Goal: Task Accomplishment & Management: Manage account settings

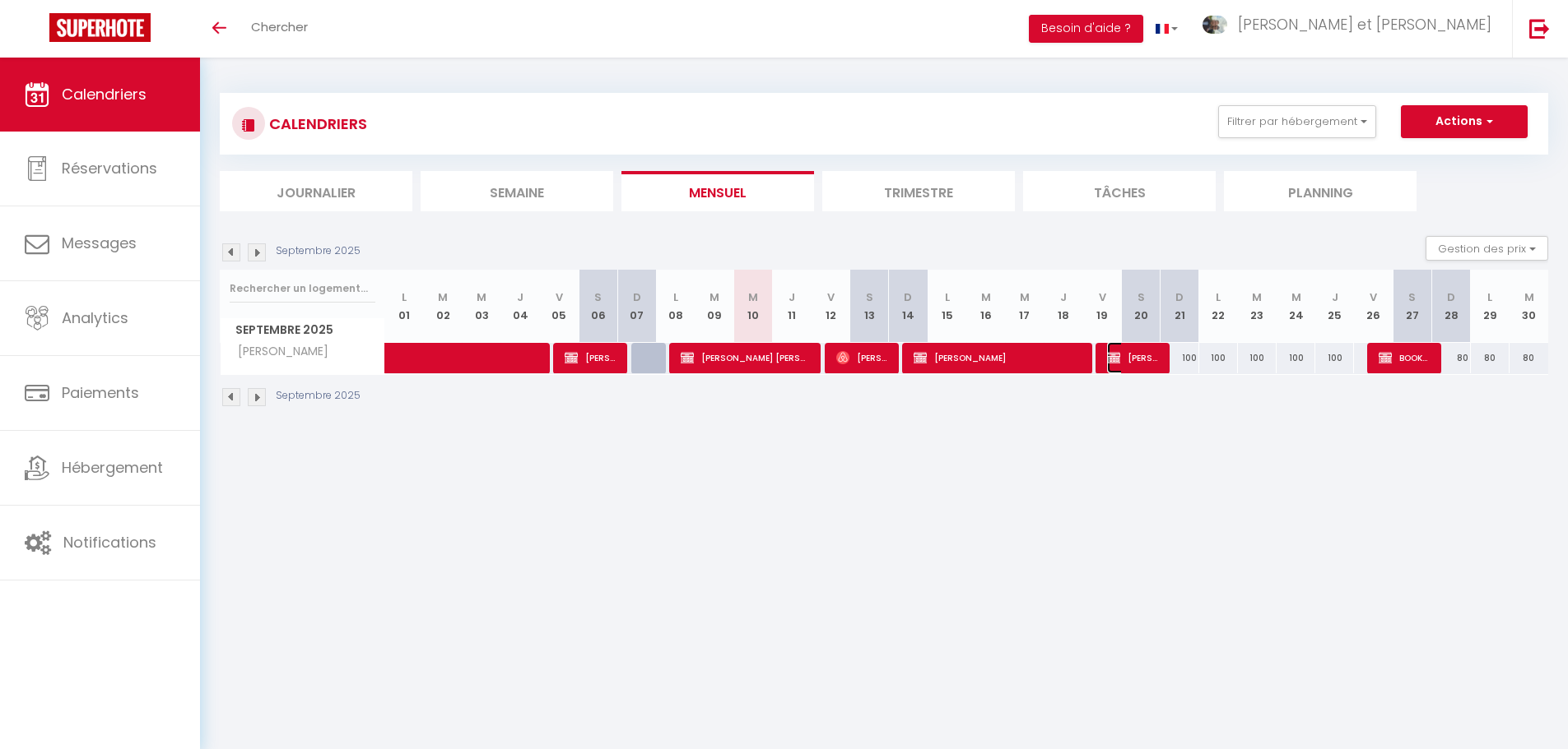
click at [1142, 357] on span "[PERSON_NAME] LE BARS [PERSON_NAME]" at bounding box center [1133, 357] width 51 height 31
select select "OK"
select select "1"
select select "0"
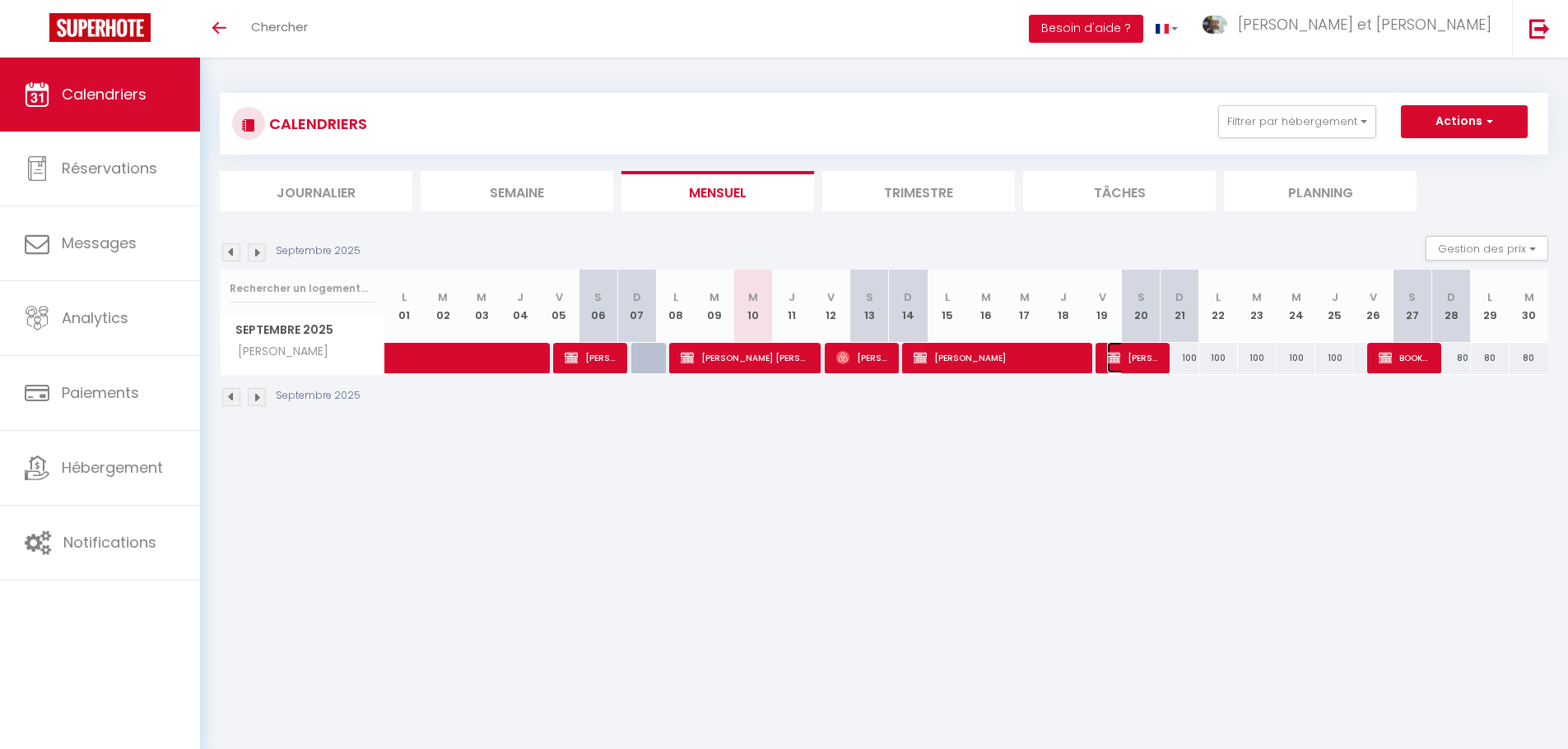
select select "1"
select select
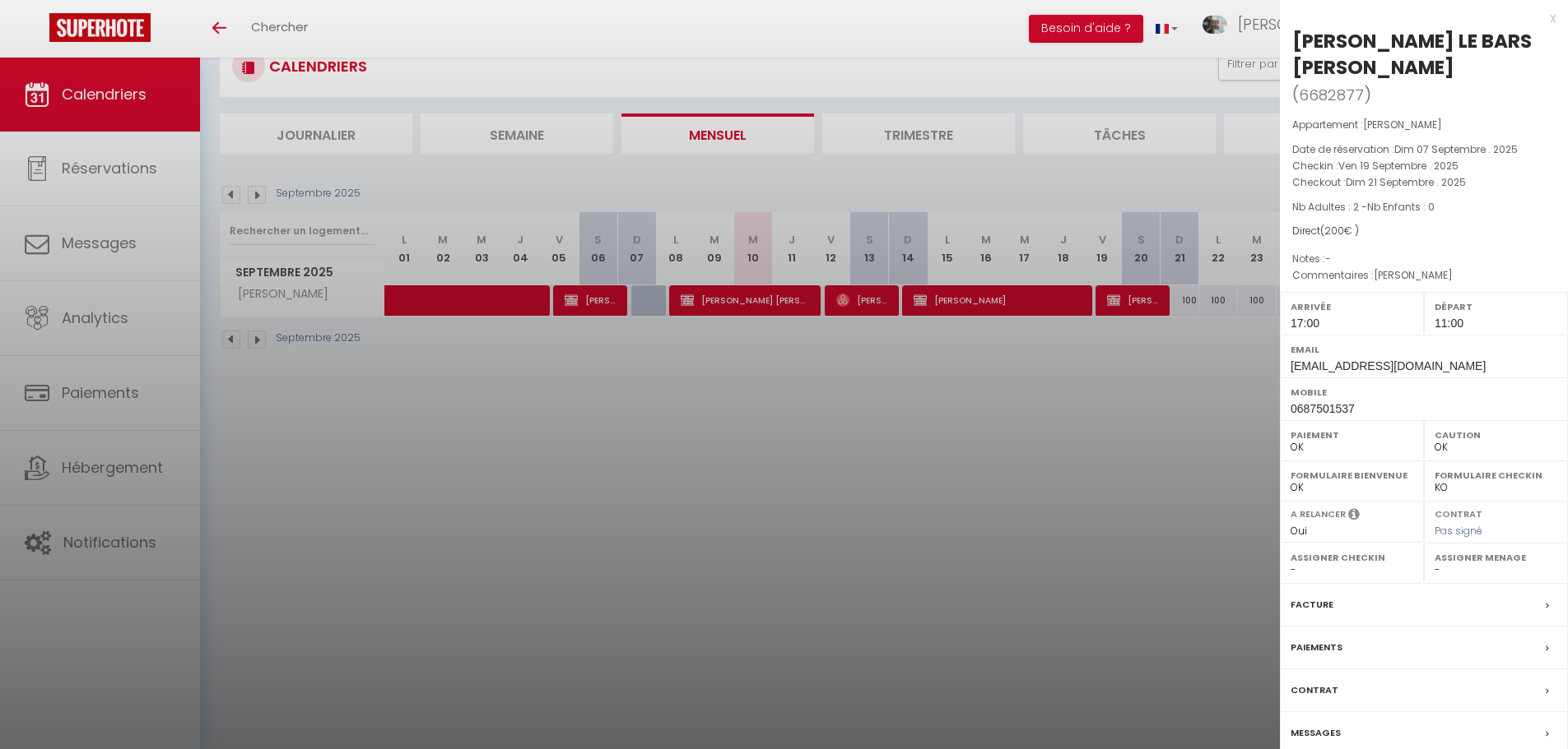
click at [1317, 728] on label "Messages" at bounding box center [1316, 733] width 50 height 17
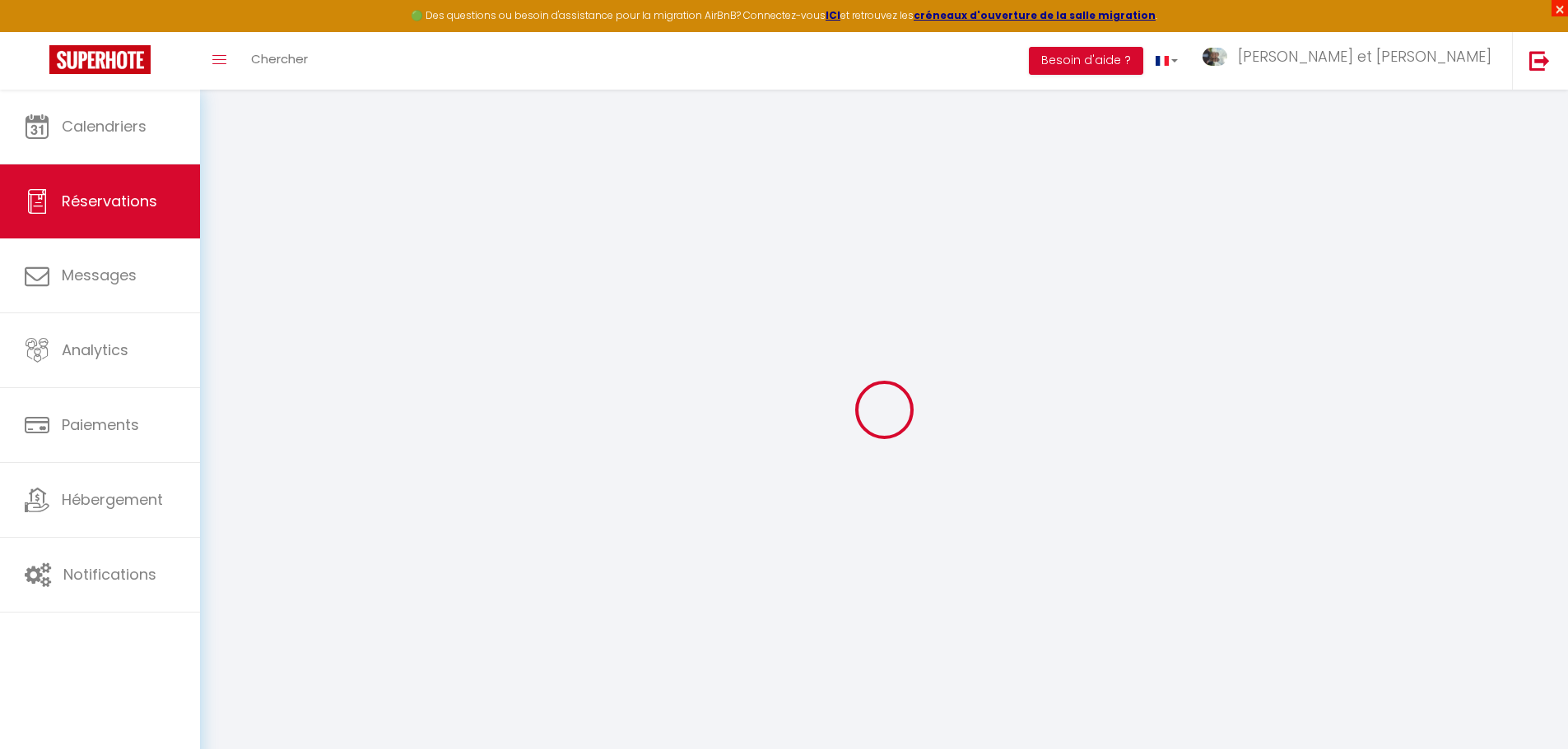
select select
checkbox input "false"
type adress0 "[PERSON_NAME]"
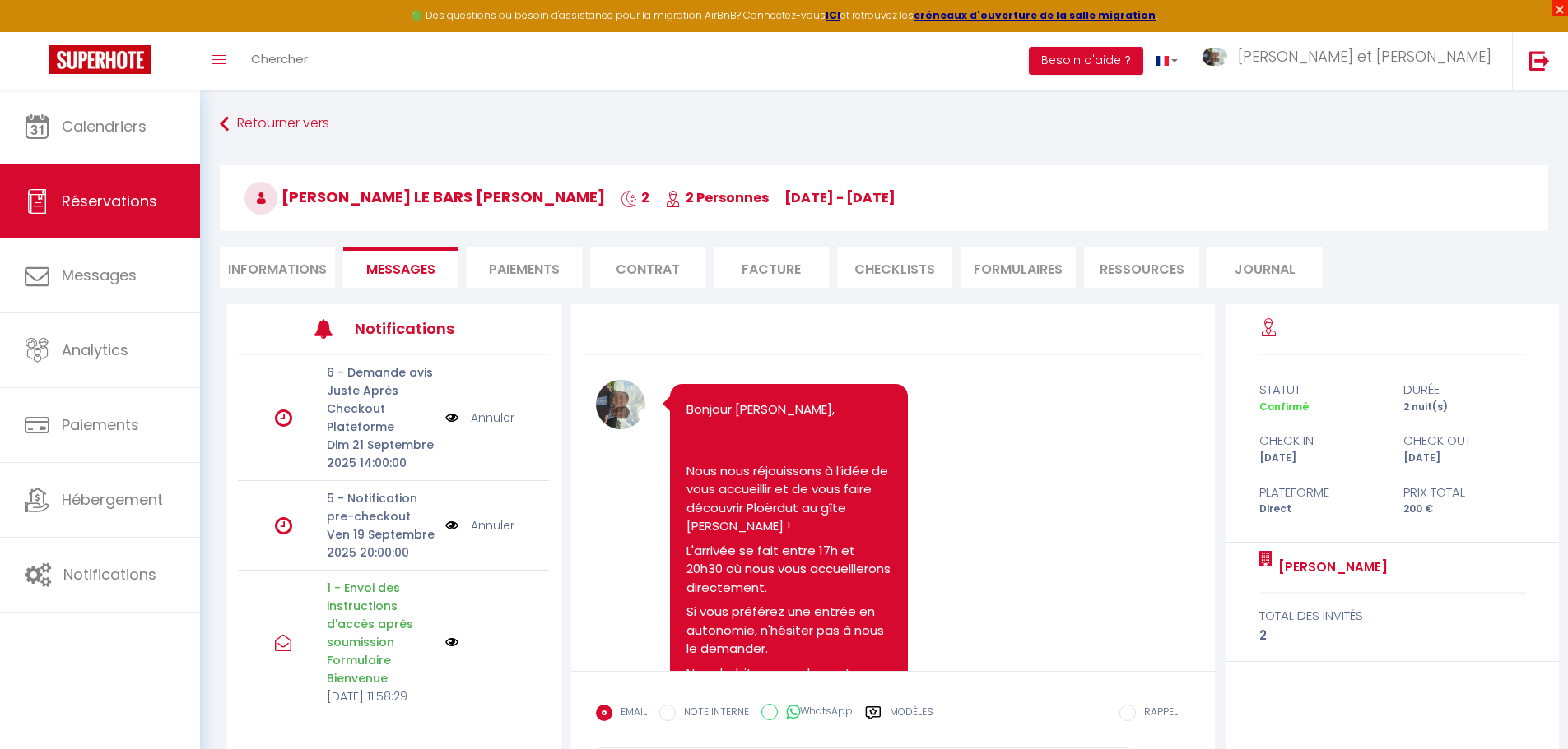
scroll to position [1004, 0]
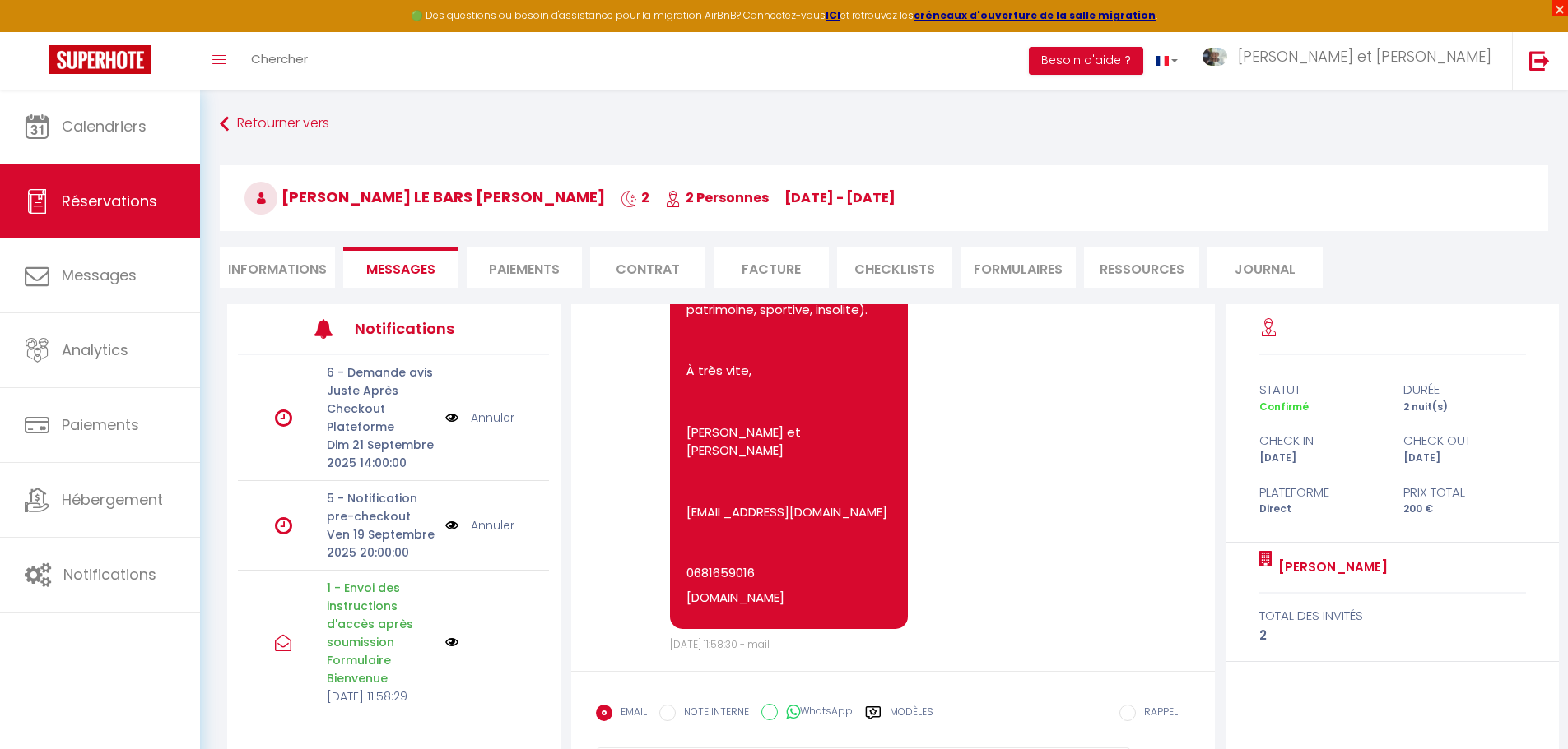
click at [1562, 6] on span "×" at bounding box center [1560, 8] width 17 height 17
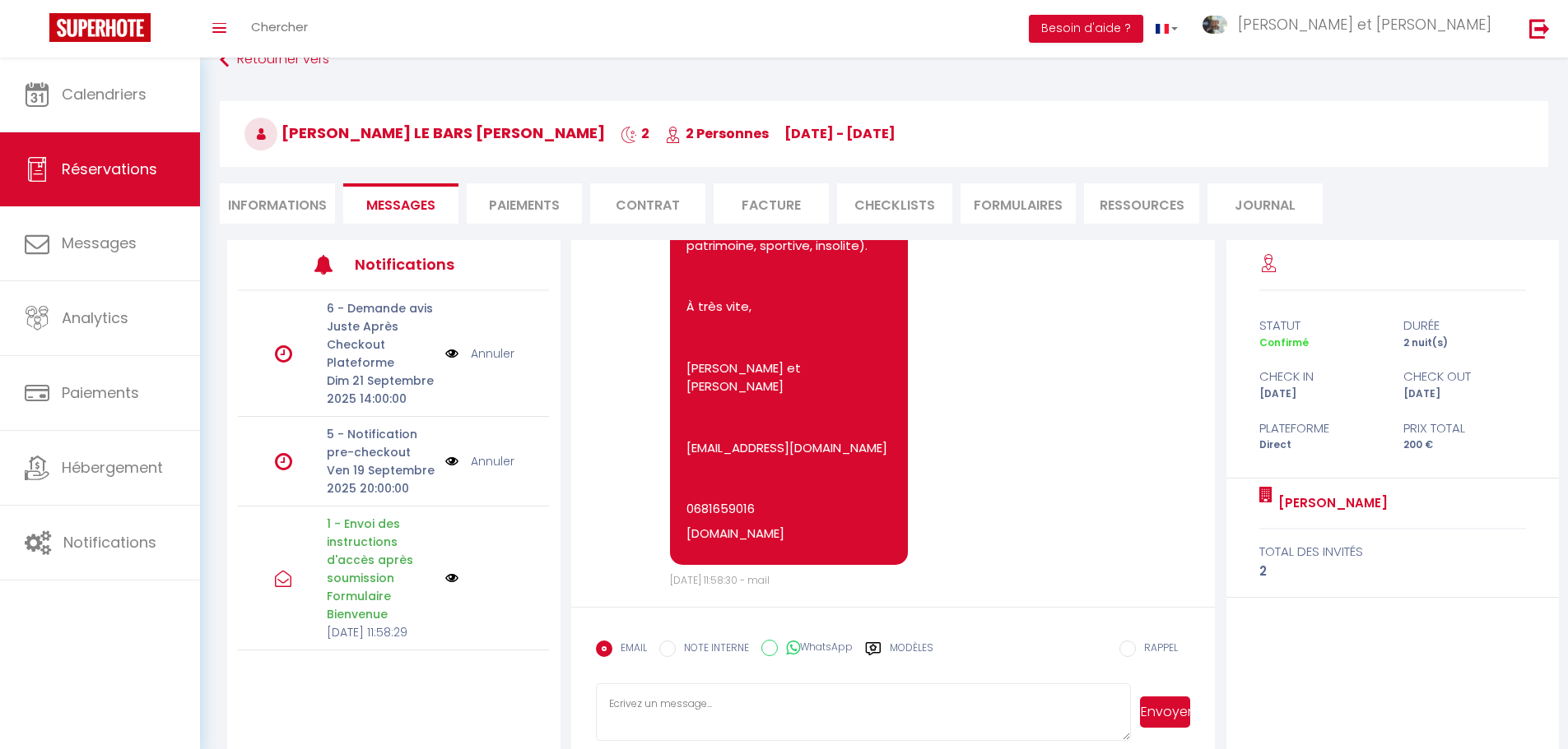
scroll to position [58, 0]
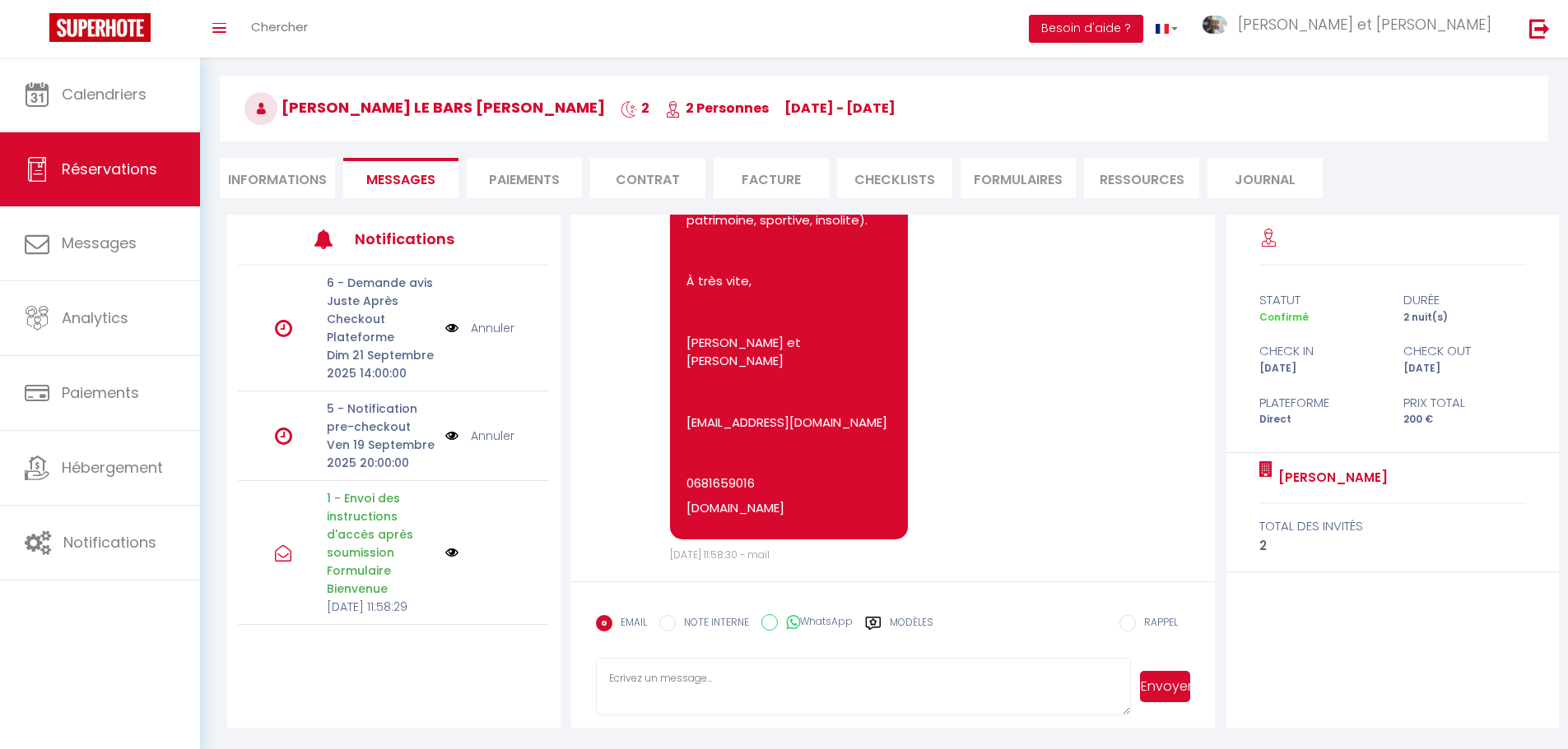
click at [913, 624] on label "Modèles" at bounding box center [911, 629] width 44 height 29
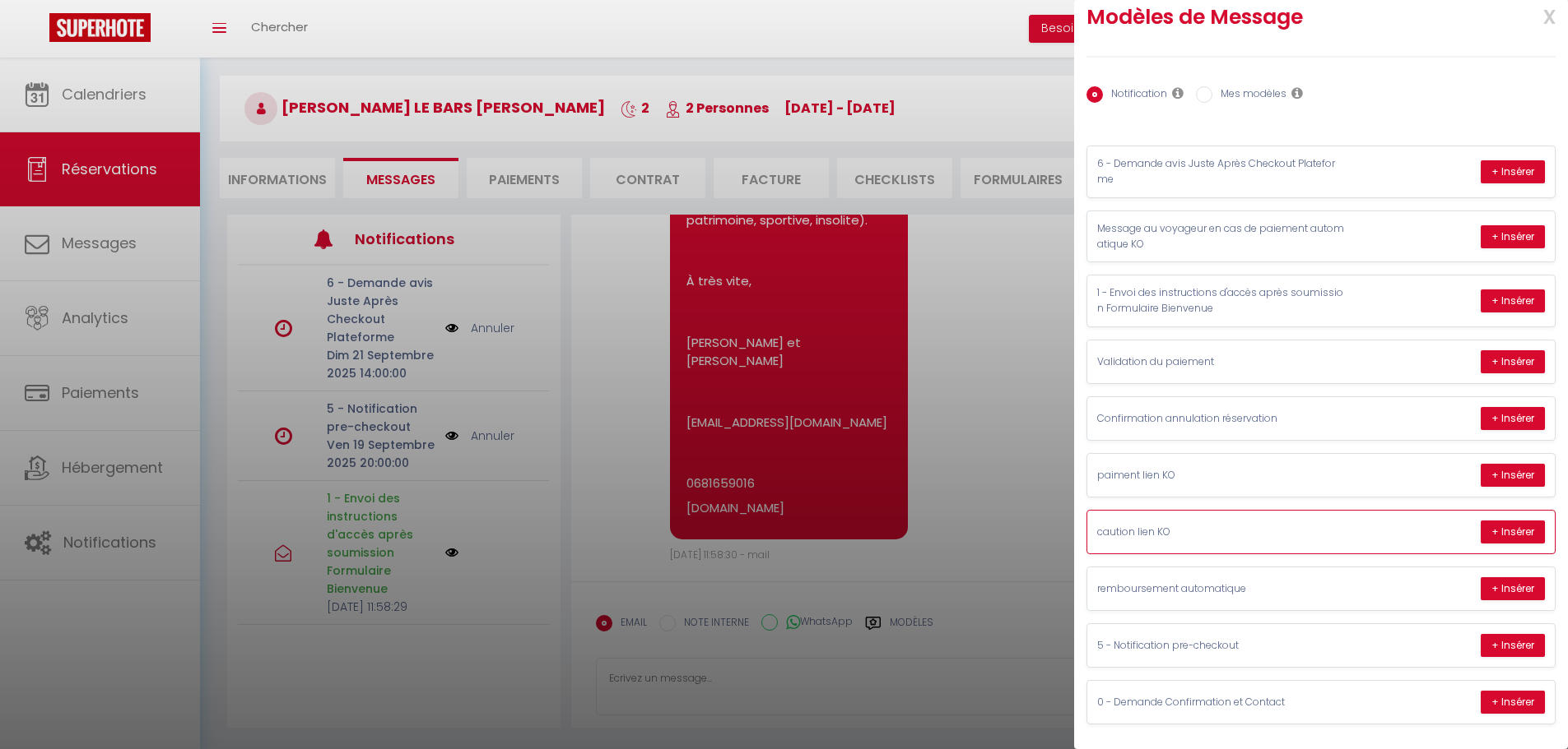
scroll to position [0, 0]
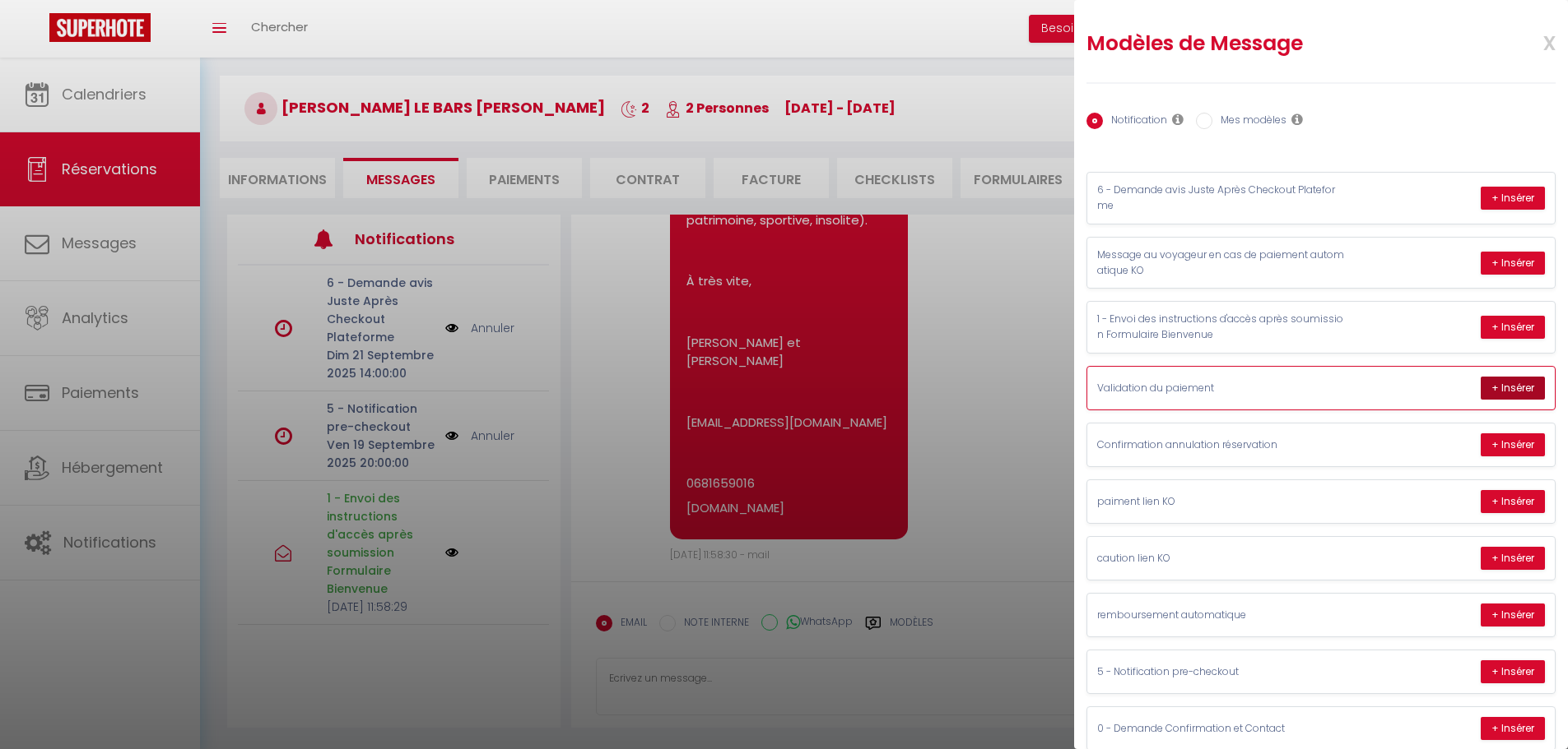
click at [1480, 389] on button "+ Insérer" at bounding box center [1512, 388] width 64 height 23
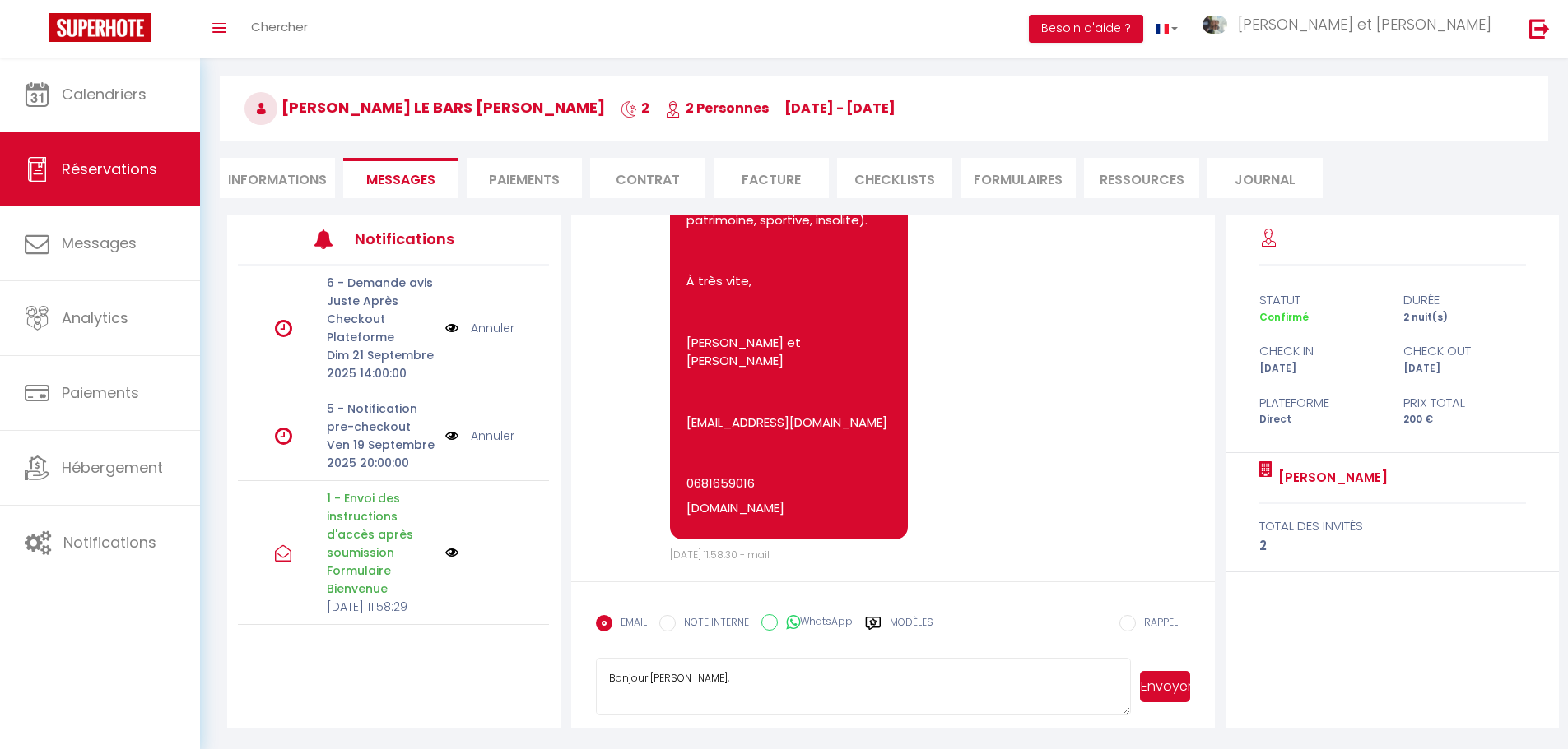
click at [649, 684] on textarea "Bonjour françoise, Nous avons bien reçu le paiement pour votre réservation du g…" at bounding box center [863, 687] width 535 height 58
drag, startPoint x: 609, startPoint y: 689, endPoint x: 700, endPoint y: 700, distance: 91.7
click at [700, 700] on textarea "Bonjour Françoise, Nous avons bien reçu le paiement pour votre réservation du g…" at bounding box center [863, 687] width 535 height 58
click at [677, 676] on textarea "Bonjour Françoise, Nous avons bien reçu le paiement pour votre réservation du g…" at bounding box center [863, 687] width 535 height 58
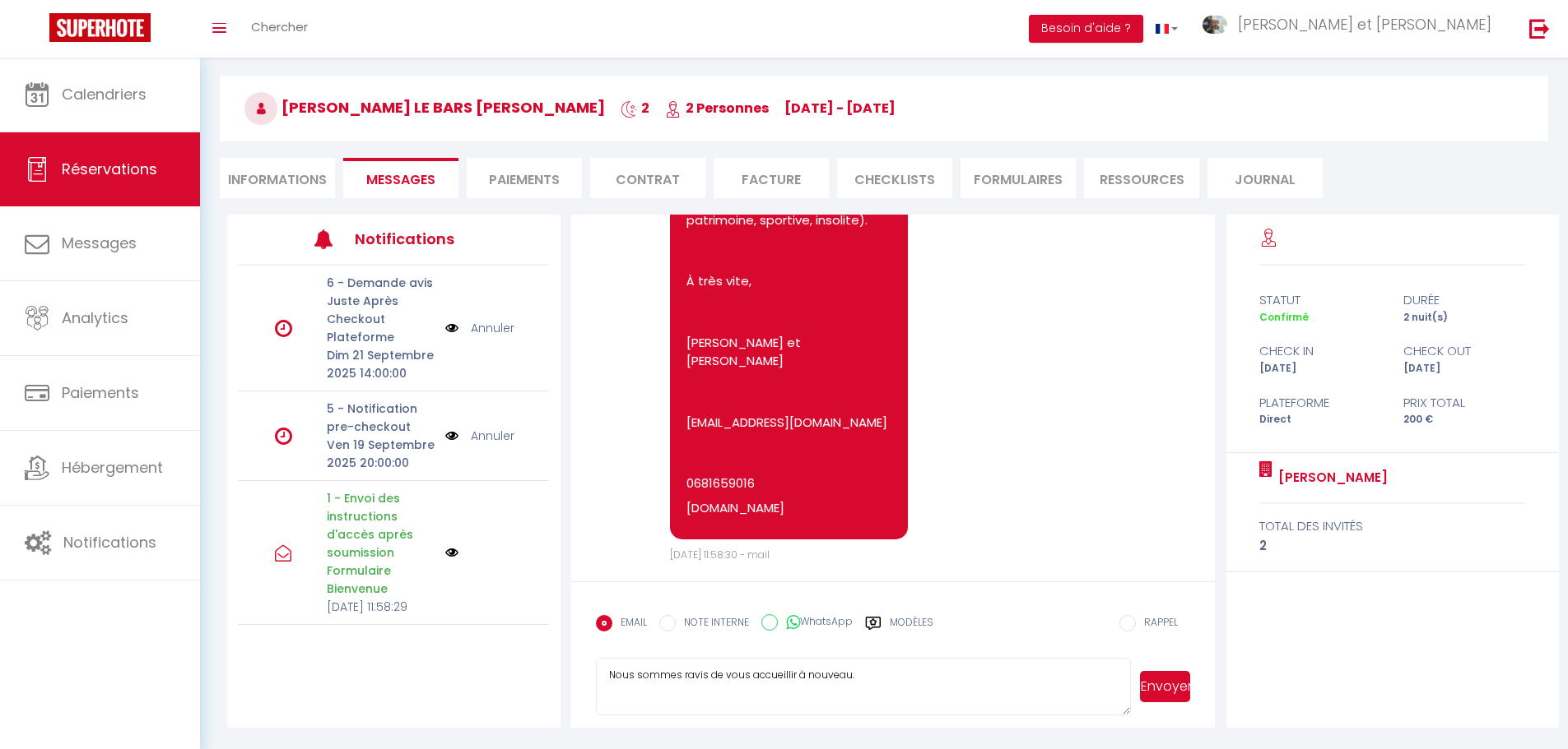
scroll to position [0, 0]
click at [687, 693] on textarea "Bonjour Françoise, Nous avons bien reçu le paiement pour votre réservation du g…" at bounding box center [863, 687] width 535 height 58
drag, startPoint x: 924, startPoint y: 711, endPoint x: 940, endPoint y: 720, distance: 18.4
click at [923, 711] on textarea "Bonjour Françoise, Nous avons bien reçu le paiement pour votre réservation du g…" at bounding box center [863, 687] width 535 height 58
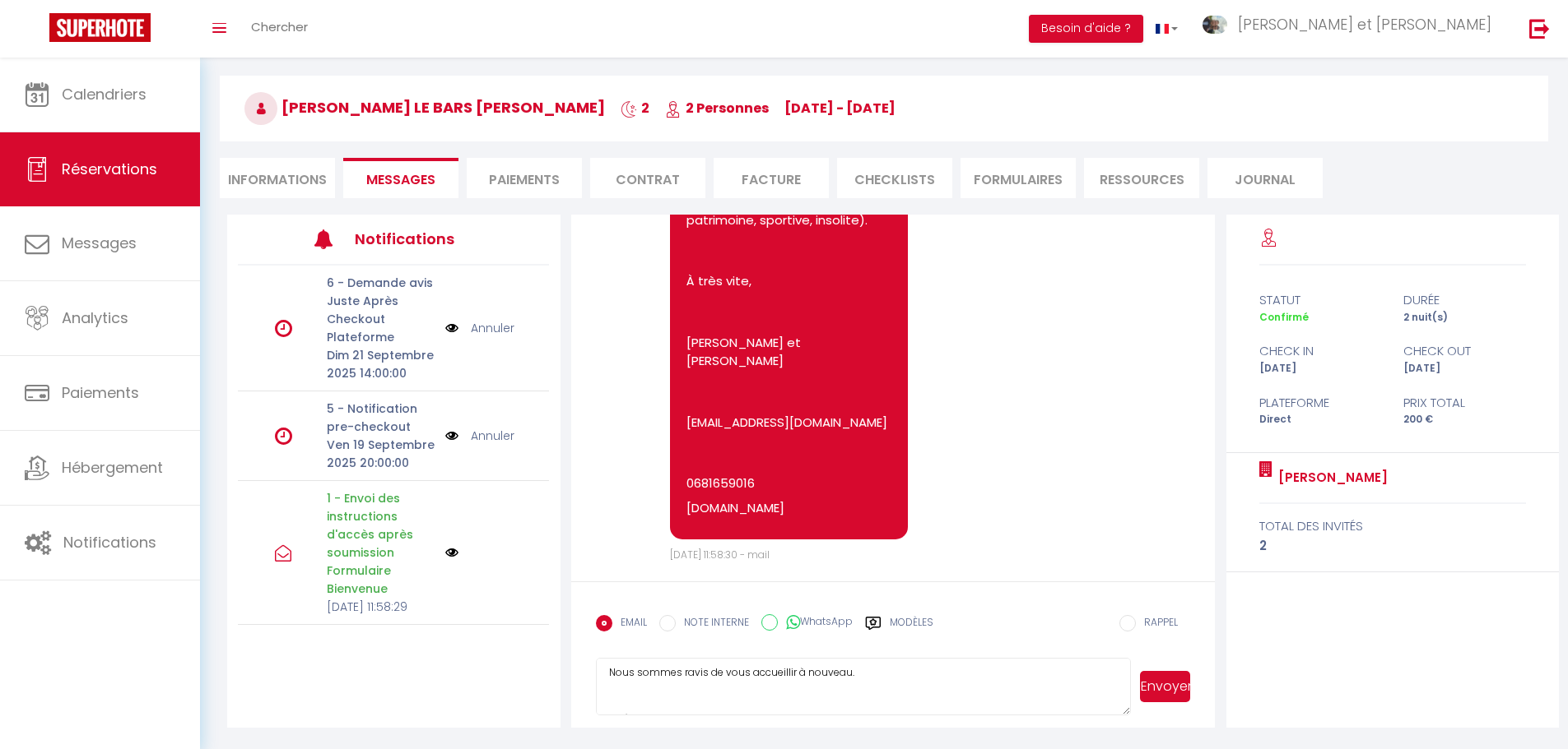
click at [910, 689] on textarea "Bonjour Françoise, Nous avons bien reçu le paiement pour votre réservation du g…" at bounding box center [863, 687] width 535 height 58
click at [782, 689] on textarea "Bonjour Françoise, Nous avons bien reçu le paiement pour votre réservation du g…" at bounding box center [863, 687] width 535 height 58
click at [848, 700] on textarea "Bonjour Françoise, Nous avons bien reçu le paiement pour votre réservation du g…" at bounding box center [863, 687] width 535 height 58
click at [849, 698] on textarea "Bonjour Françoise, Nous avons bien reçu le paiement pour votre réservation du g…" at bounding box center [863, 687] width 535 height 58
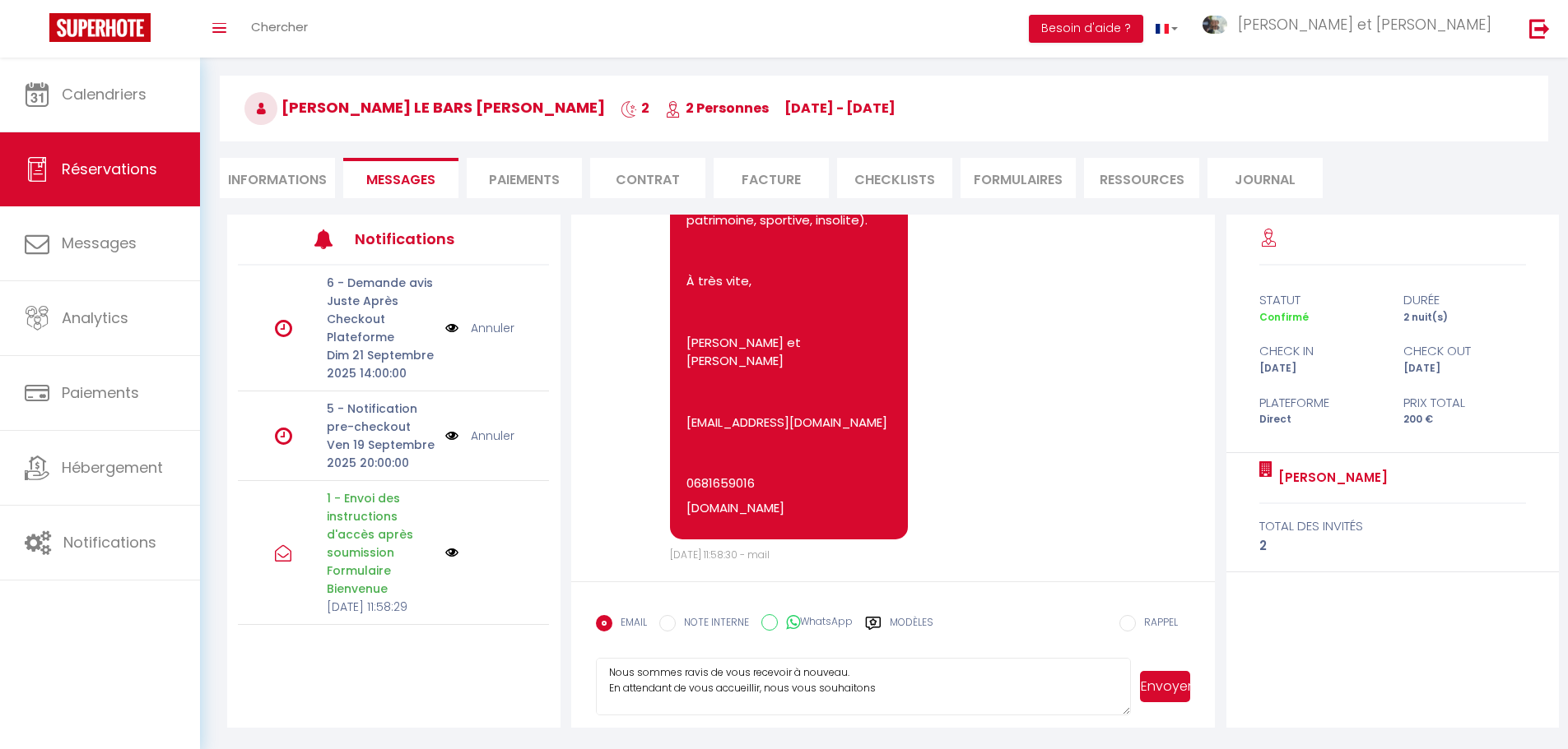
click at [886, 708] on textarea "Bonjour Françoise, Nous avons bien reçu le paiement pour votre réservation du g…" at bounding box center [863, 687] width 535 height 58
type textarea "Bonjour [PERSON_NAME], Nous avons bien reçu le paiement pour votre réservation …"
click at [1167, 690] on button "Envoyer" at bounding box center [1165, 686] width 50 height 31
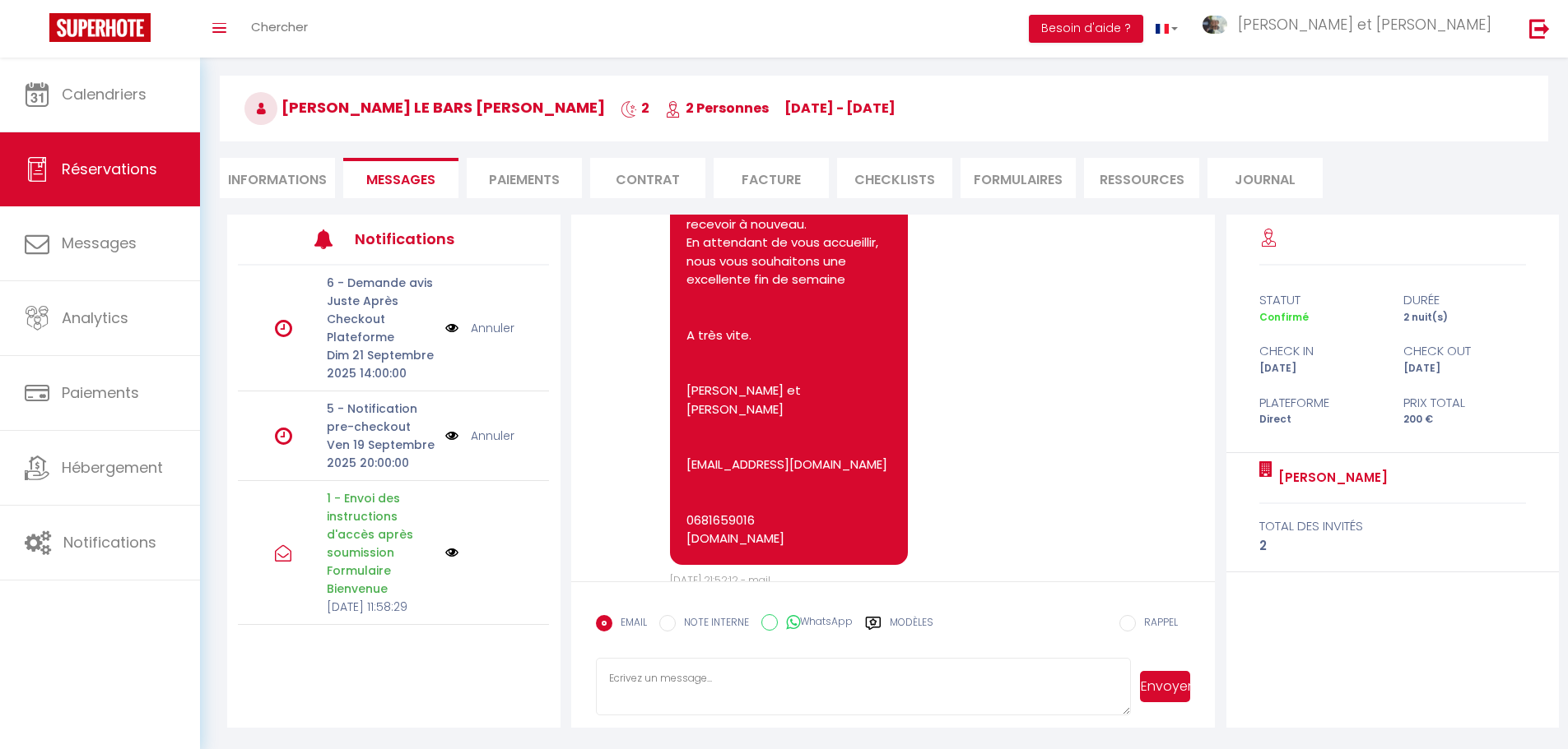
scroll to position [1541, 0]
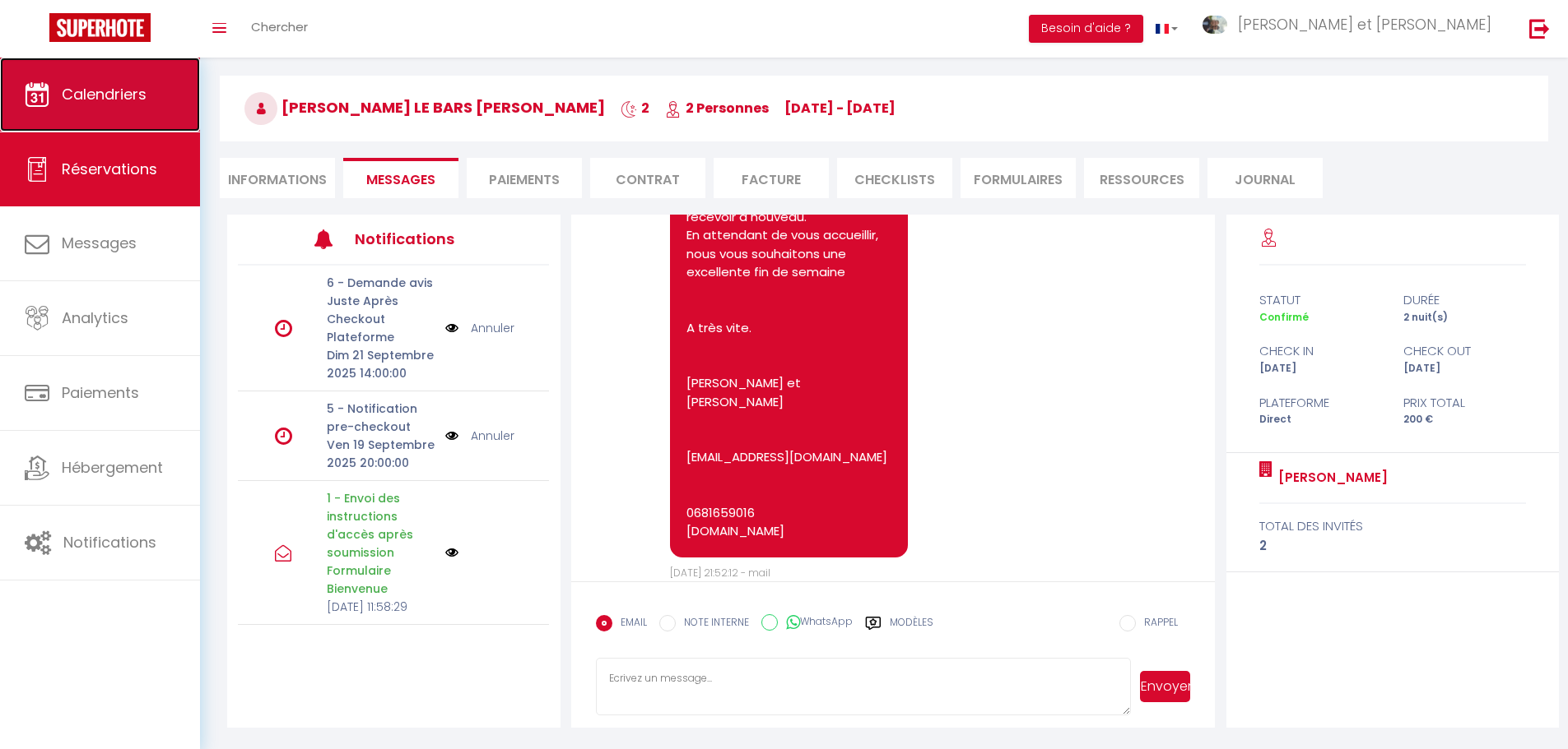
click at [109, 100] on span "Calendriers" at bounding box center [104, 94] width 85 height 21
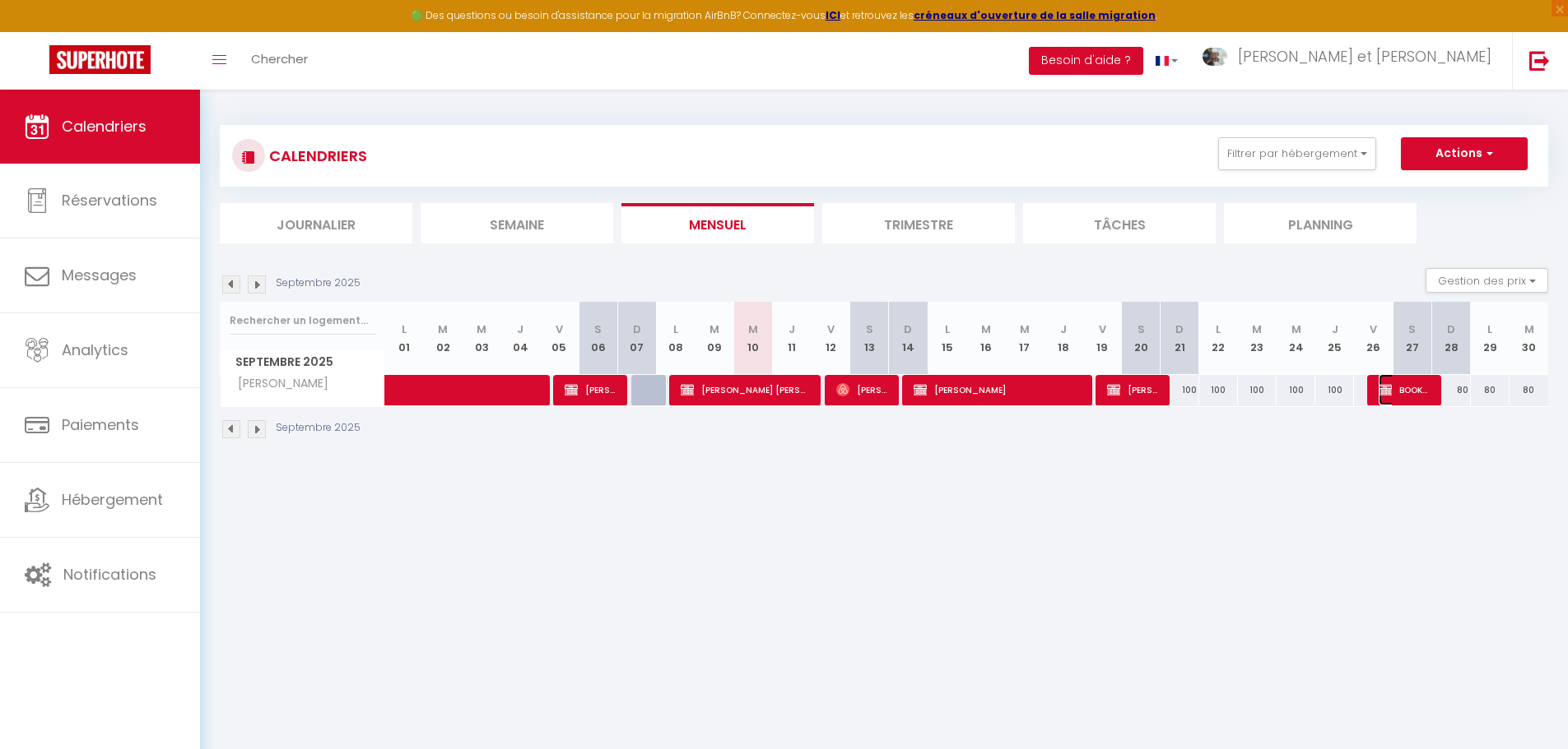
click at [1395, 383] on span "BOOKED" at bounding box center [1404, 389] width 51 height 31
select select "OK"
select select "KO"
select select "0"
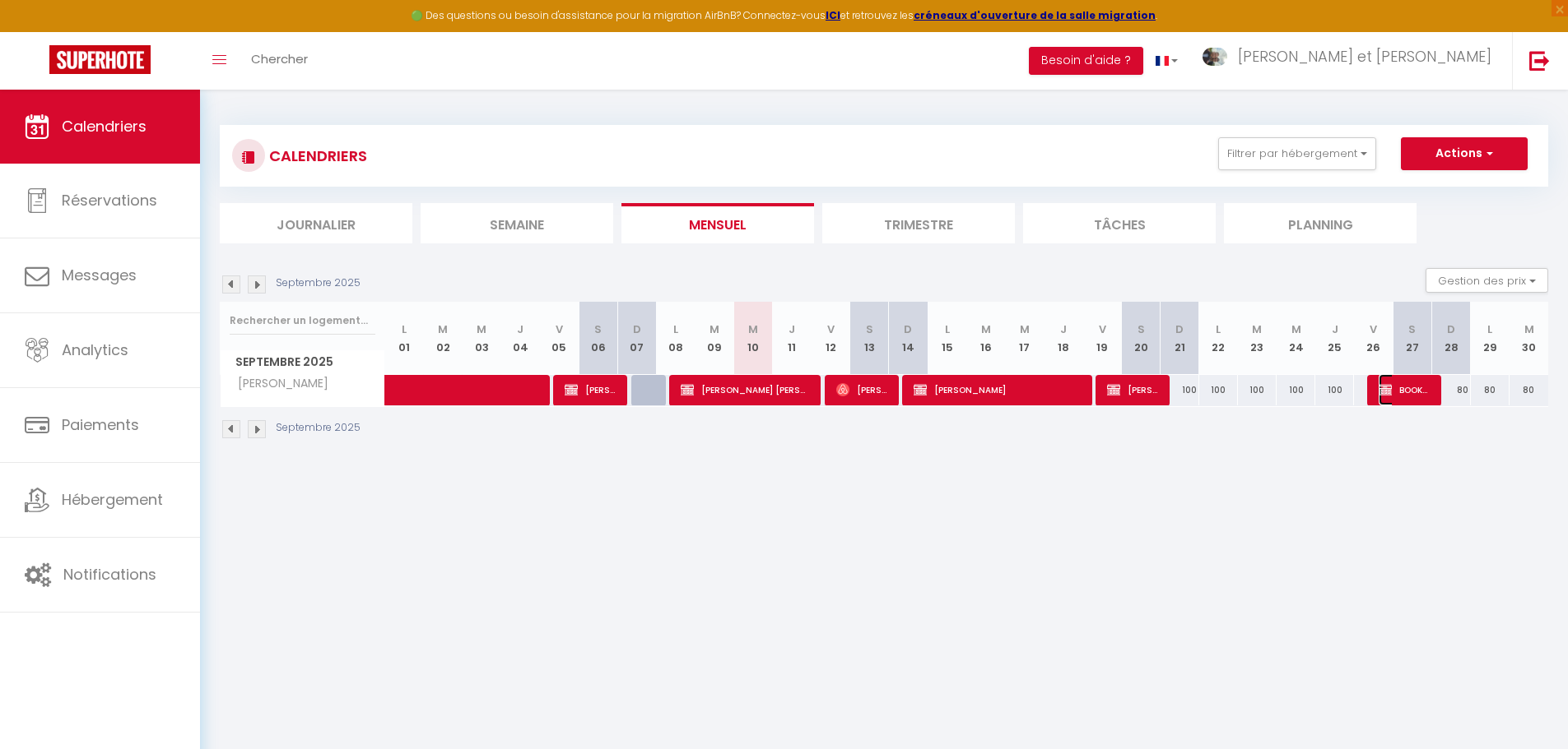
select select "1"
select select
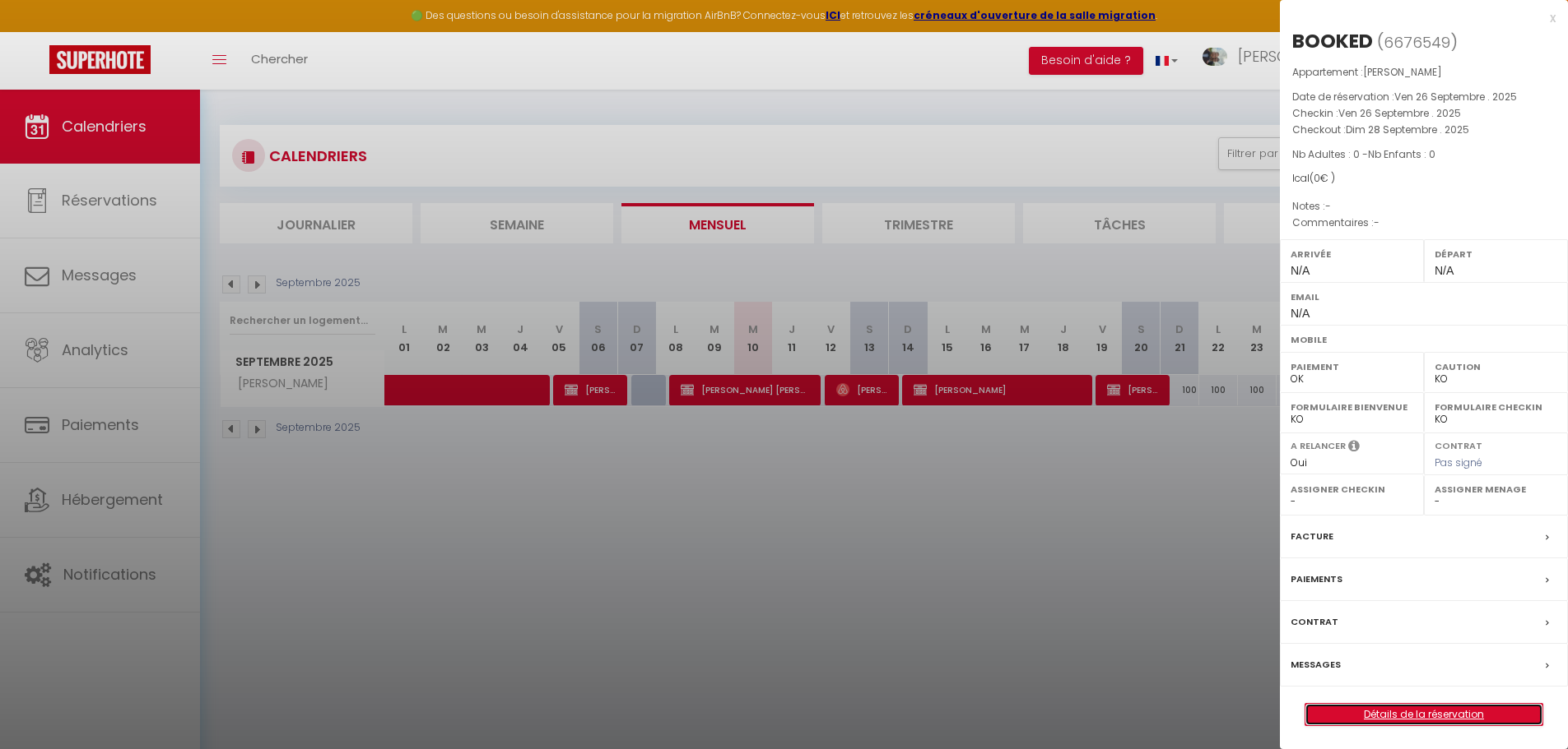
click at [1402, 707] on link "Détails de la réservation" at bounding box center [1424, 714] width 237 height 21
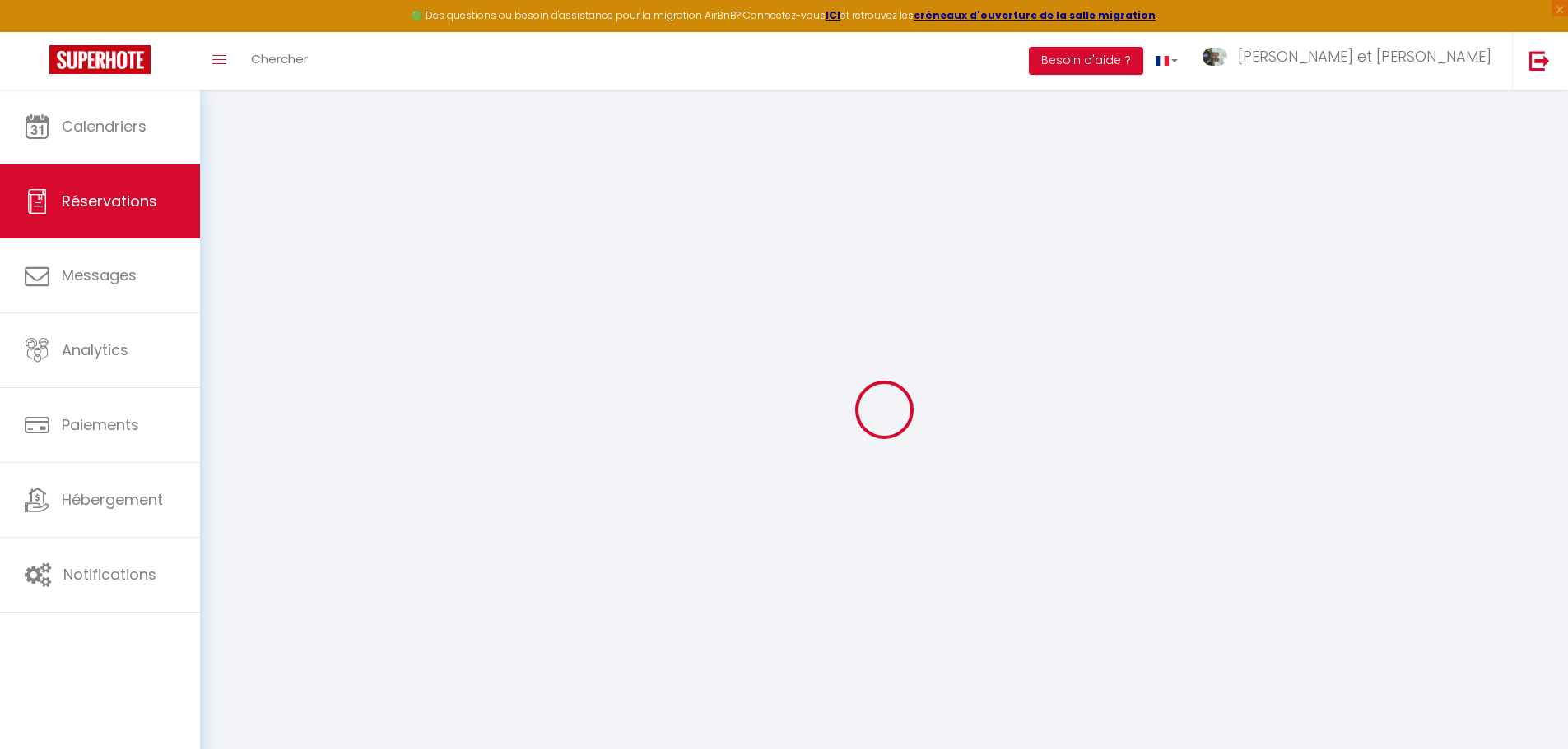
type input "BOOKED"
select select
select select "45986"
select select "1"
type input "Ven 26 Septembre 2025"
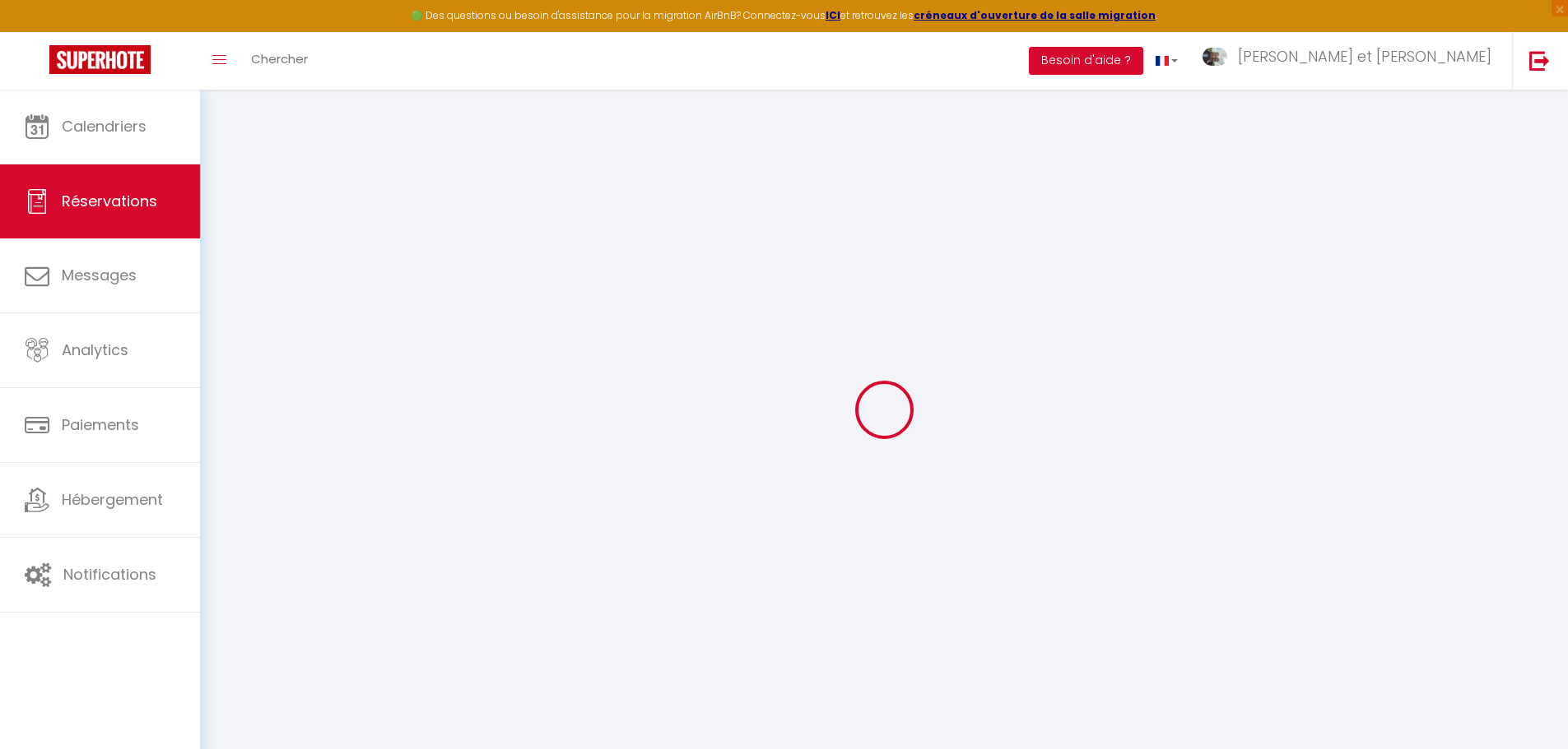
select select
type input "Dim 28 Septembre 2025"
select select
type input "0"
select select "12"
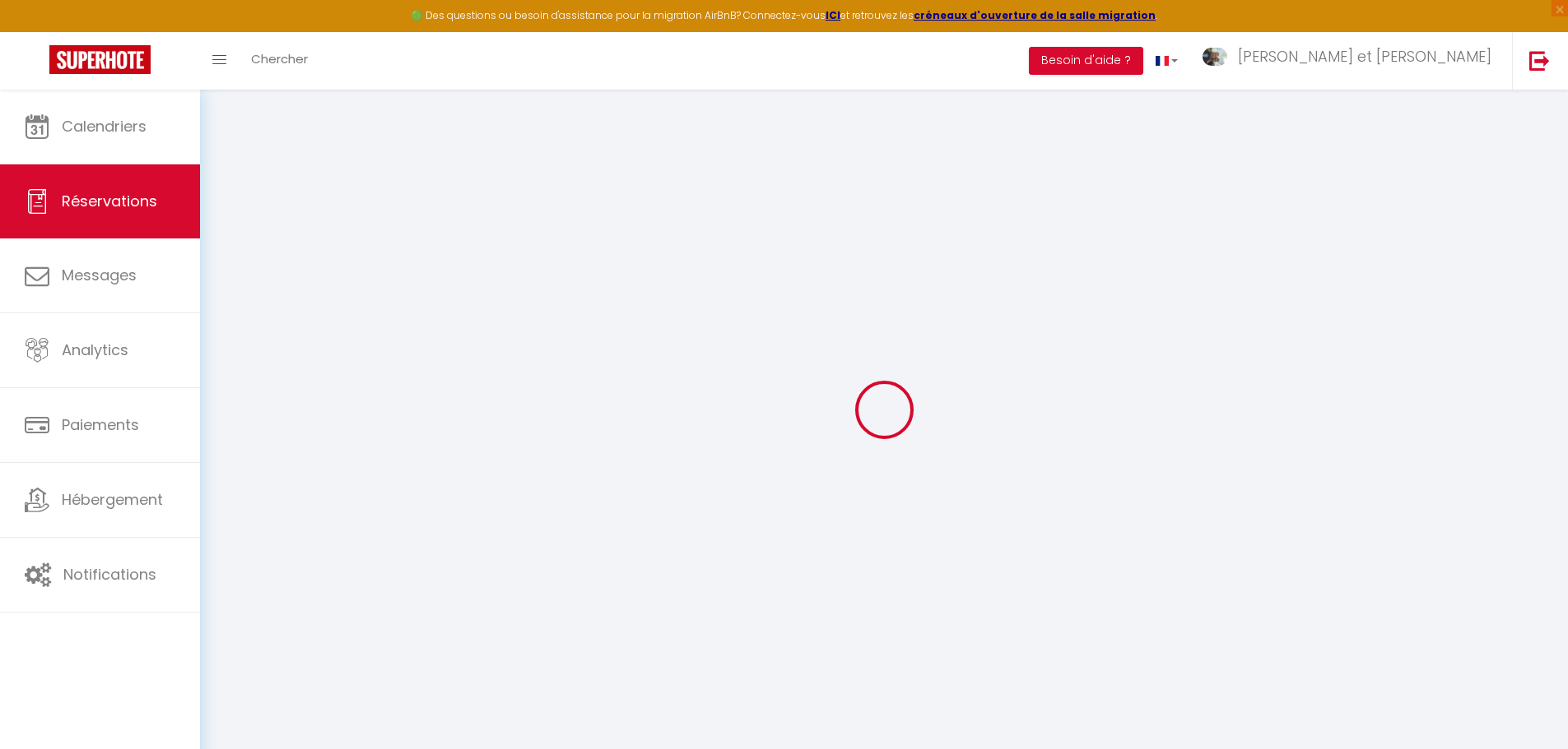
select select
checkbox input "false"
type input "0"
select select "73"
type input "0"
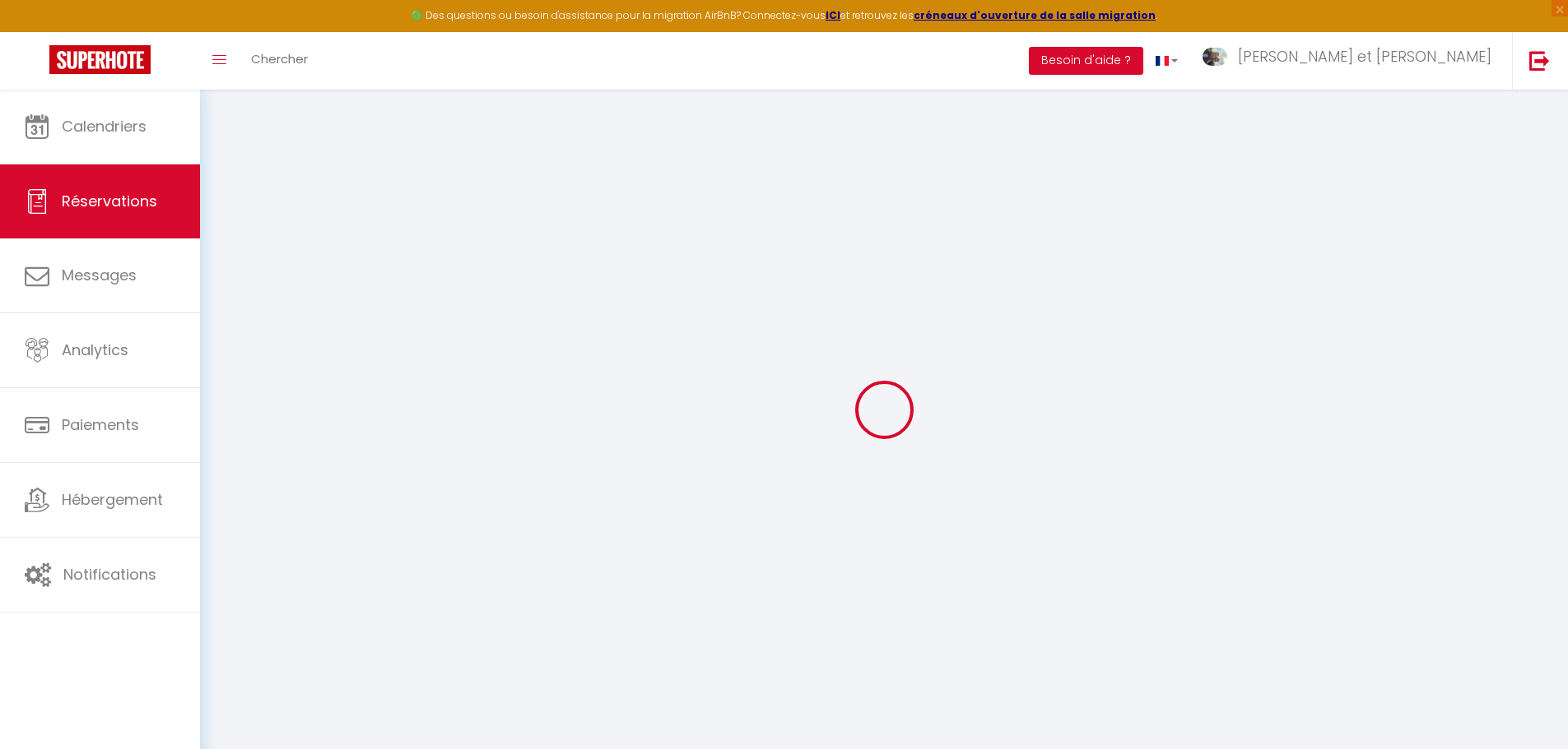
type input "0"
select select
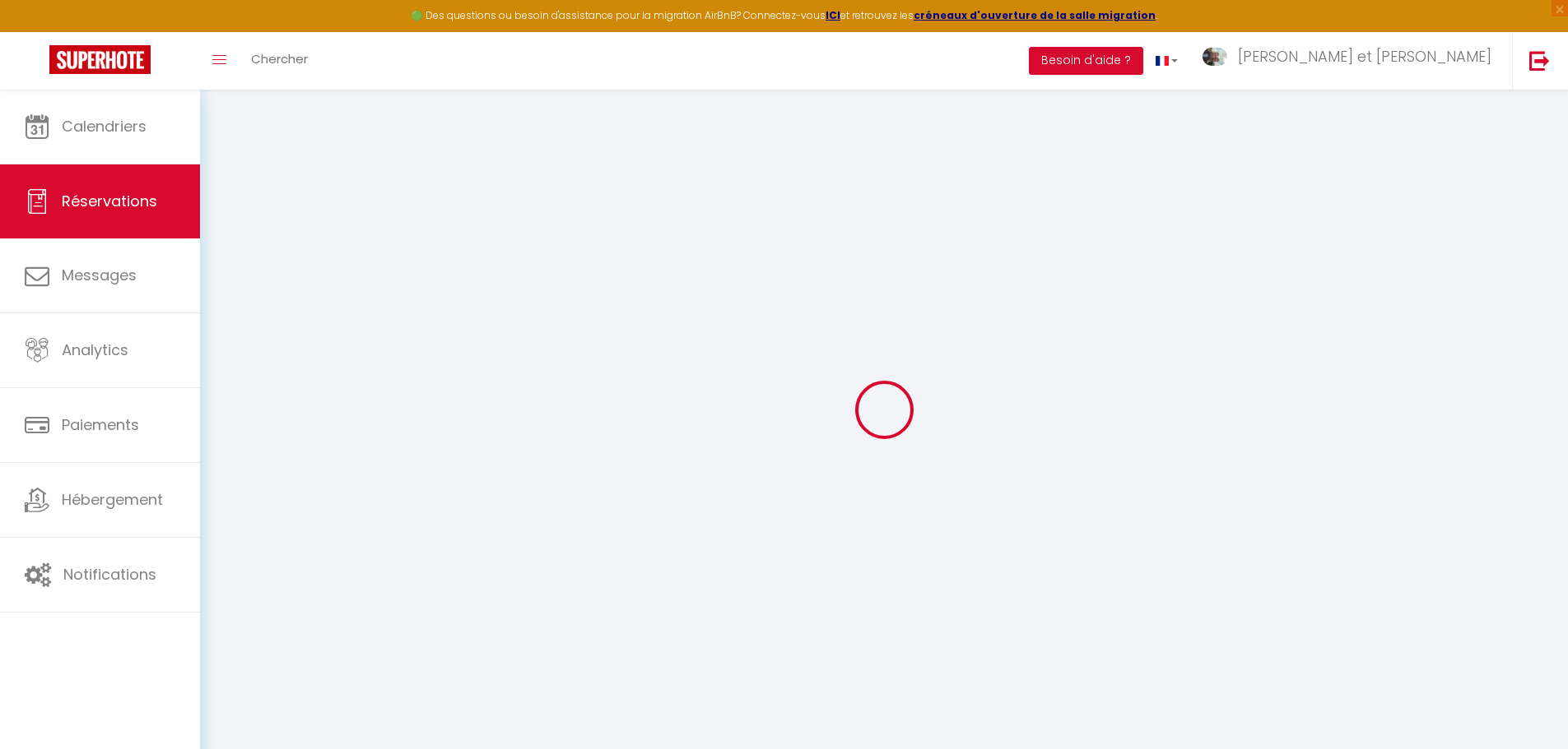
select select "14"
checkbox input "false"
select select
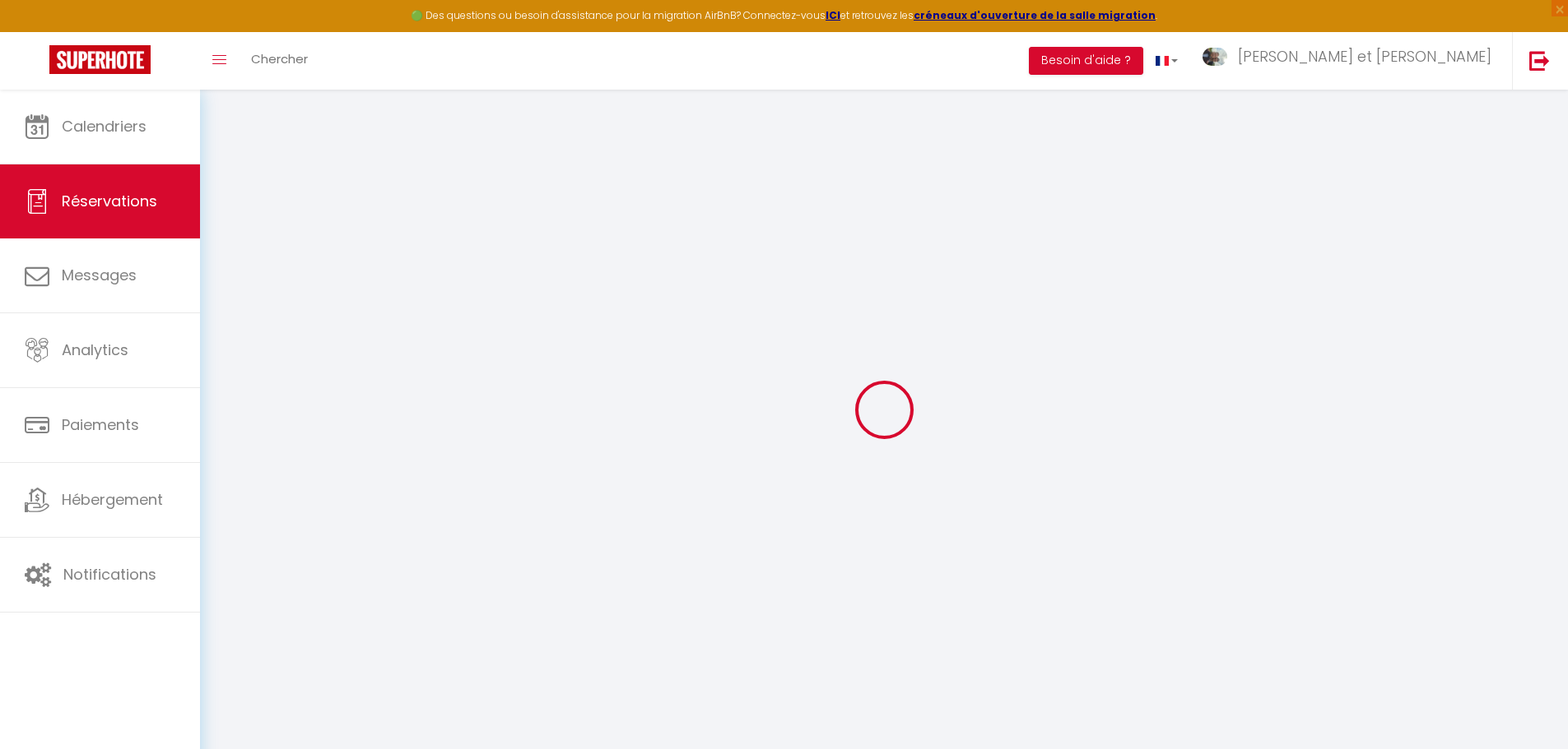
checkbox input "false"
select select
checkbox input "false"
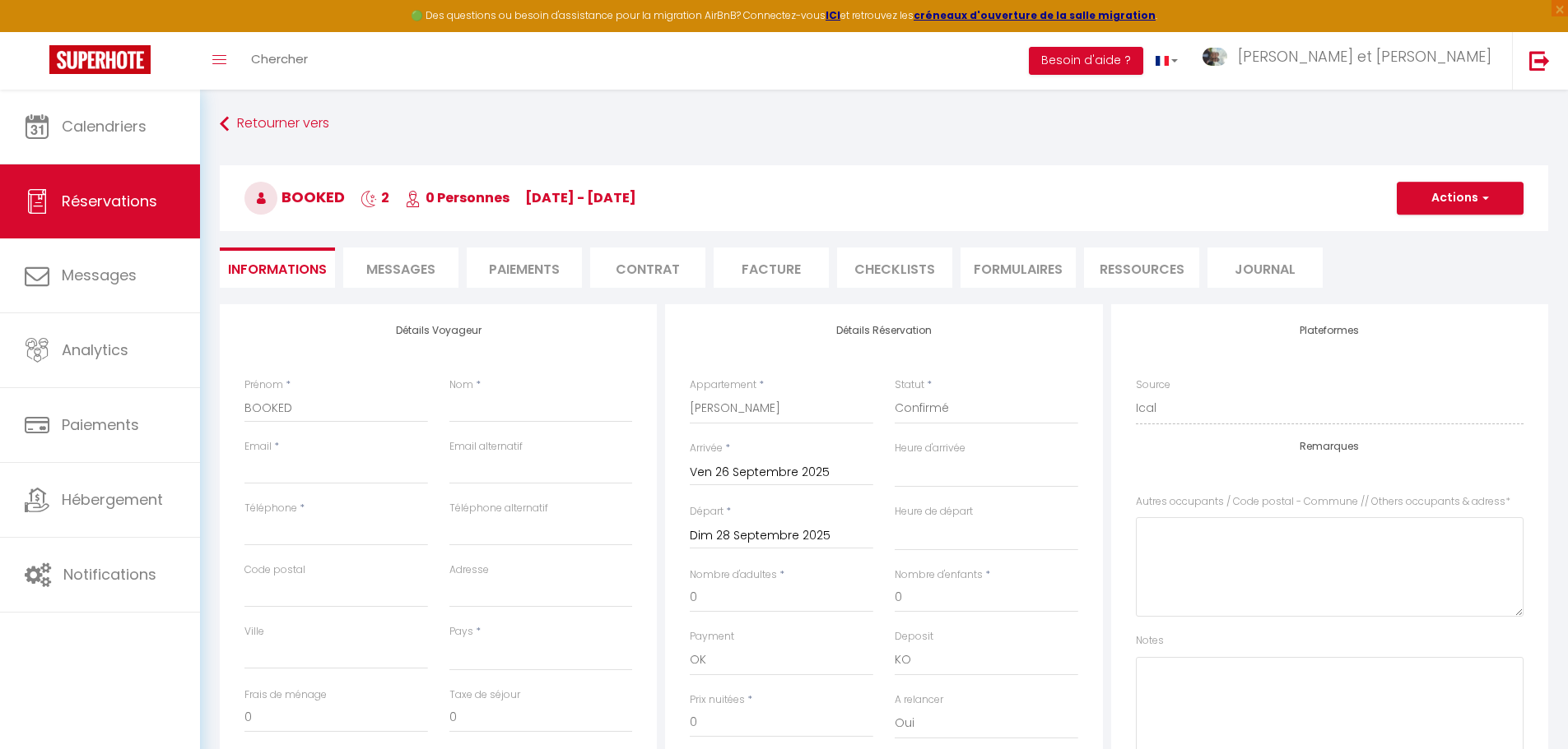
select select
checkbox input "false"
select select
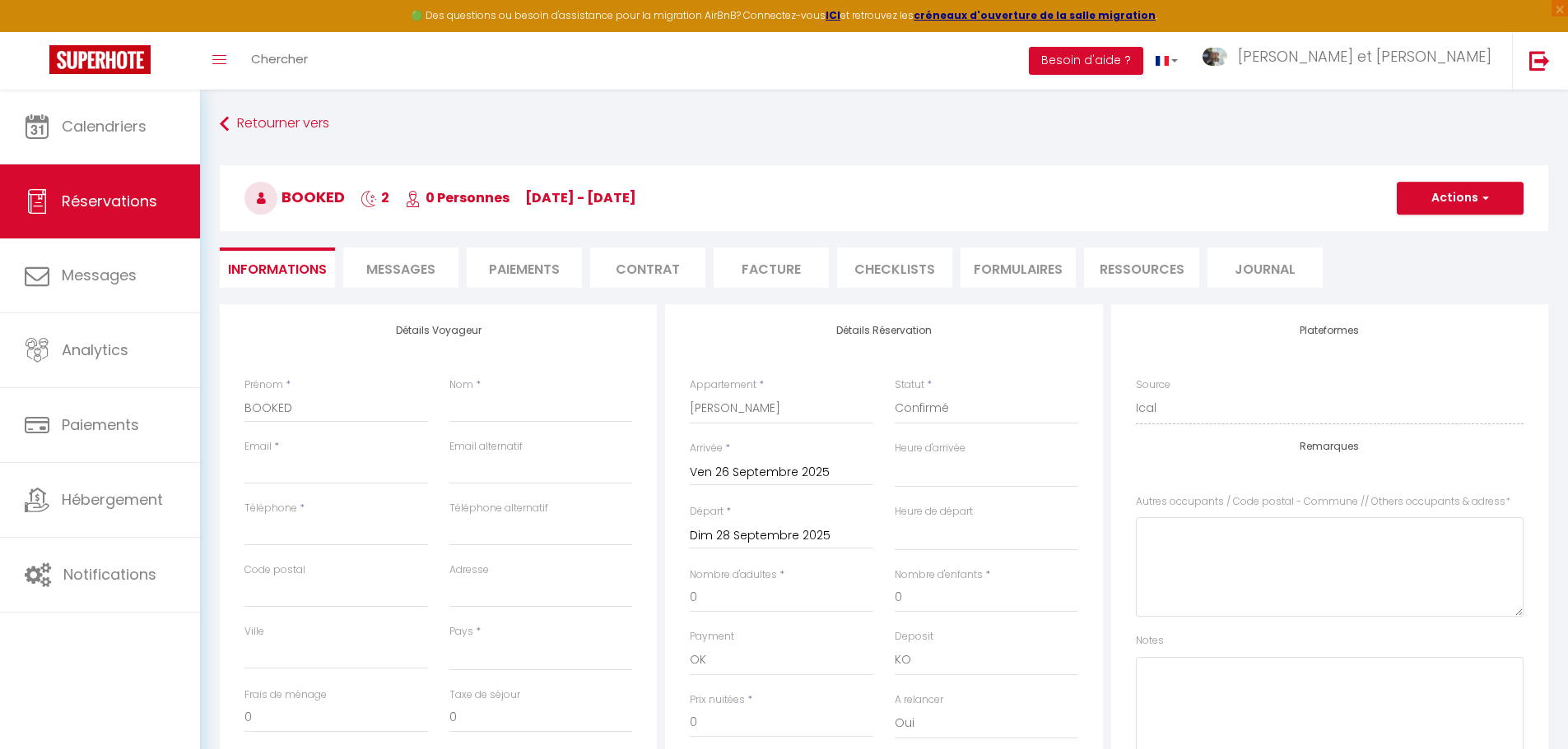
checkbox input "false"
select select
click at [313, 406] on input "BOOKED" at bounding box center [336, 408] width 183 height 30
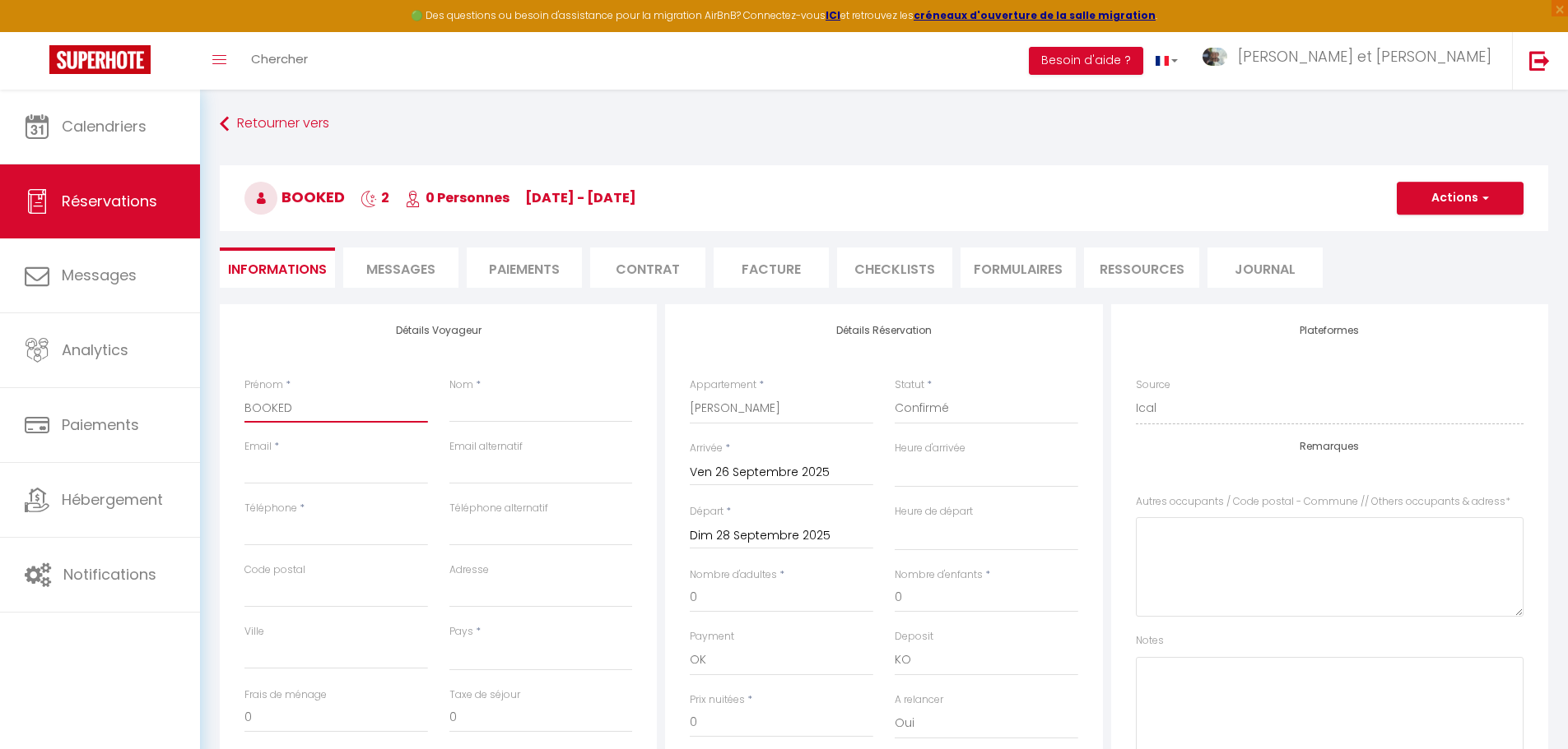
type input "L"
select select
checkbox input "false"
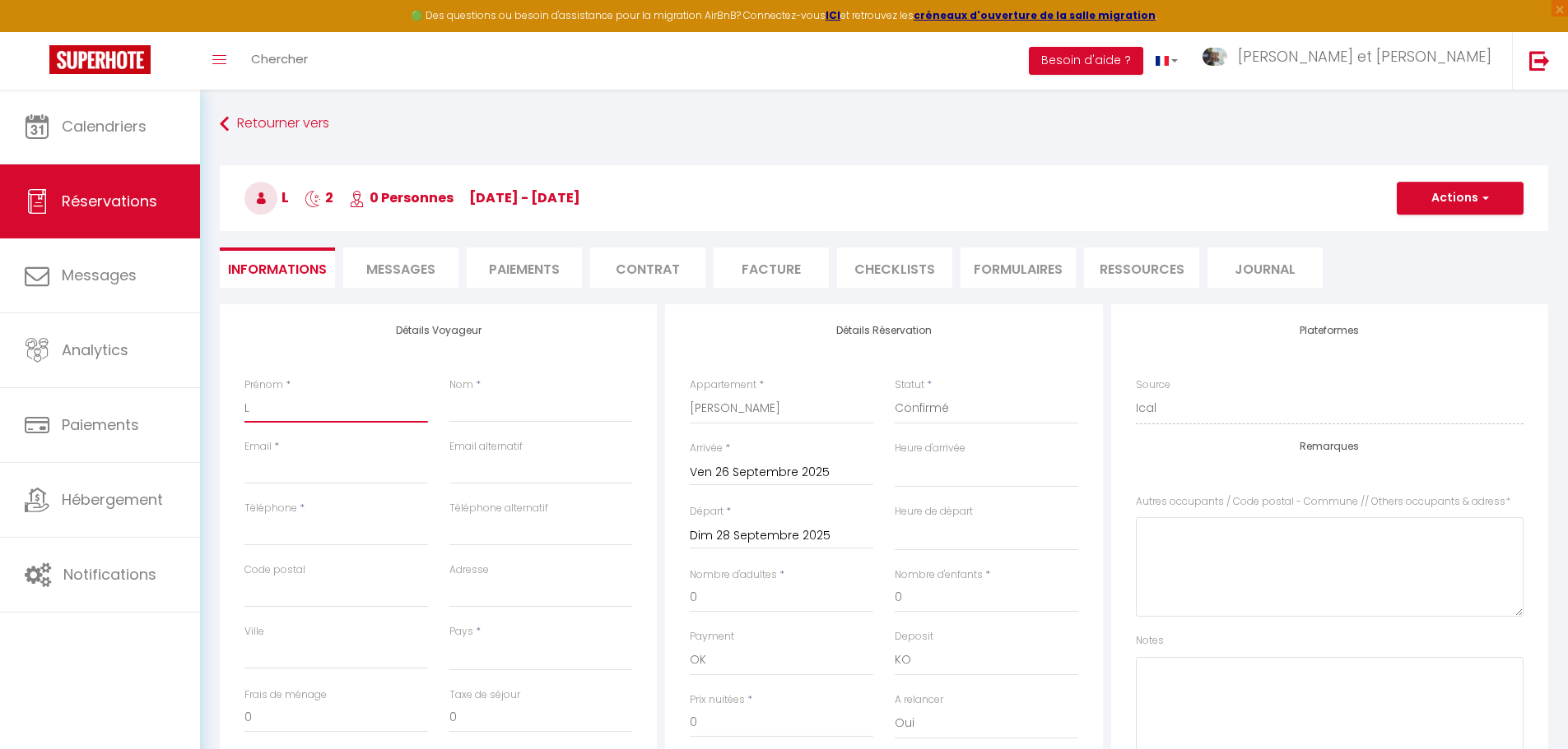
type input "Li"
select select
checkbox input "false"
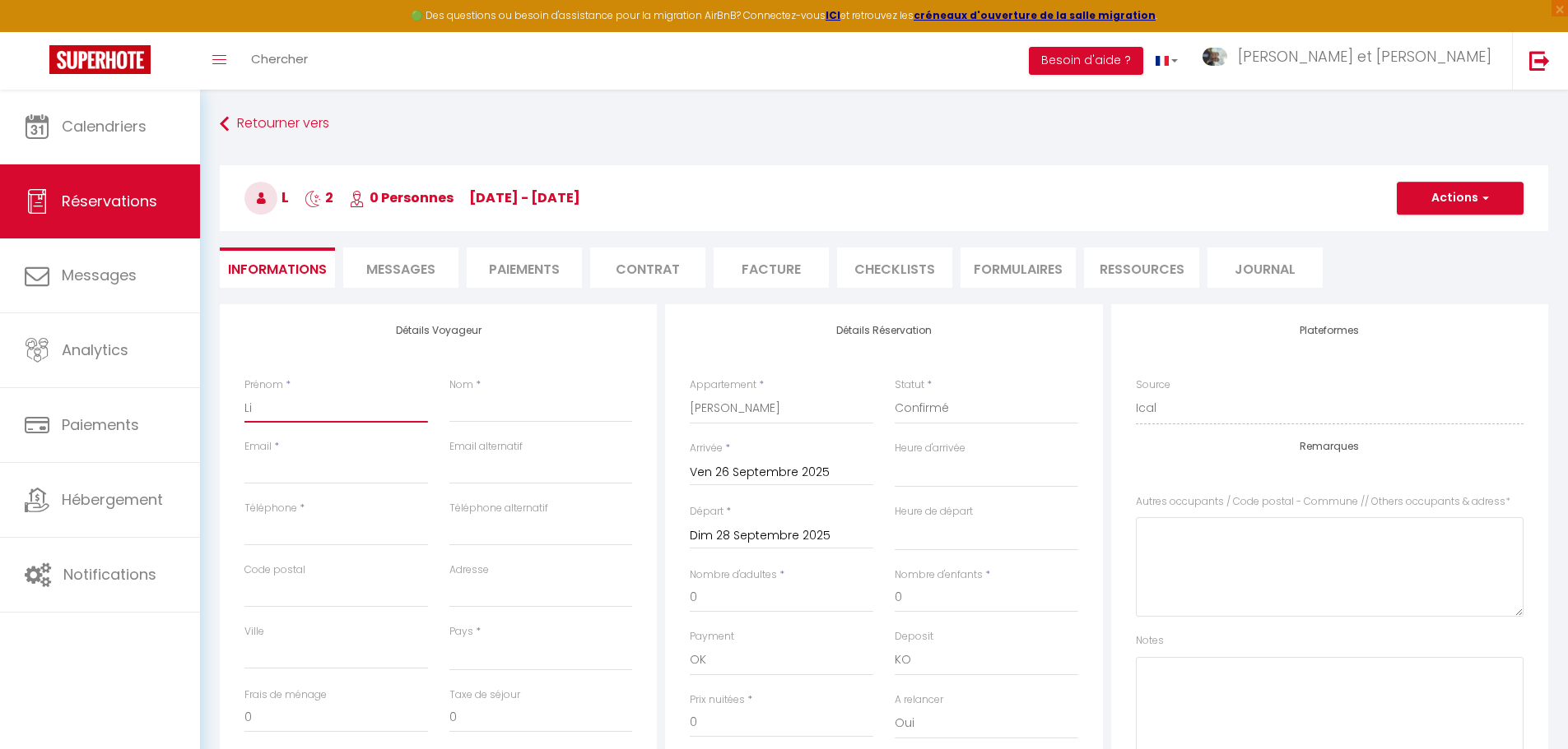
type input "Lis"
select select
checkbox input "false"
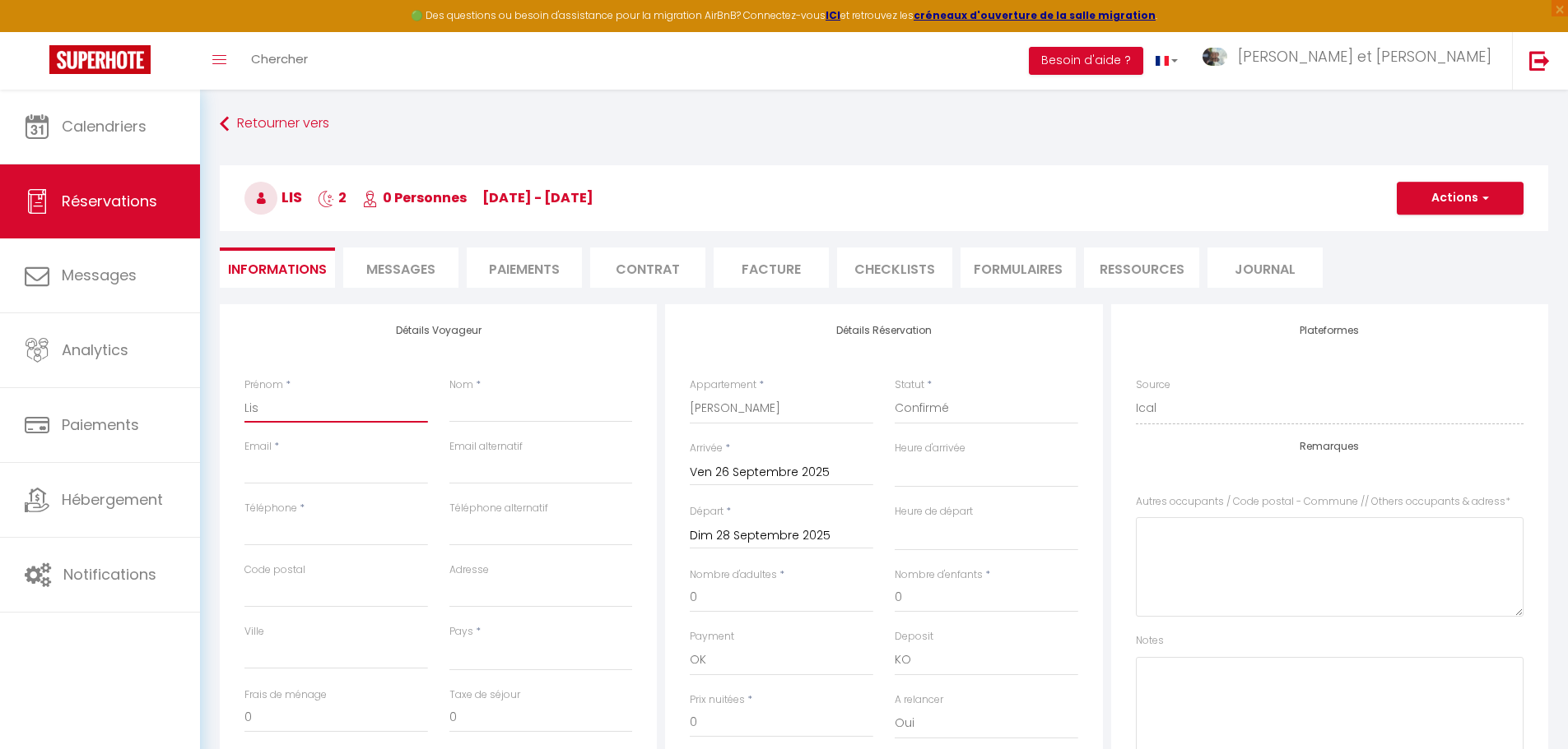
type input "[PERSON_NAME]"
select select
checkbox input "false"
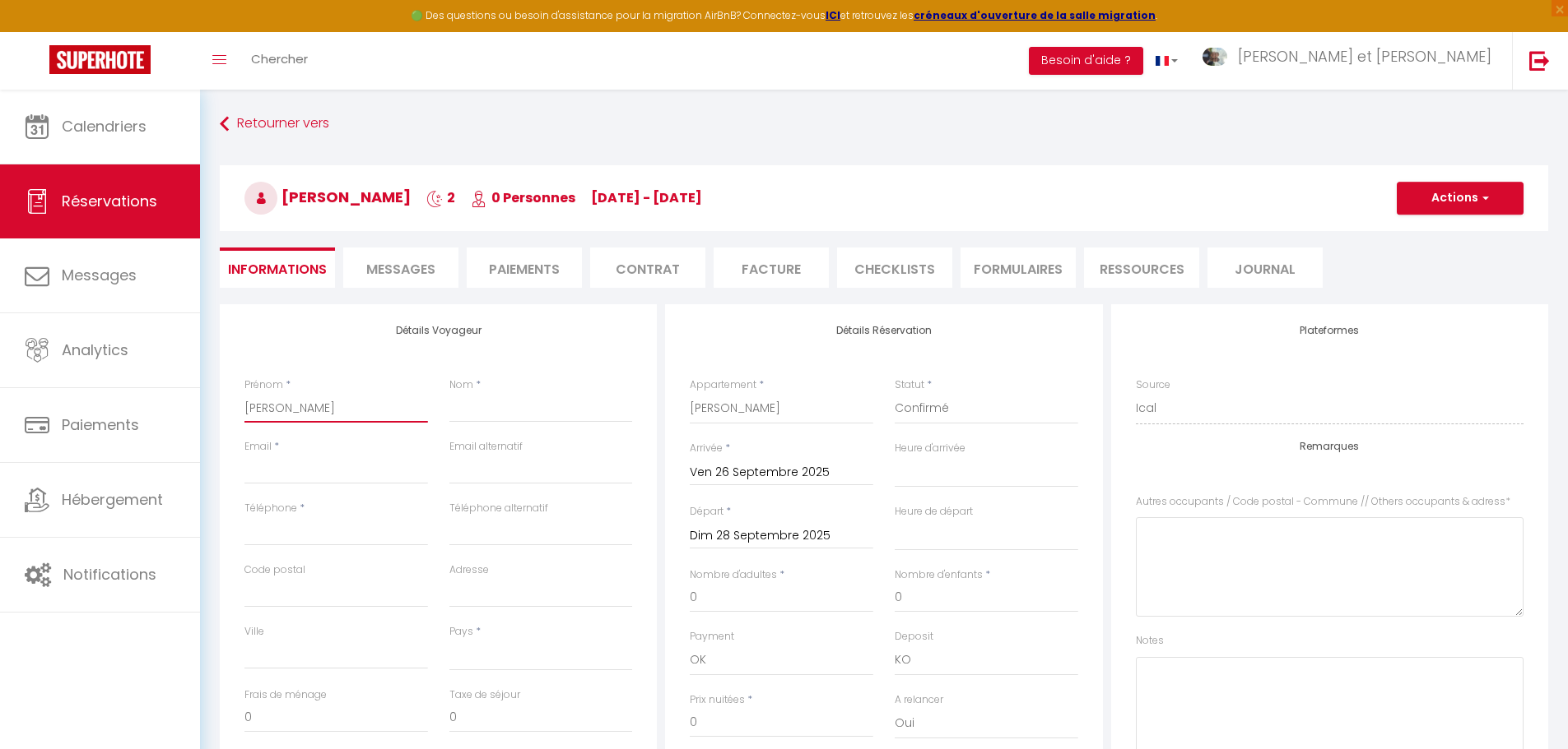
type input "[PERSON_NAME]"
type input "M"
select select
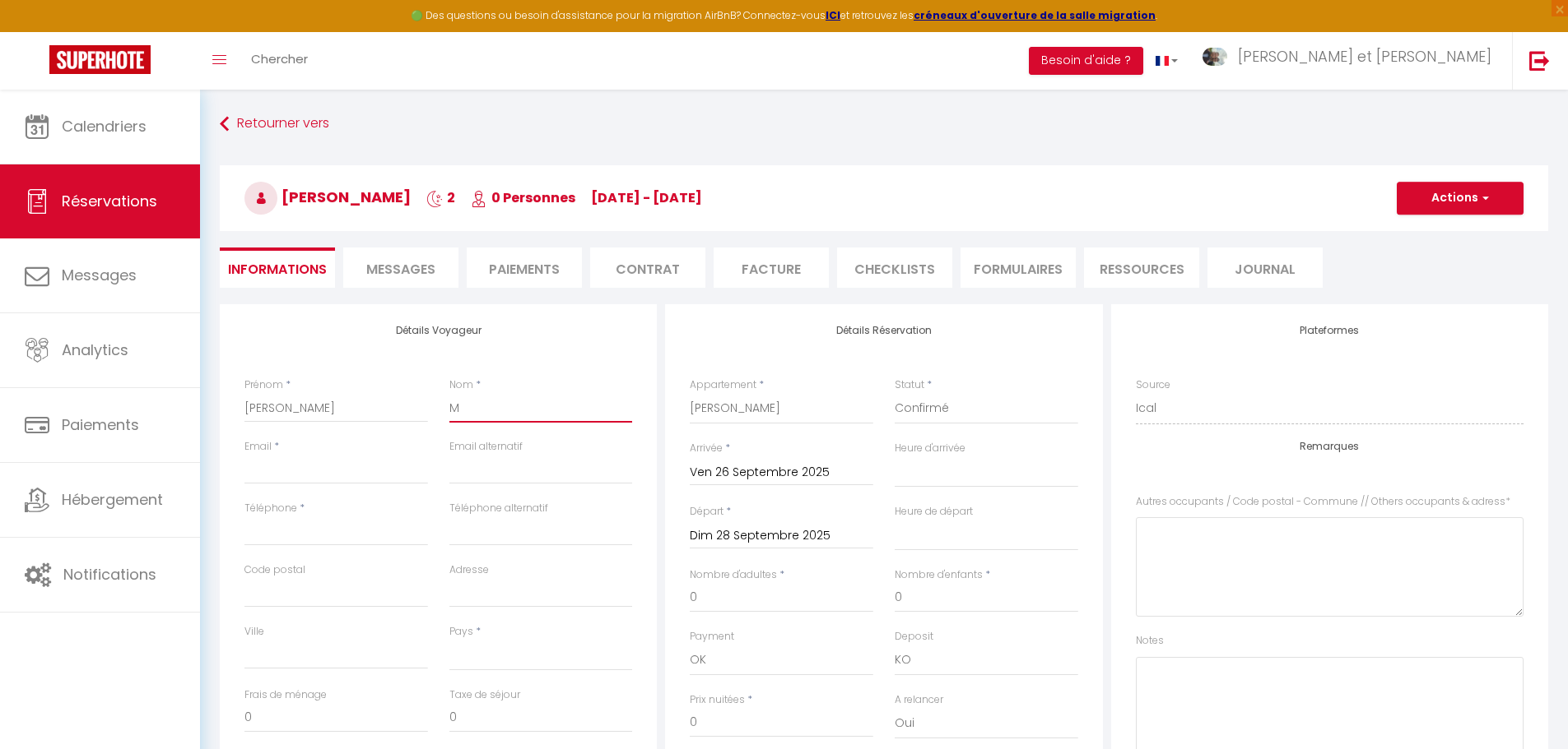
checkbox input "false"
type input "Ma"
select select
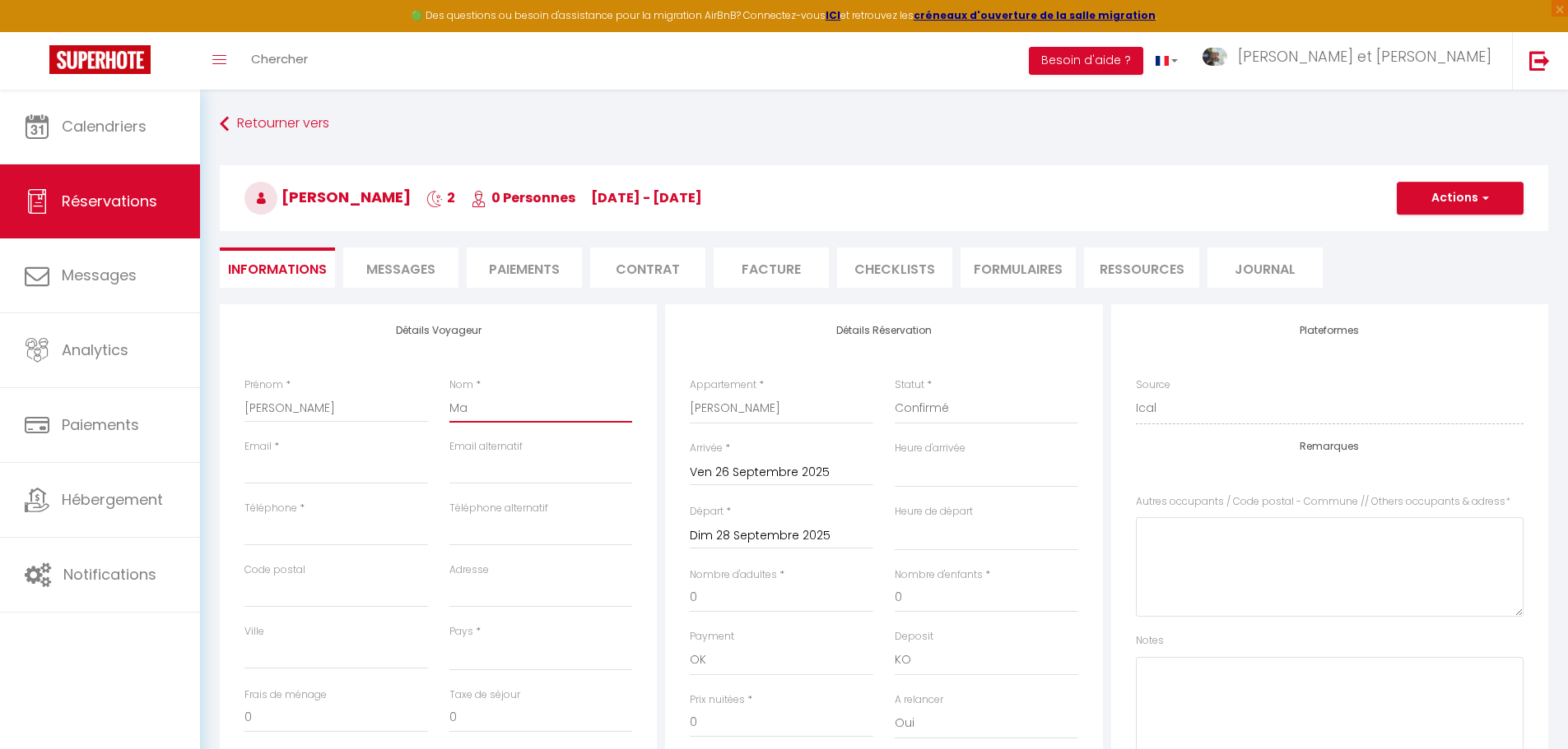
checkbox input "false"
type input "Mar"
select select
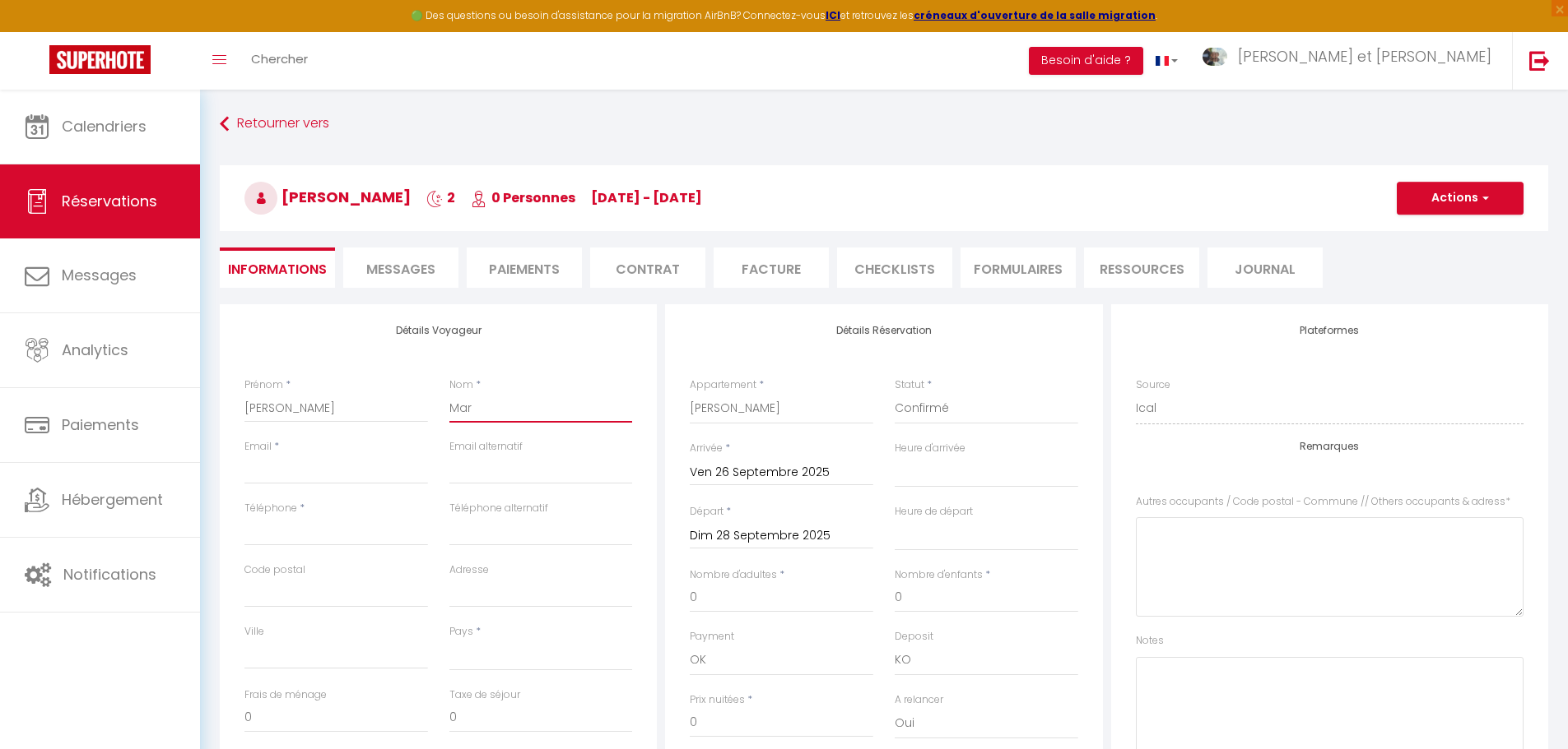
checkbox input "false"
type input "Mart"
select select
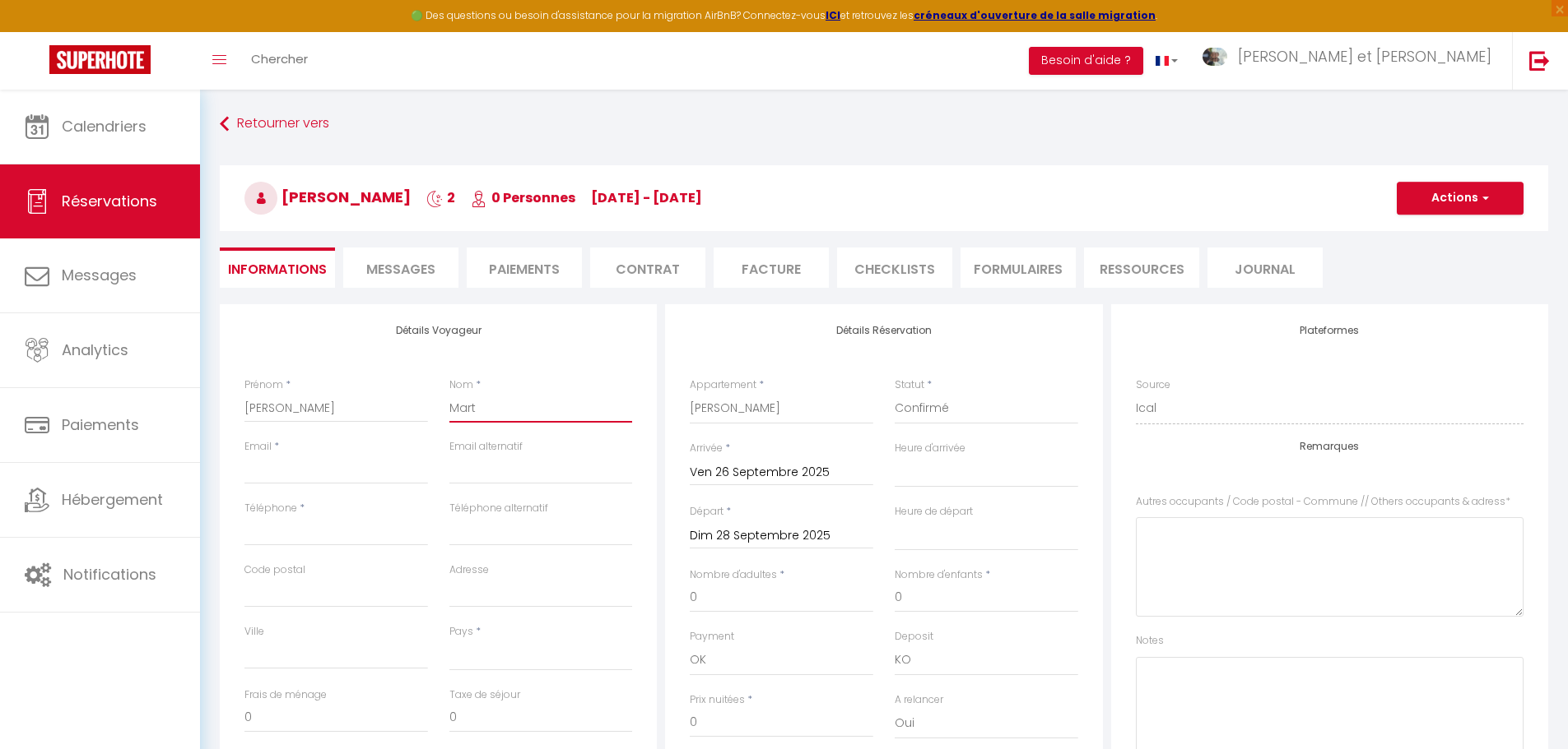
checkbox input "false"
type input "Marti"
select select
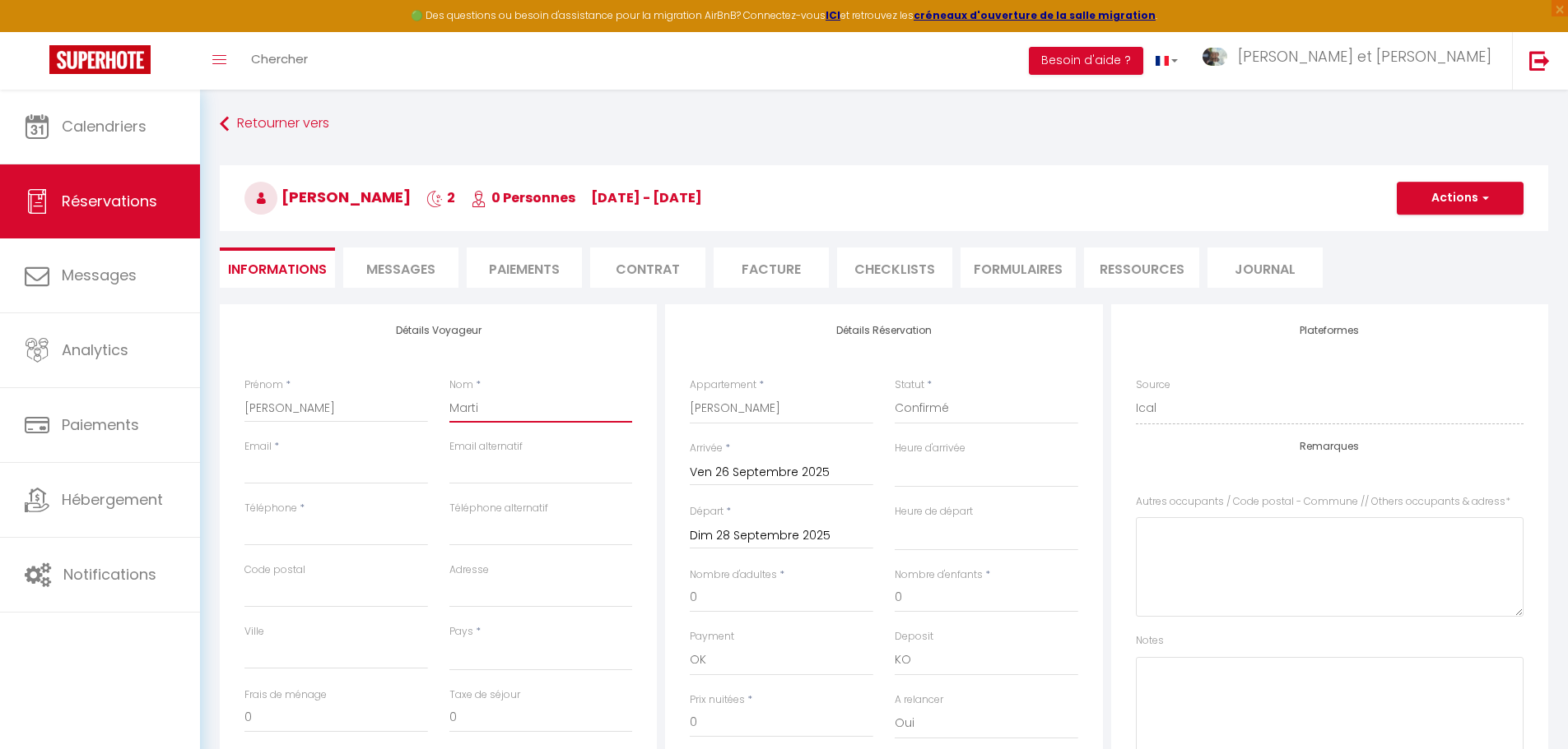
checkbox input "false"
type input "[PERSON_NAME]"
select select
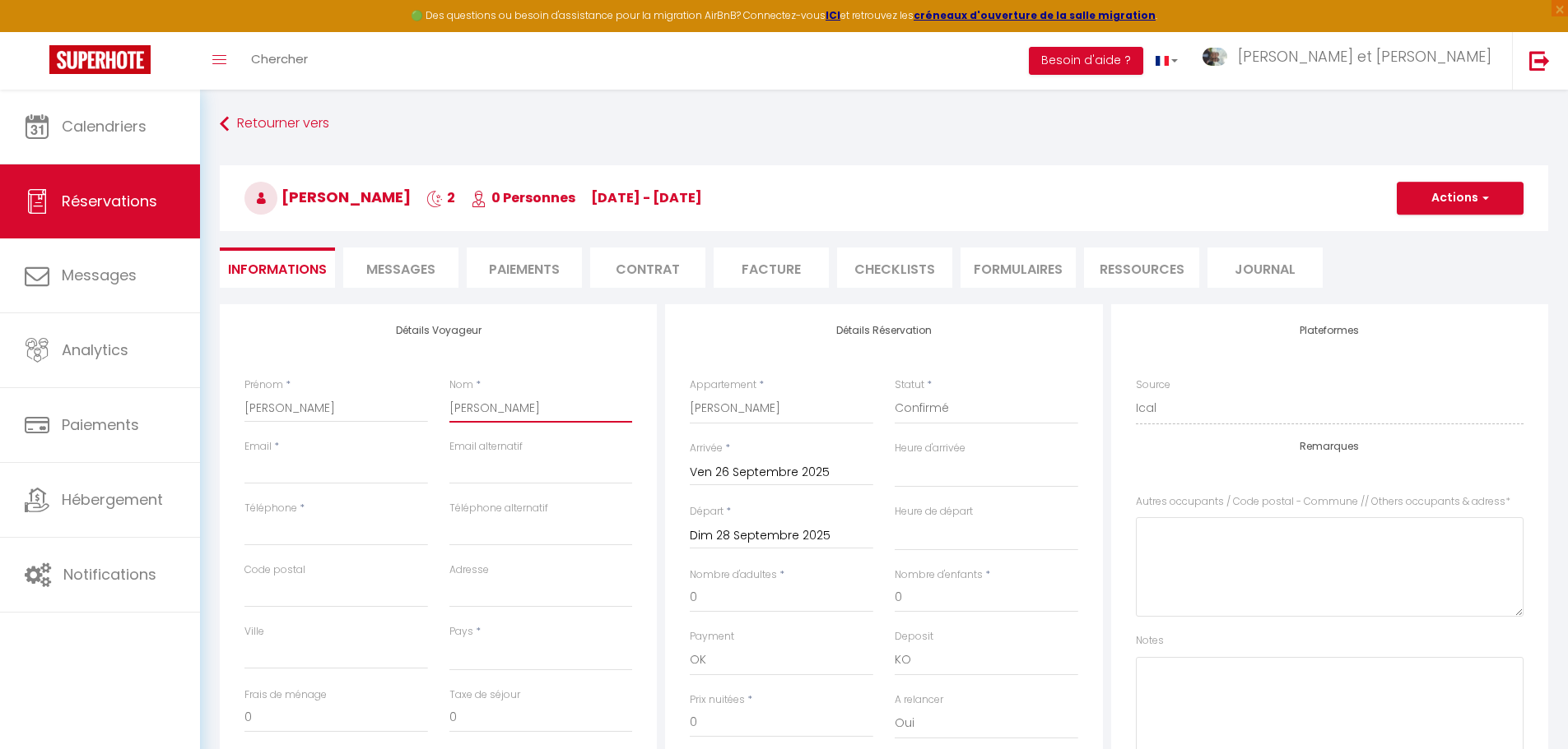
checkbox input "false"
type input "[PERSON_NAME]"
click at [307, 471] on input "Email client" at bounding box center [336, 470] width 183 height 30
click at [286, 473] on input "Email client" at bounding box center [336, 470] width 183 height 30
paste input "[EMAIL_ADDRESS][DOMAIN_NAME]"
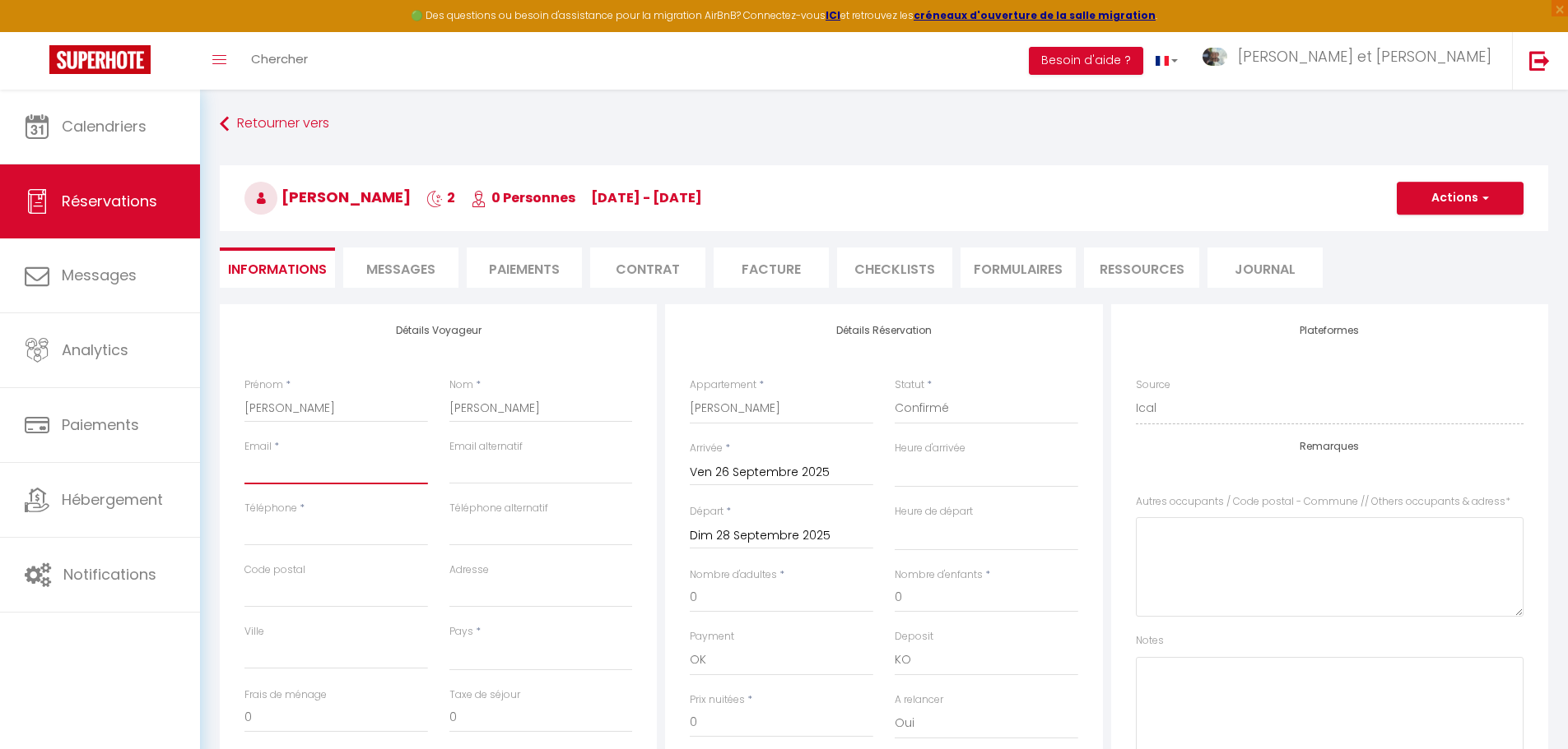
type input "[EMAIL_ADDRESS][DOMAIN_NAME]"
select select
checkbox input "false"
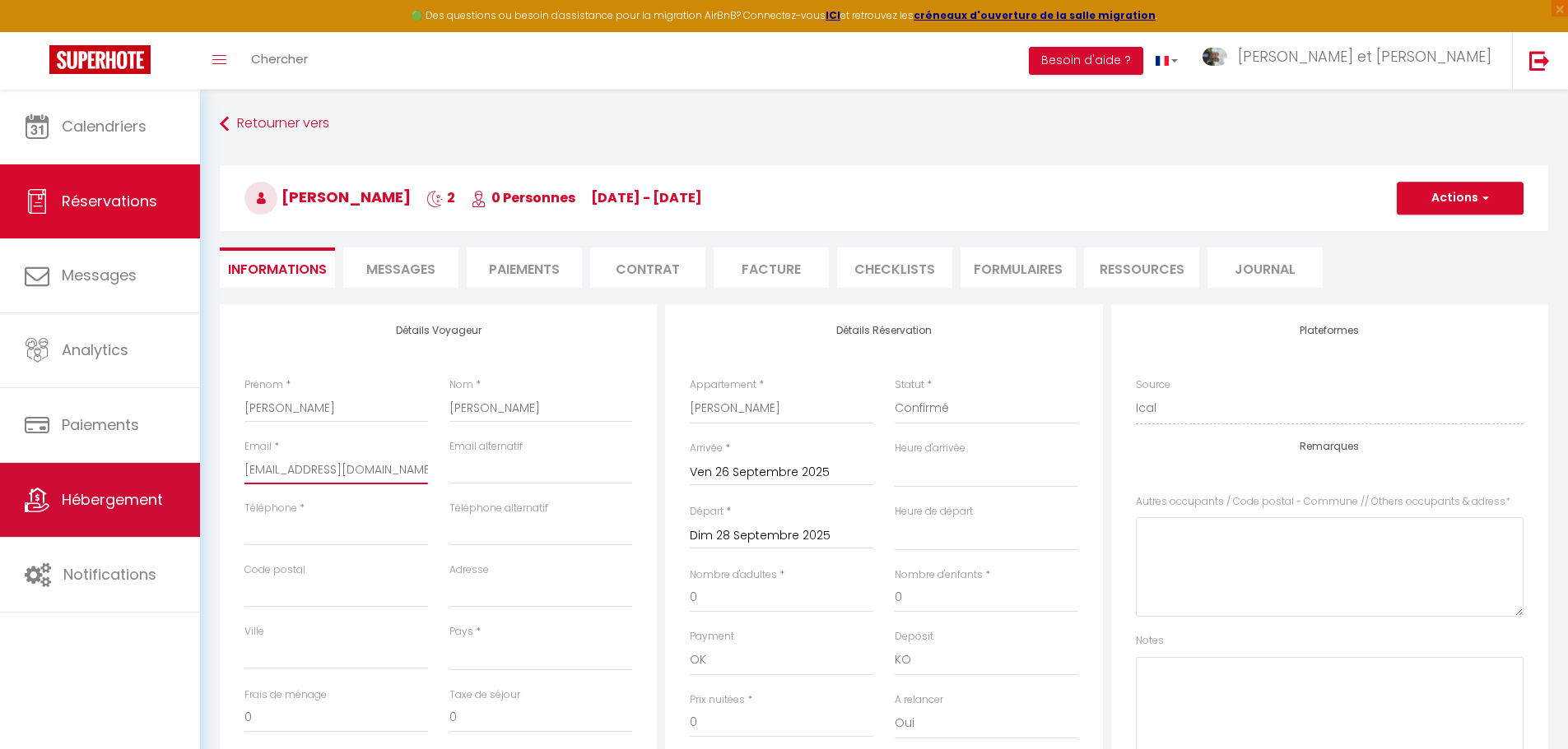
type input "[EMAIL_ADDRESS][DOMAIN_NAME]"
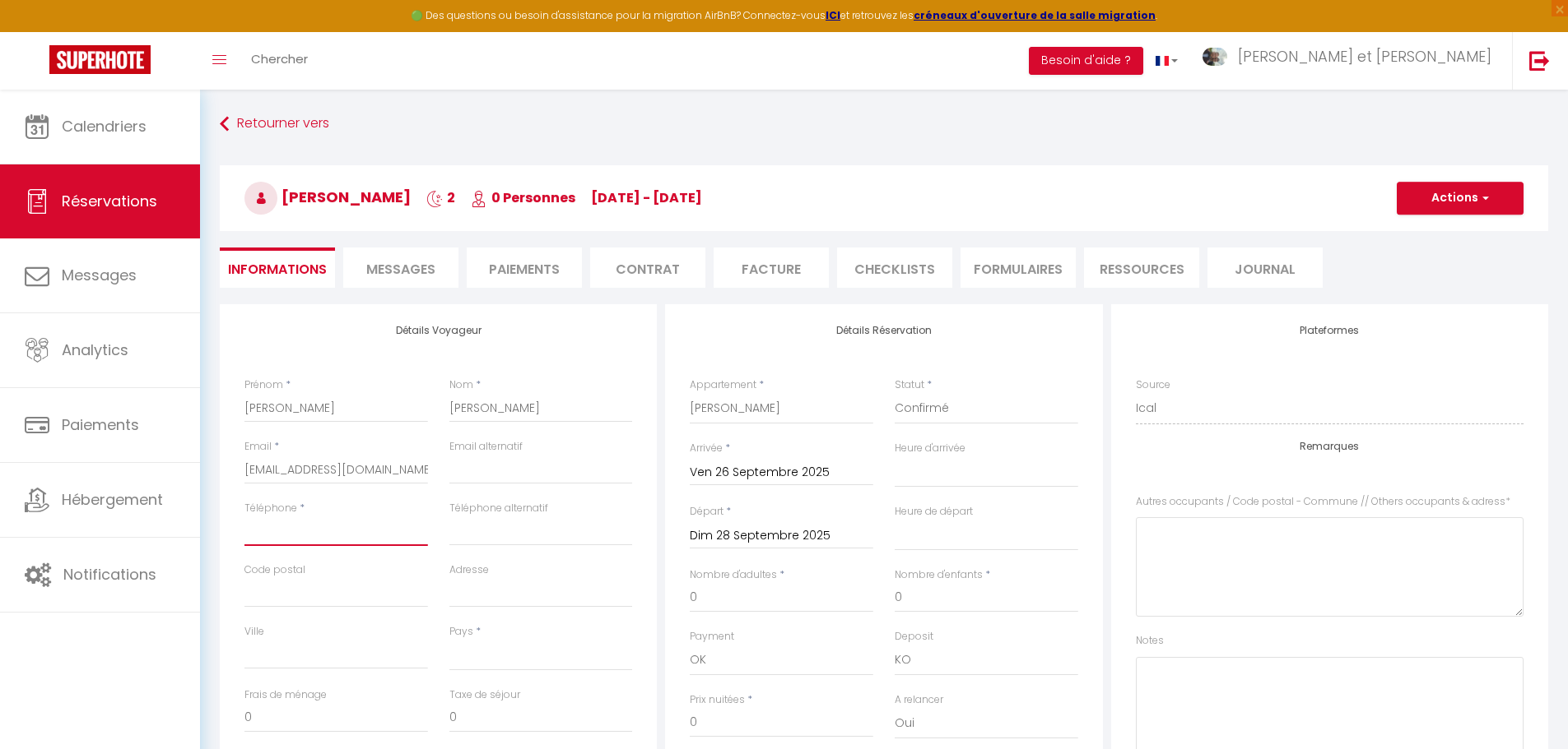
click at [288, 536] on input "Téléphone" at bounding box center [336, 531] width 183 height 30
paste input "06 62 48 05 17"
type input "06 62 48 05 17"
select select
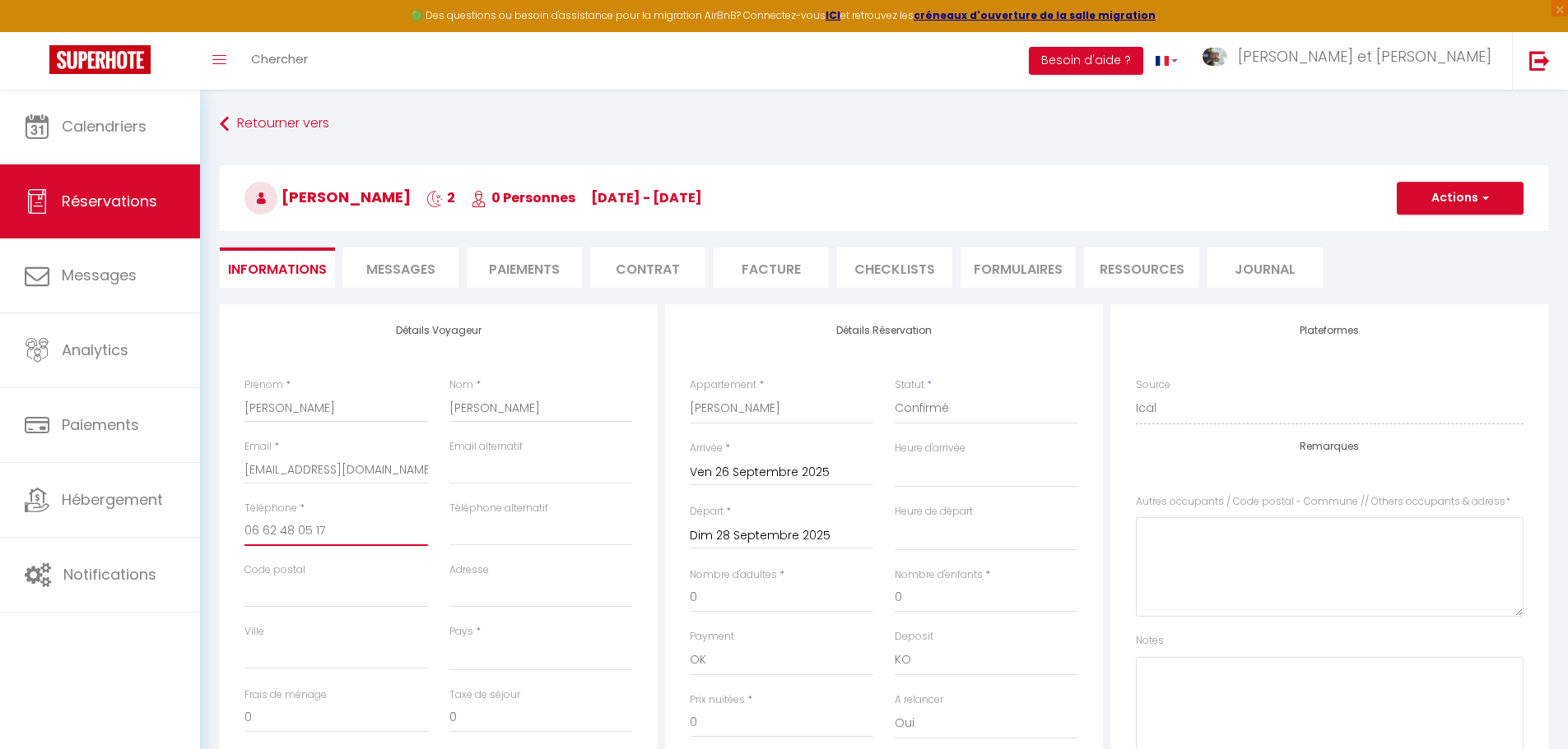
select select
checkbox input "false"
type input "06 62 48 05 17"
click at [281, 594] on input "Code postal" at bounding box center [336, 593] width 183 height 30
type input "4"
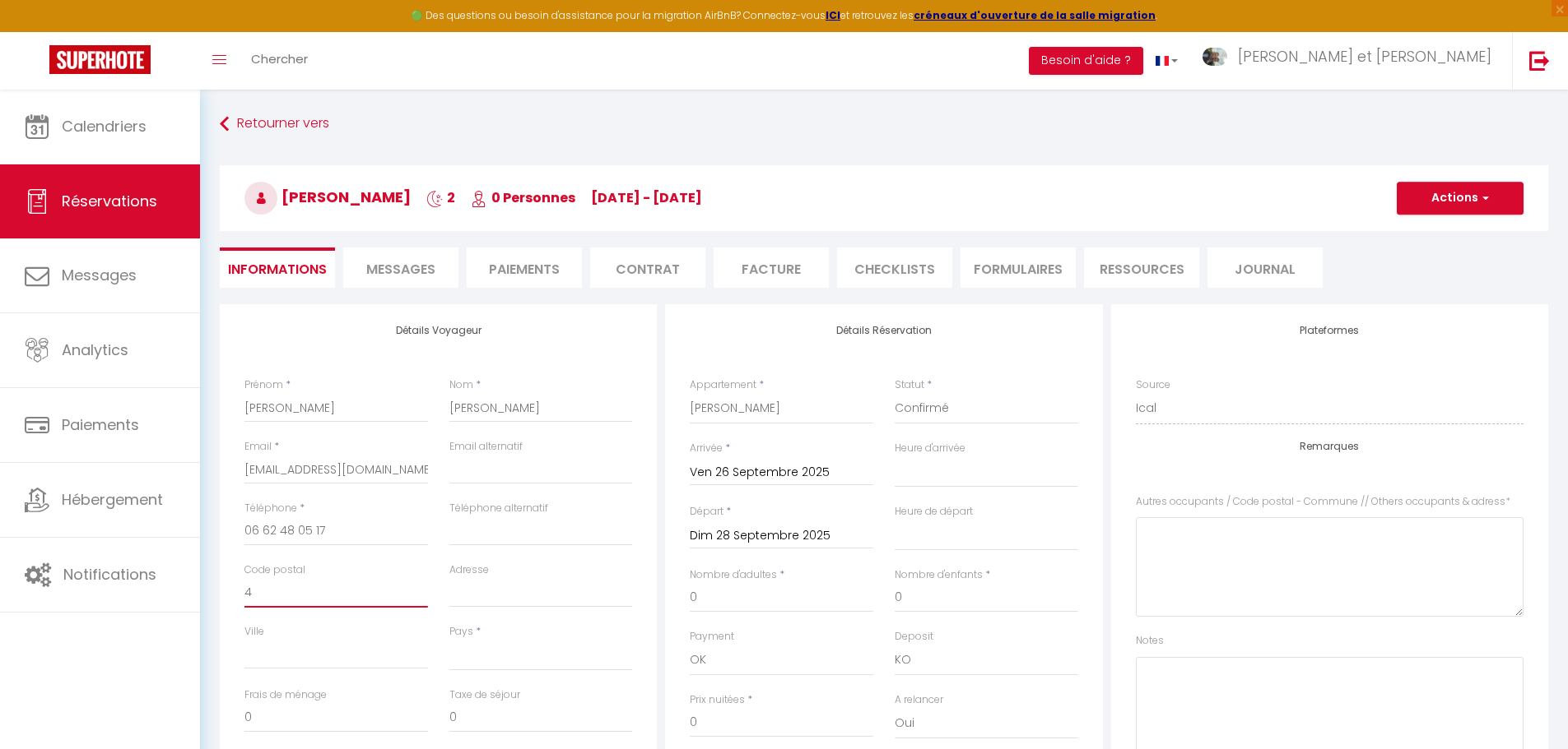
select select
checkbox input "false"
type input "44"
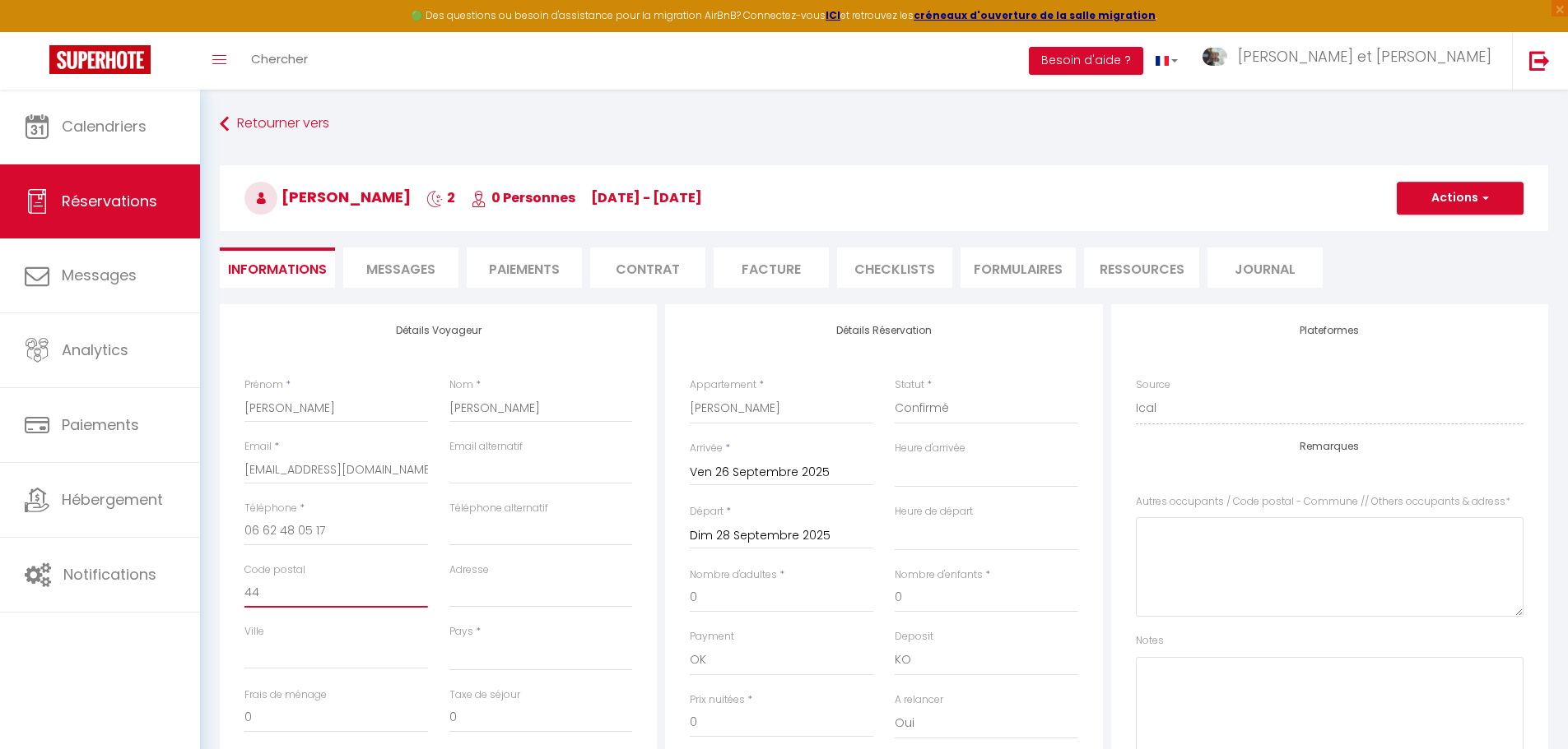
select select
checkbox input "false"
type input "440"
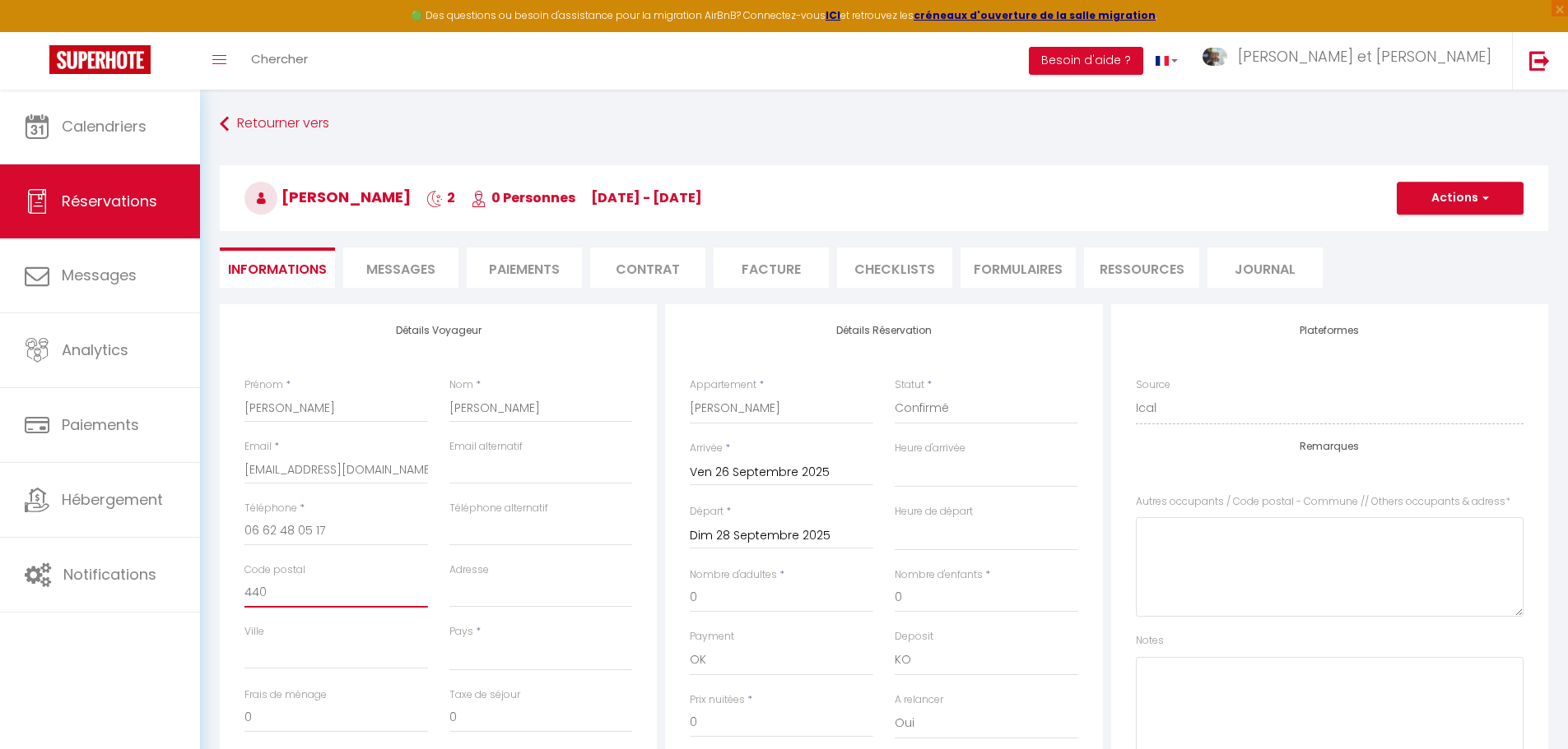
select select
checkbox input "false"
type input "4400"
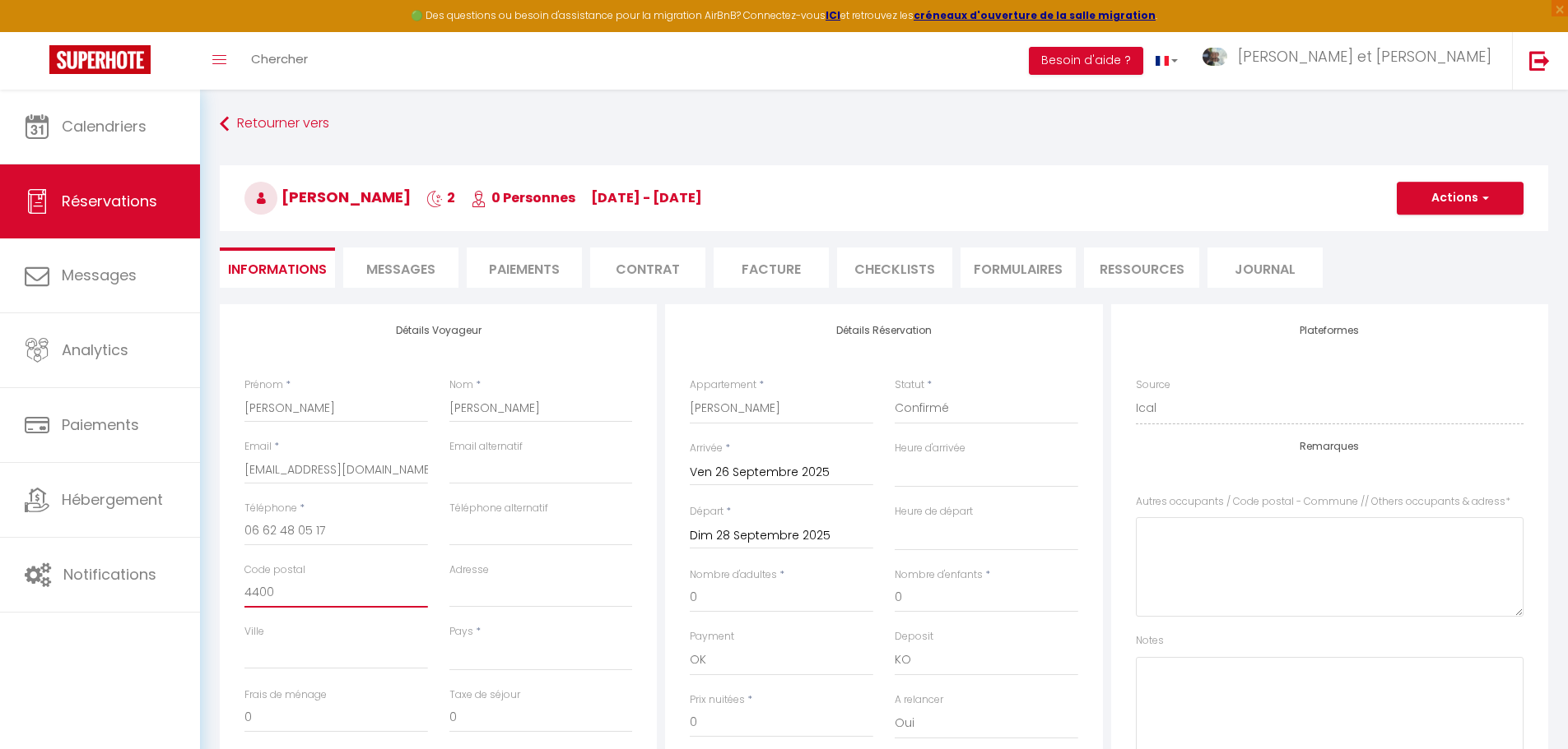
select select
checkbox input "false"
type input "44000"
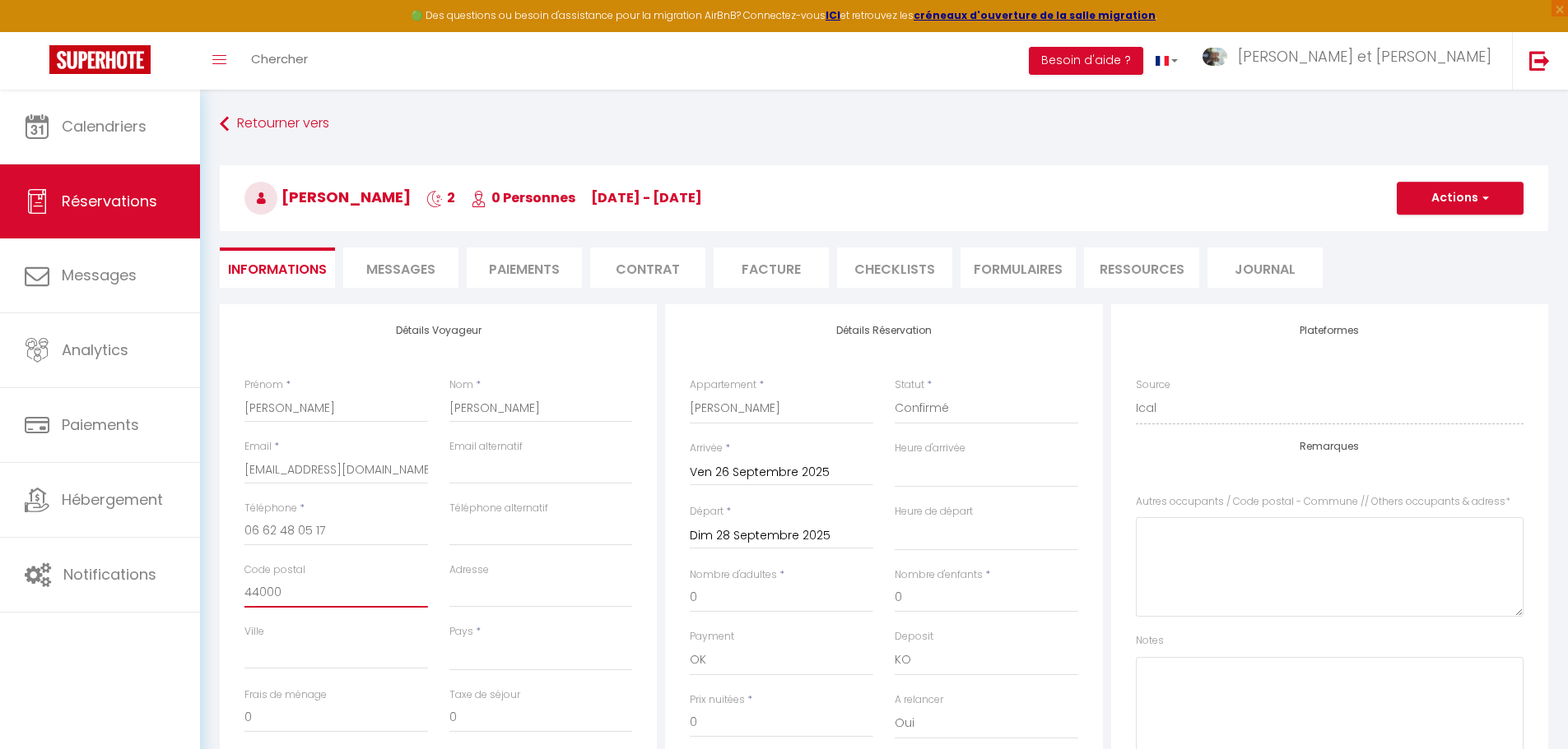
select select
checkbox input "false"
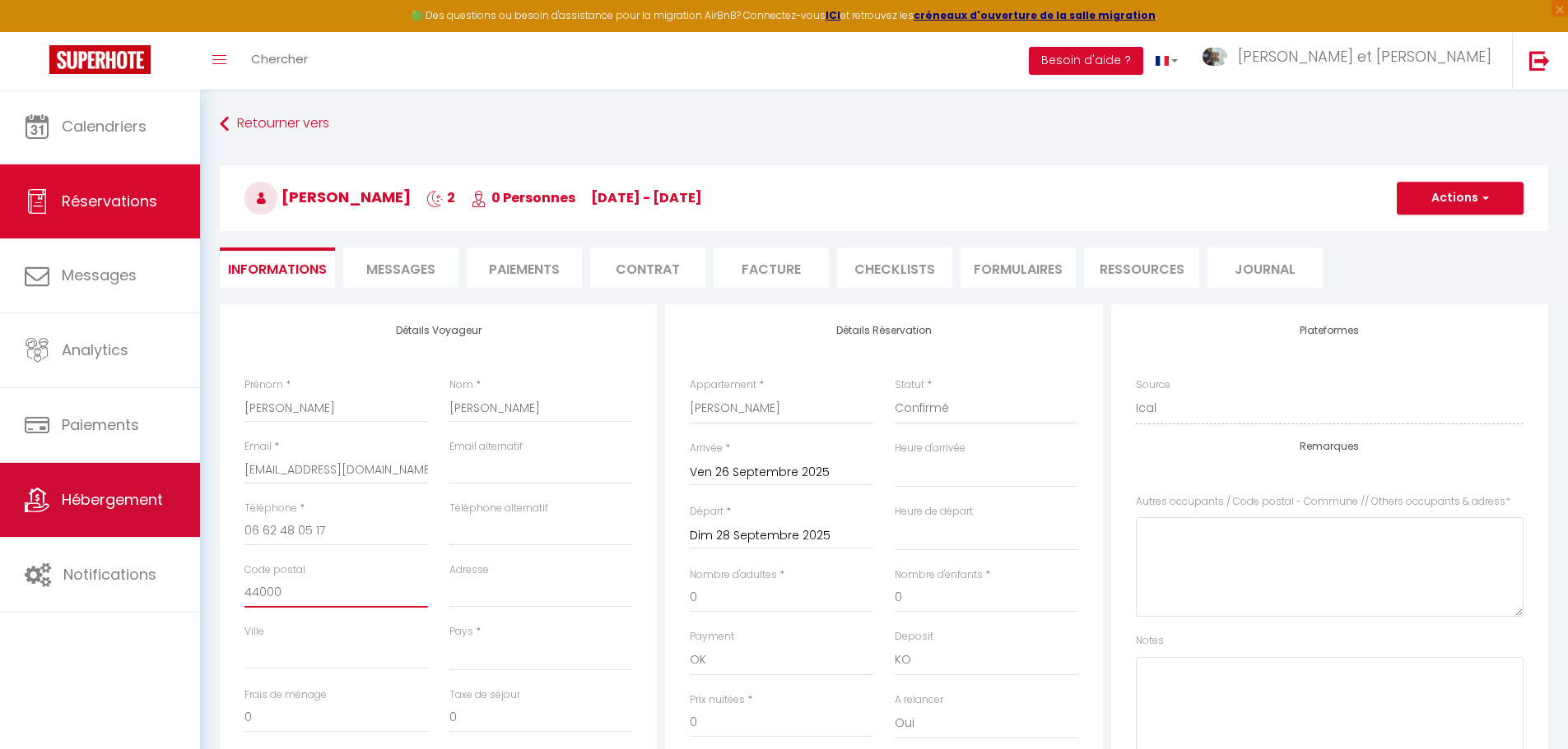
type input "44000"
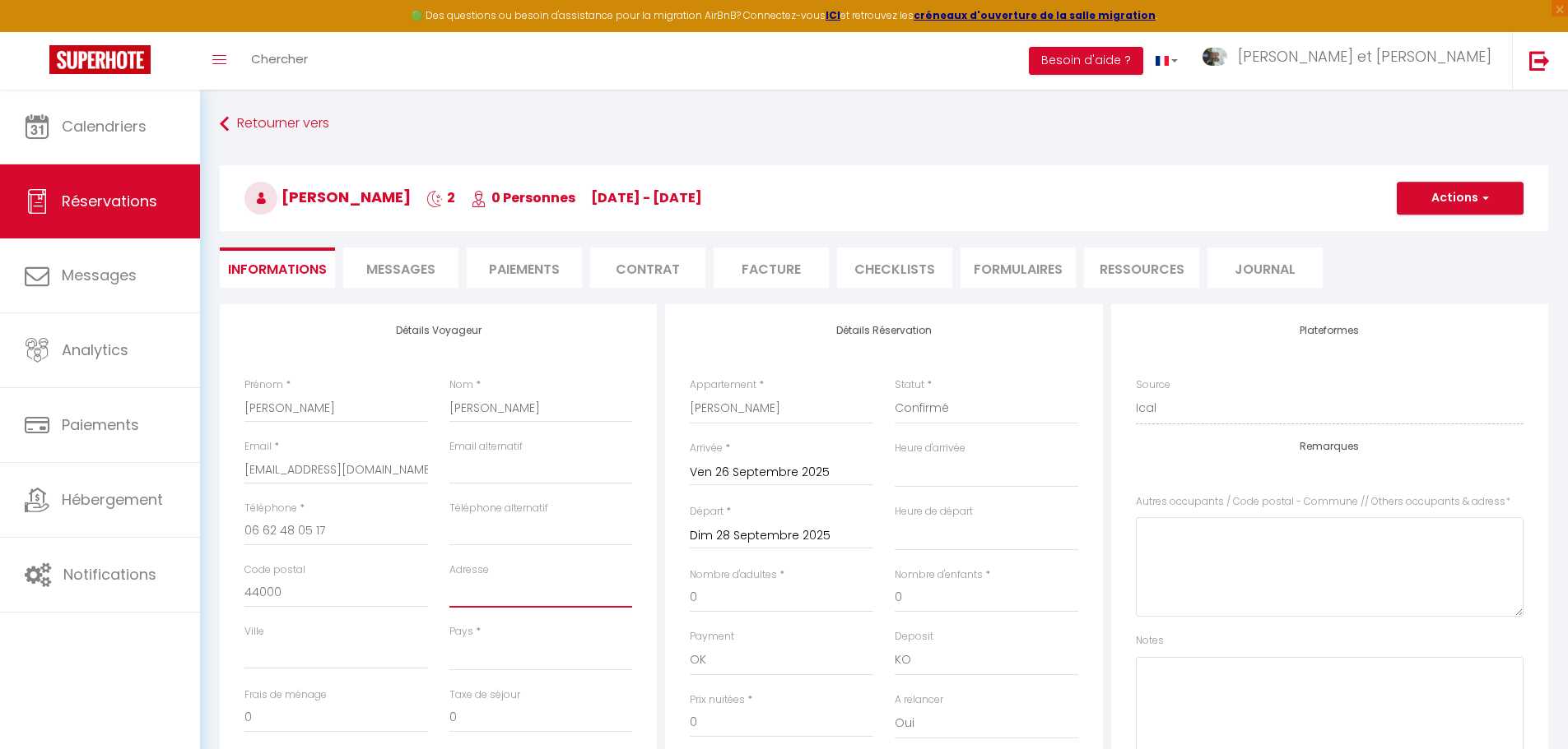
click at [479, 601] on input "Adresse" at bounding box center [541, 593] width 183 height 30
paste input "[STREET_ADDRESS]"
type input "[STREET_ADDRESS]"
select select
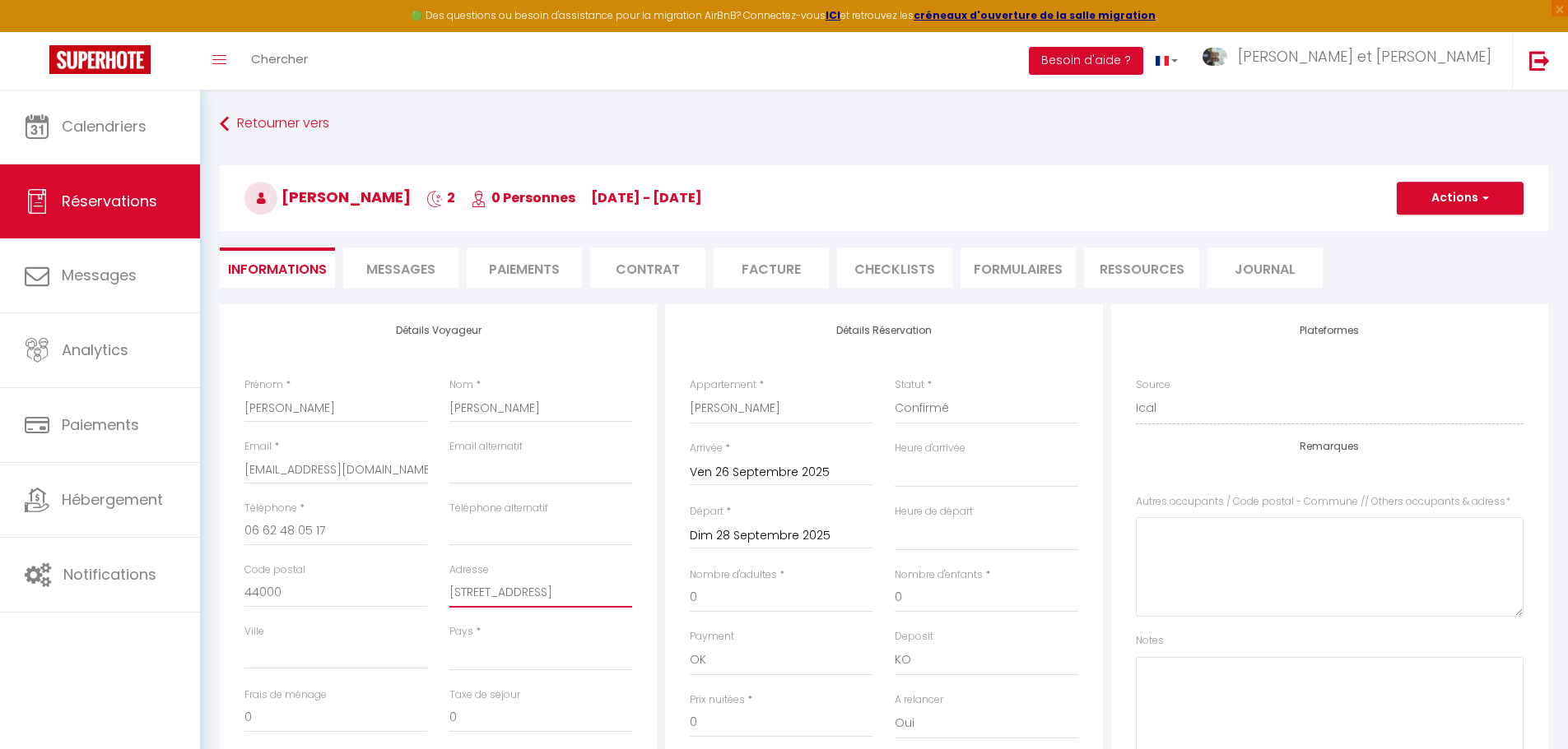
select select
checkbox input "false"
type input "[STREET_ADDRESS]"
click at [287, 656] on input "Ville" at bounding box center [336, 655] width 183 height 30
type input "n"
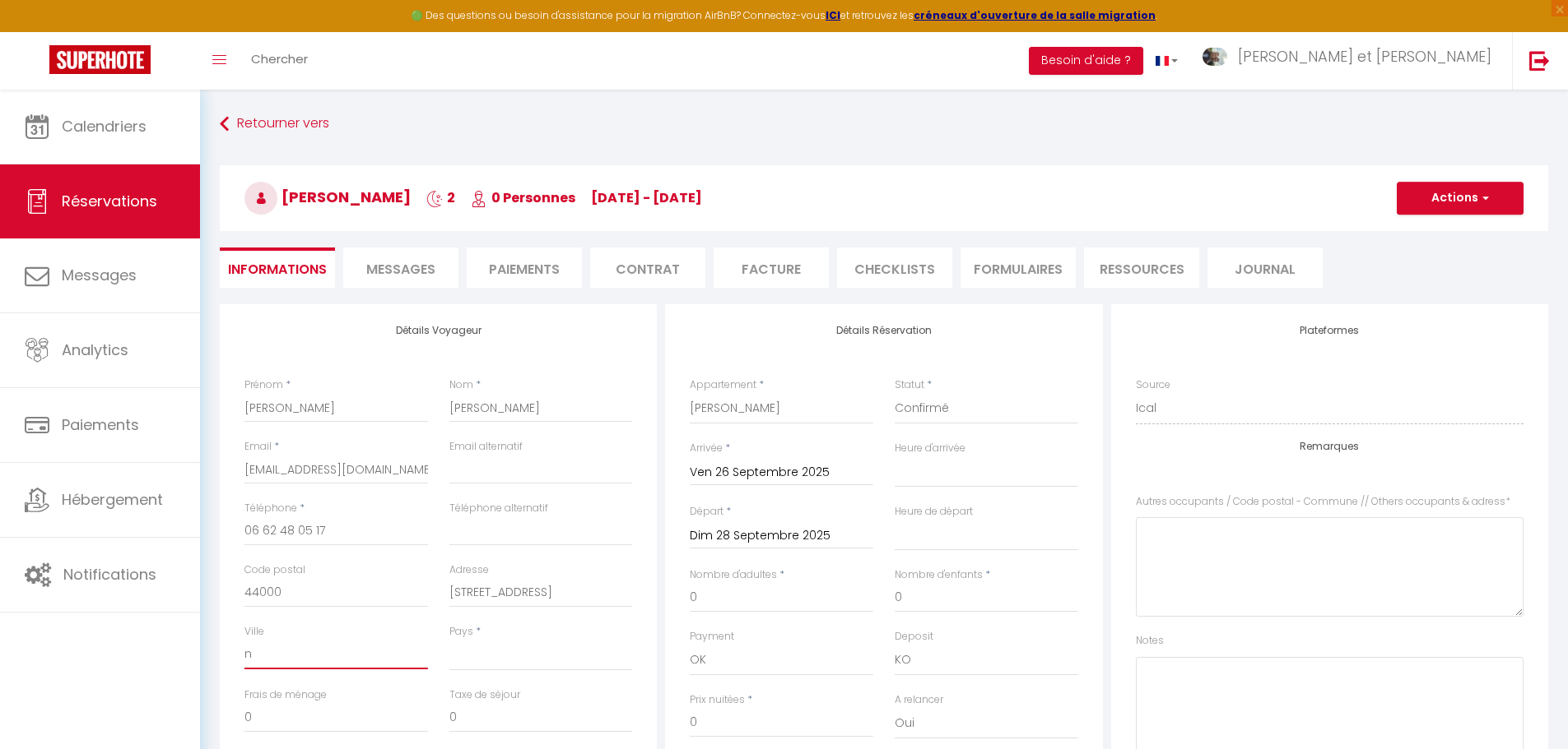
select select
checkbox input "false"
type input "na"
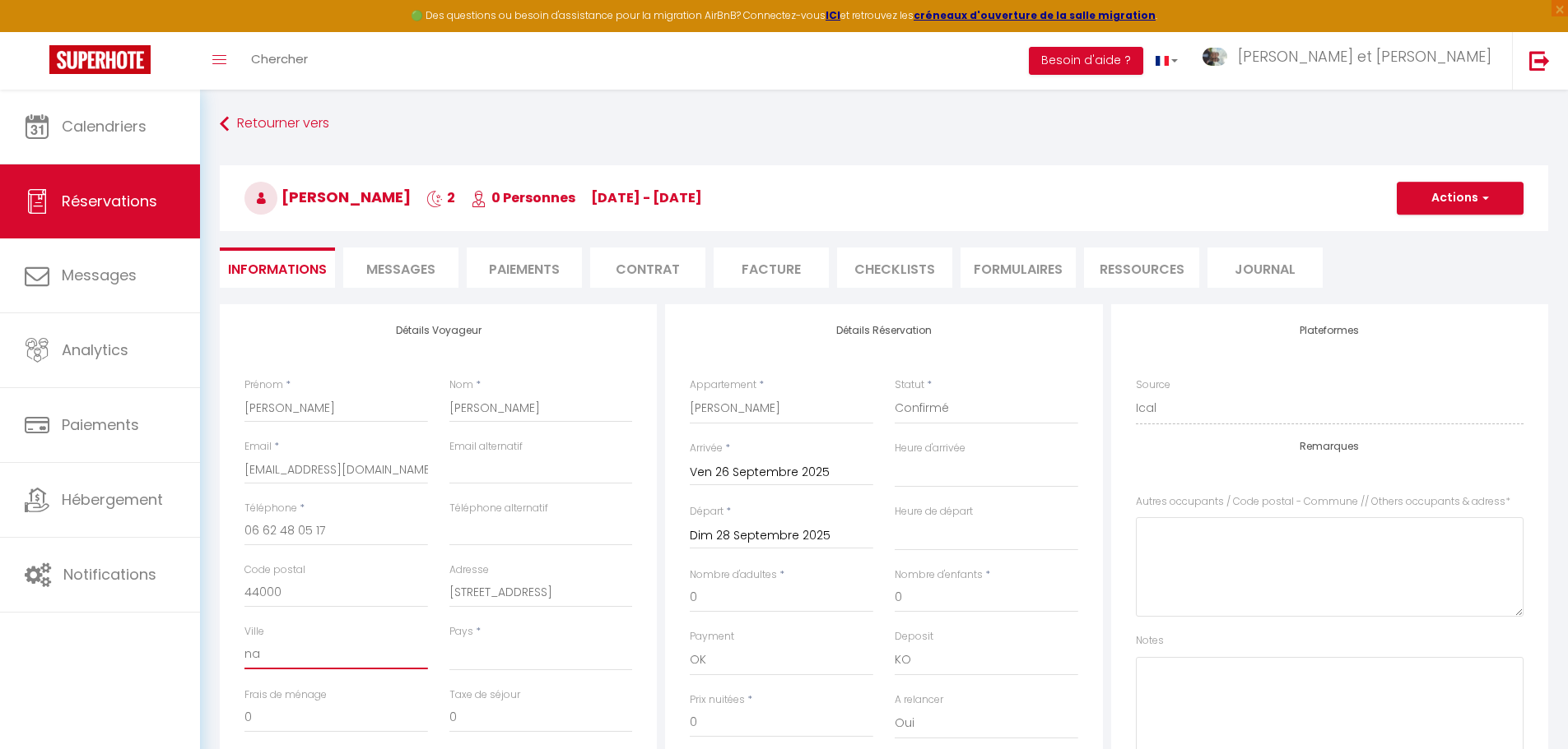
select select
checkbox input "false"
type input "nan"
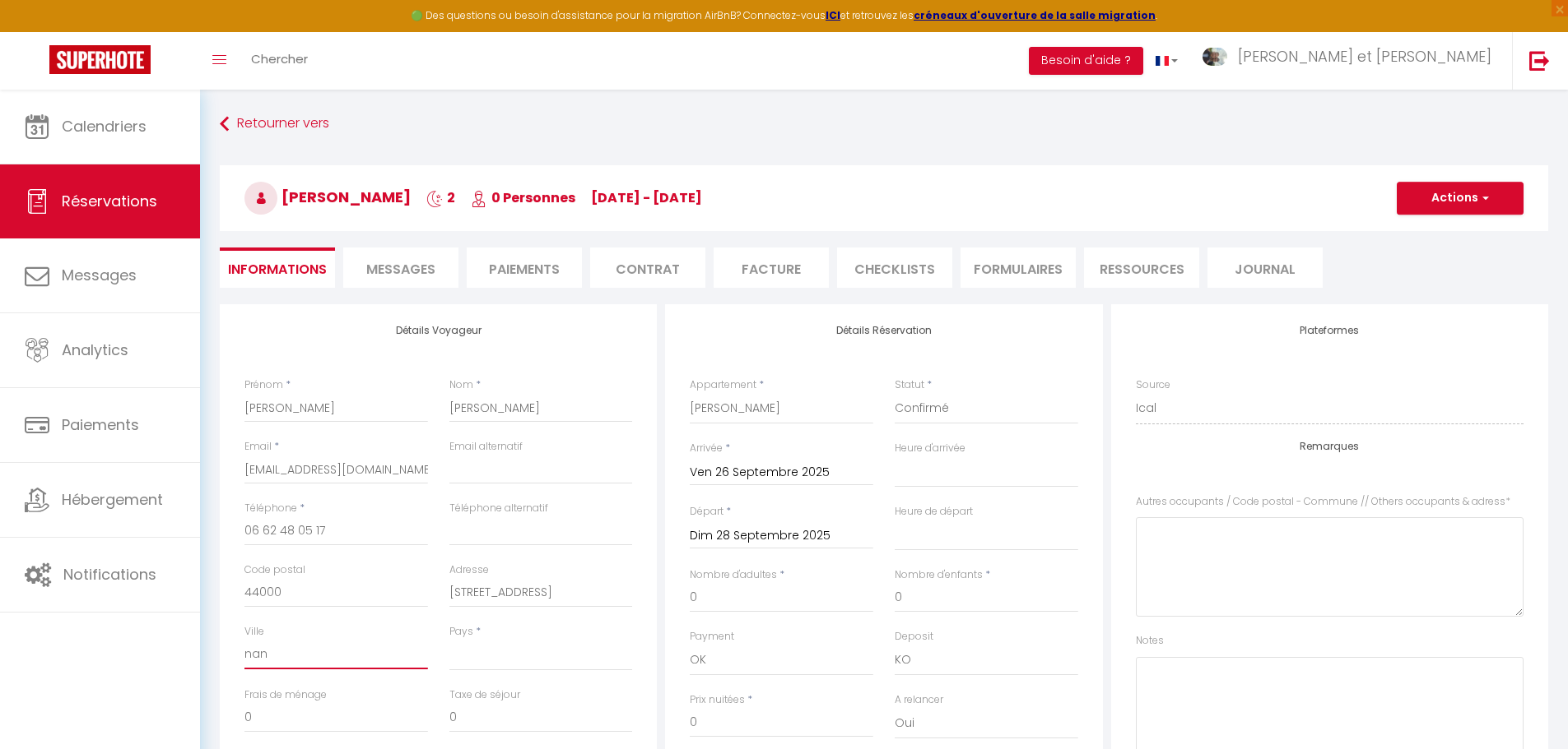
select select
checkbox input "false"
type input "nant"
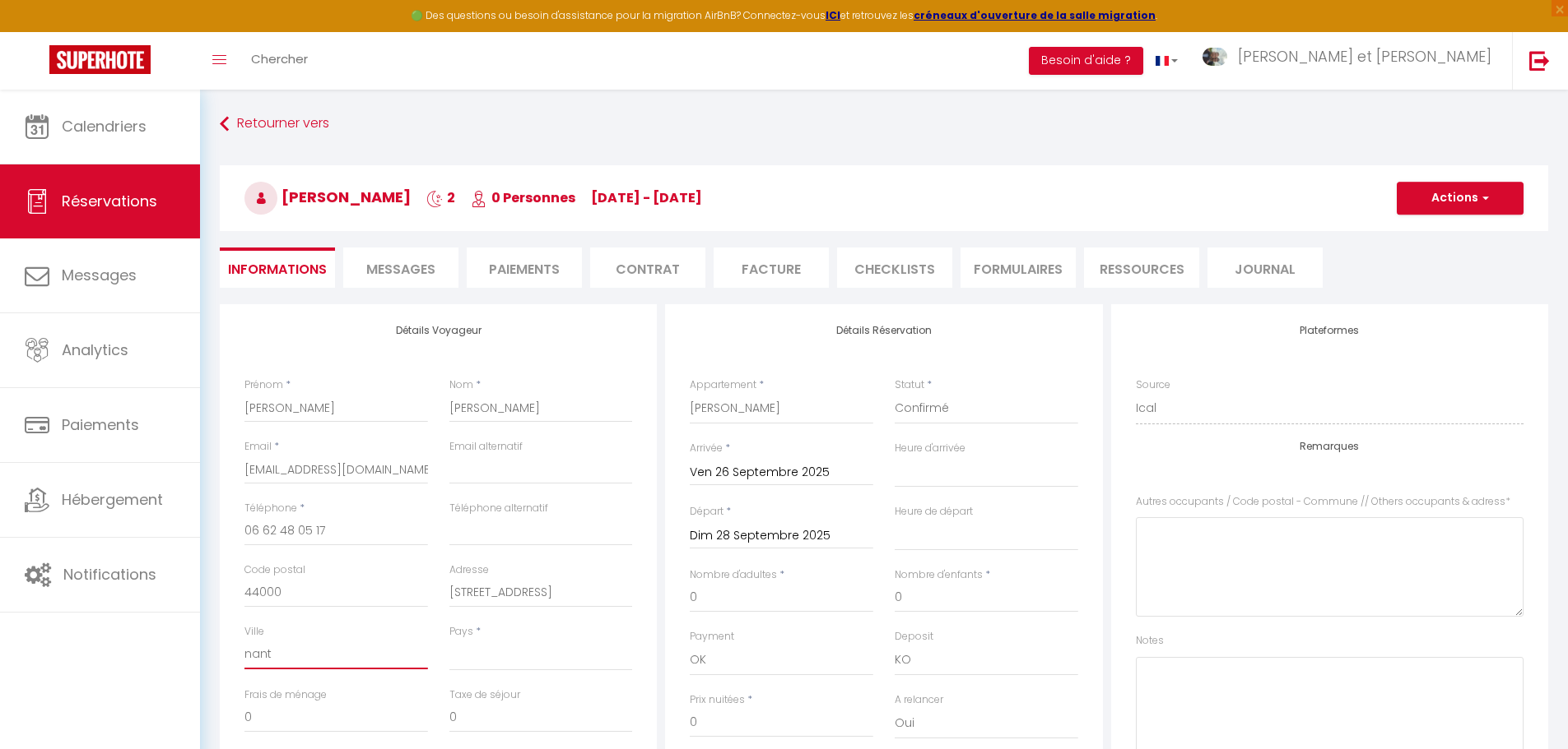
select select
checkbox input "false"
type input "nante"
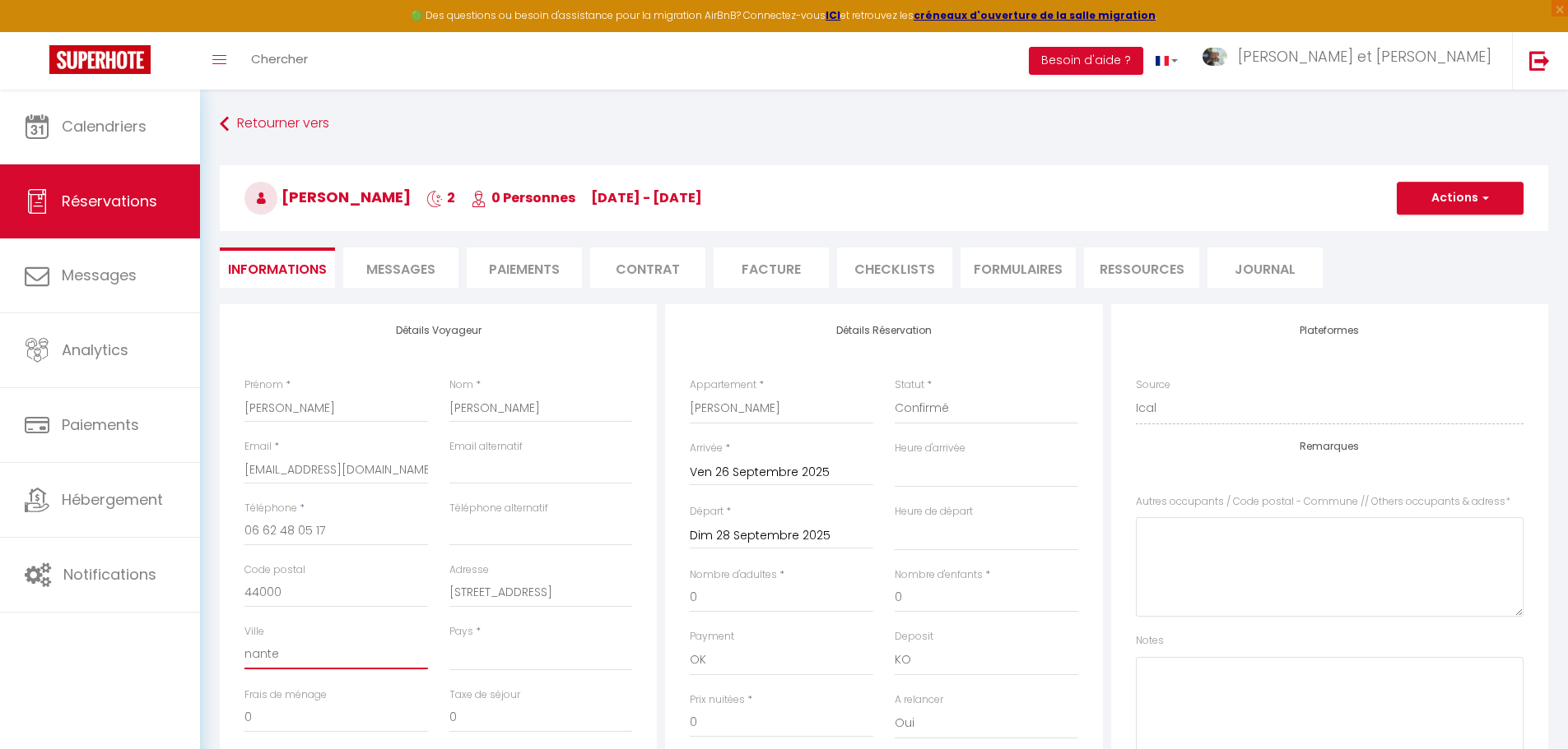
select select
checkbox input "false"
type input "nantes"
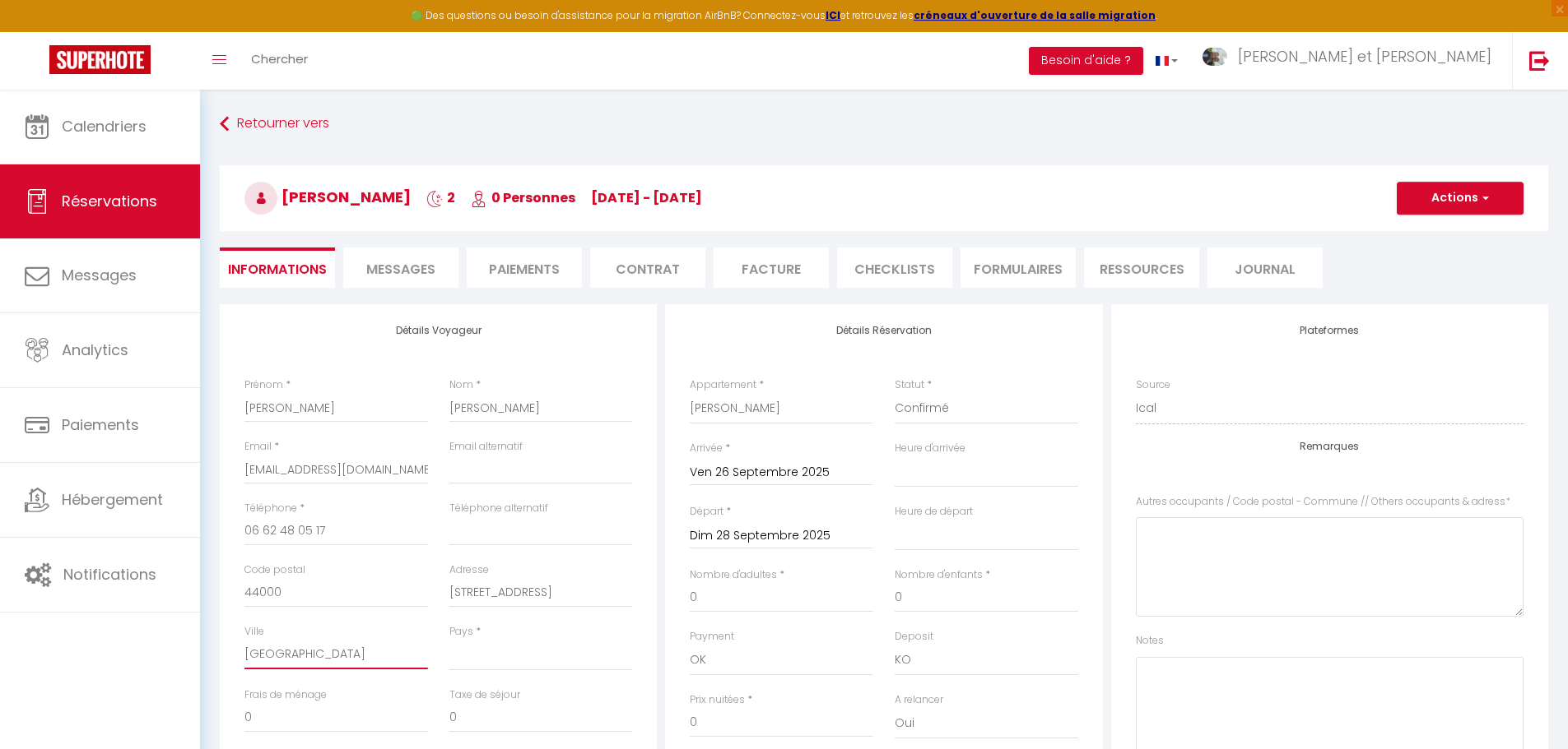
select select
checkbox input "false"
click at [252, 656] on input "nantes" at bounding box center [336, 655] width 183 height 30
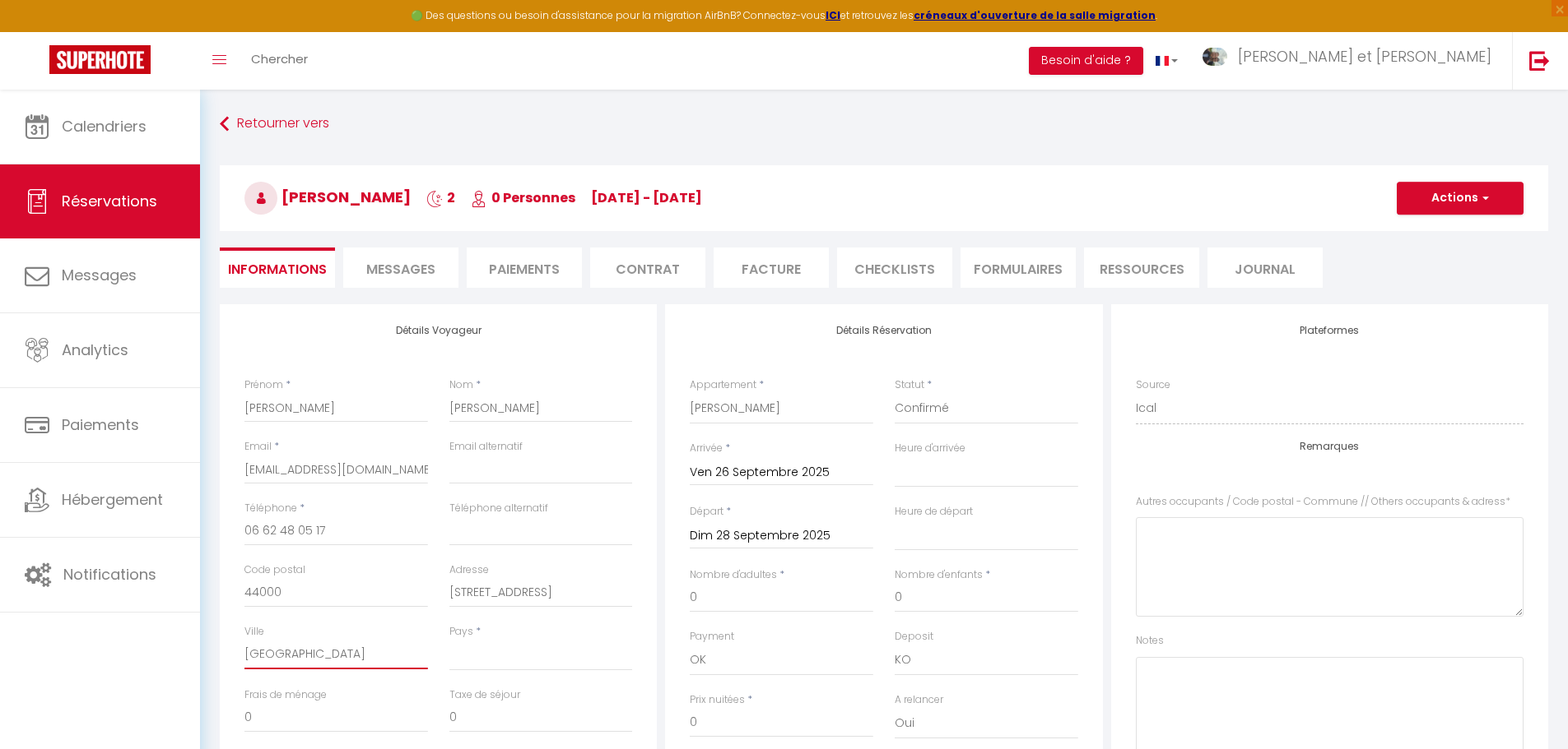
type input "antes"
select select
checkbox input "false"
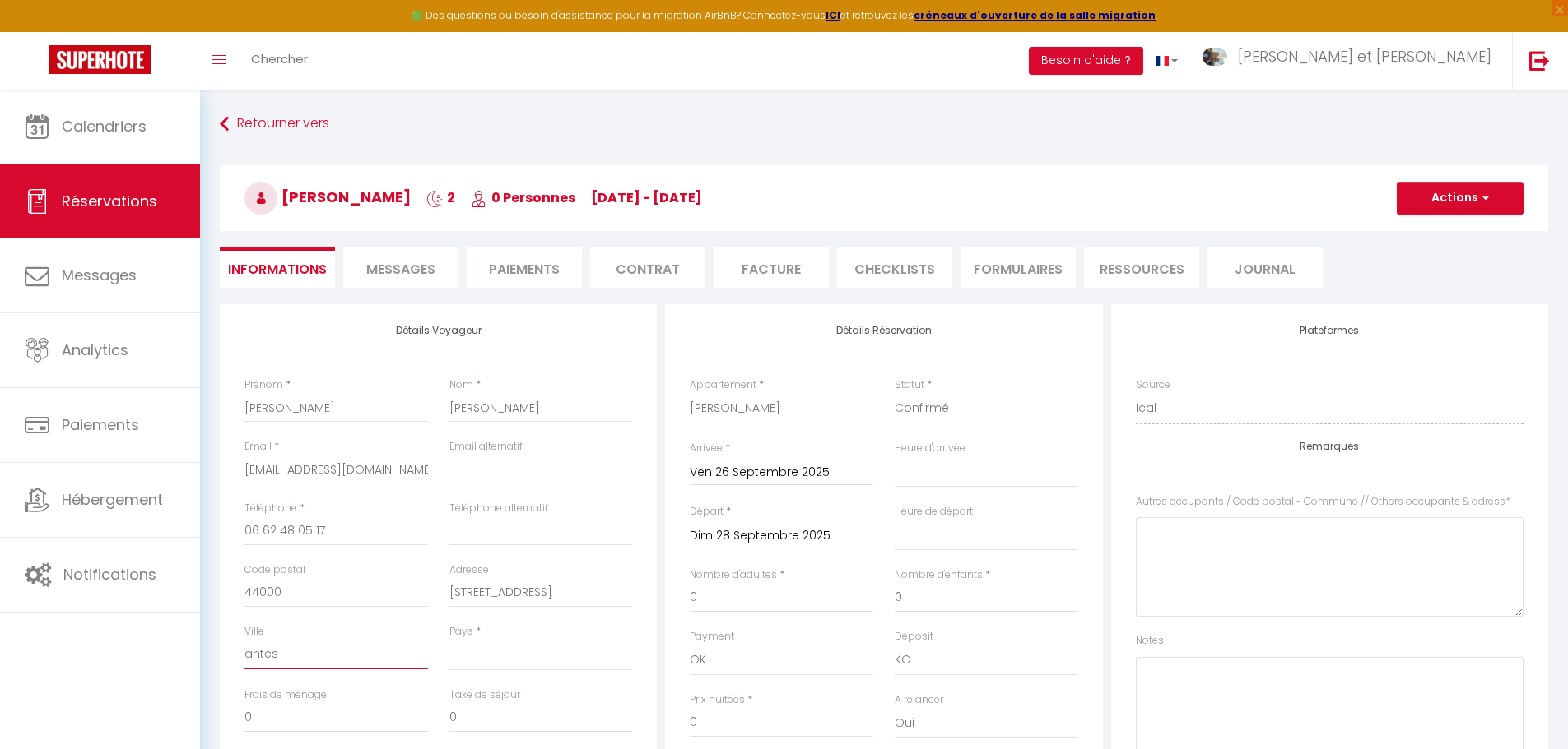
type input "[GEOGRAPHIC_DATA]"
select select
checkbox input "false"
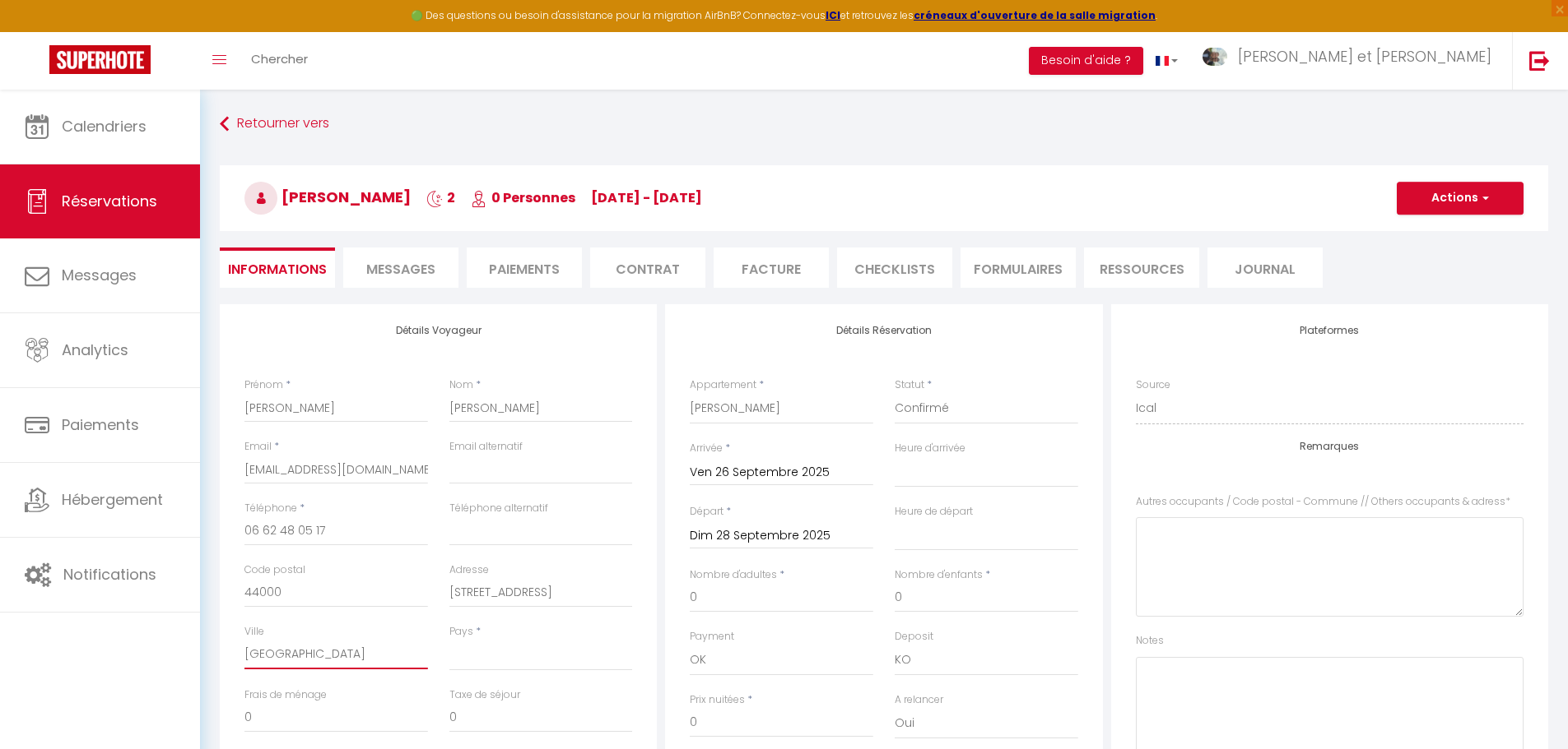
type input "[GEOGRAPHIC_DATA]"
select select "FK"
select select
checkbox input "false"
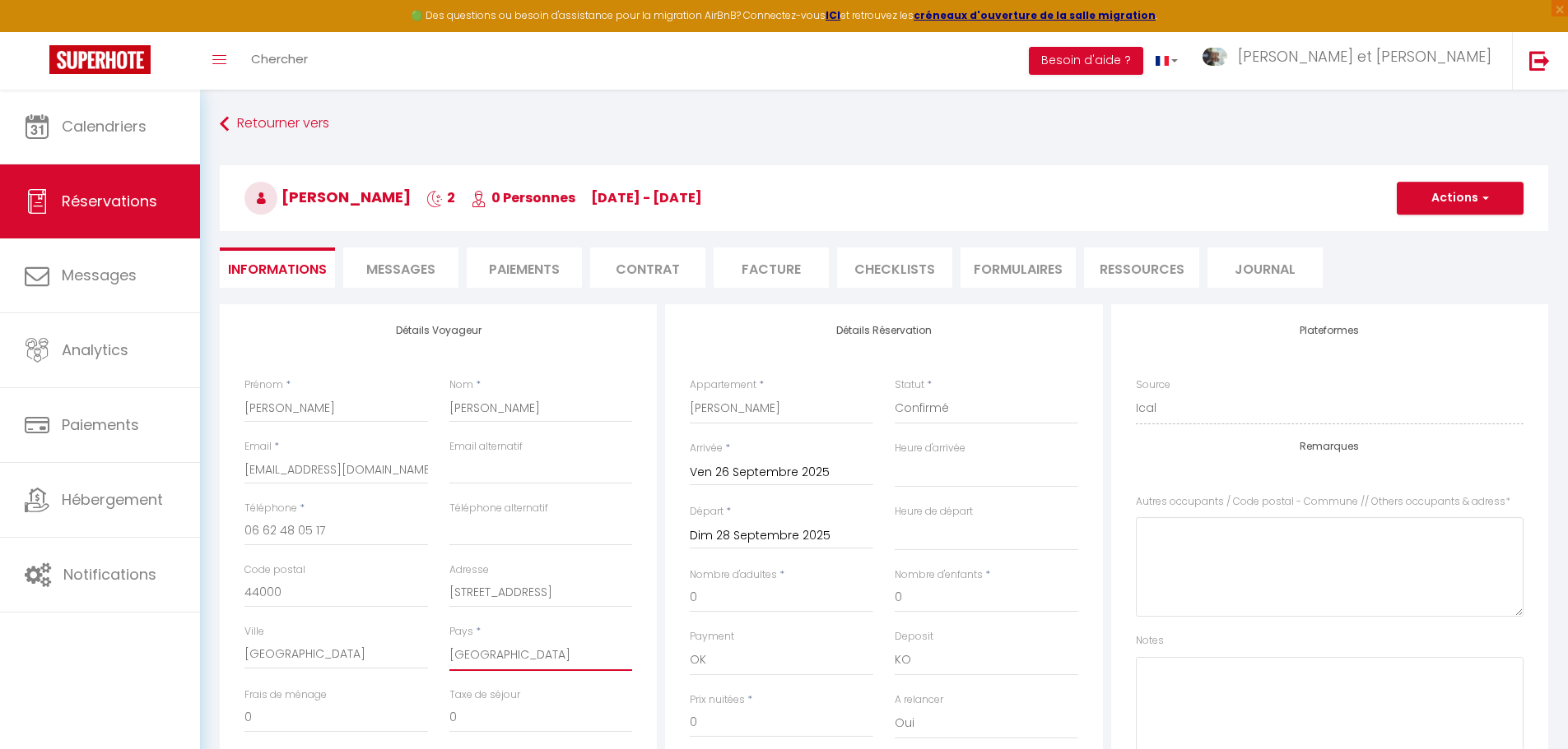
select select "FR"
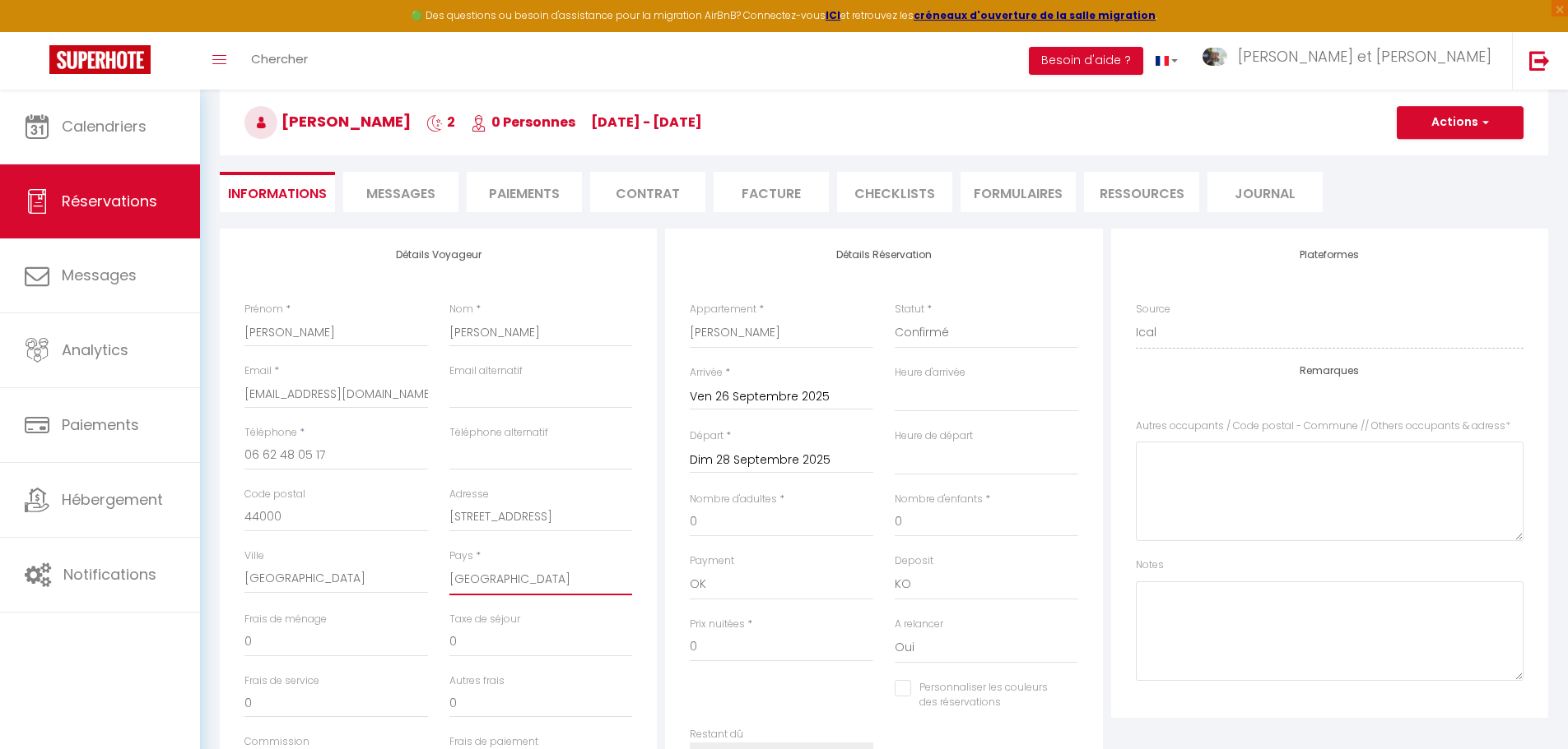
scroll to position [164, 0]
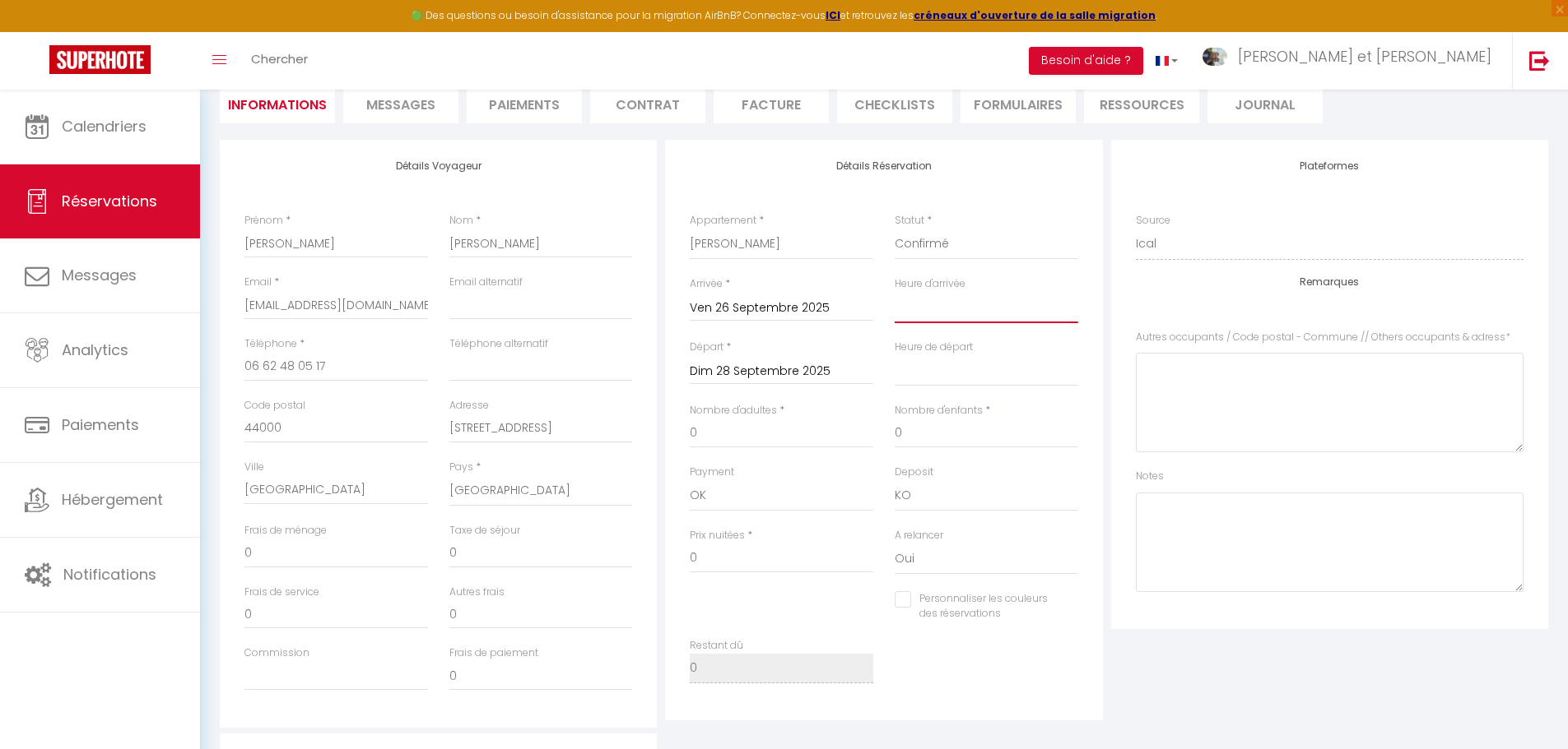
click at [934, 308] on select "00:00 00:30 01:00 01:30 02:00 02:30 03:00 03:30 04:00 04:30 05:00 05:30 06:00 0…" at bounding box center [986, 307] width 183 height 31
click at [811, 441] on input "0" at bounding box center [781, 433] width 183 height 30
click at [784, 431] on input "0" at bounding box center [781, 433] width 183 height 30
click at [742, 439] on input "0" at bounding box center [781, 433] width 183 height 30
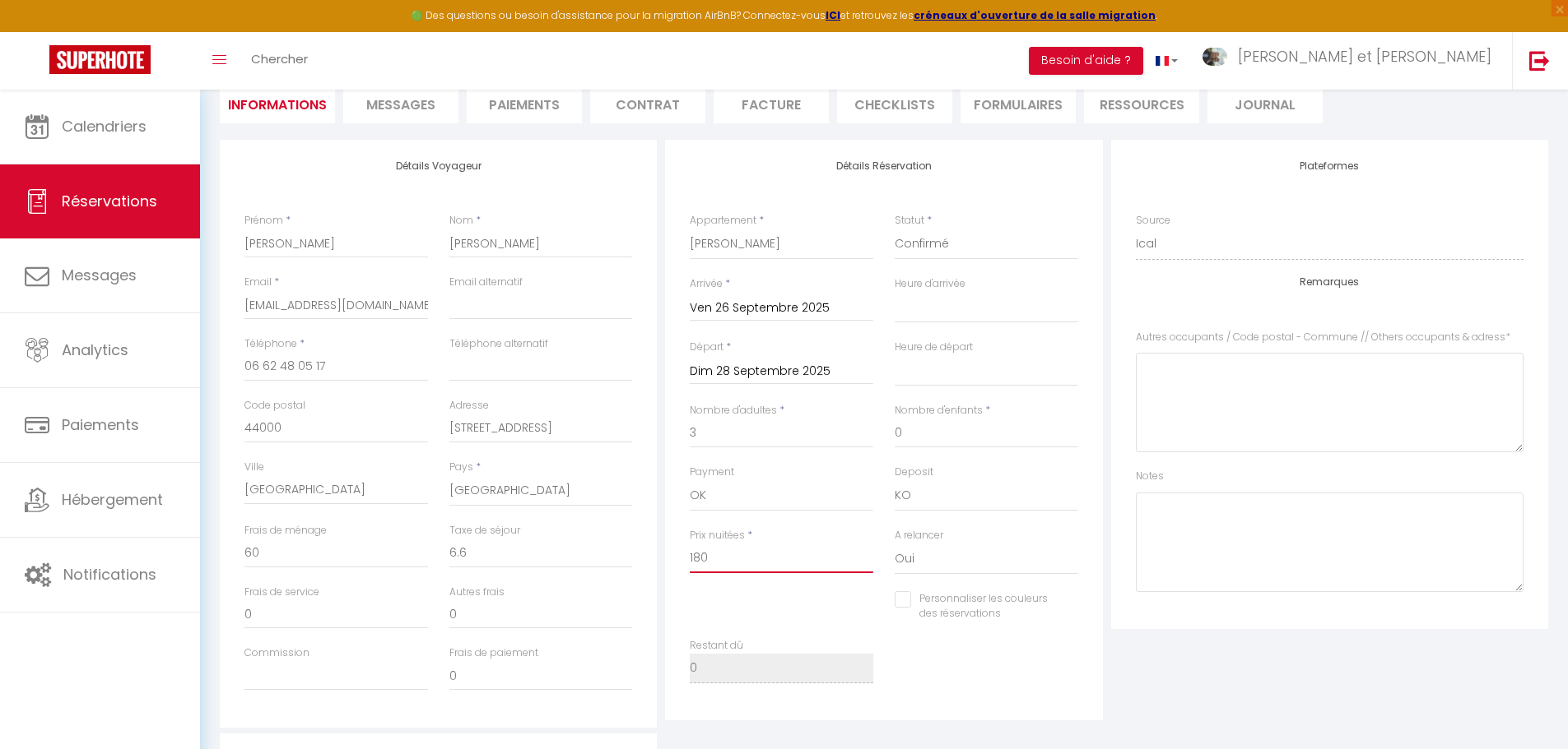
click at [726, 560] on input "180" at bounding box center [781, 558] width 183 height 30
click at [305, 558] on input "0" at bounding box center [336, 554] width 183 height 30
click at [558, 557] on input "0" at bounding box center [541, 554] width 183 height 30
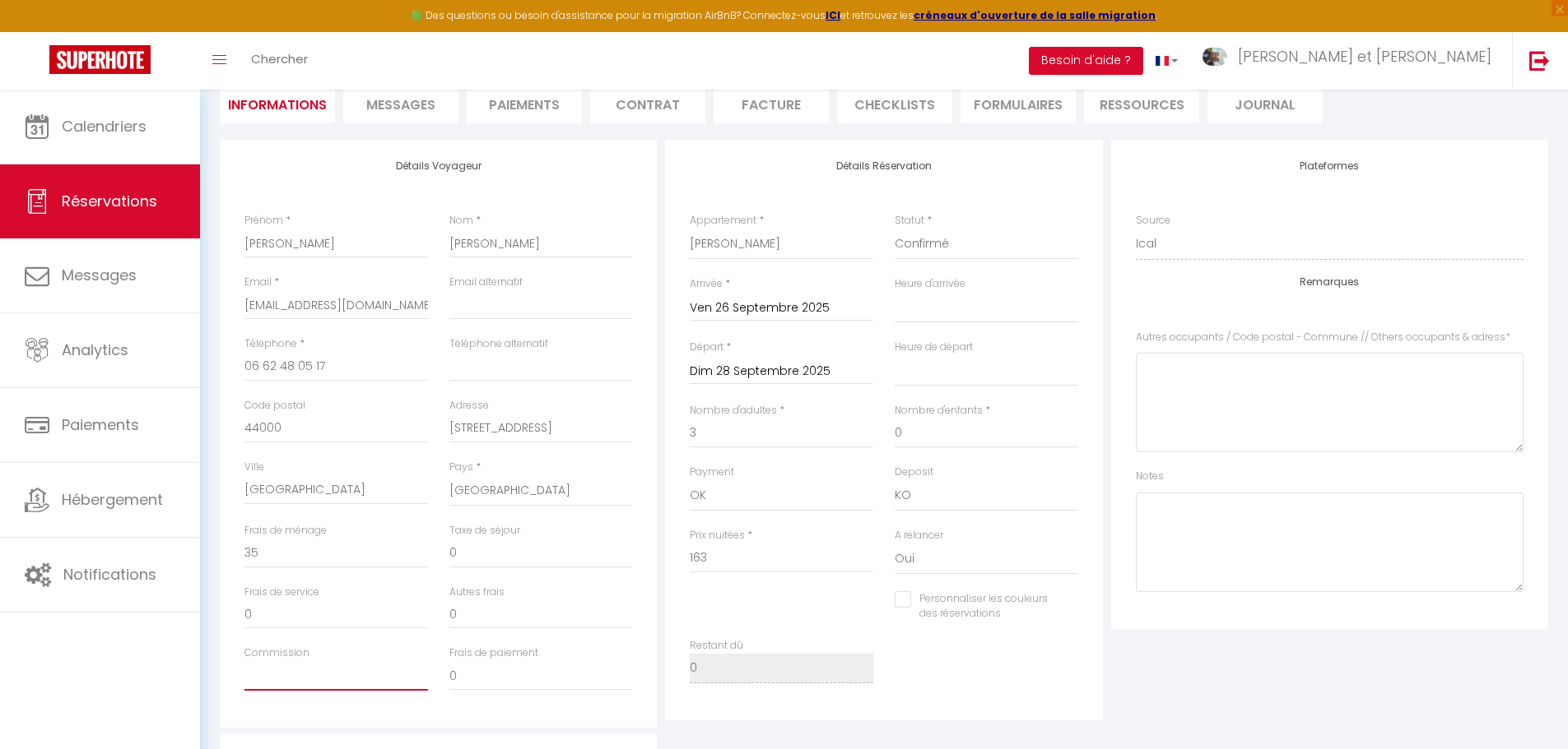
click at [321, 682] on input "Commission" at bounding box center [336, 676] width 183 height 30
click at [549, 545] on input "0" at bounding box center [541, 554] width 183 height 30
click at [782, 603] on div "Personnaliser les couleurs des réservations #D7092E" at bounding box center [884, 615] width 410 height 48
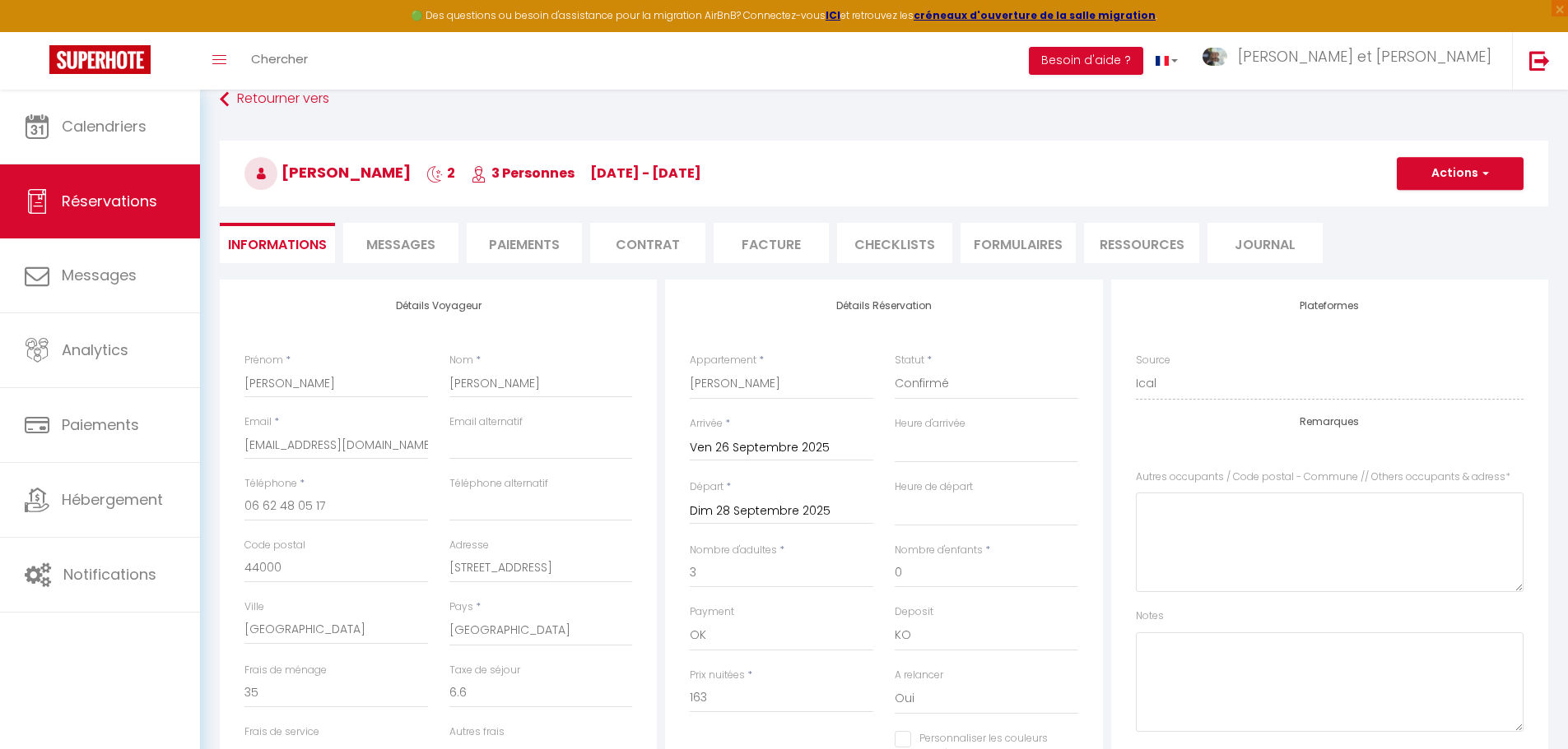
scroll to position [0, 0]
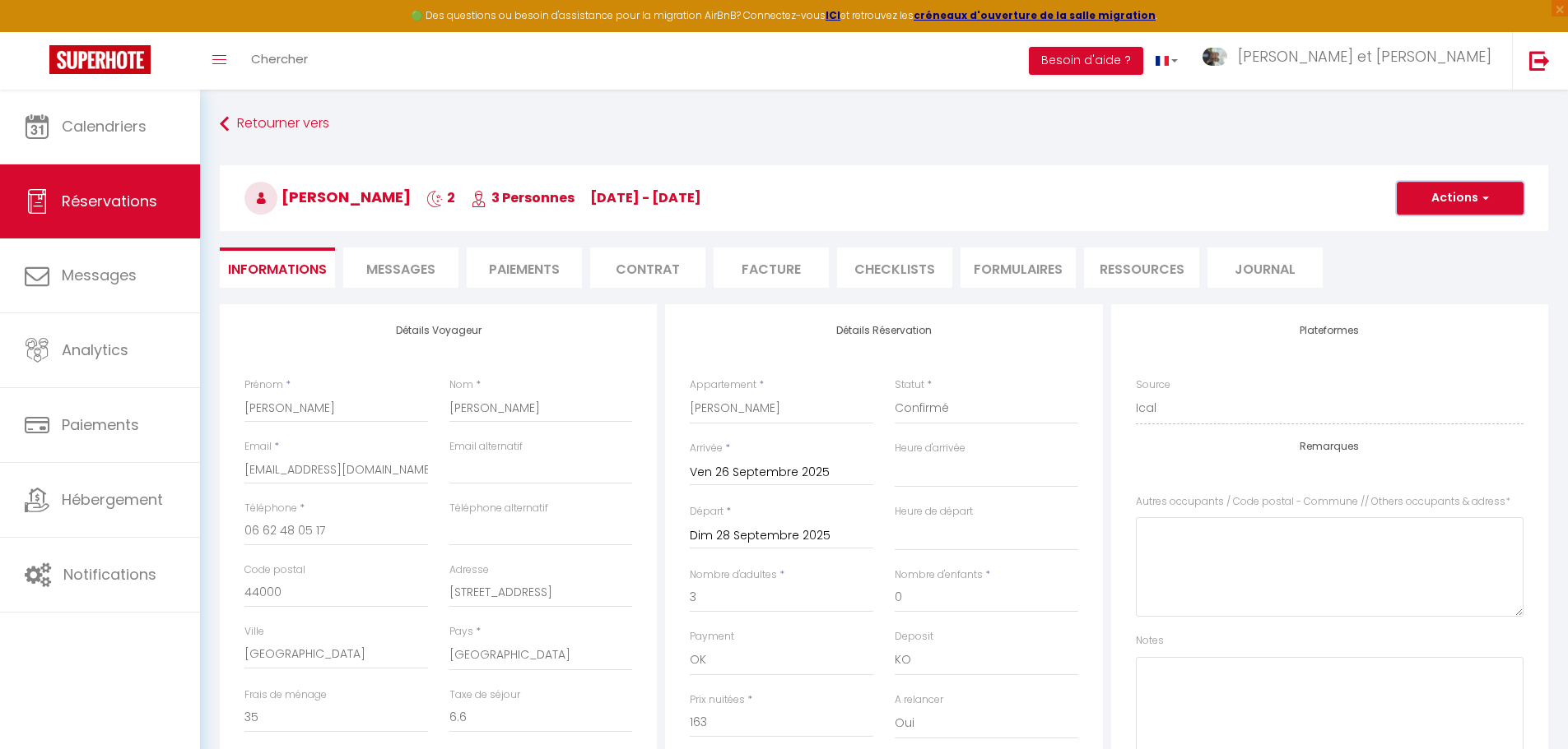
click at [1459, 207] on button "Actions" at bounding box center [1461, 198] width 127 height 33
click at [1432, 231] on link "Enregistrer" at bounding box center [1443, 234] width 130 height 21
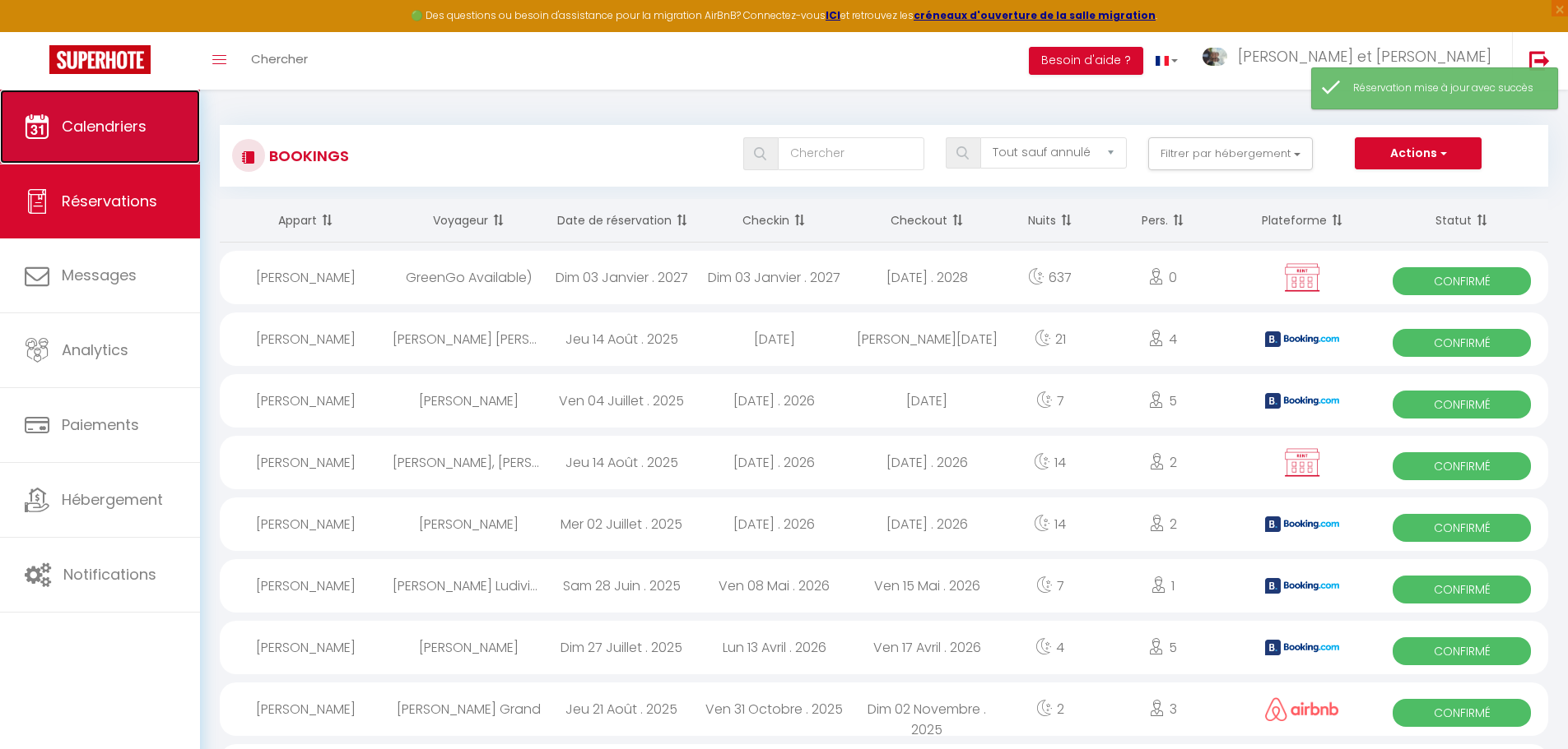
click at [96, 130] on span "Calendriers" at bounding box center [104, 126] width 85 height 21
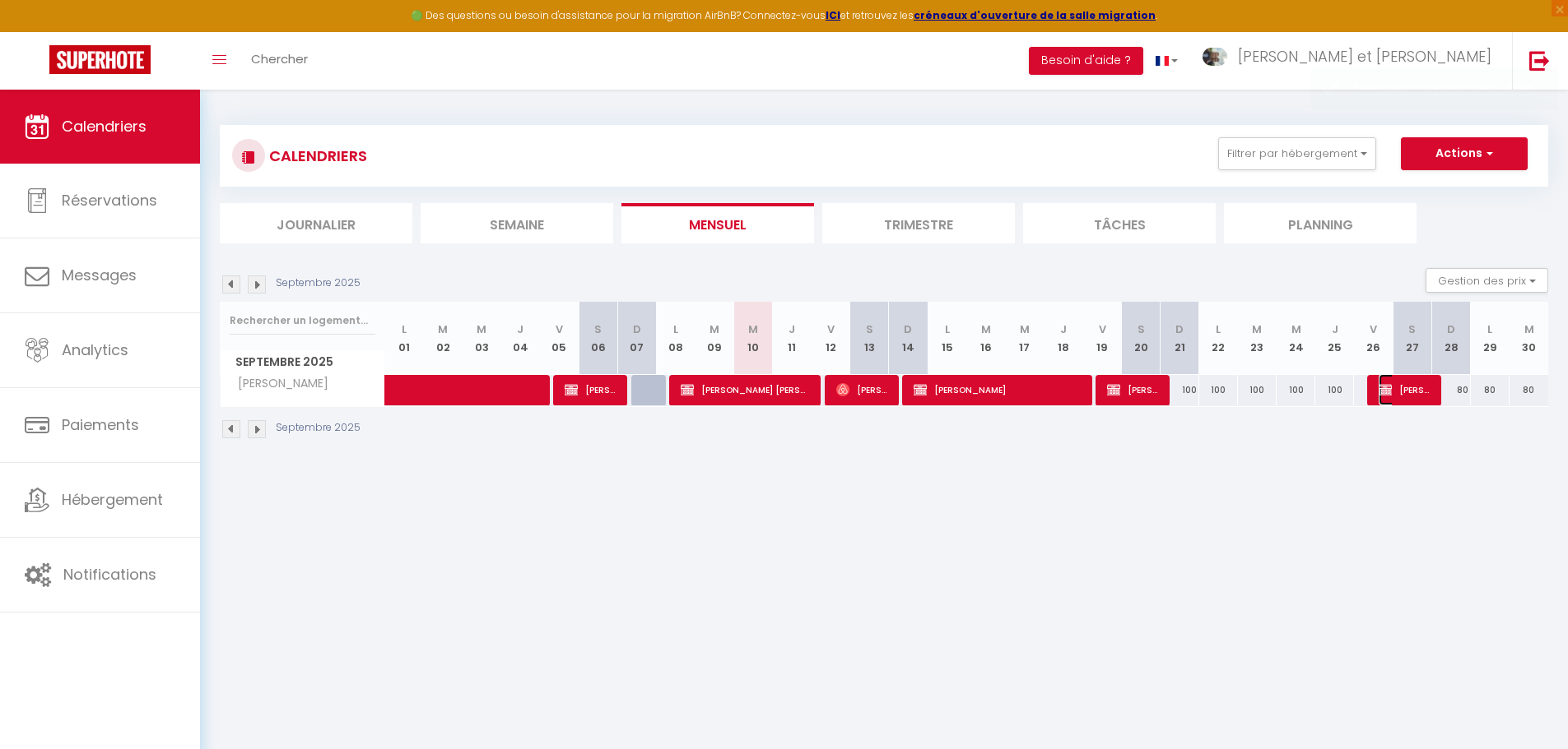
click at [1420, 388] on span "[PERSON_NAME]" at bounding box center [1404, 389] width 51 height 31
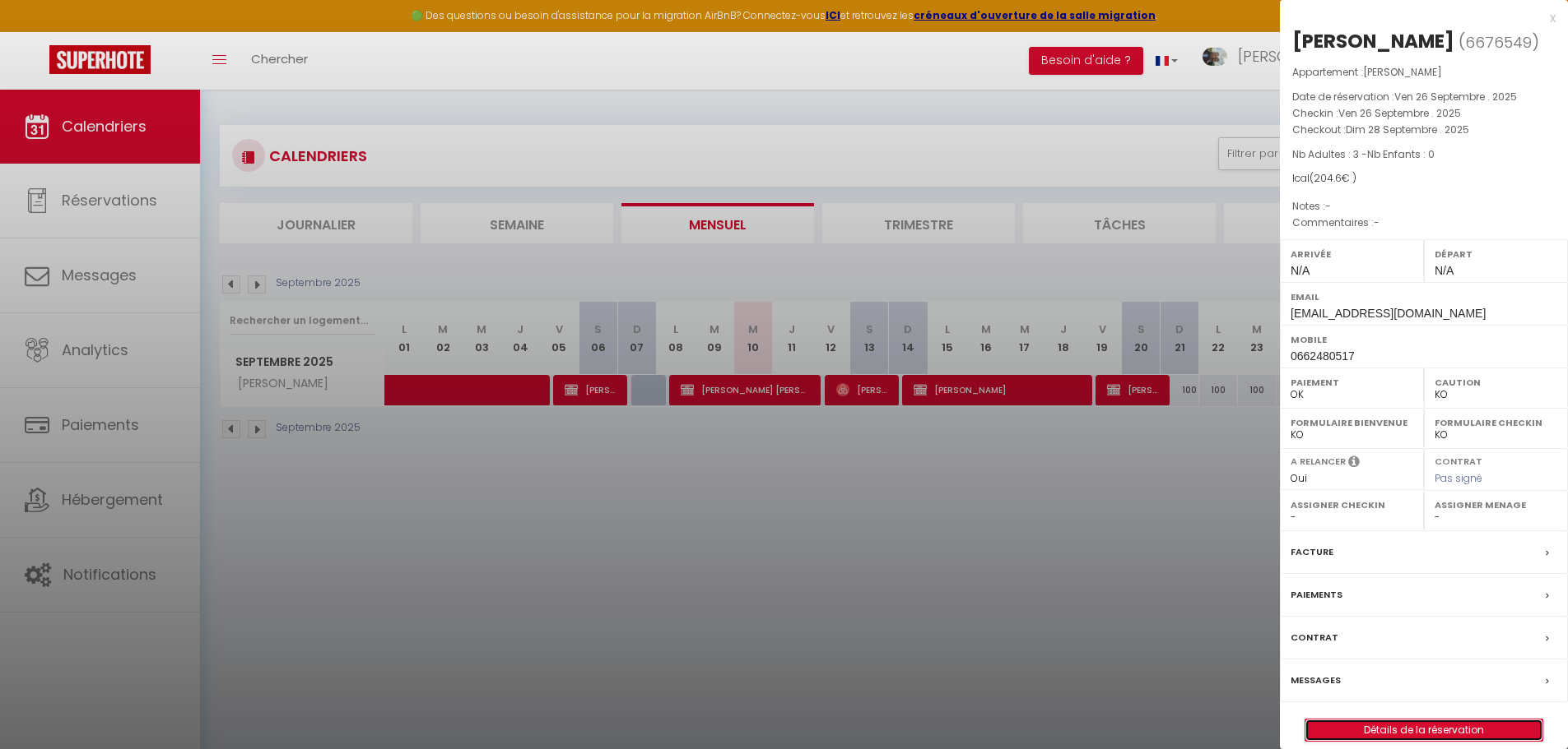
click at [1378, 734] on link "Détails de la réservation" at bounding box center [1424, 730] width 237 height 21
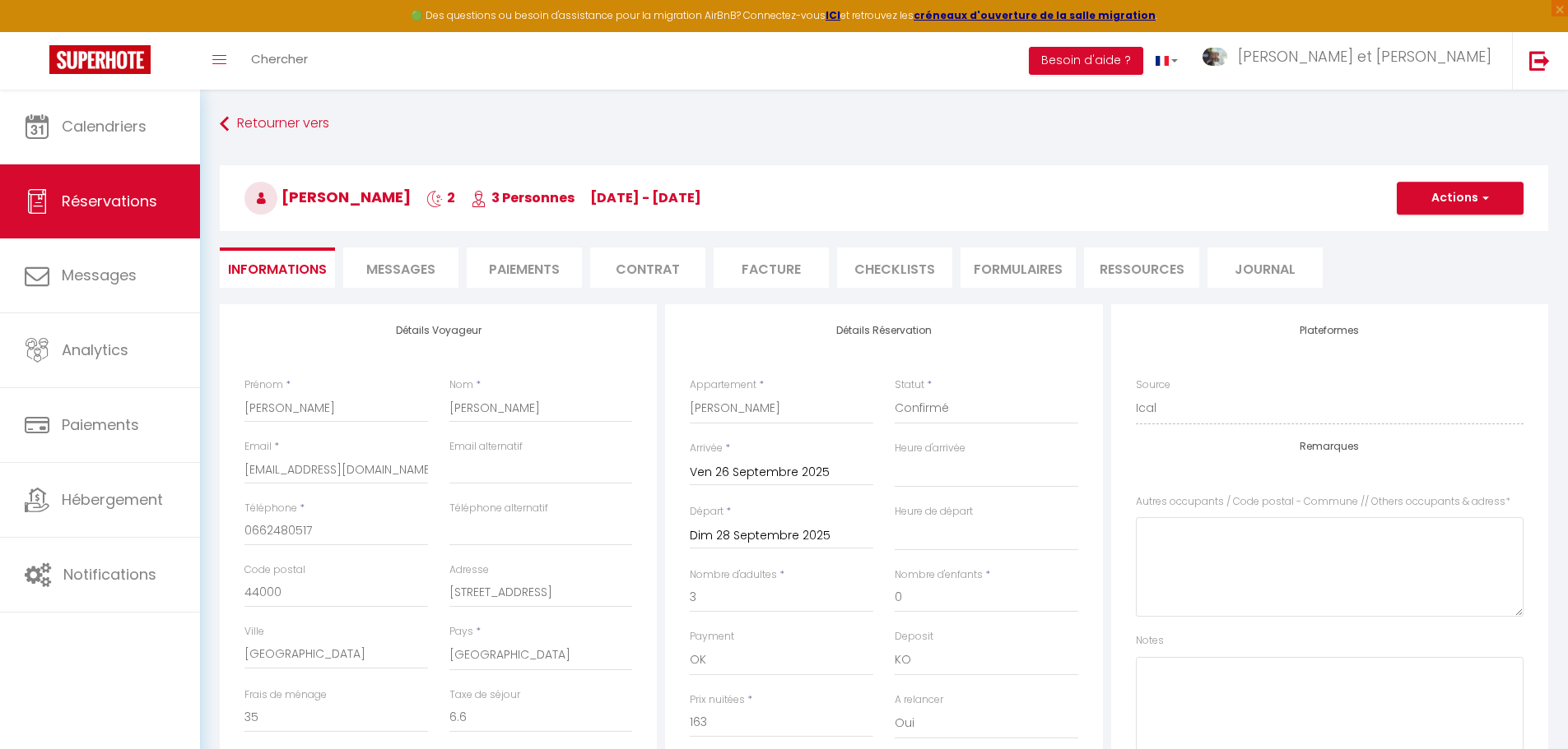
click at [417, 277] on span "Messages" at bounding box center [401, 269] width 69 height 19
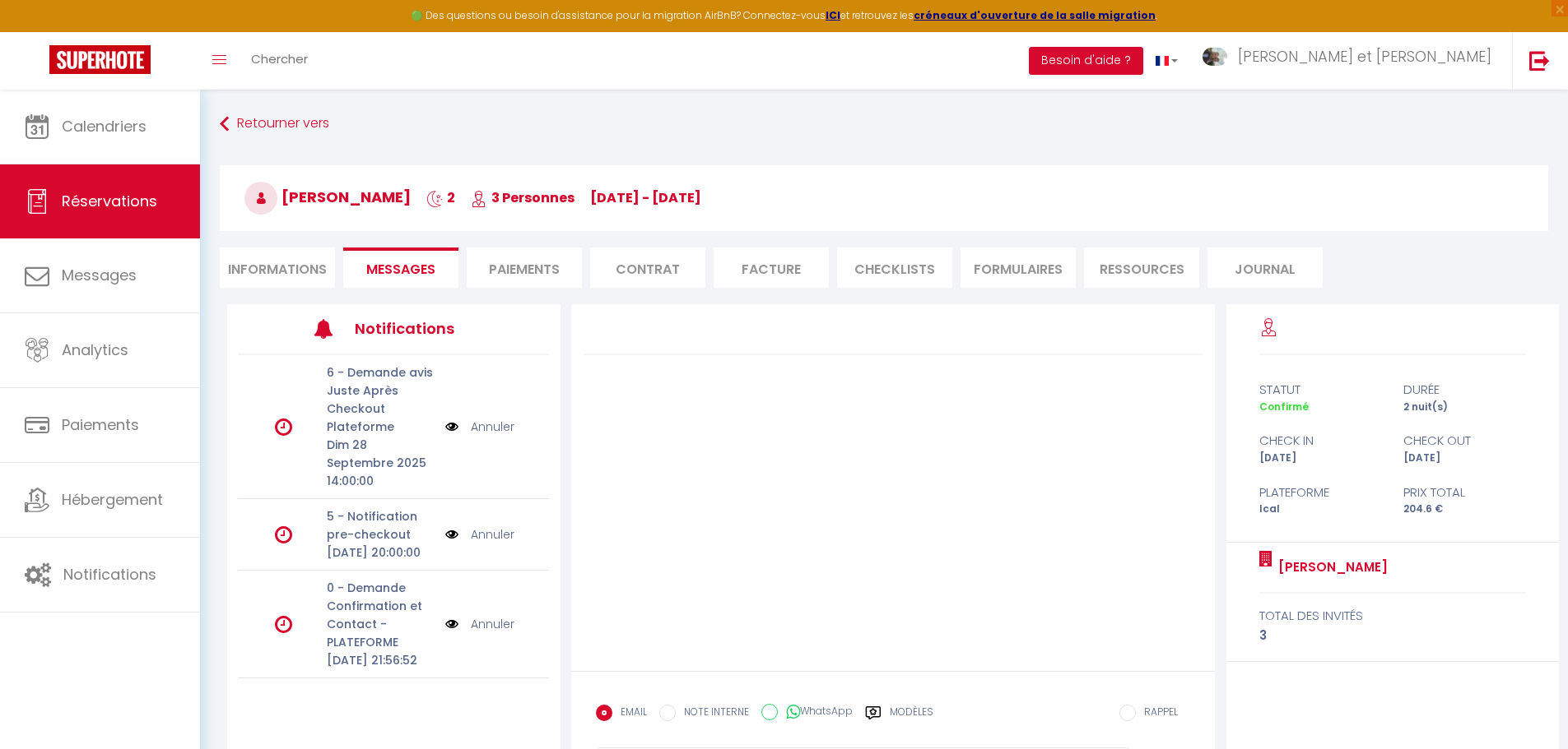
click at [451, 633] on img at bounding box center [451, 624] width 13 height 18
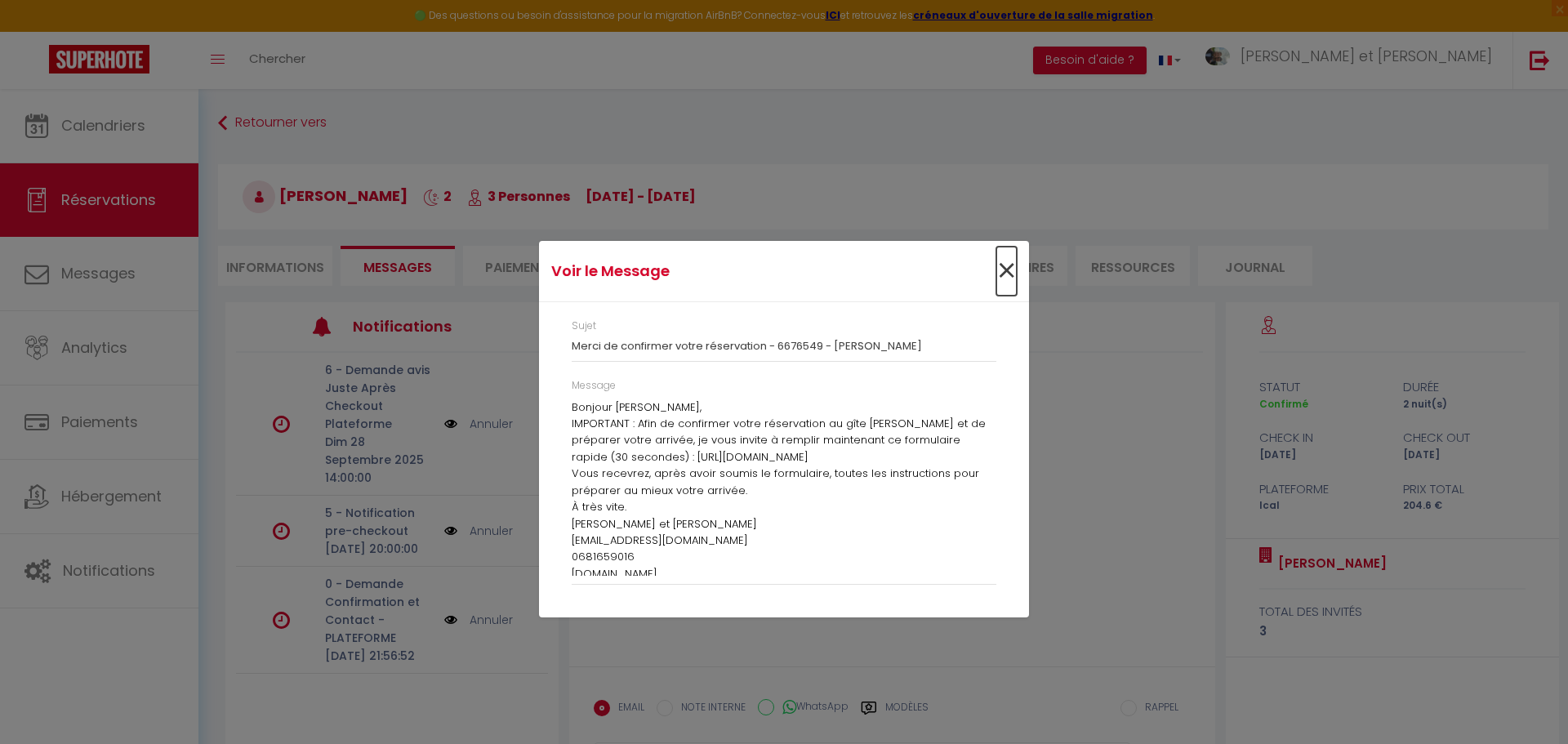
click at [1003, 273] on span "×" at bounding box center [1006, 271] width 20 height 49
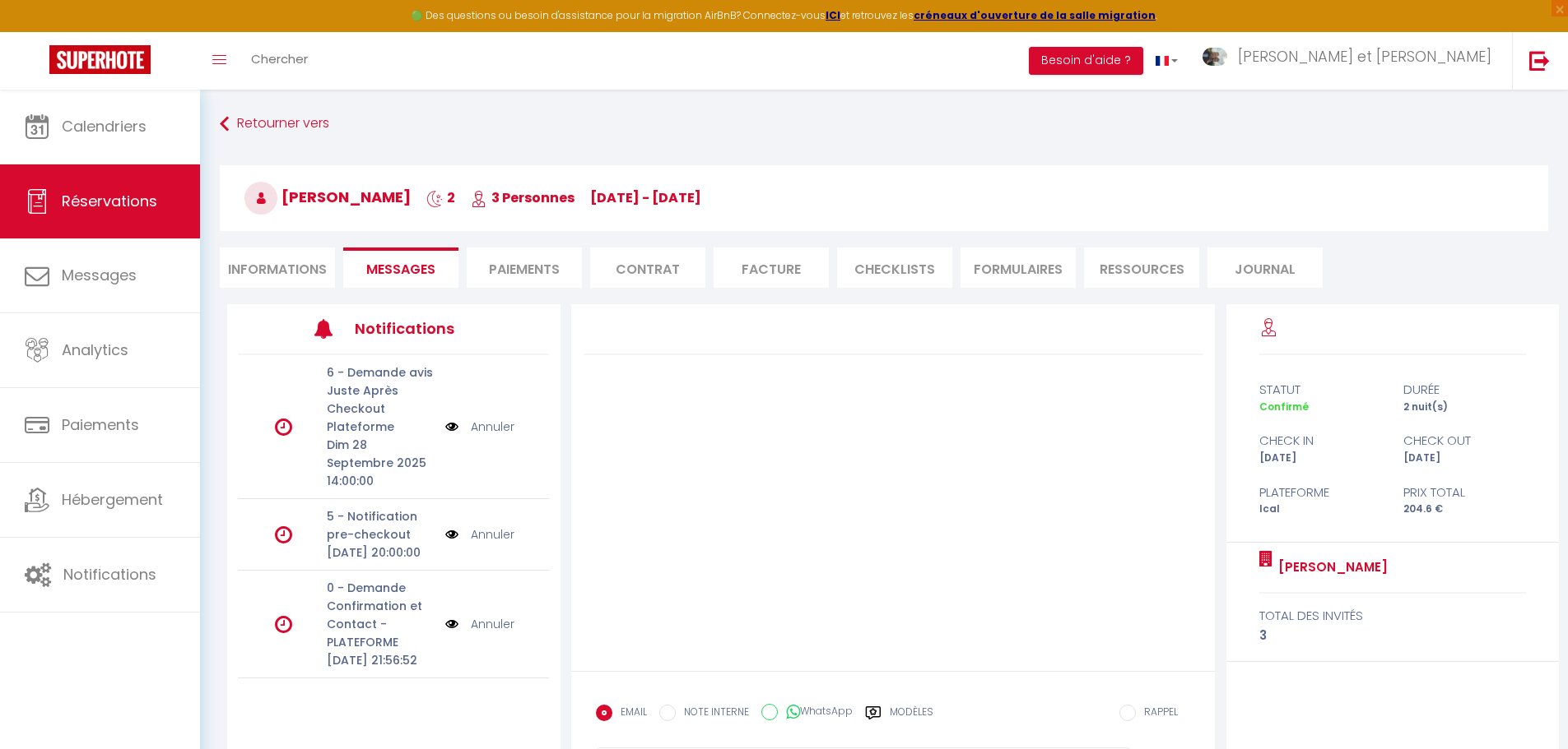
click at [492, 633] on link "Annuler" at bounding box center [492, 624] width 44 height 18
click at [912, 712] on label "Modèles" at bounding box center [911, 719] width 44 height 29
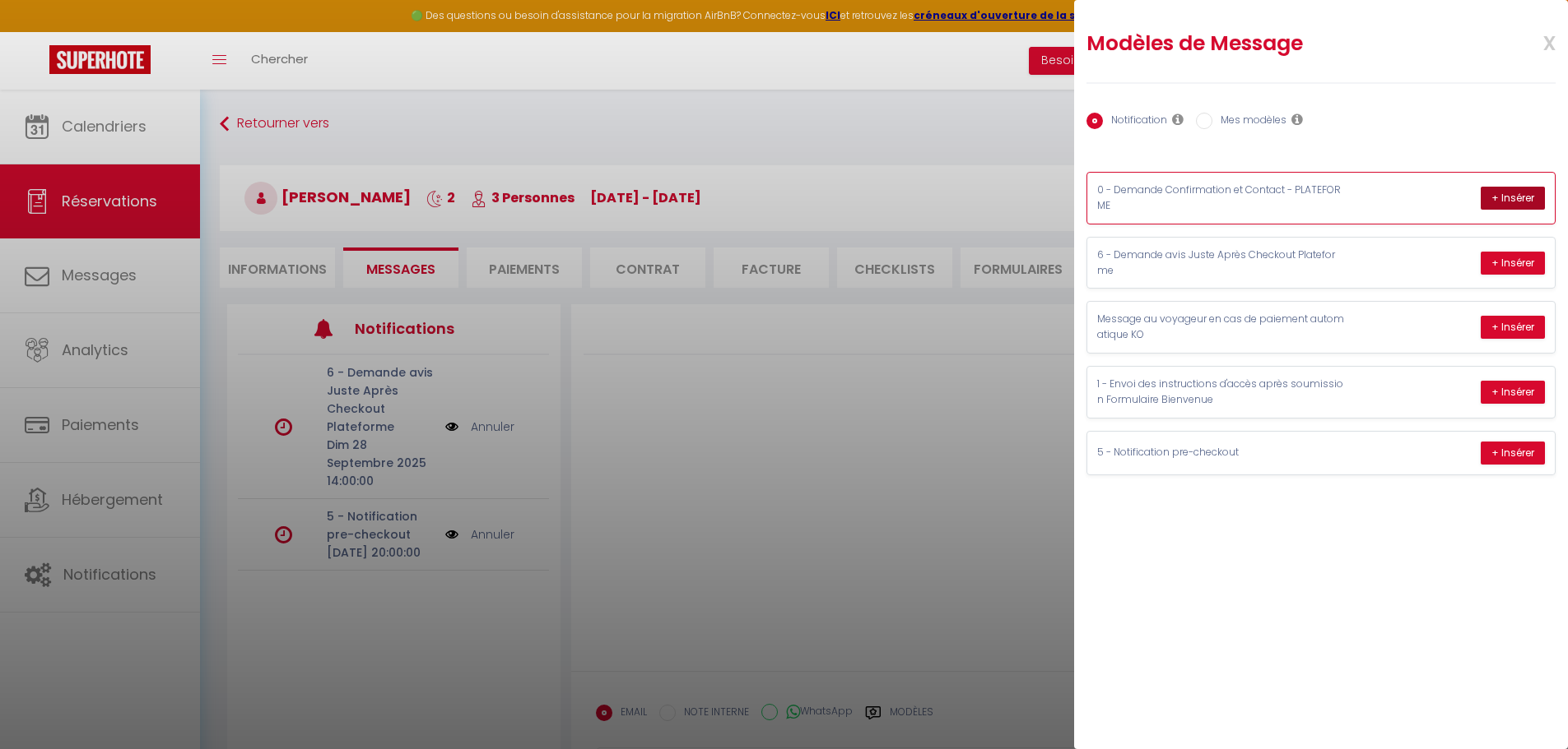
click at [1521, 201] on button "+ Insérer" at bounding box center [1512, 198] width 64 height 23
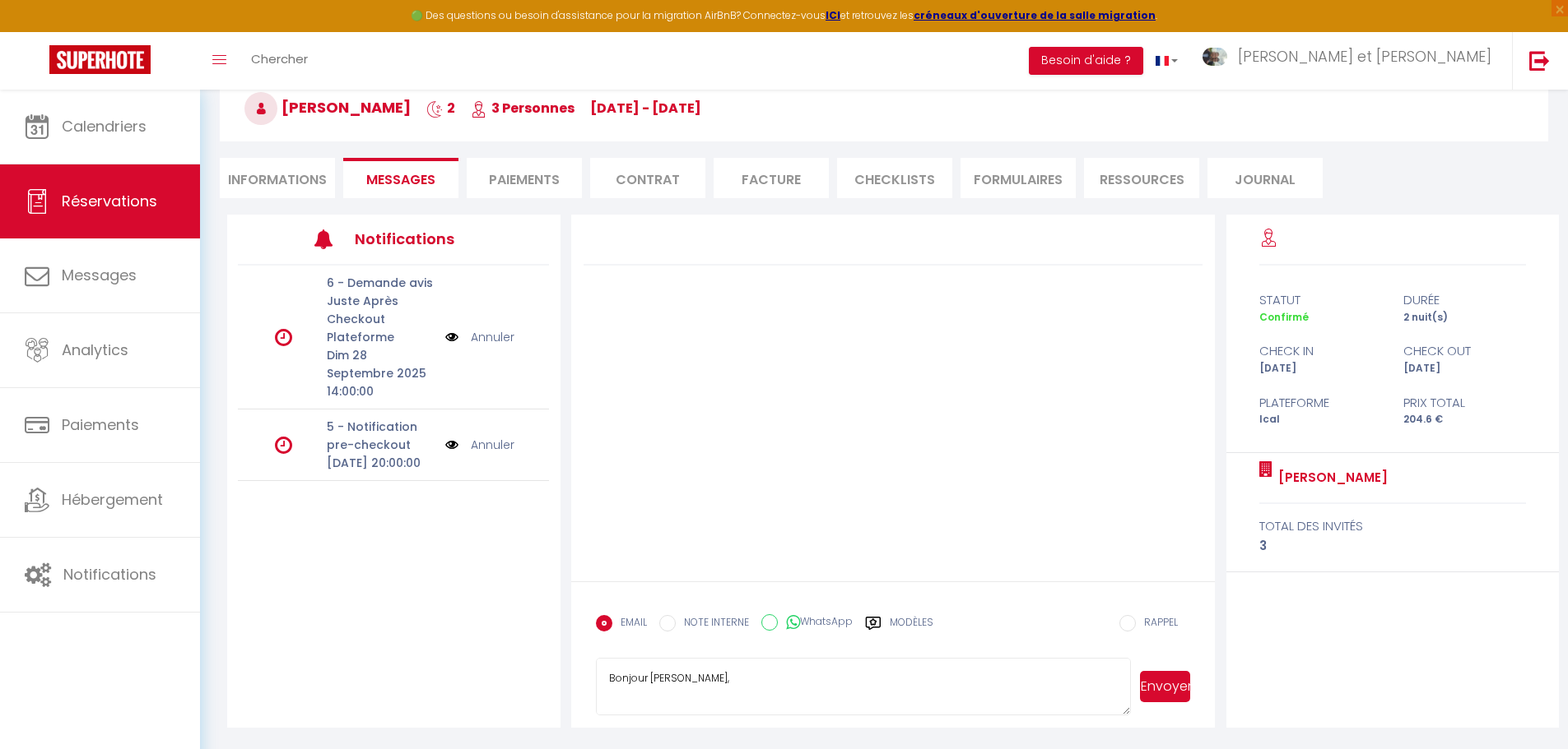
click at [841, 693] on textarea "Bonjour Lise, IMPORTANT : Afin de confirmer votre réservation au gîte Ker Adèle…" at bounding box center [863, 687] width 535 height 58
drag, startPoint x: 1026, startPoint y: 177, endPoint x: 1017, endPoint y: 184, distance: 11.4
click at [1017, 184] on li "FORMULAIRES" at bounding box center [1018, 177] width 115 height 40
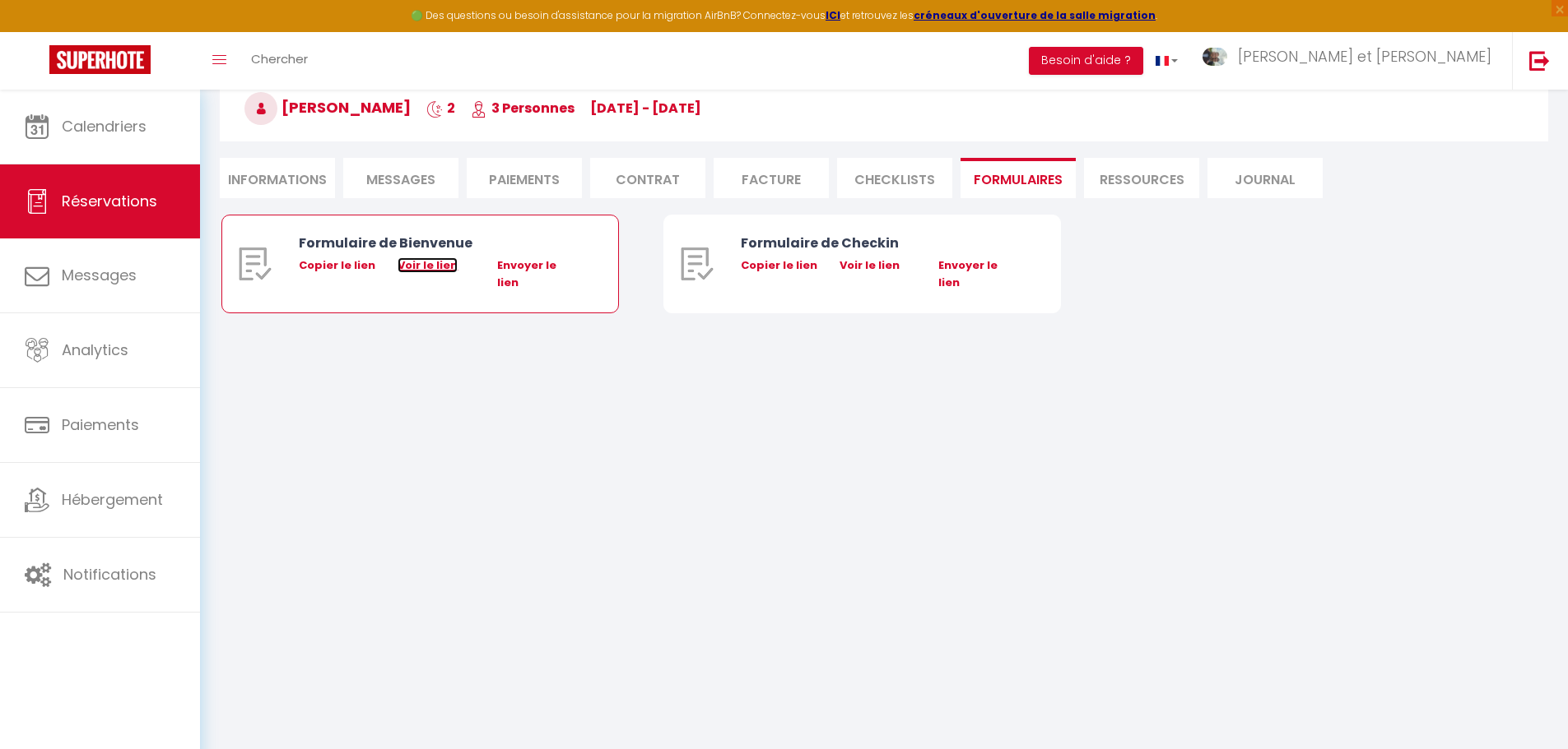
click at [425, 269] on link "Voir le lien" at bounding box center [427, 265] width 60 height 16
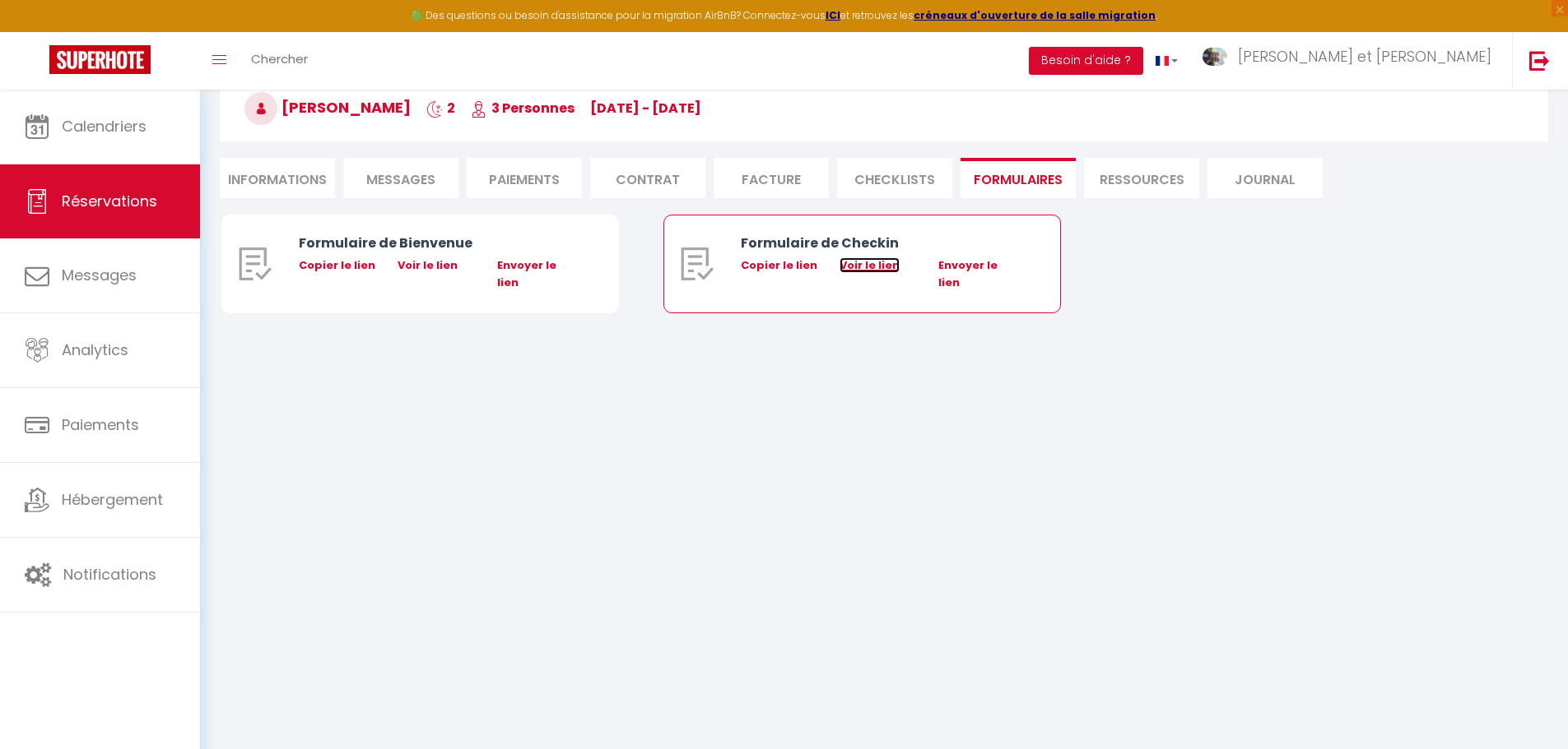
click at [862, 270] on link "Voir le lien" at bounding box center [869, 265] width 60 height 16
click at [397, 183] on span "Messages" at bounding box center [401, 179] width 69 height 19
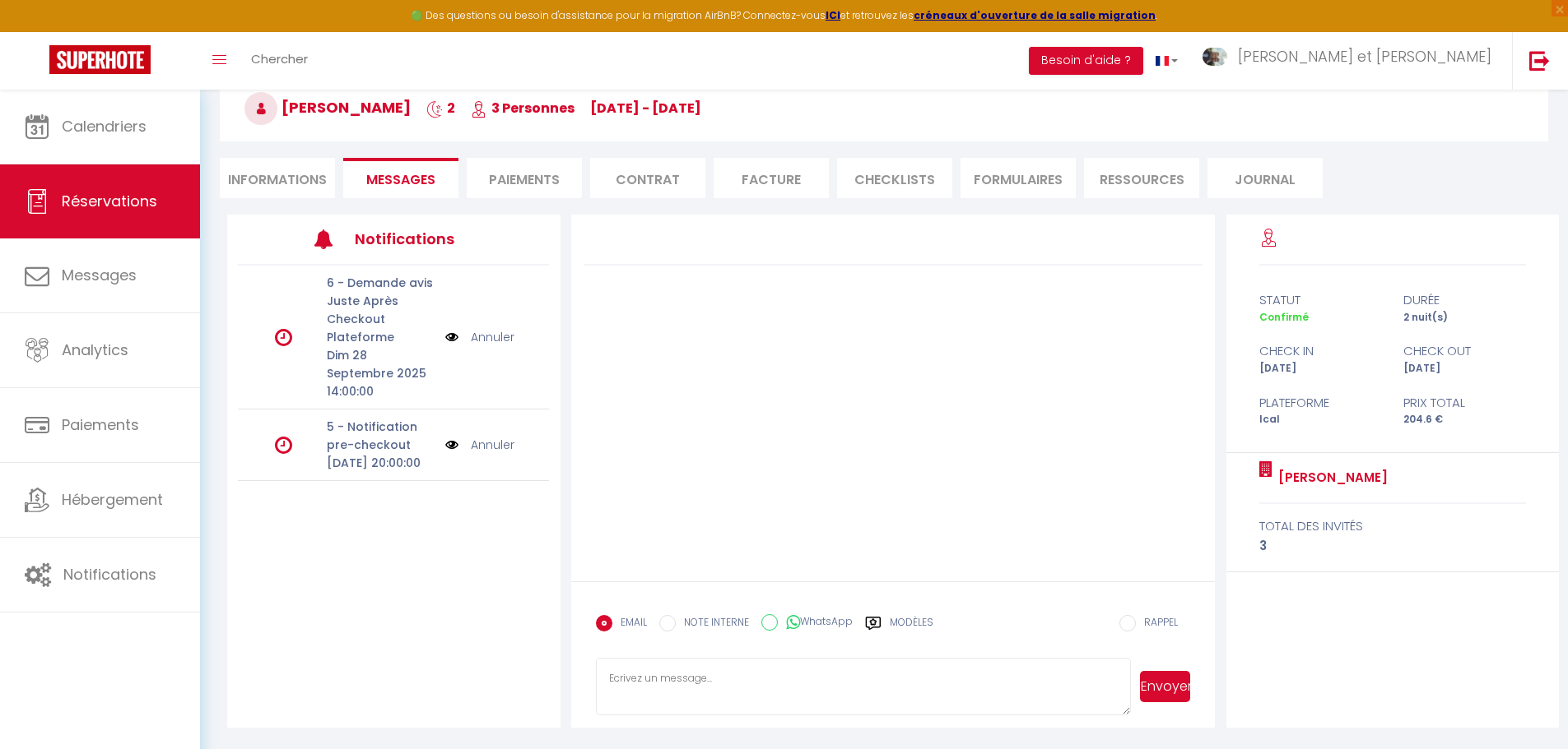
click at [914, 626] on label "Modèles" at bounding box center [911, 629] width 44 height 29
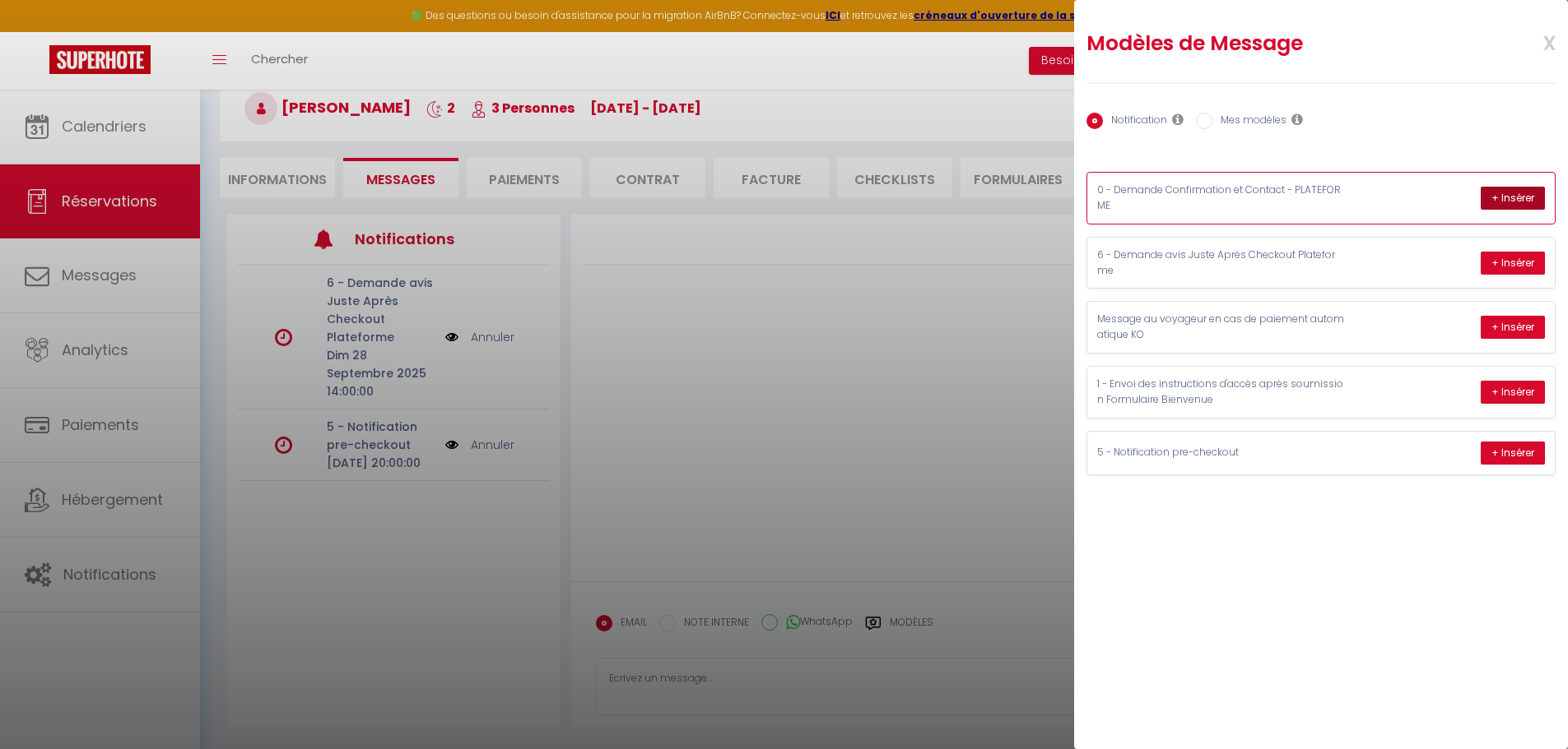
click at [1495, 197] on button "+ Insérer" at bounding box center [1512, 198] width 64 height 23
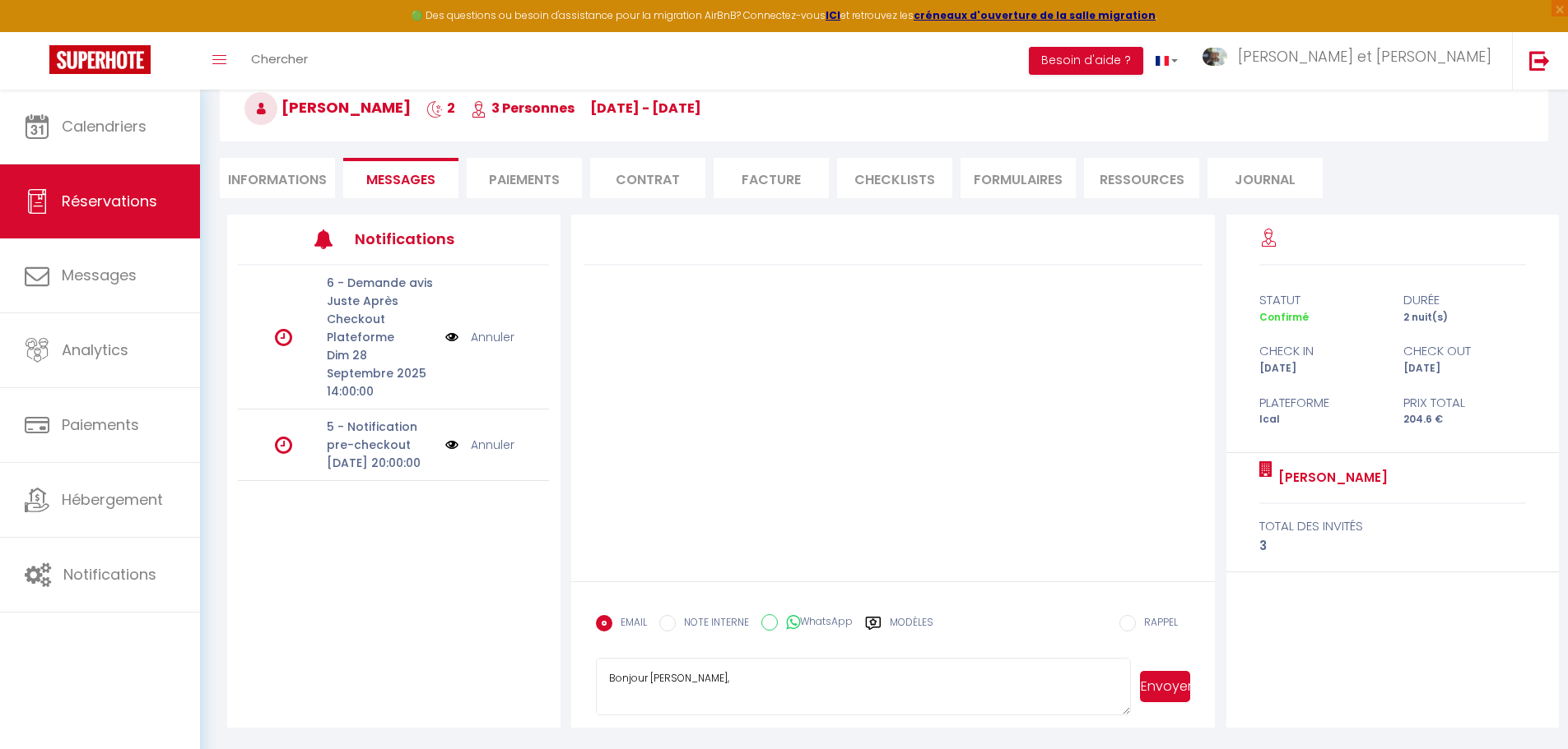
drag, startPoint x: 671, startPoint y: 675, endPoint x: 928, endPoint y: 693, distance: 257.6
click at [928, 693] on textarea "Bonjour Lise, IMPORTANT : Afin de confirmer votre réservation au gîte Ker Adèle…" at bounding box center [863, 687] width 535 height 58
click at [707, 679] on textarea "Bonjour Lise, IMPORTANT : Afin de confirmer votre réservation au gîte Ker Adèle…" at bounding box center [863, 687] width 535 height 58
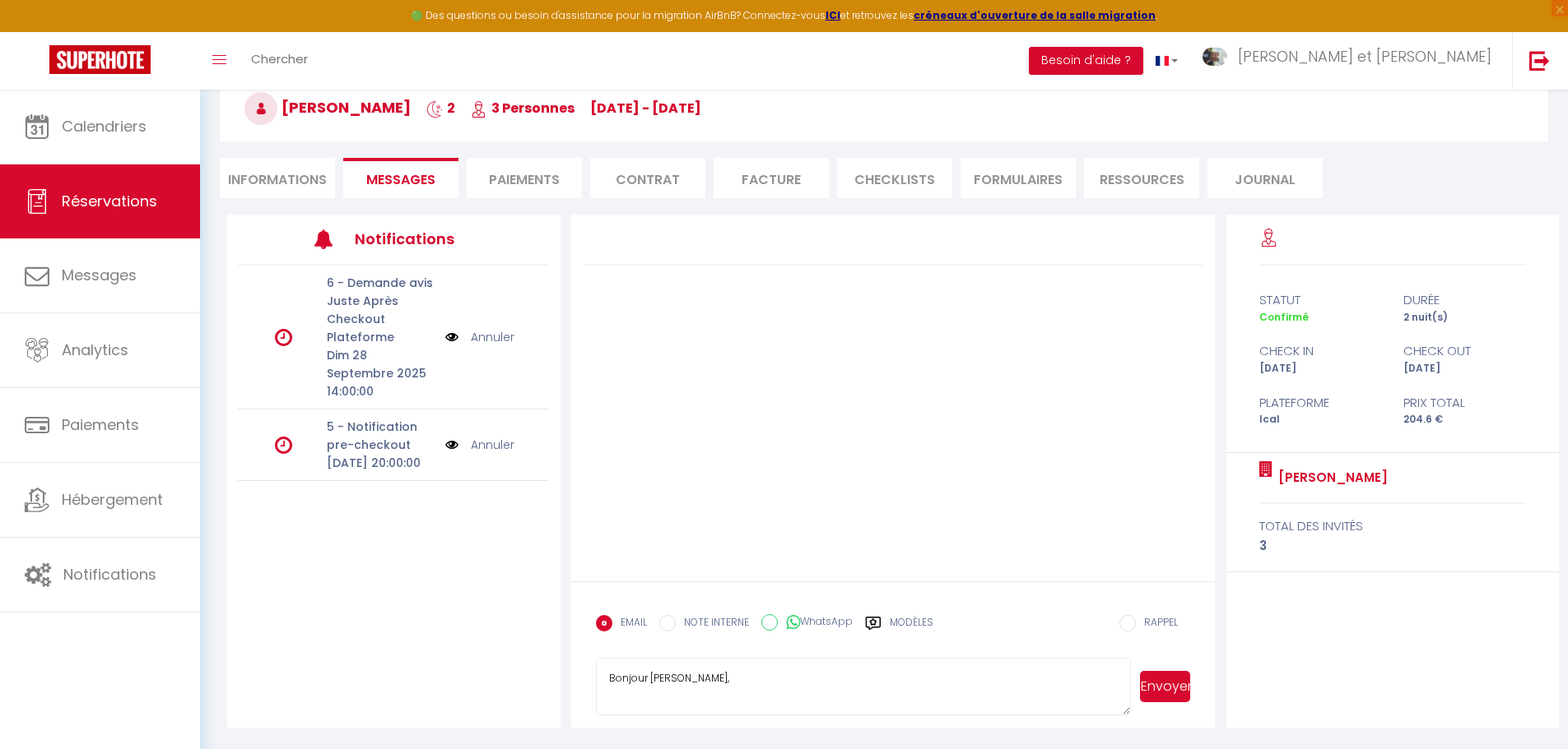
drag, startPoint x: 669, startPoint y: 674, endPoint x: 896, endPoint y: 692, distance: 227.7
click at [896, 692] on textarea "Bonjour Lise, IMPORTANT : Afin de confirmer votre réservation au gîte Ker Adèle…" at bounding box center [863, 687] width 535 height 58
click at [941, 694] on textarea "Bonjour Lise, IMPORTANT : Afin de confirmer votre réservation au gîte Ker Adèle…" at bounding box center [863, 687] width 535 height 58
drag, startPoint x: 922, startPoint y: 692, endPoint x: 607, endPoint y: 695, distance: 315.0
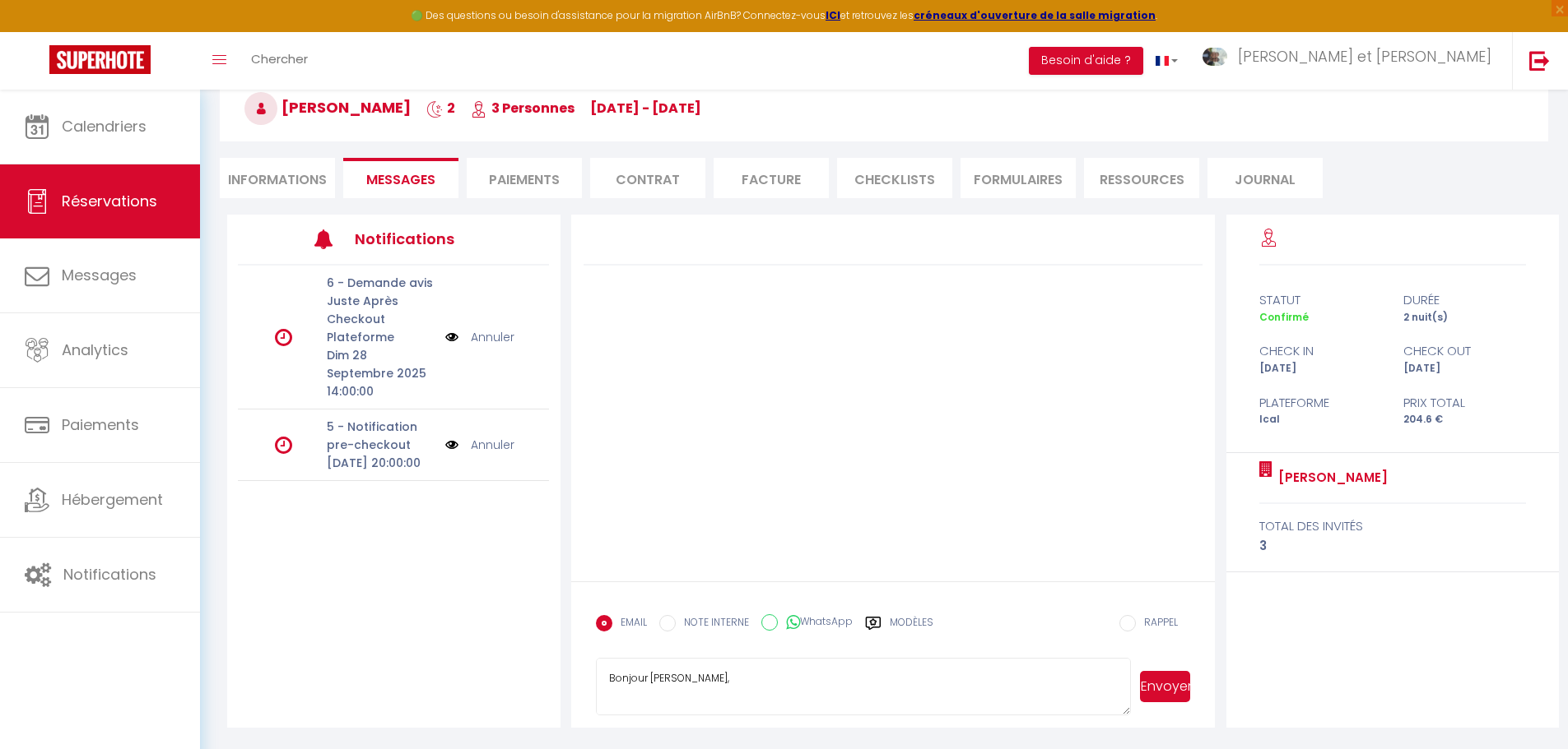
click at [607, 695] on textarea "Bonjour Lise, IMPORTANT : Afin de confirmer votre réservation au gîte Ker Adèle…" at bounding box center [863, 687] width 535 height 58
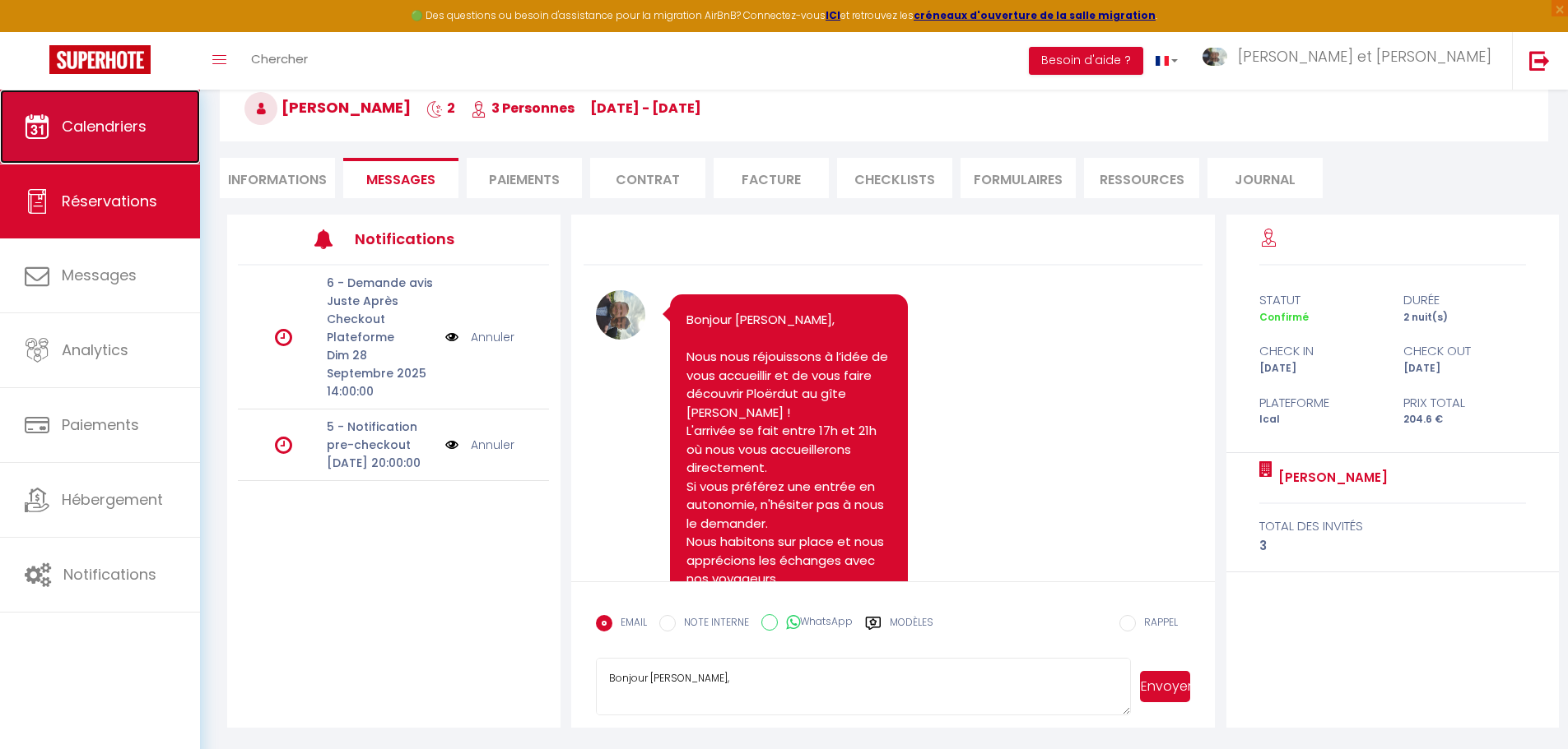
click at [137, 124] on span "Calendriers" at bounding box center [104, 126] width 85 height 21
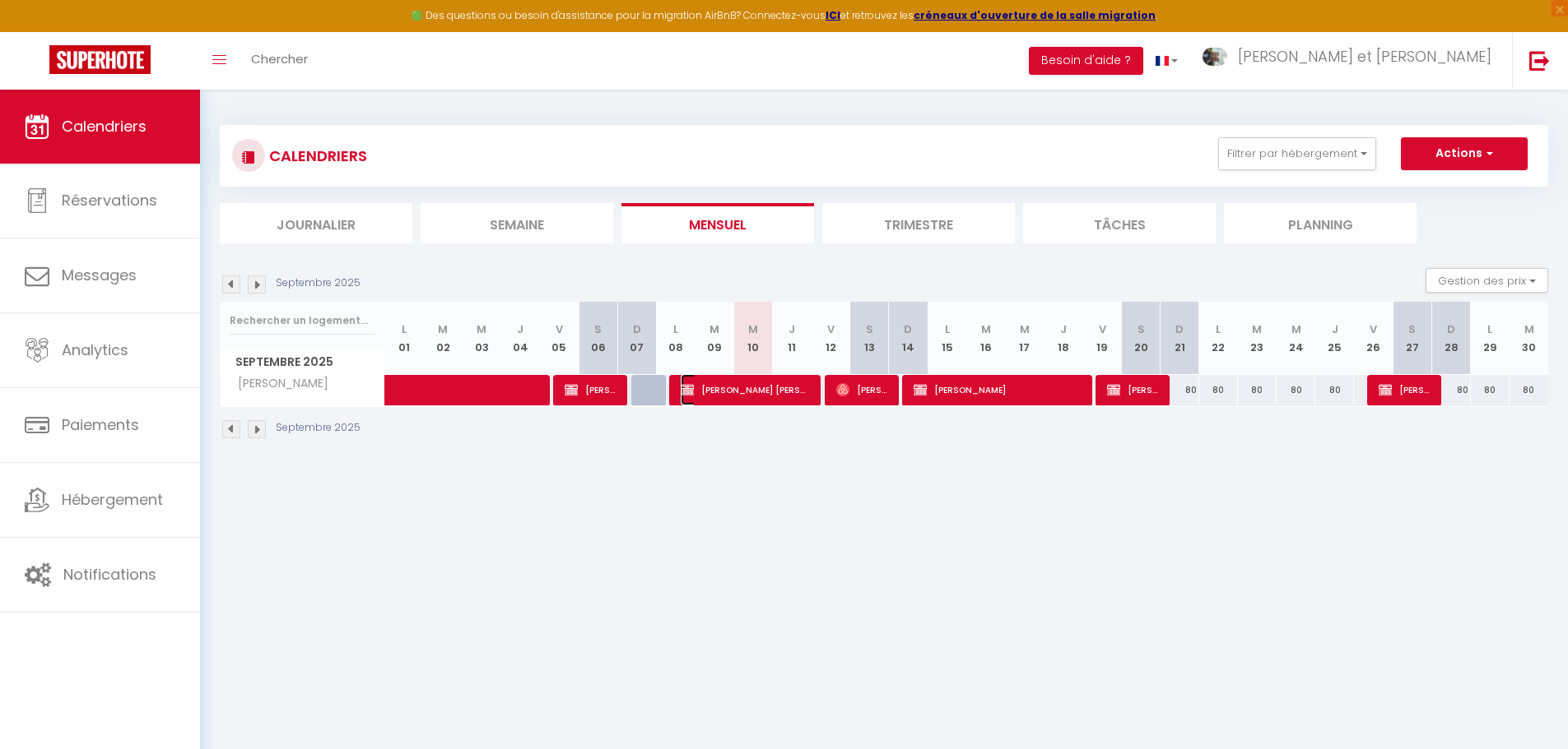
click at [734, 394] on span "[PERSON_NAME] [PERSON_NAME]" at bounding box center [745, 389] width 129 height 31
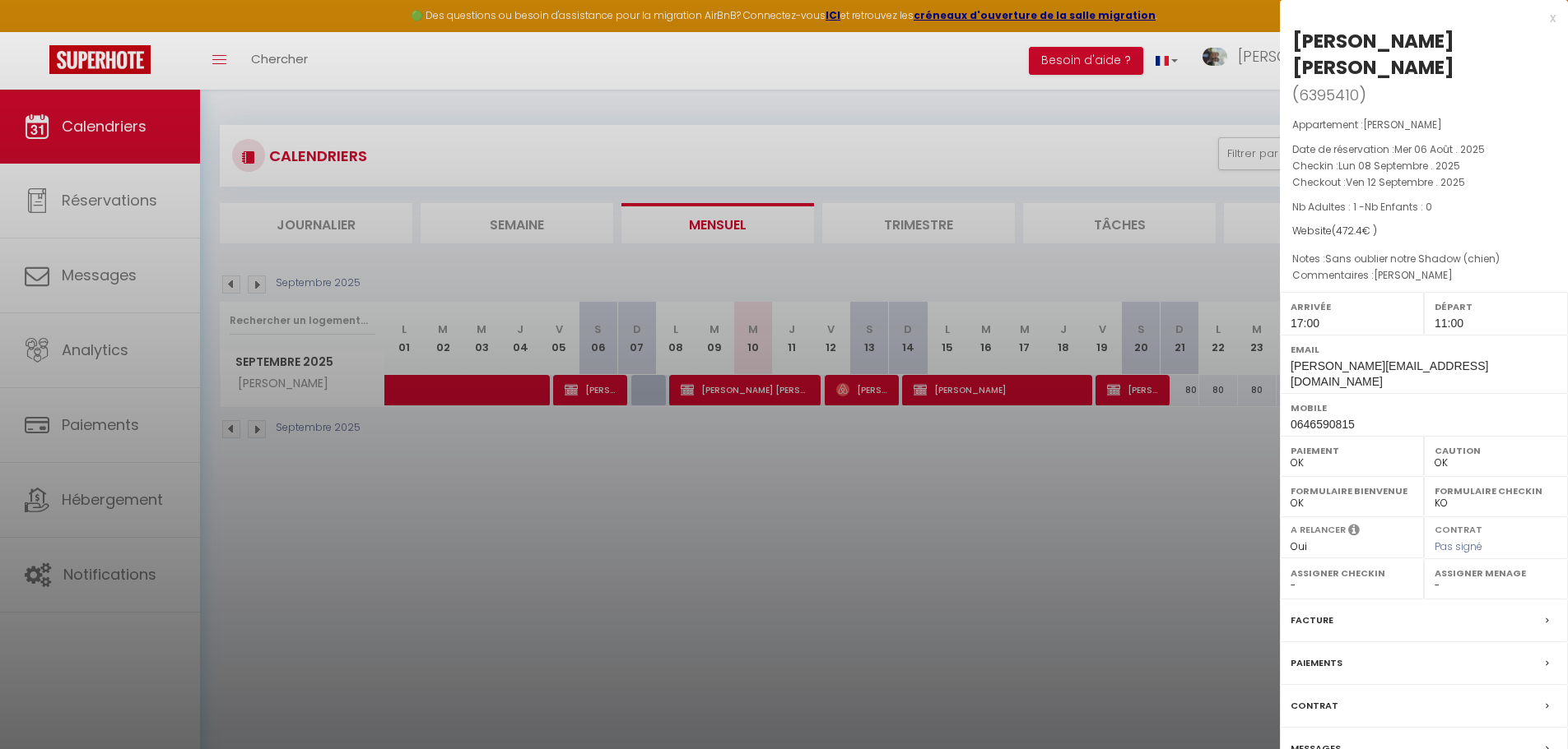
click at [1335, 741] on label "Messages" at bounding box center [1316, 749] width 50 height 17
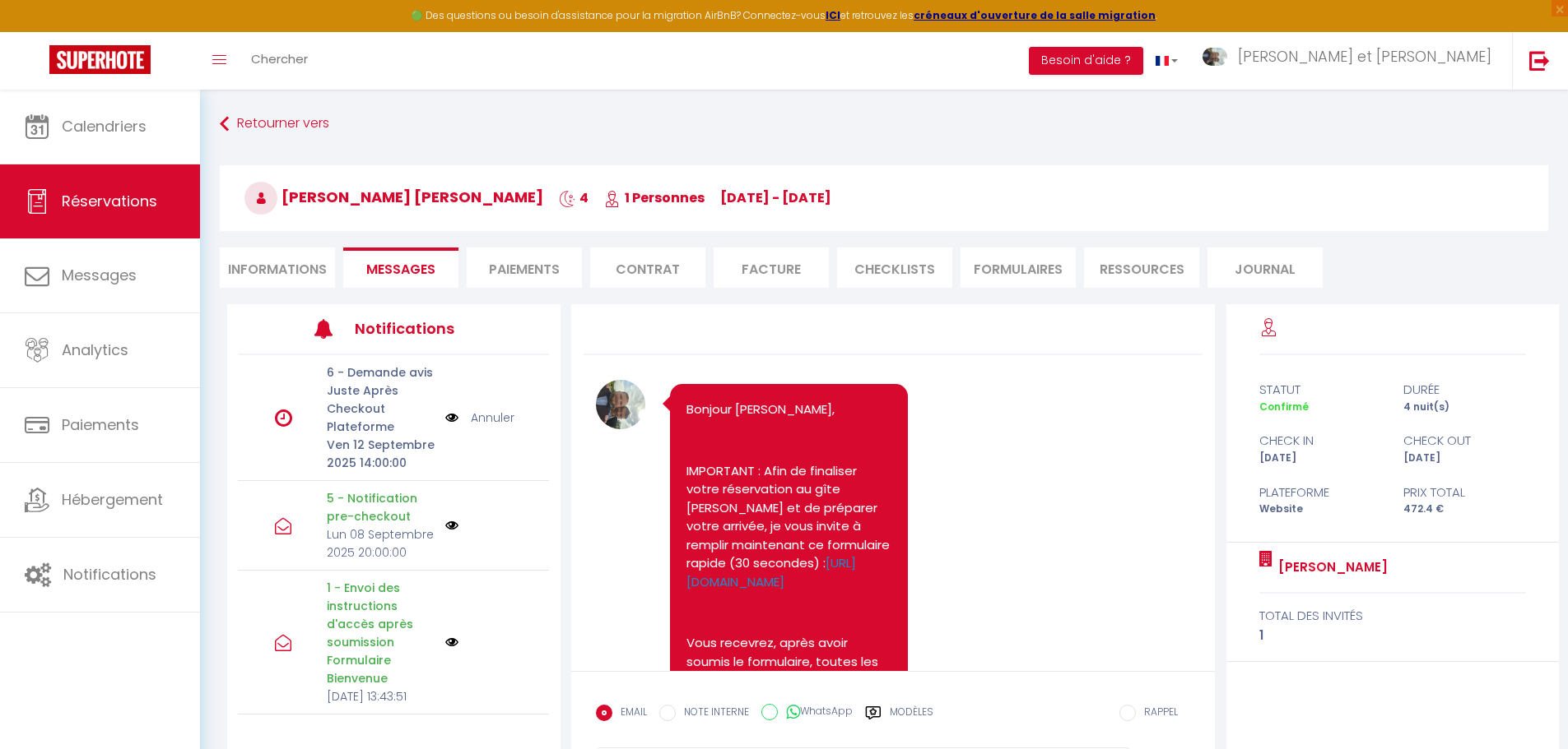
scroll to position [4404, 0]
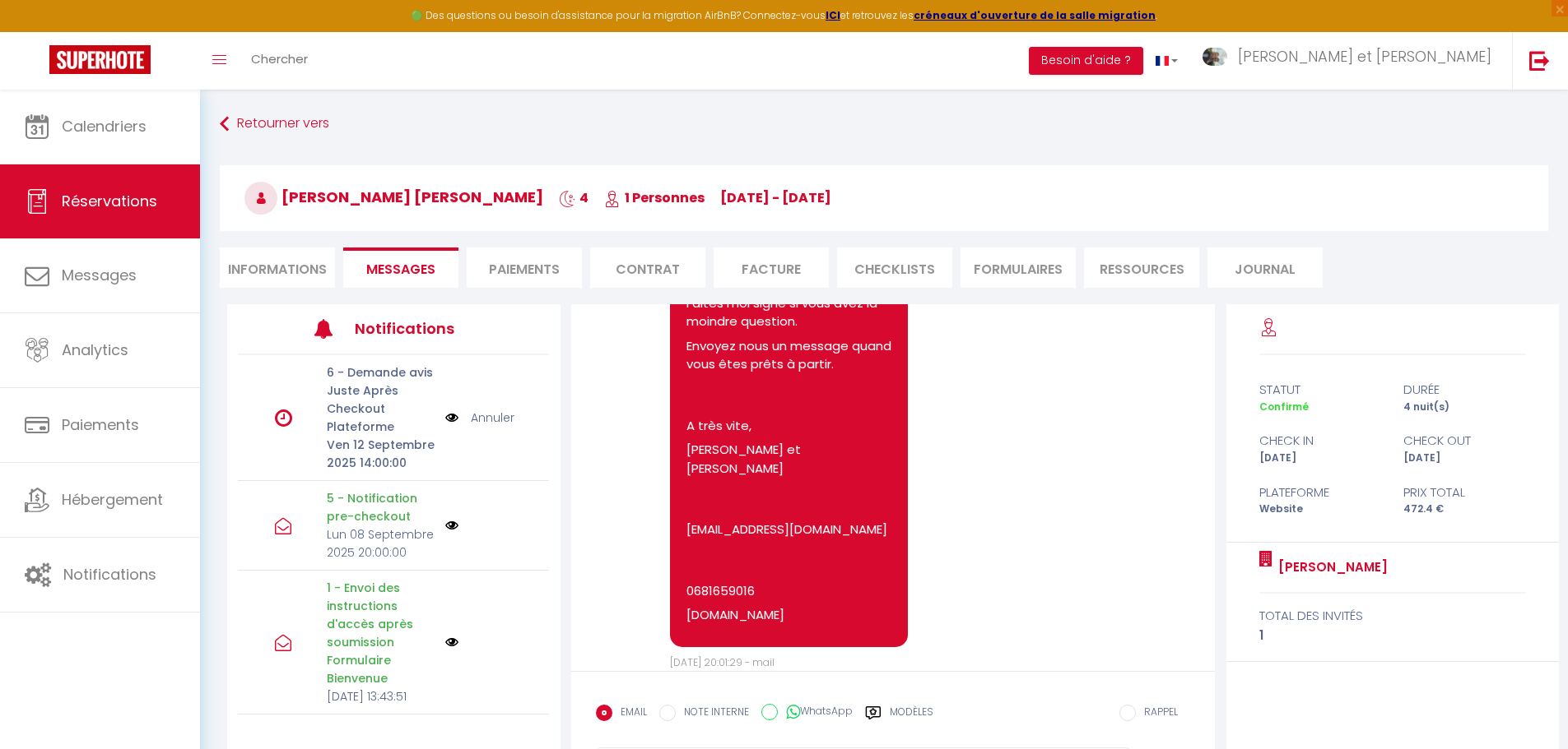
click at [487, 427] on link "Annuler" at bounding box center [492, 417] width 44 height 18
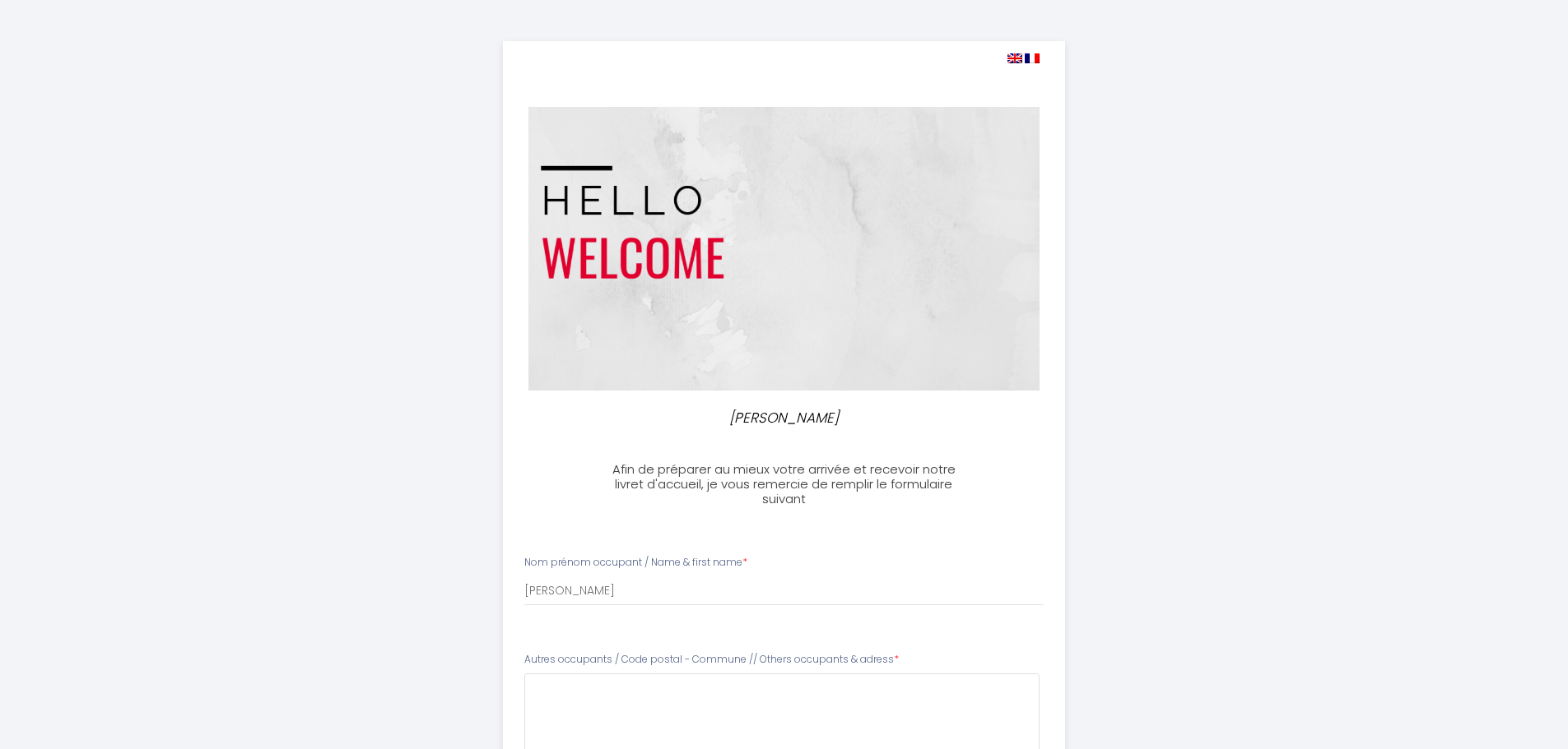
select select
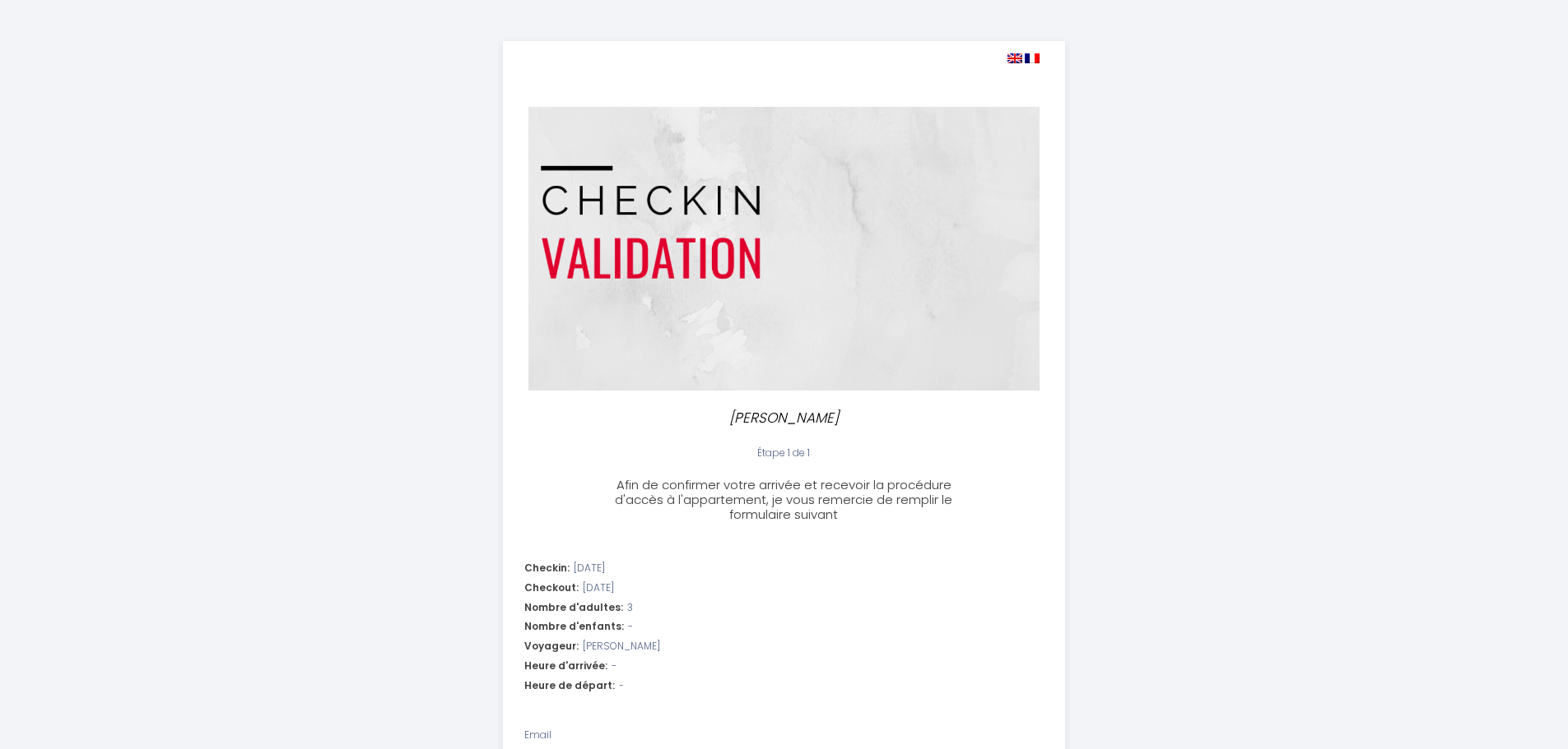
select select
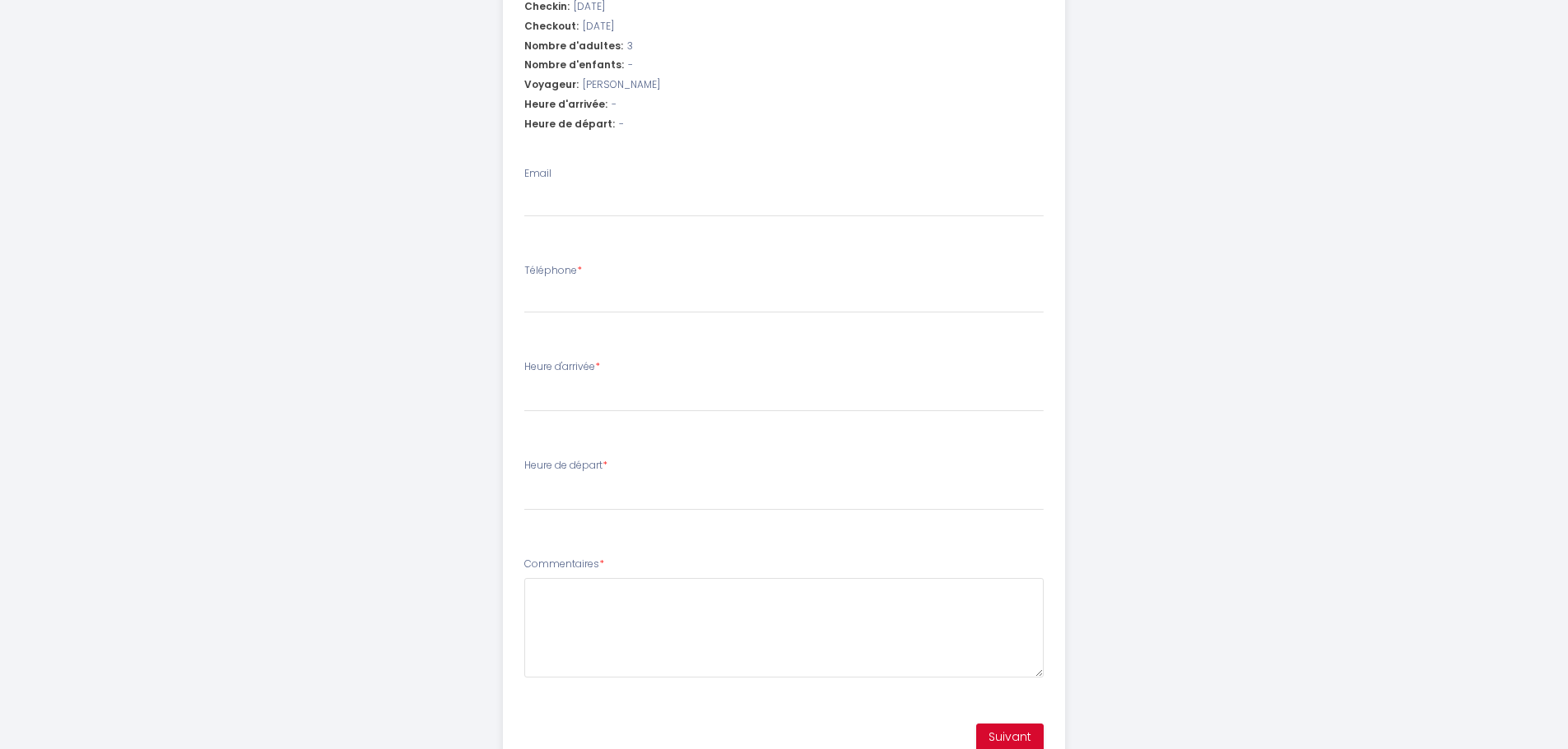
scroll to position [632, 0]
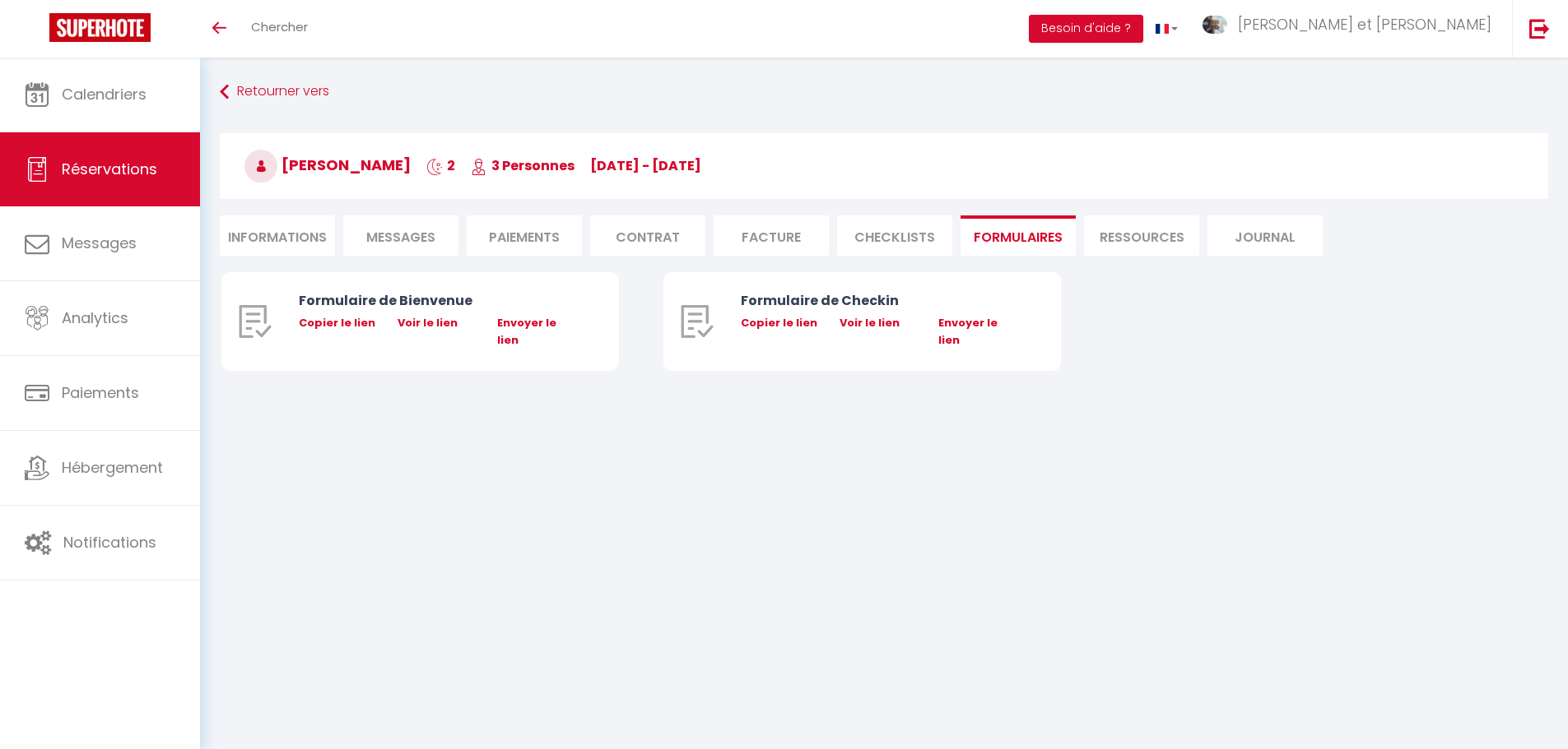
click at [399, 240] on span "Messages" at bounding box center [401, 237] width 69 height 19
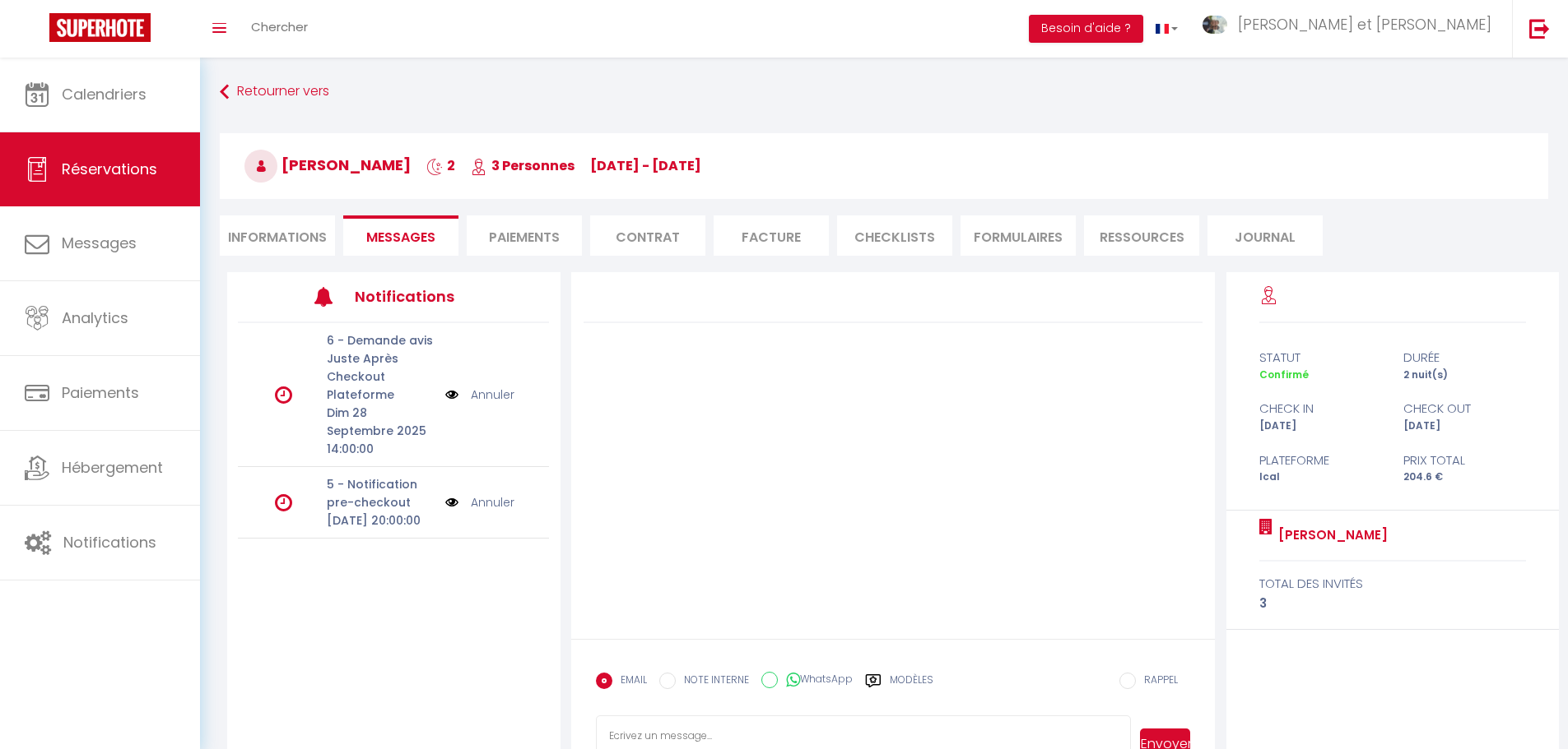
click at [890, 679] on div "Modèles" at bounding box center [899, 689] width 68 height 35
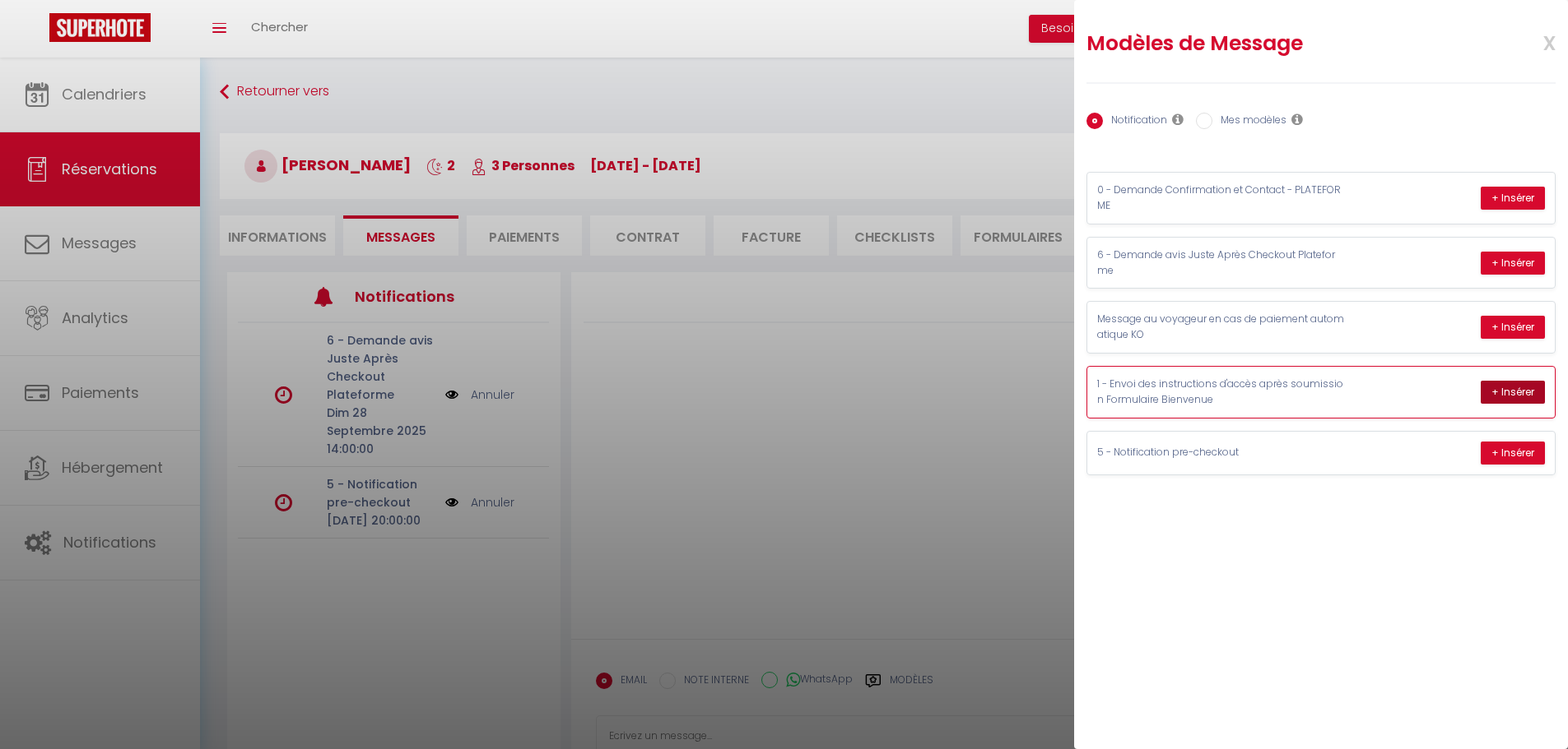
click at [1523, 392] on button "+ Insérer" at bounding box center [1512, 392] width 64 height 23
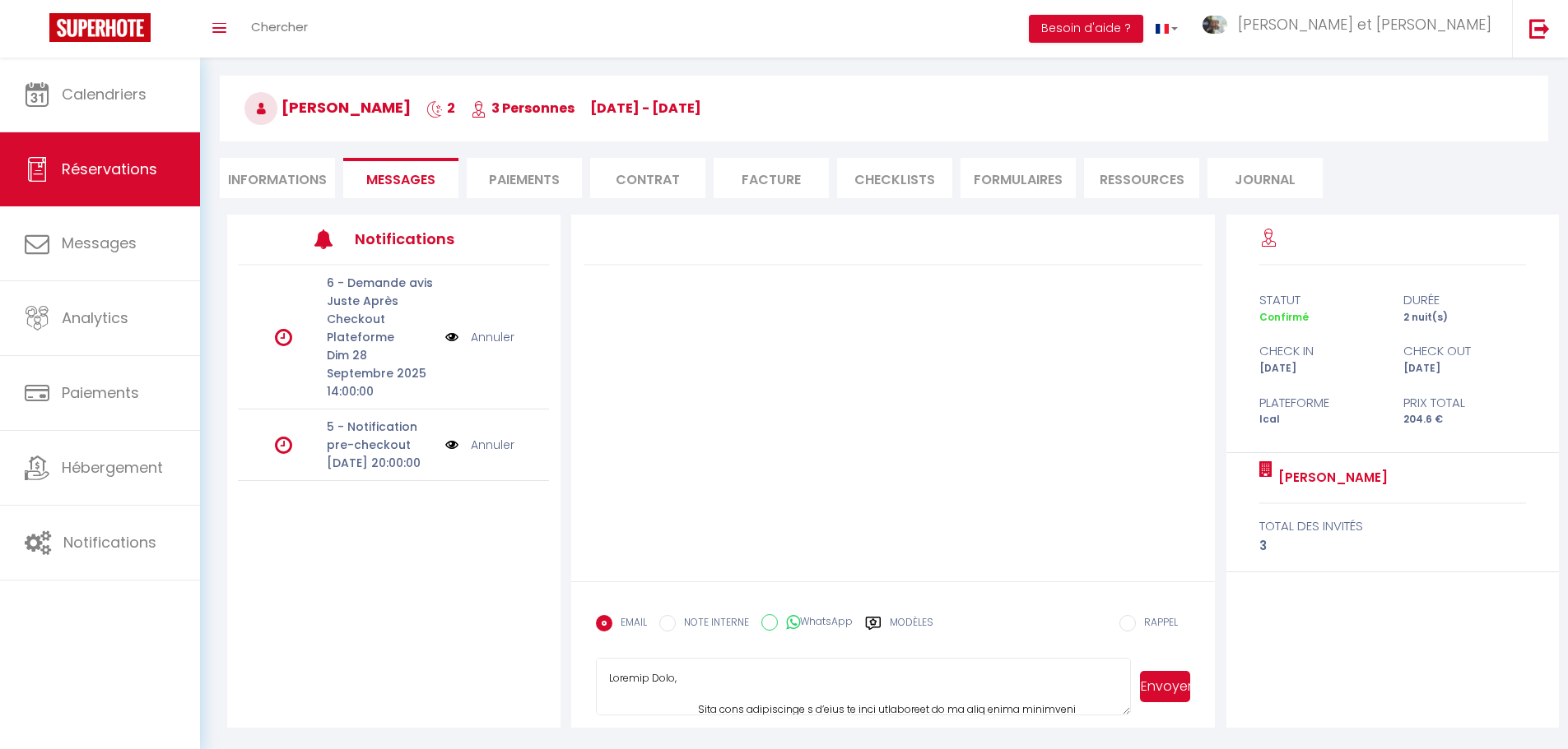
click at [706, 707] on textarea at bounding box center [863, 687] width 535 height 58
click at [691, 680] on textarea at bounding box center [863, 687] width 535 height 58
drag, startPoint x: 747, startPoint y: 687, endPoint x: 768, endPoint y: 685, distance: 21.1
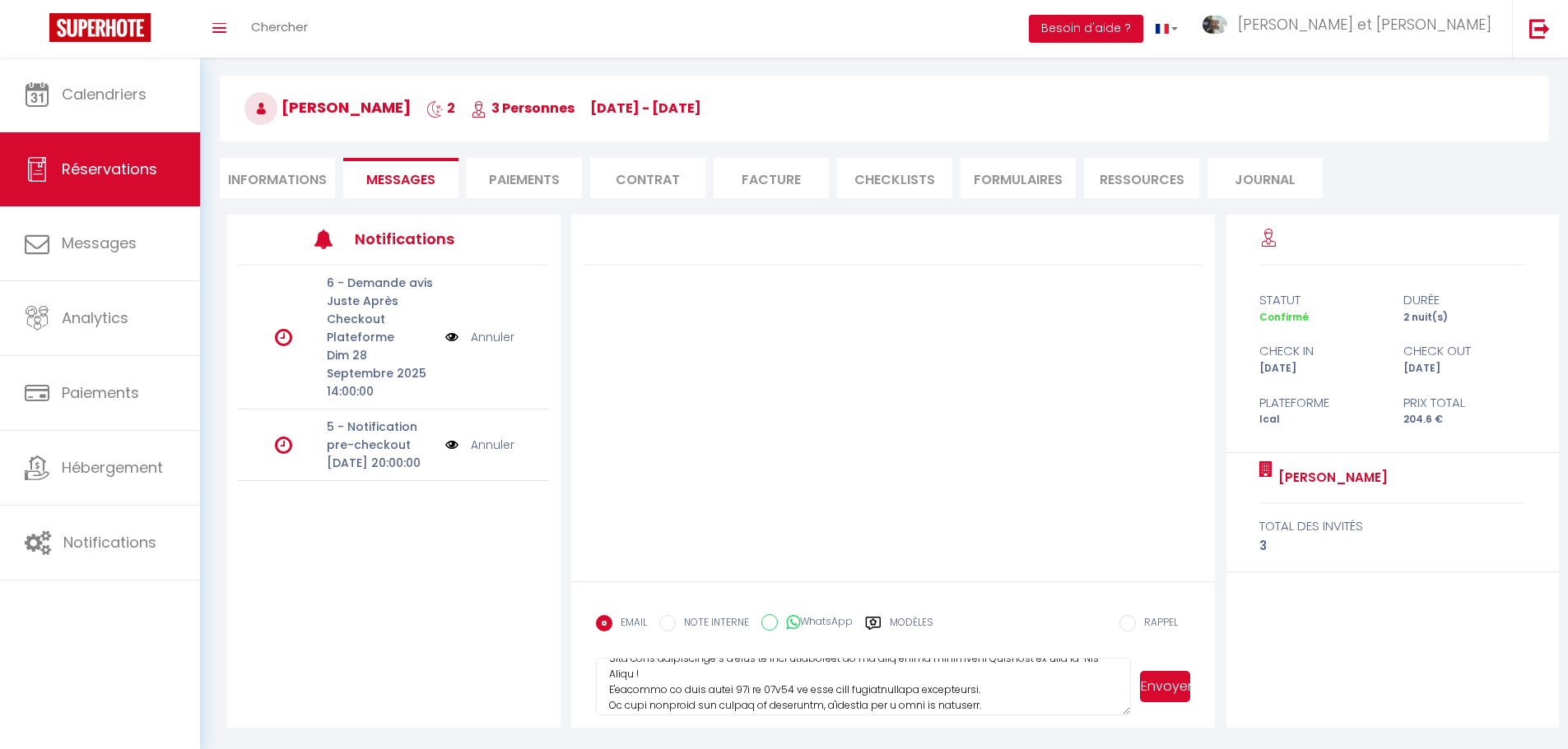
click at [768, 685] on textarea at bounding box center [863, 687] width 535 height 58
click at [706, 700] on textarea at bounding box center [863, 687] width 535 height 58
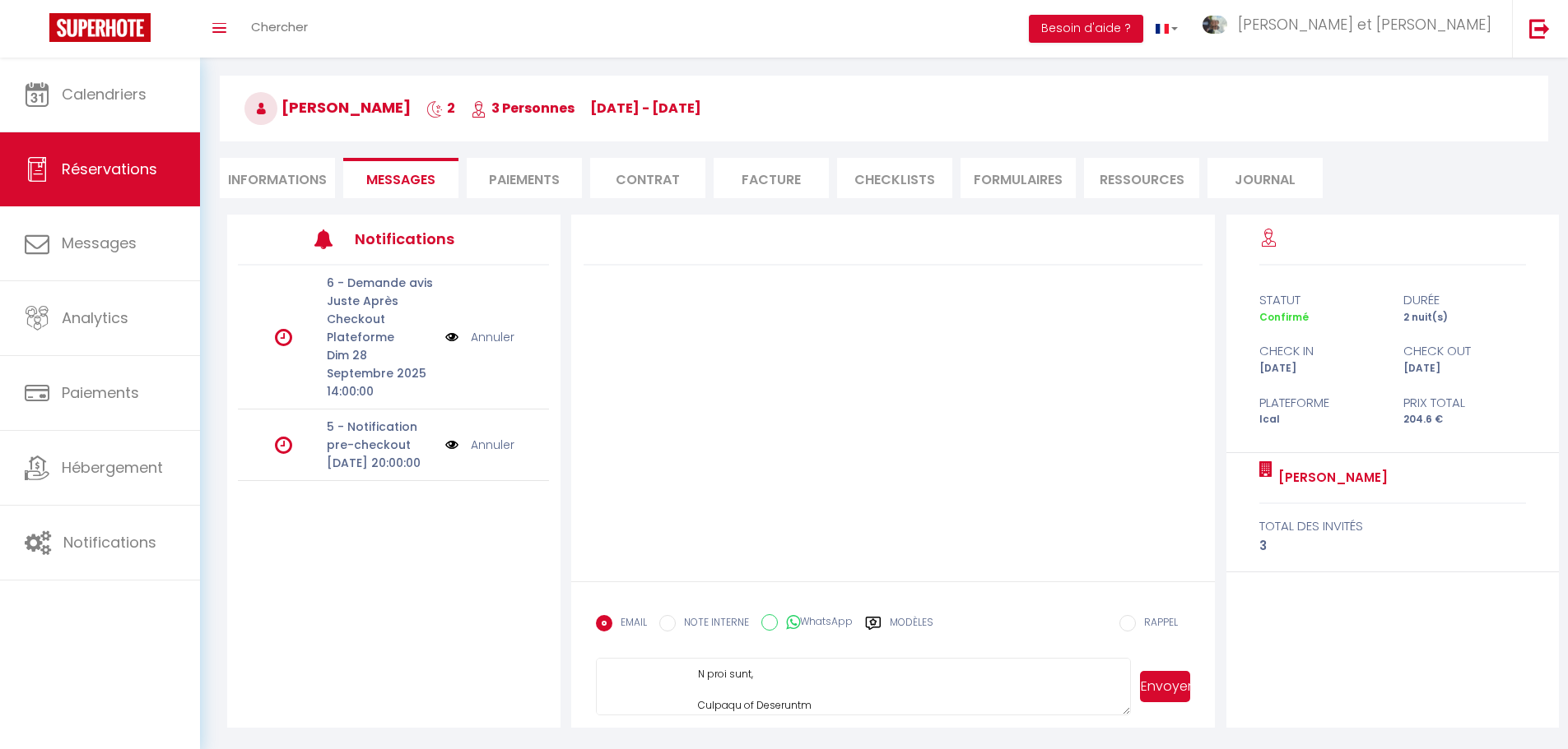
scroll to position [313, 0]
click at [970, 682] on textarea at bounding box center [863, 687] width 535 height 58
paste textarea "IMPORTANT : Afin de confirmer votre réservation au gîte [PERSON_NAME] et de pré…"
click at [636, 693] on textarea at bounding box center [863, 687] width 535 height 58
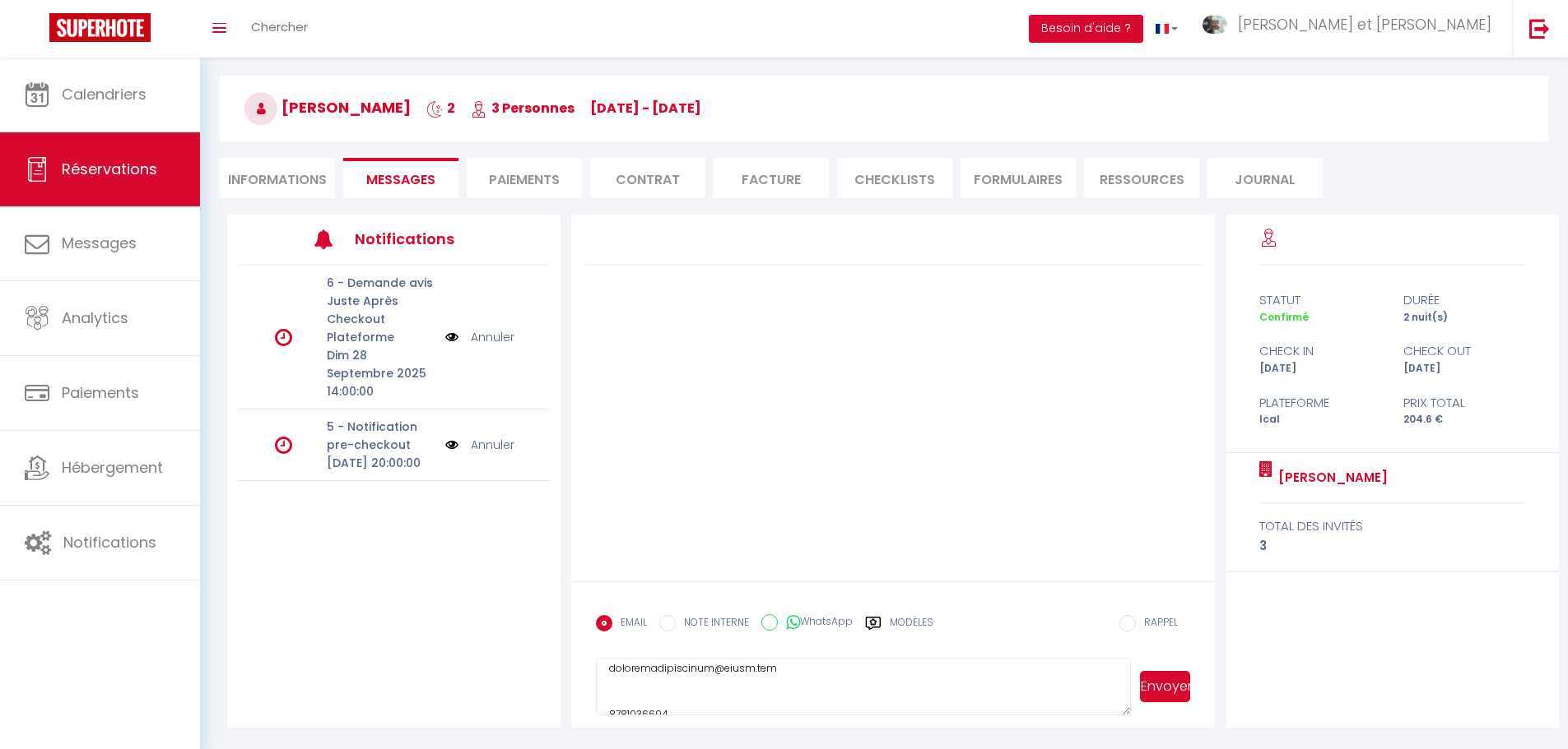
scroll to position [527, 0]
drag, startPoint x: 937, startPoint y: 712, endPoint x: 832, endPoint y: 706, distance: 105.2
click at [830, 707] on textarea at bounding box center [863, 687] width 535 height 58
click at [934, 678] on textarea at bounding box center [863, 687] width 535 height 58
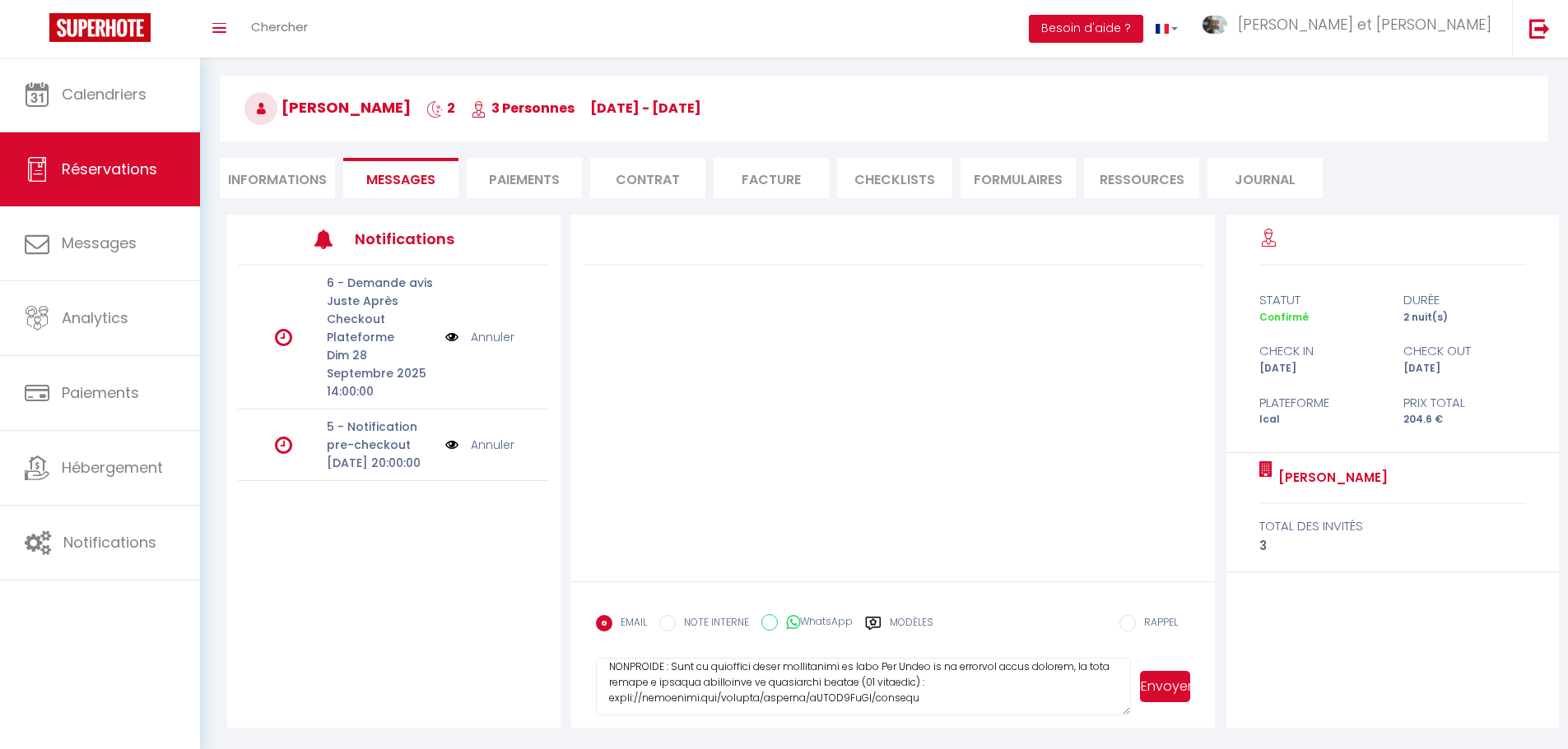
scroll to position [338, 0]
click at [706, 685] on textarea at bounding box center [863, 687] width 535 height 58
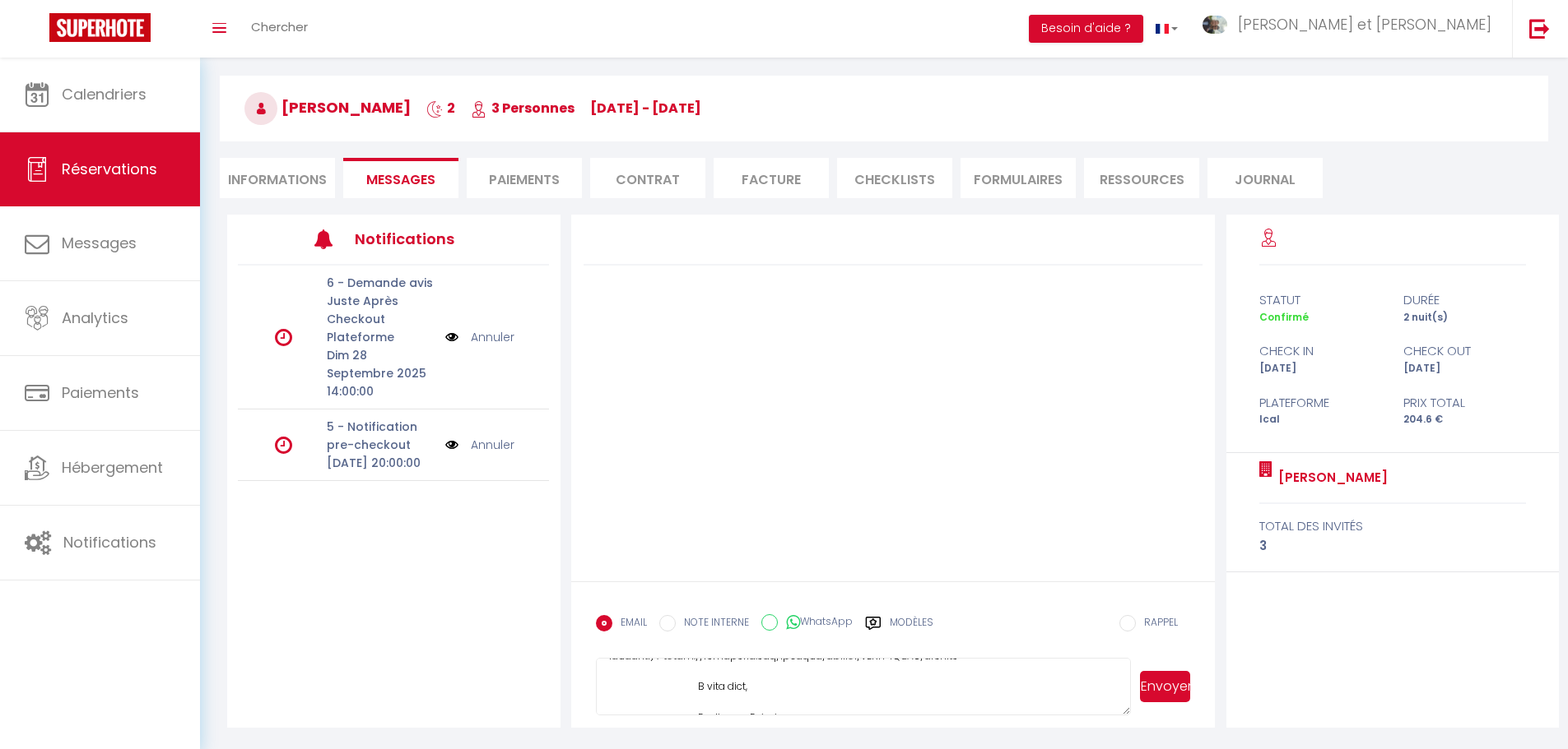
scroll to position [395, 0]
type textarea "Loremip Dolo, Sita cons adipiscinge s d’eius te inci utlaboreet do ma aliq enim…"
click at [1175, 689] on button "Envoyer" at bounding box center [1165, 686] width 50 height 31
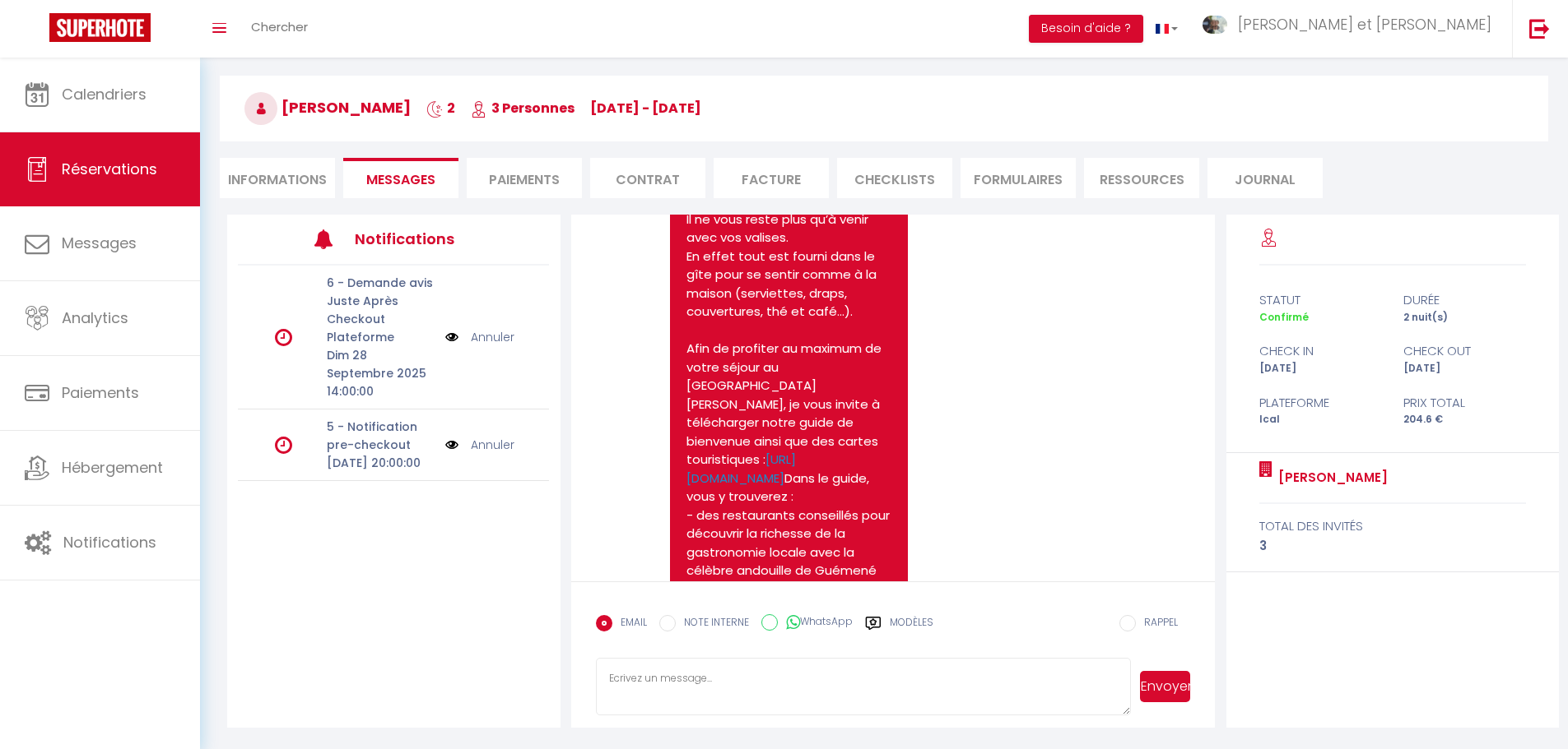
scroll to position [0, 0]
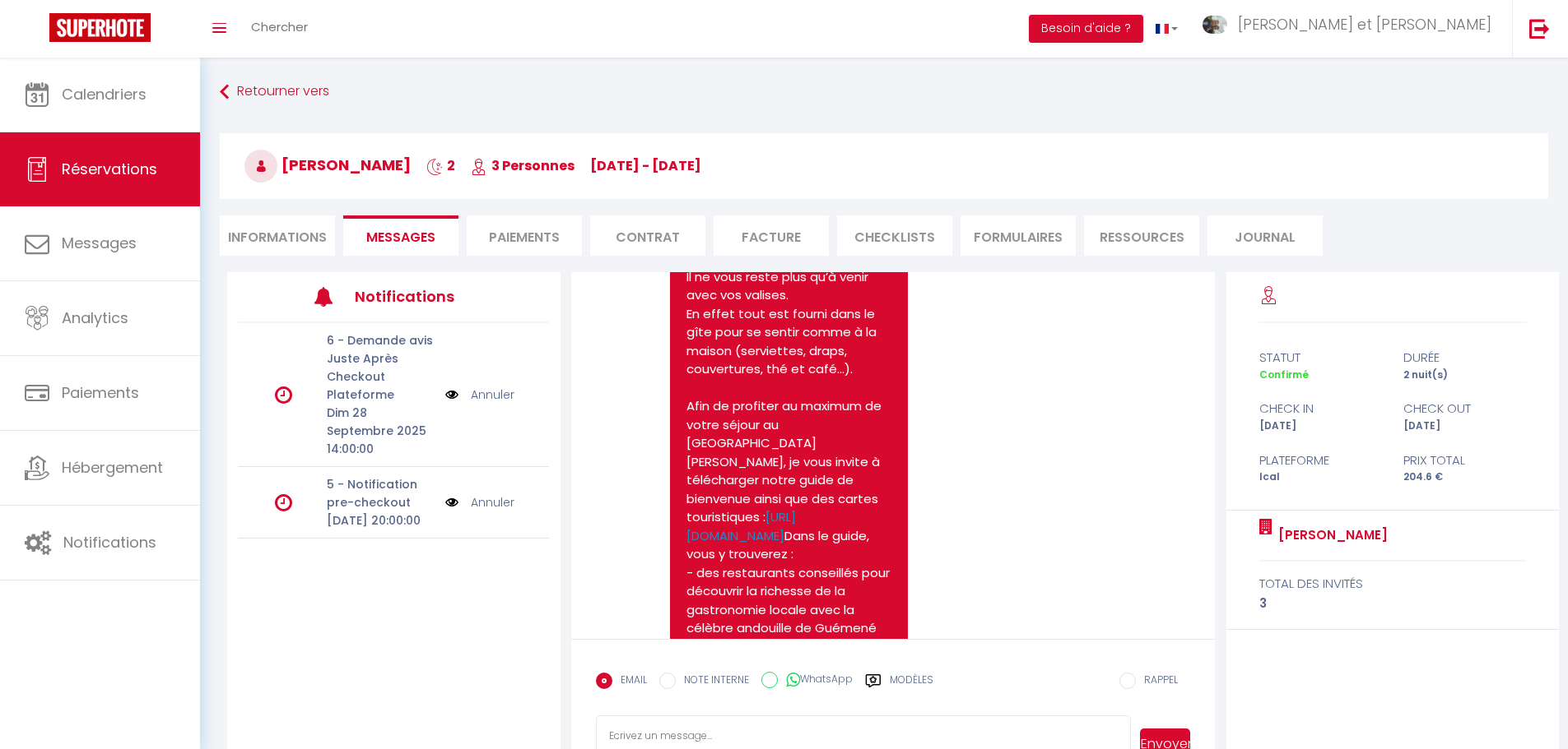
click at [270, 248] on li "Informations" at bounding box center [277, 235] width 115 height 40
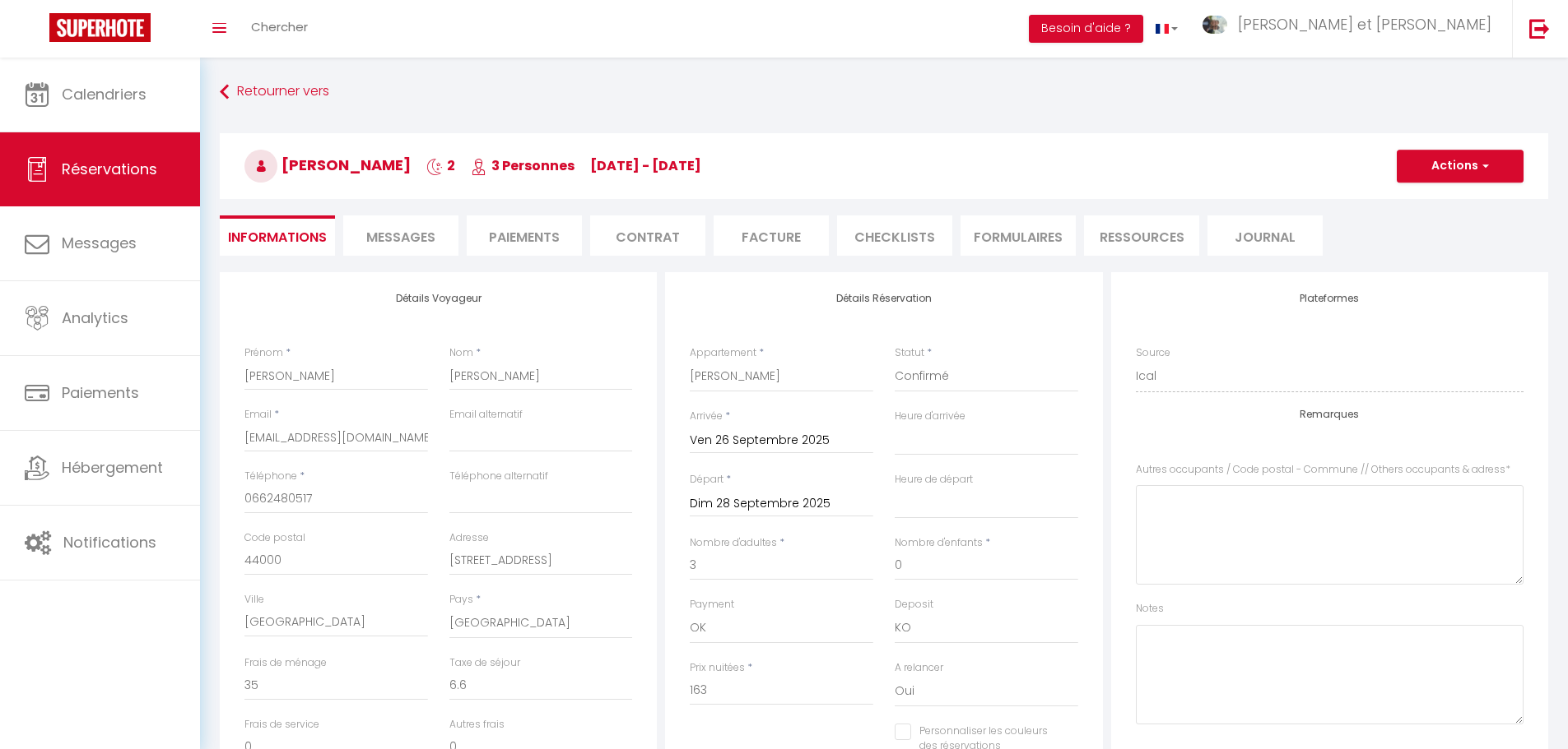
select select
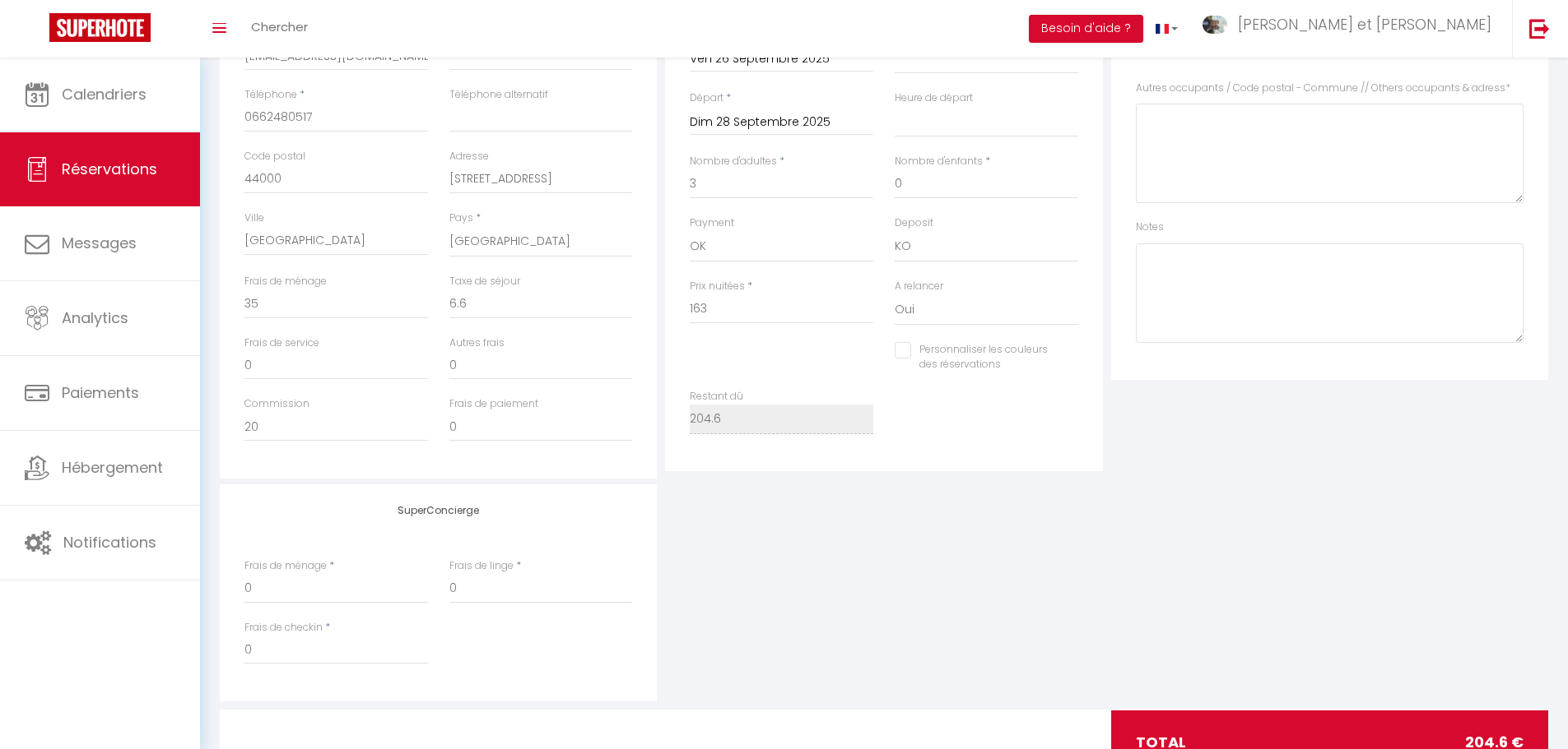
scroll to position [411, 0]
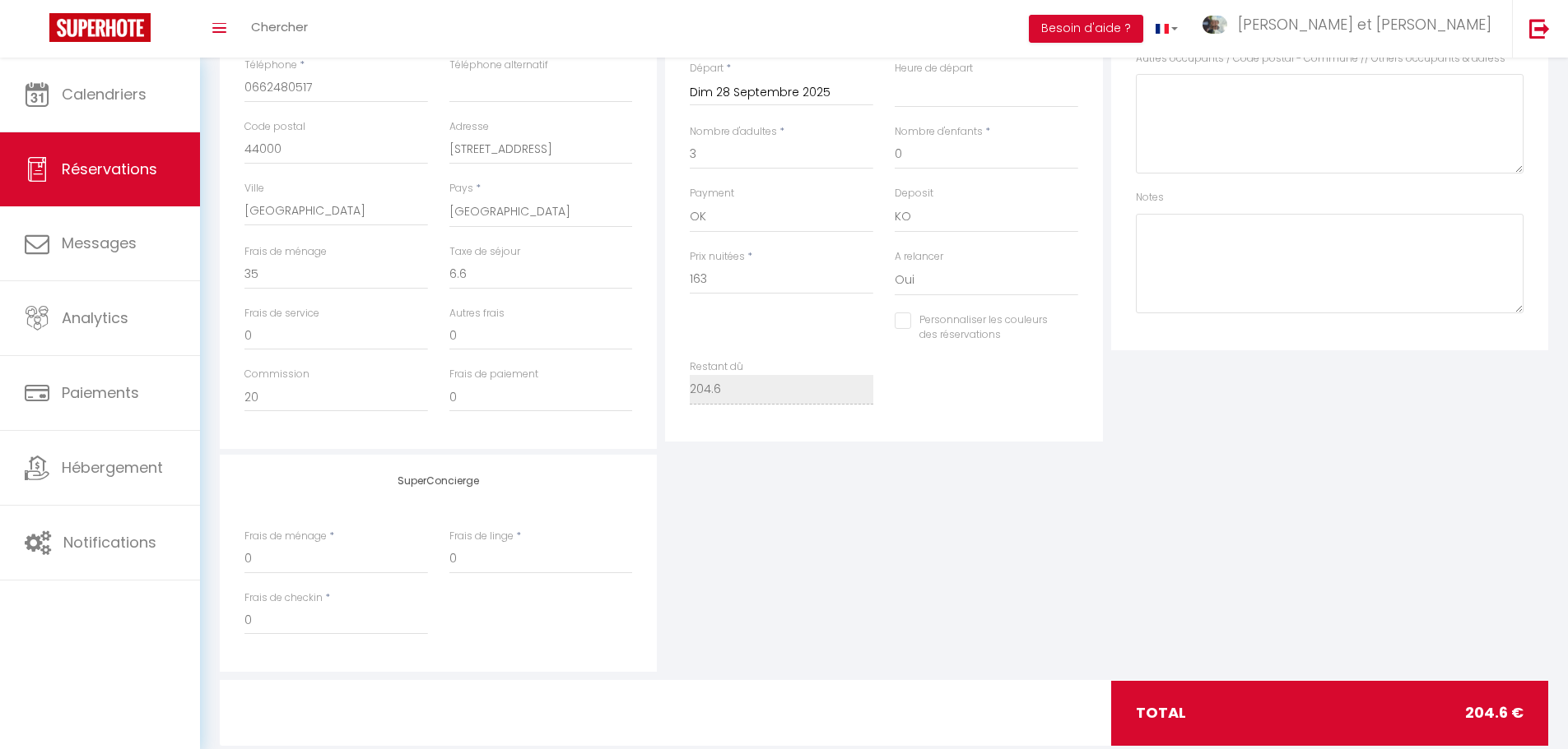
select select
checkbox input "false"
select select
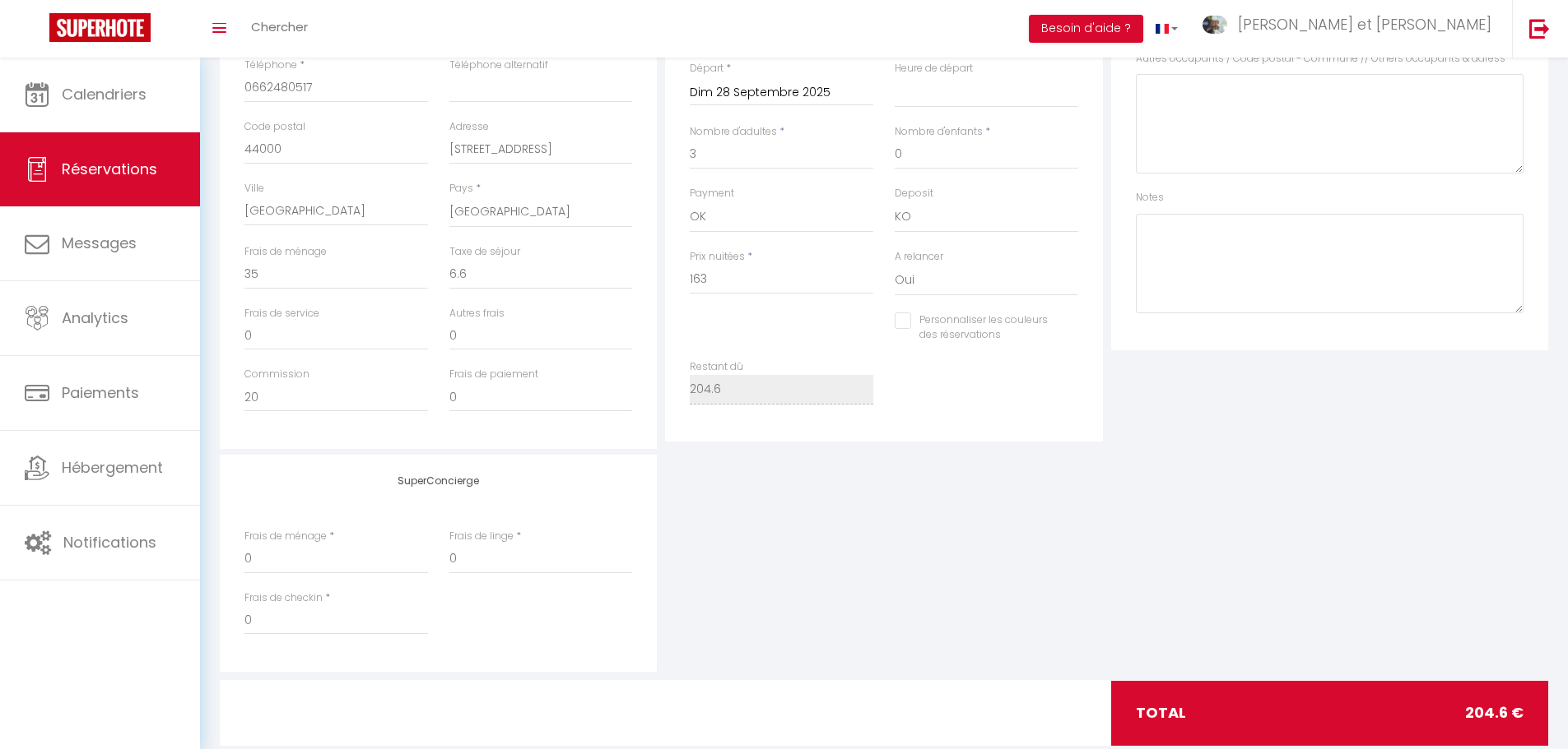
checkbox input "false"
click at [458, 276] on input "6.6" at bounding box center [541, 275] width 183 height 30
type input "0"
select select
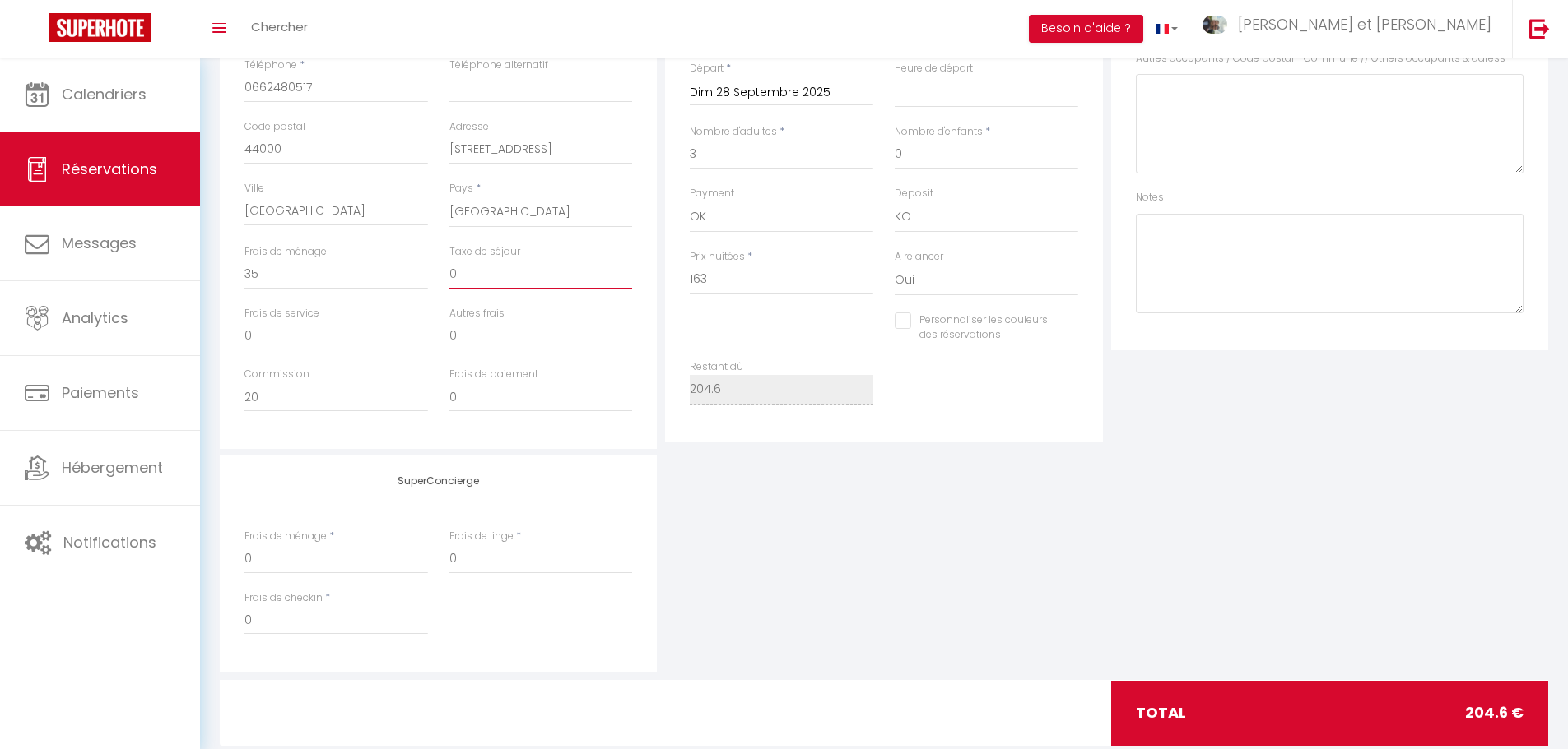
select select
checkbox input "false"
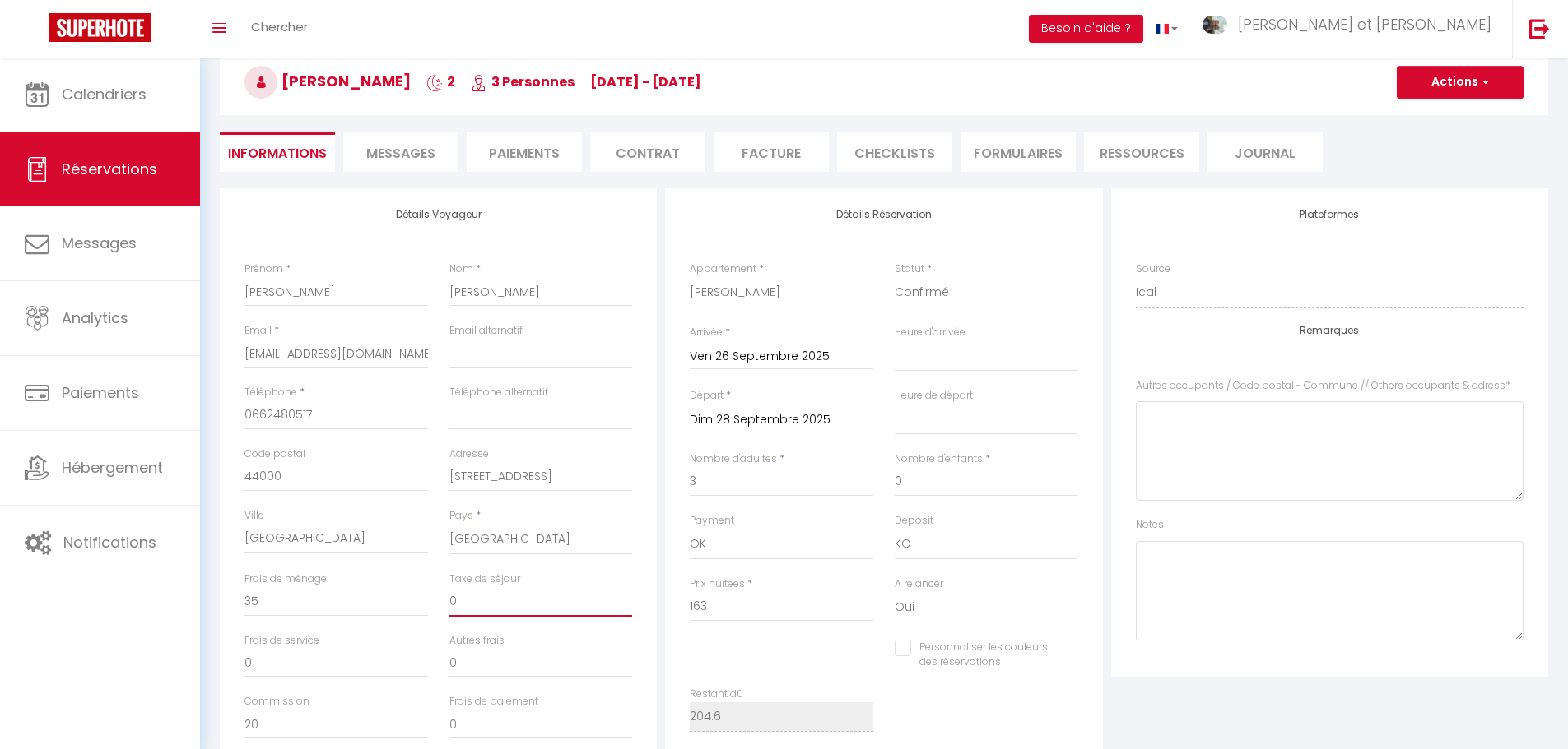
scroll to position [82, 0]
type input "0"
click at [1444, 94] on button "Actions" at bounding box center [1461, 83] width 127 height 33
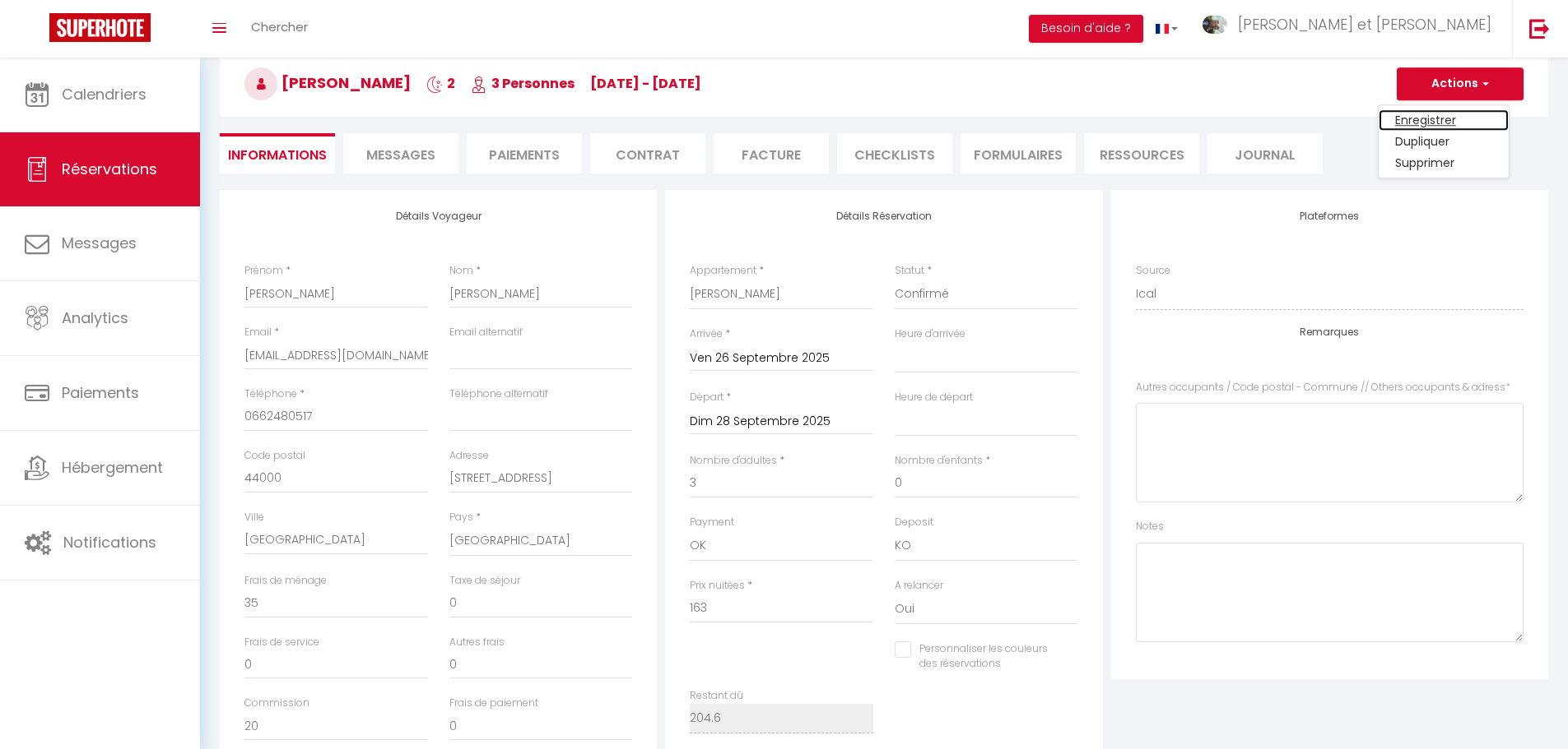
click at [1426, 120] on link "Enregistrer" at bounding box center [1443, 120] width 130 height 21
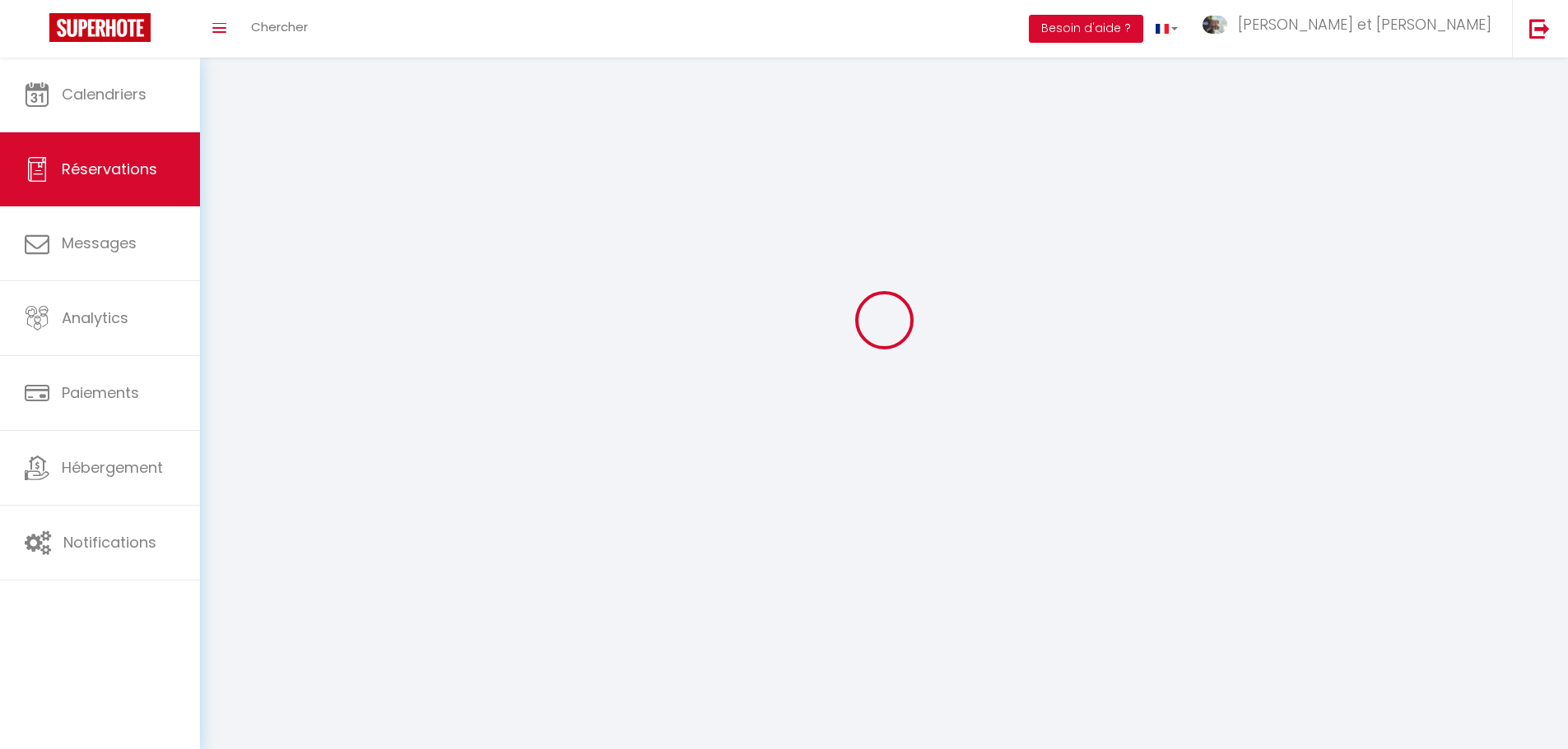
scroll to position [58, 0]
select select "not_cancelled"
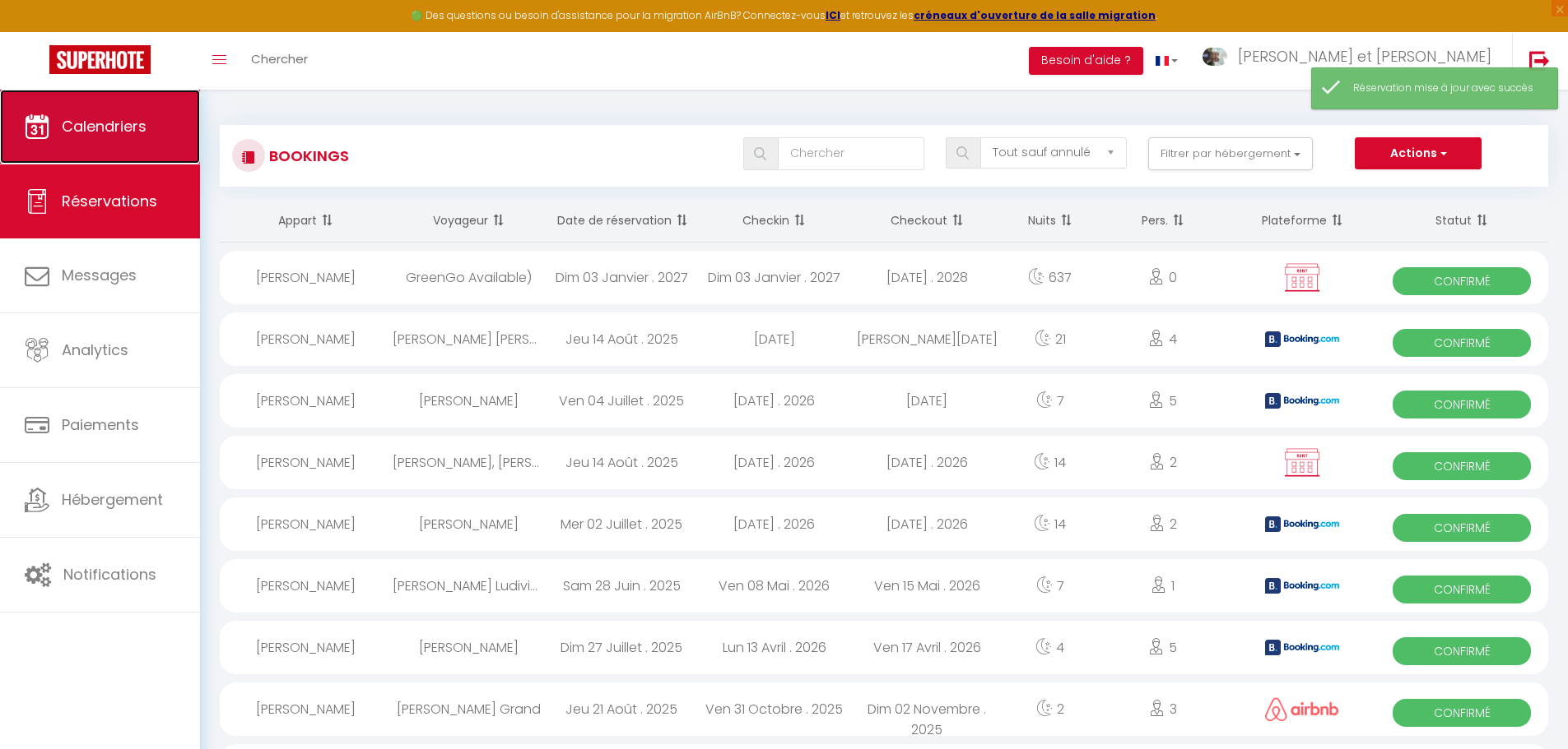
click at [116, 128] on span "Calendriers" at bounding box center [104, 126] width 85 height 21
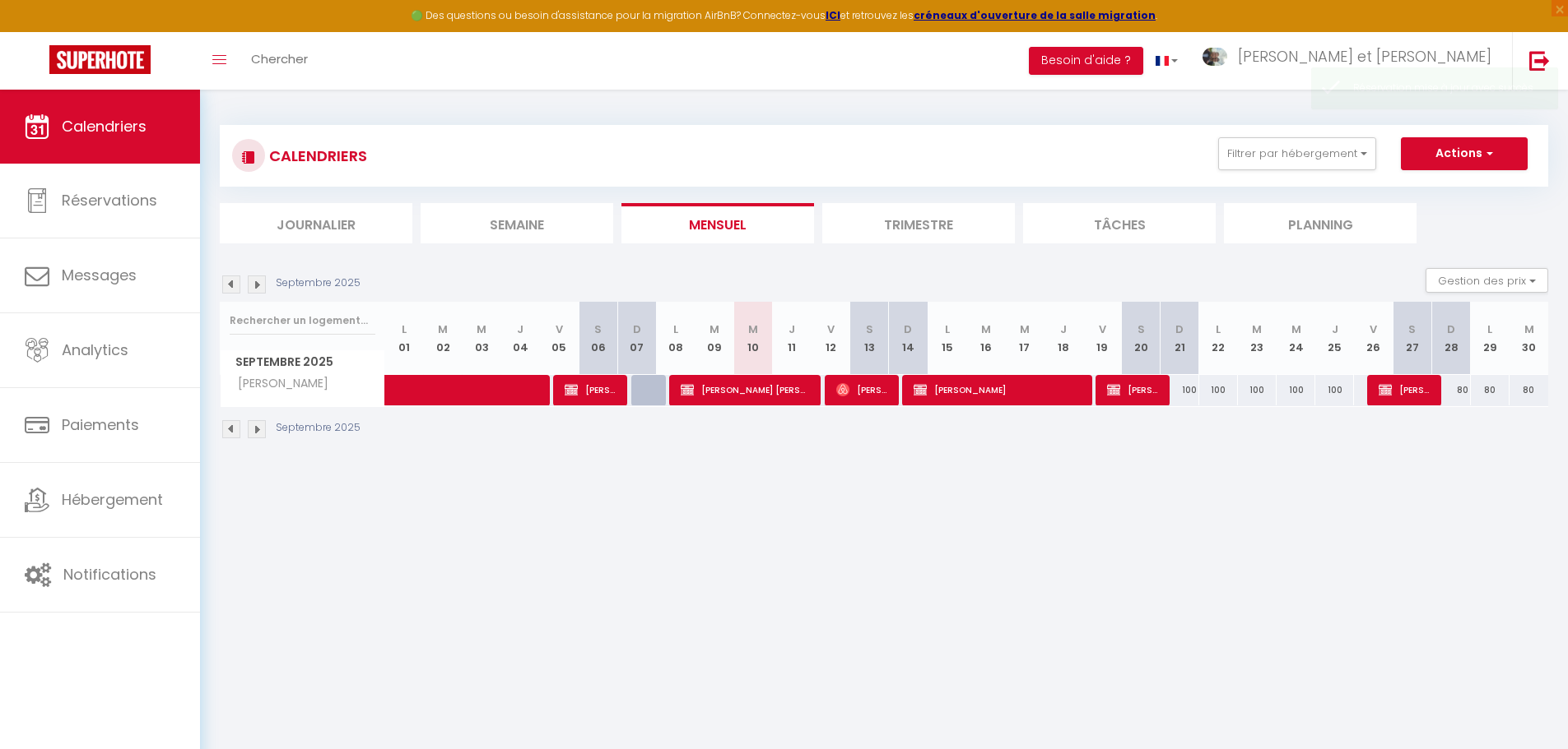
click at [264, 286] on img at bounding box center [256, 284] width 18 height 18
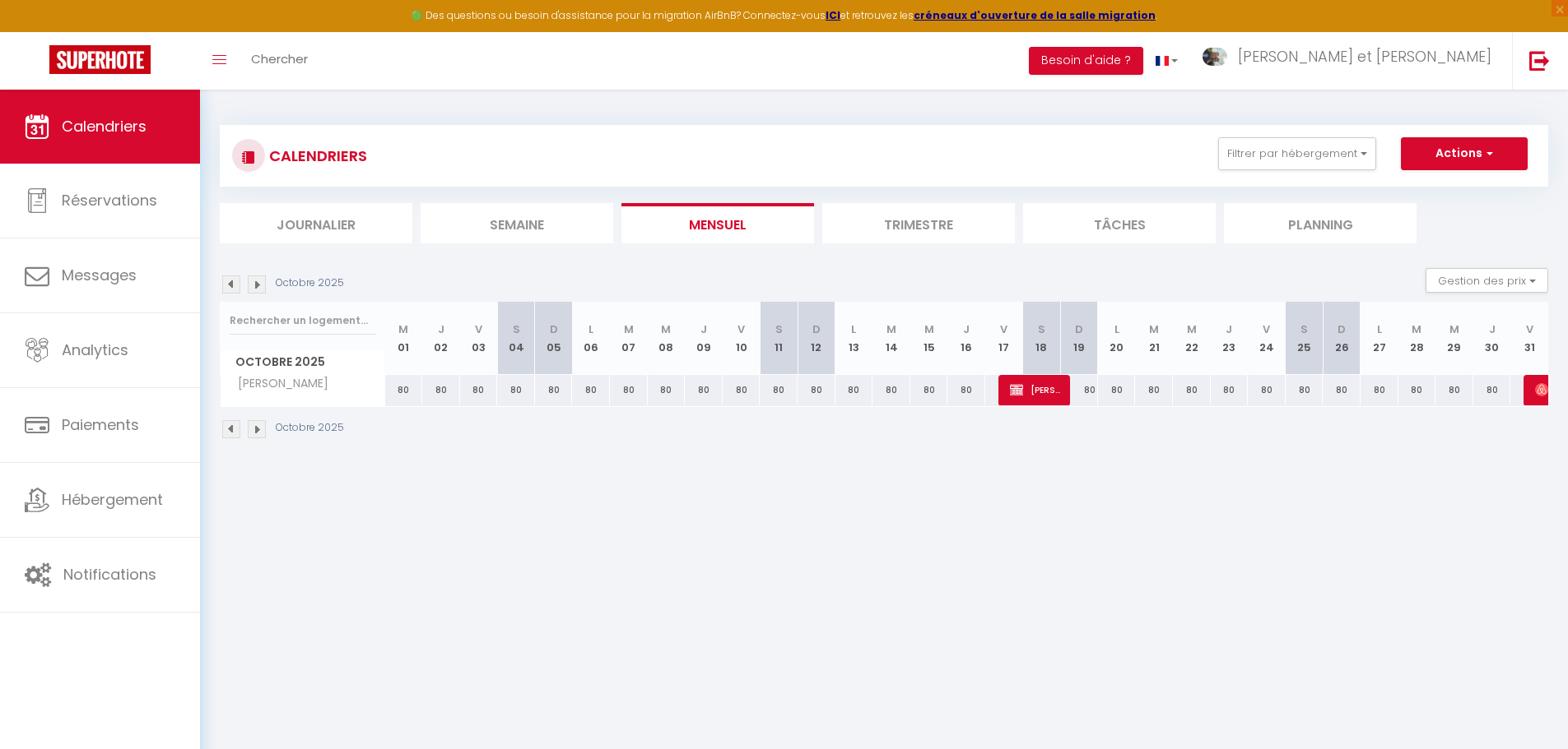
click at [261, 292] on img at bounding box center [256, 284] width 18 height 18
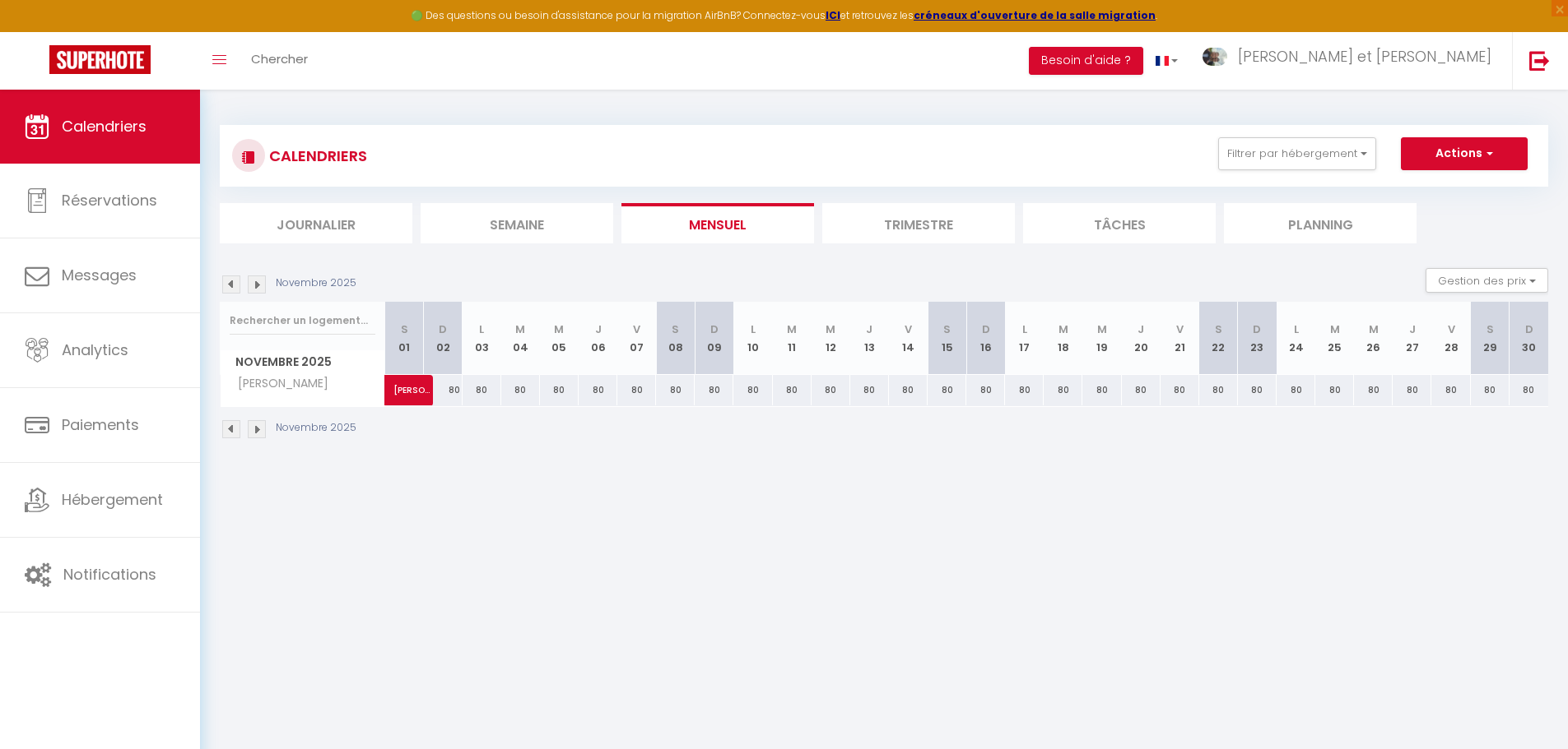
click at [263, 287] on img at bounding box center [256, 284] width 18 height 18
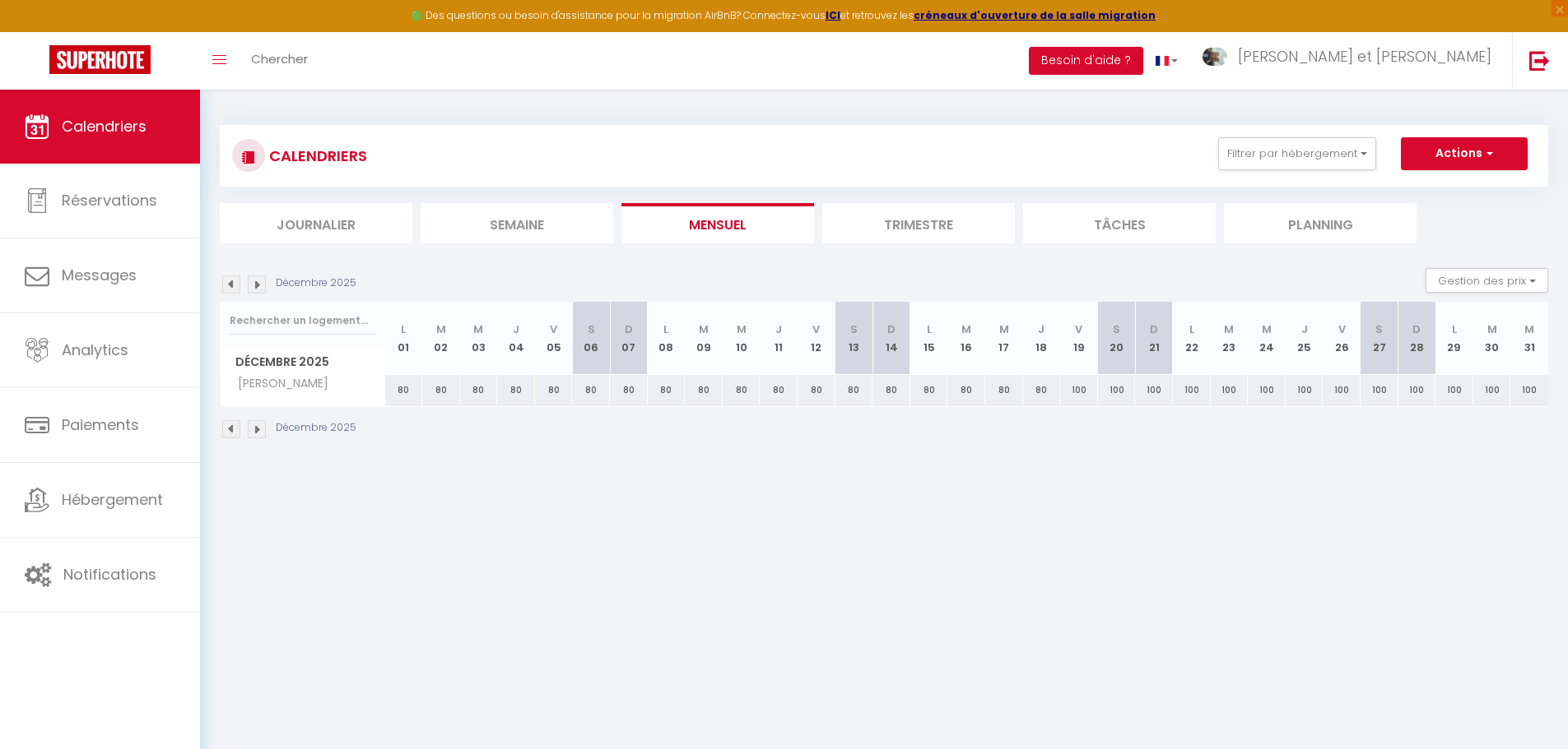
click at [263, 287] on img at bounding box center [256, 284] width 18 height 18
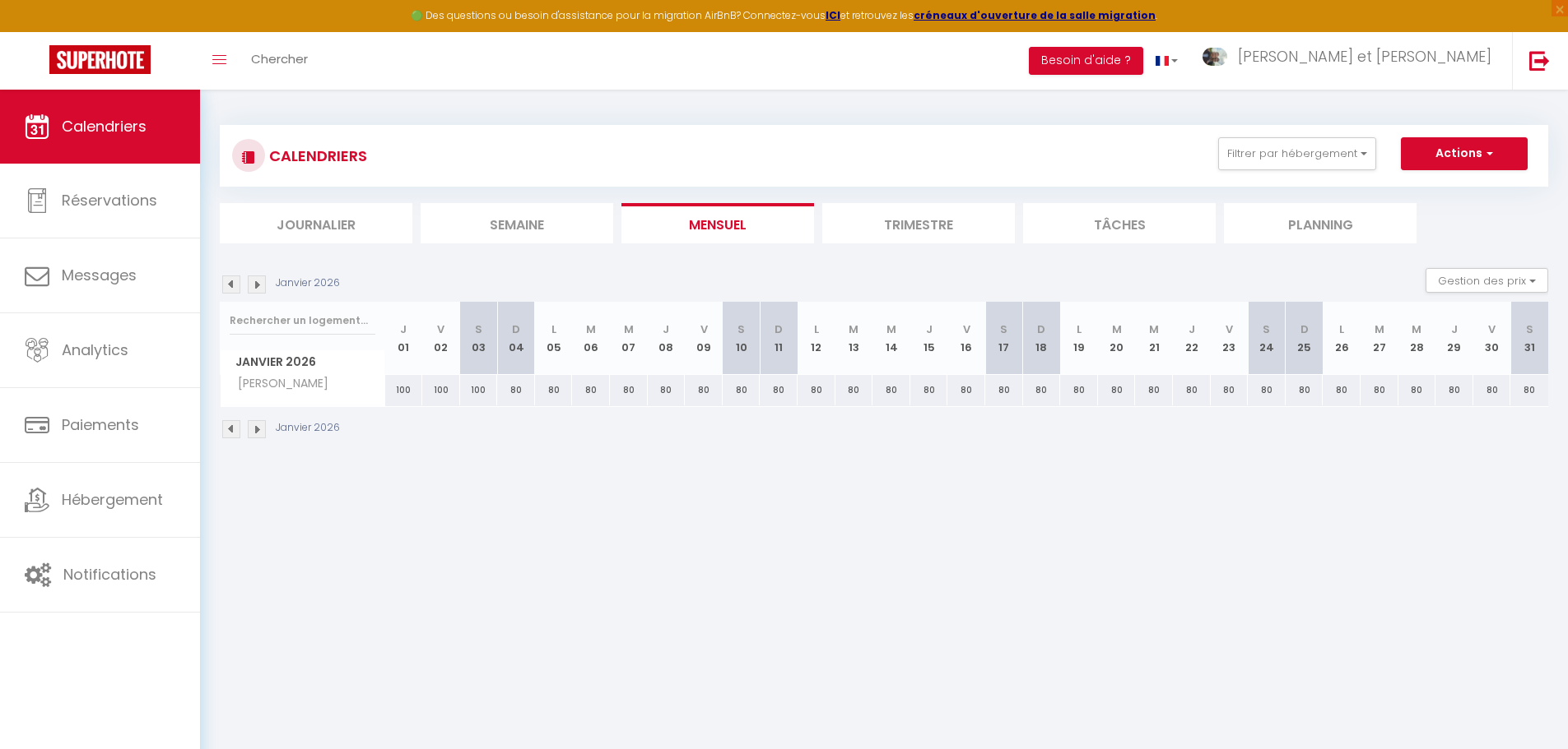
click at [234, 283] on img at bounding box center [231, 284] width 18 height 18
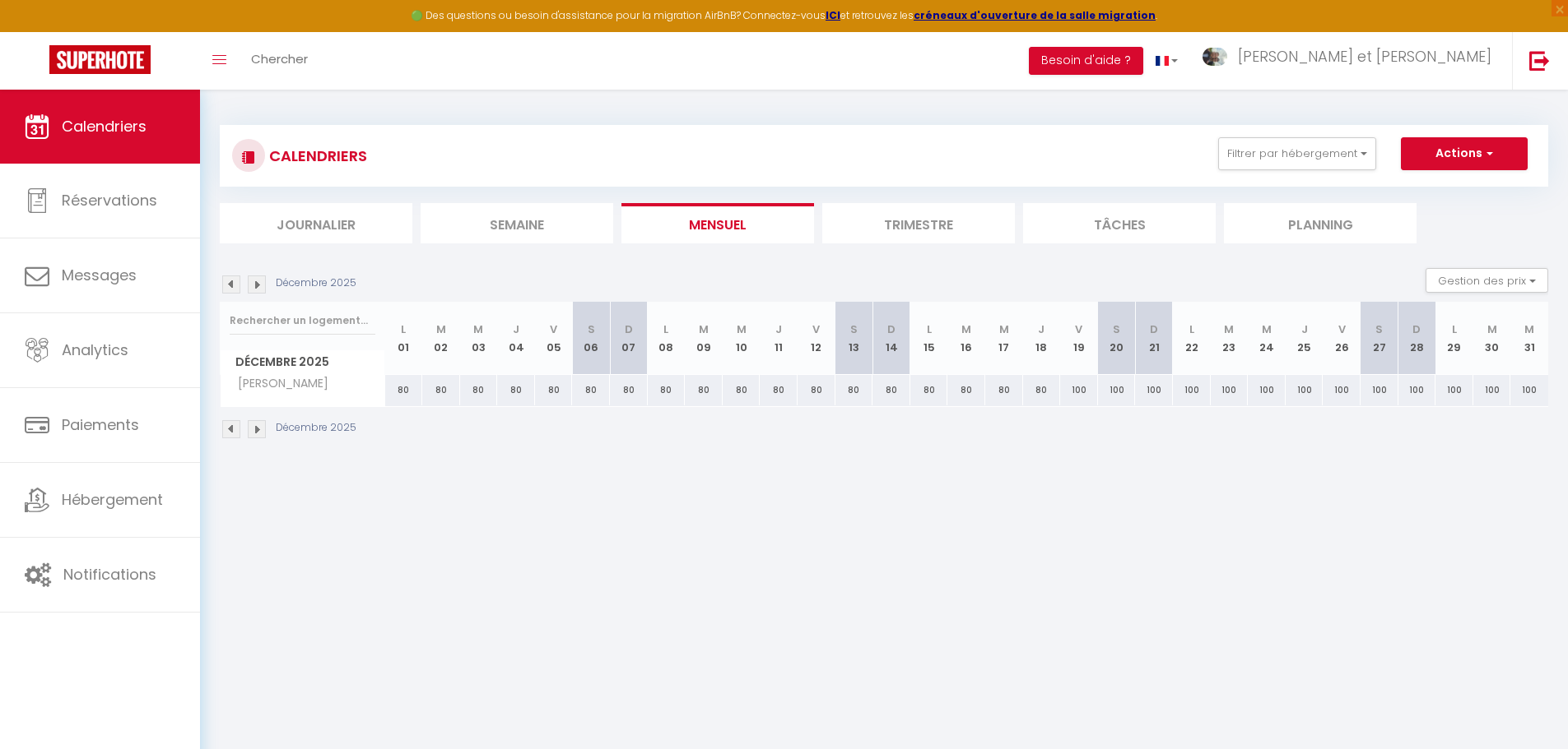
click at [914, 218] on li "Trimestre" at bounding box center [919, 223] width 192 height 40
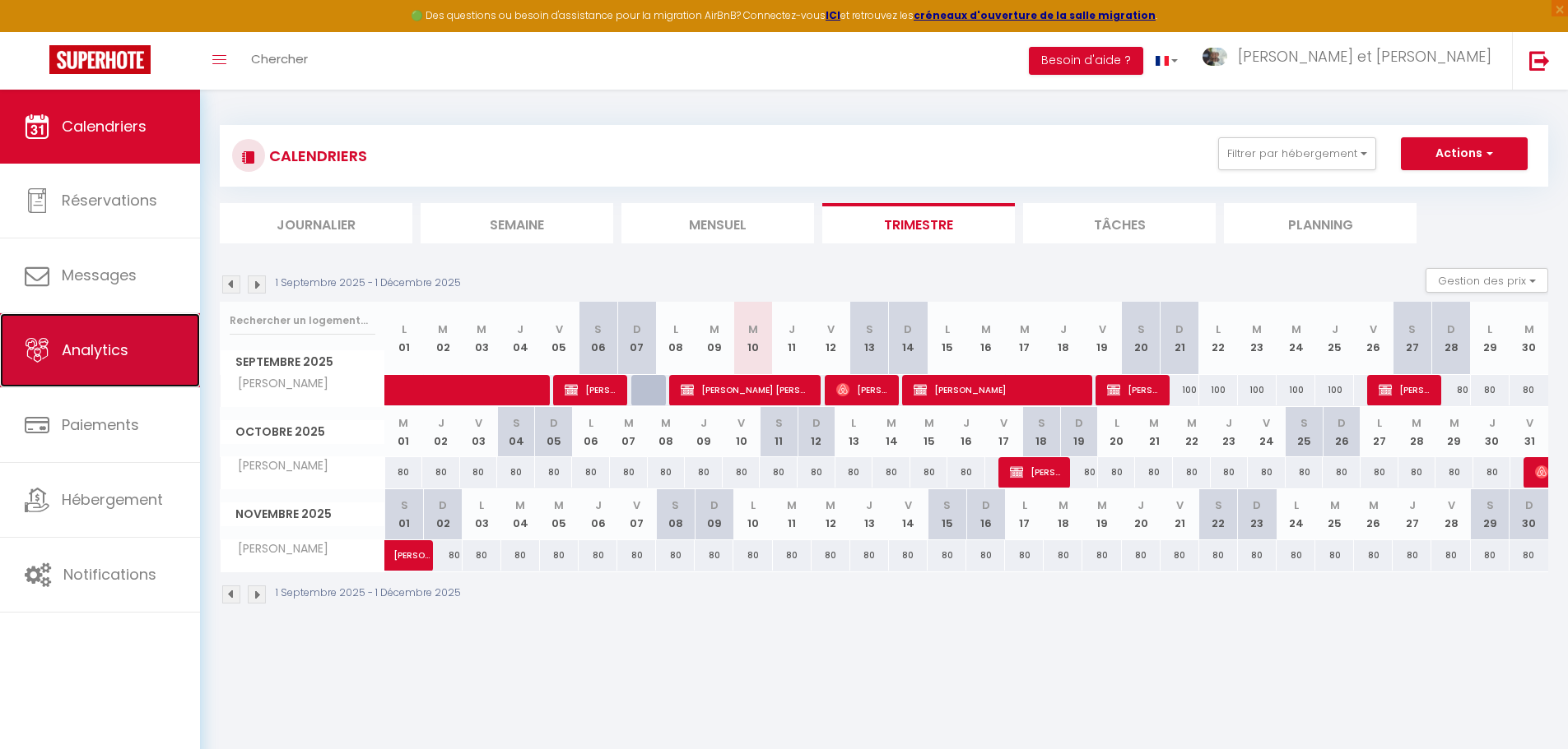
click at [111, 355] on span "Analytics" at bounding box center [94, 350] width 66 height 21
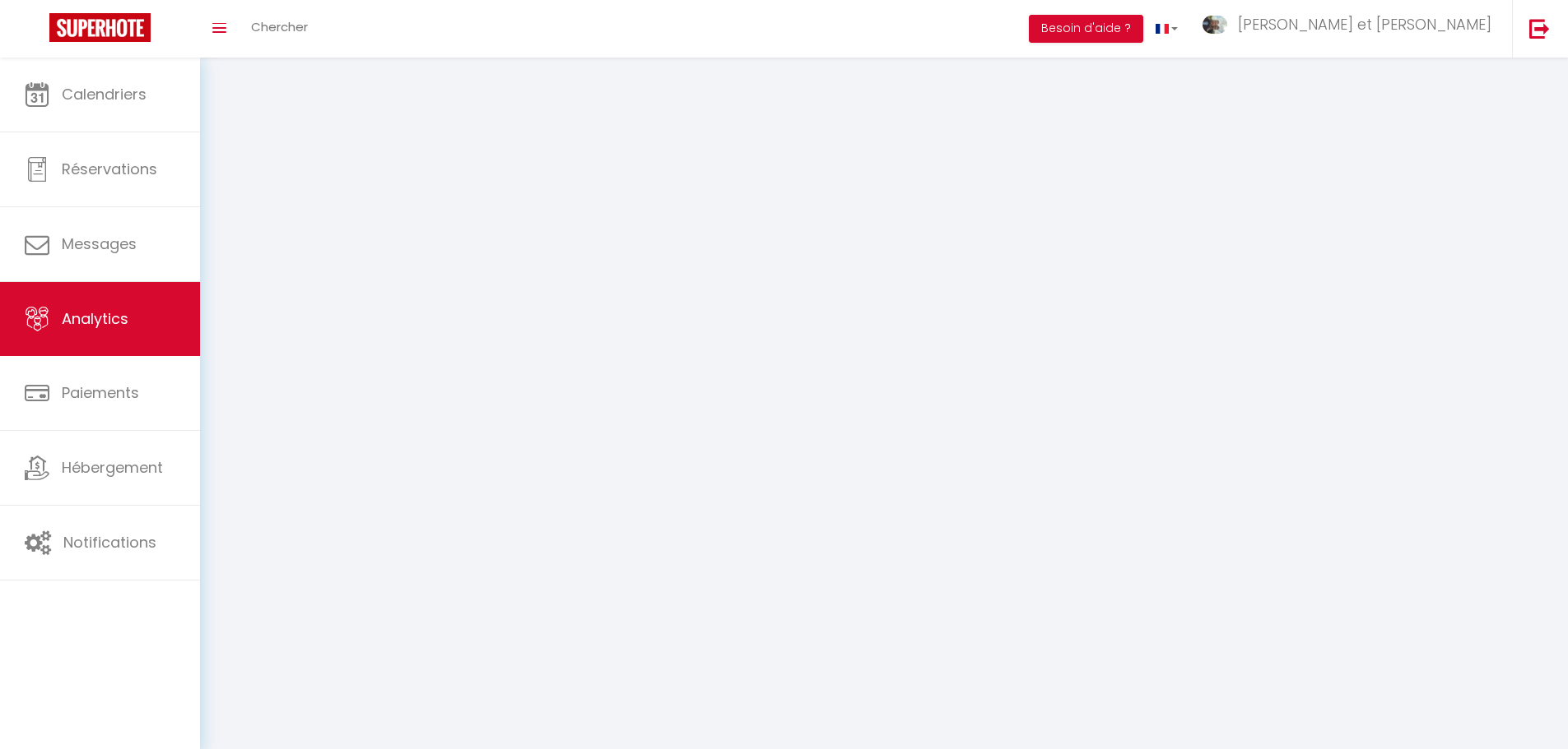
select select "2025"
select select "9"
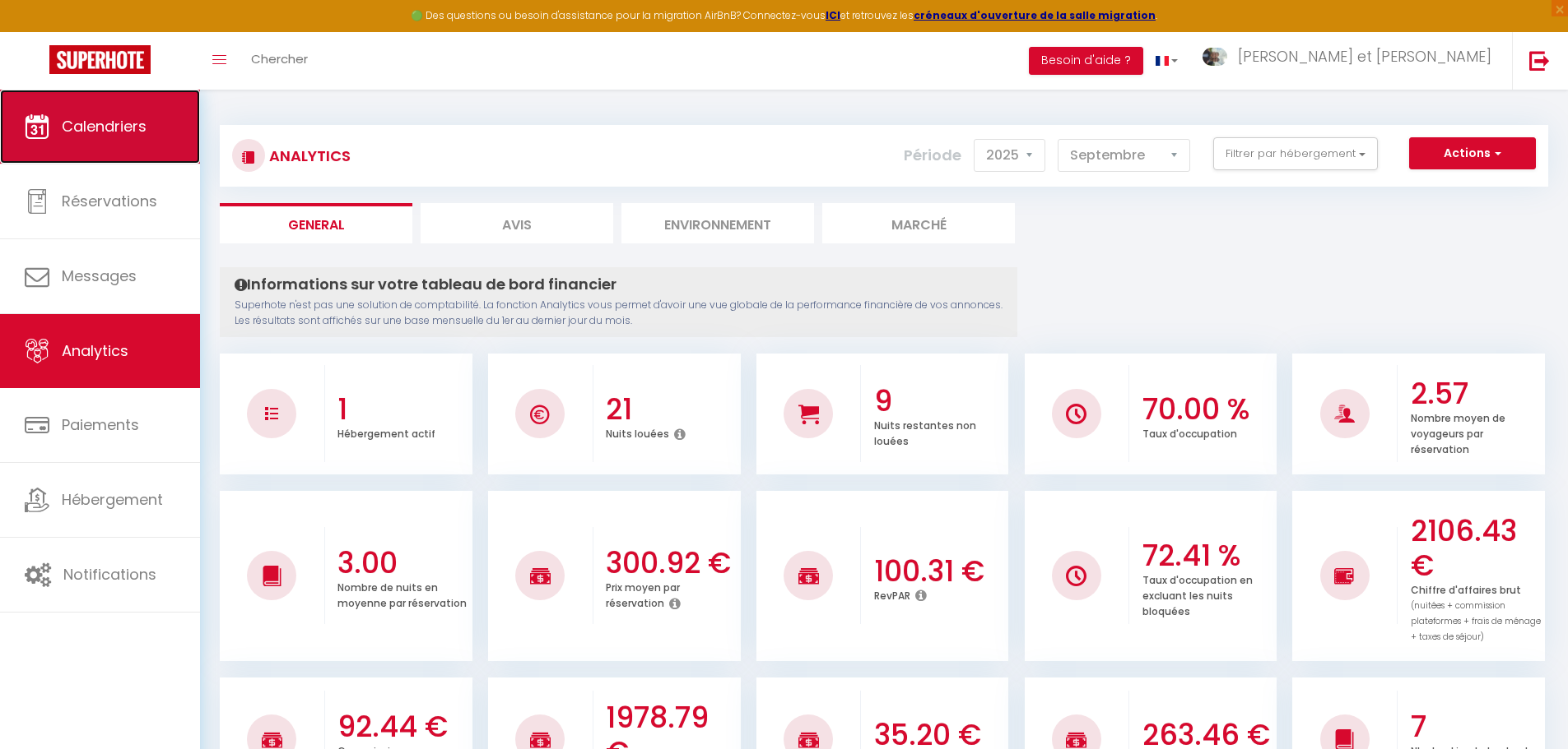
click at [129, 116] on span "Calendriers" at bounding box center [104, 126] width 85 height 21
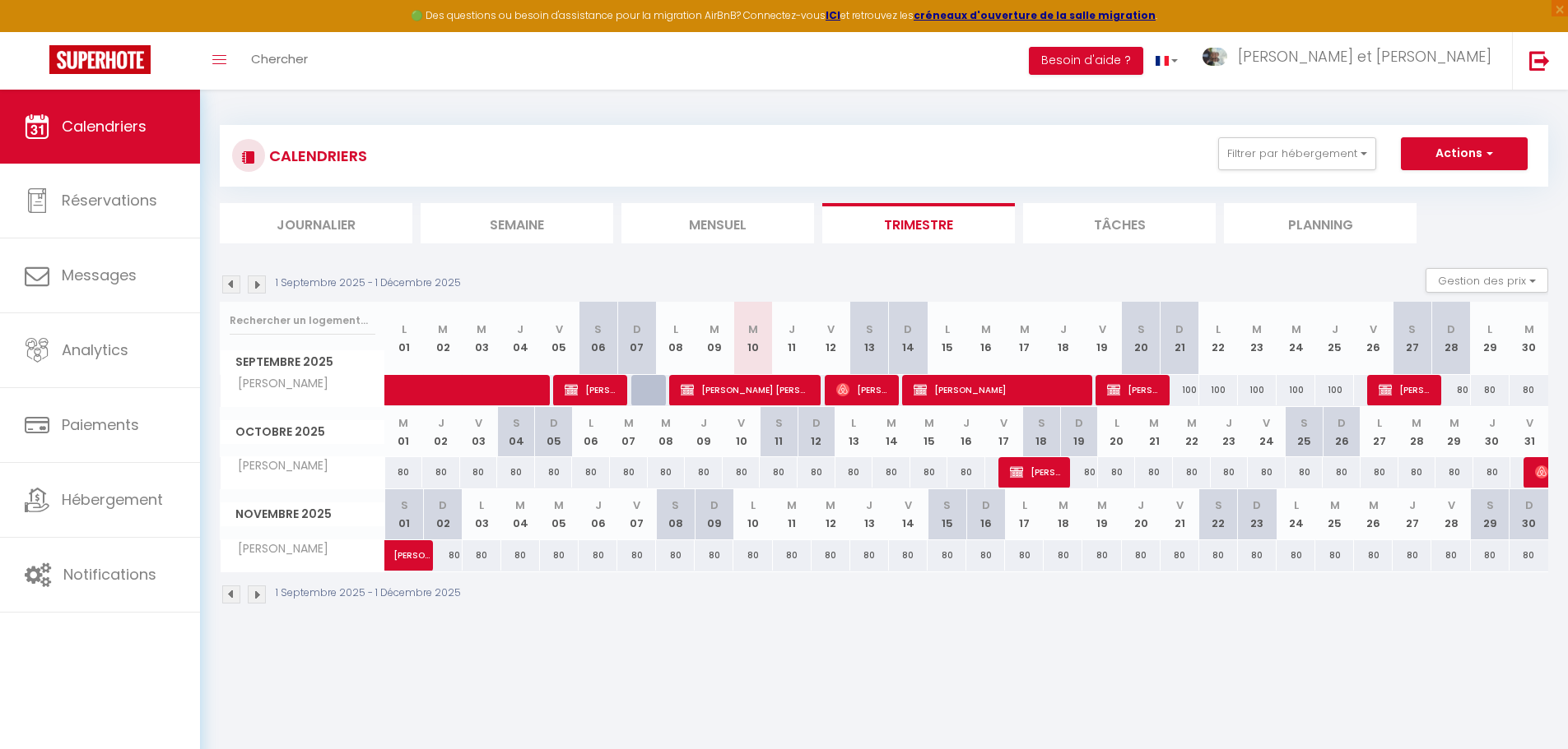
click at [487, 473] on div "80" at bounding box center [478, 473] width 38 height 31
type input "80"
type input "Ven 03 Octobre 2025"
type input "[DATE]"
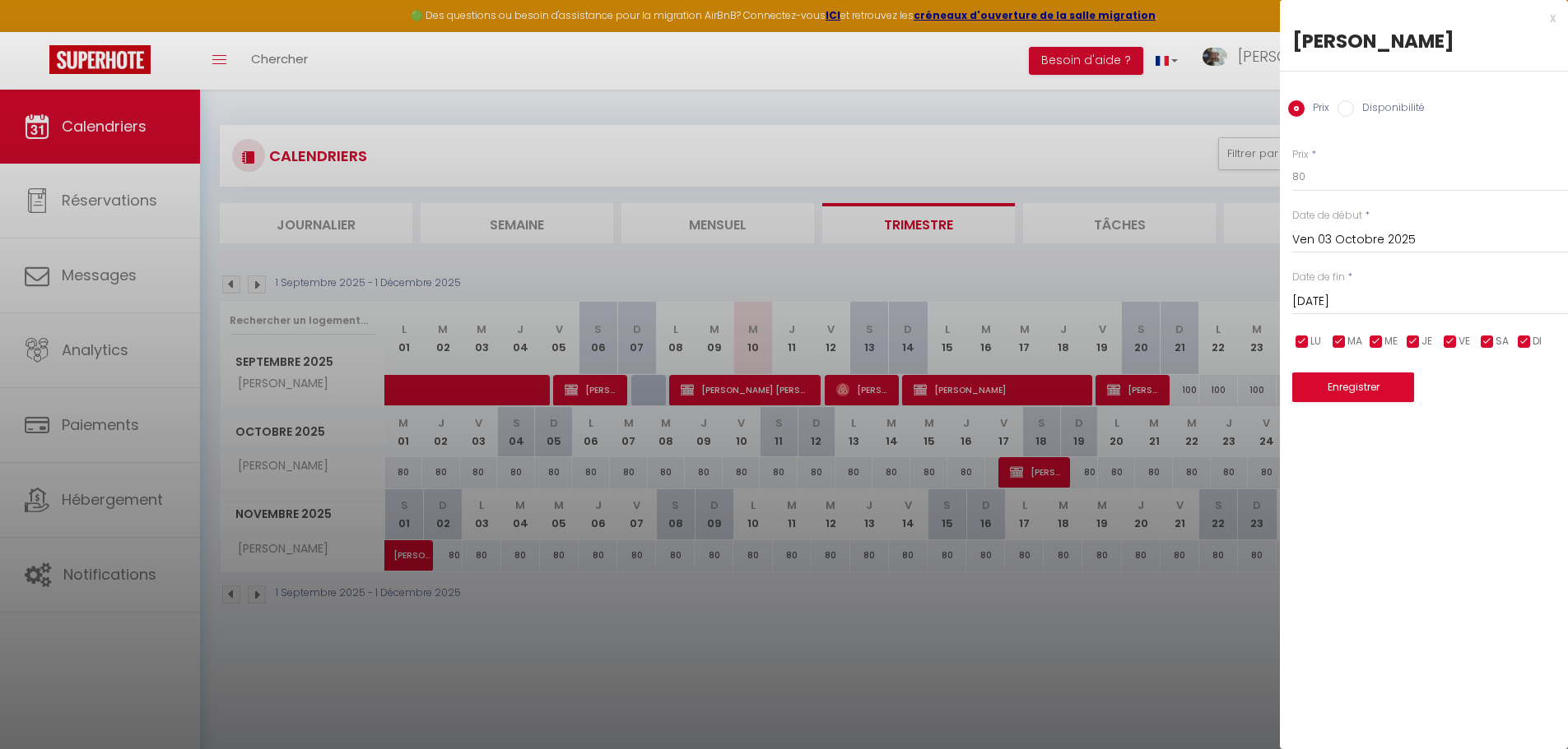
click at [1345, 106] on input "Disponibilité" at bounding box center [1346, 108] width 17 height 17
radio input "true"
radio input "false"
click at [1370, 296] on input "[DATE]" at bounding box center [1430, 304] width 276 height 21
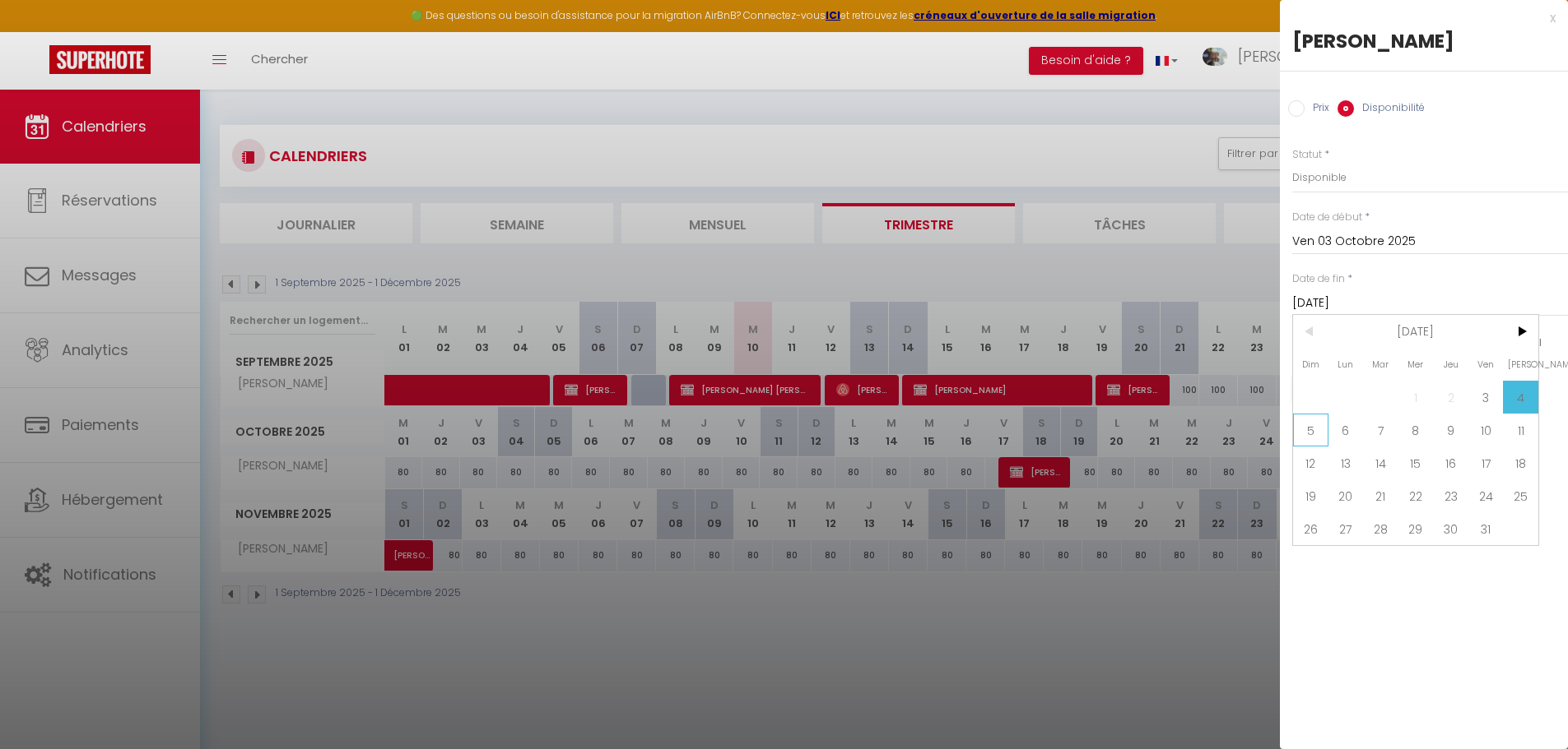
click at [1311, 431] on span "5" at bounding box center [1311, 430] width 36 height 33
type input "Dim 05 Octobre 2025"
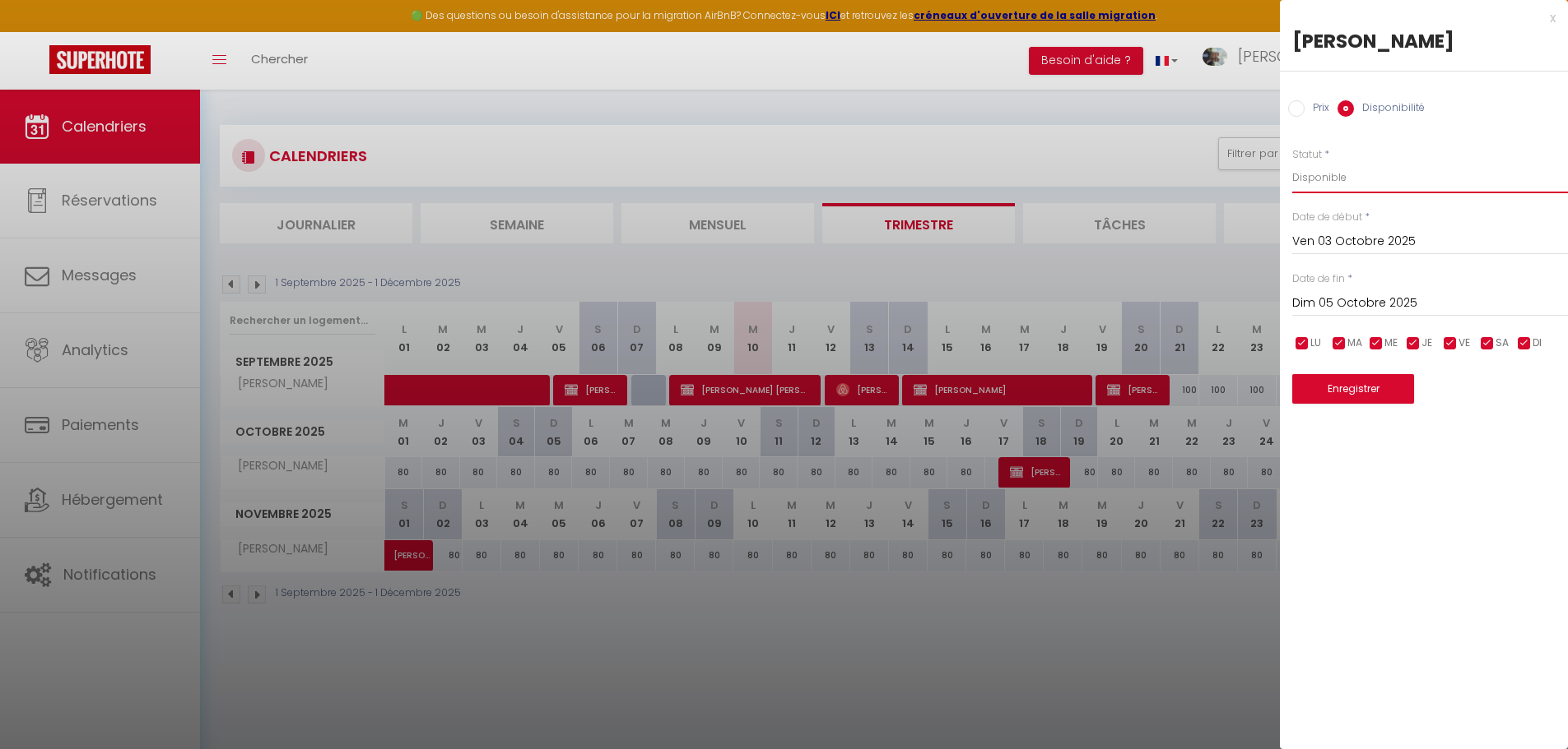
click at [1330, 176] on select "Disponible Indisponible" at bounding box center [1430, 177] width 276 height 31
select select "0"
click at [1292, 163] on select "Disponible Indisponible" at bounding box center [1430, 177] width 276 height 31
click at [1356, 393] on button "Enregistrer" at bounding box center [1353, 389] width 121 height 30
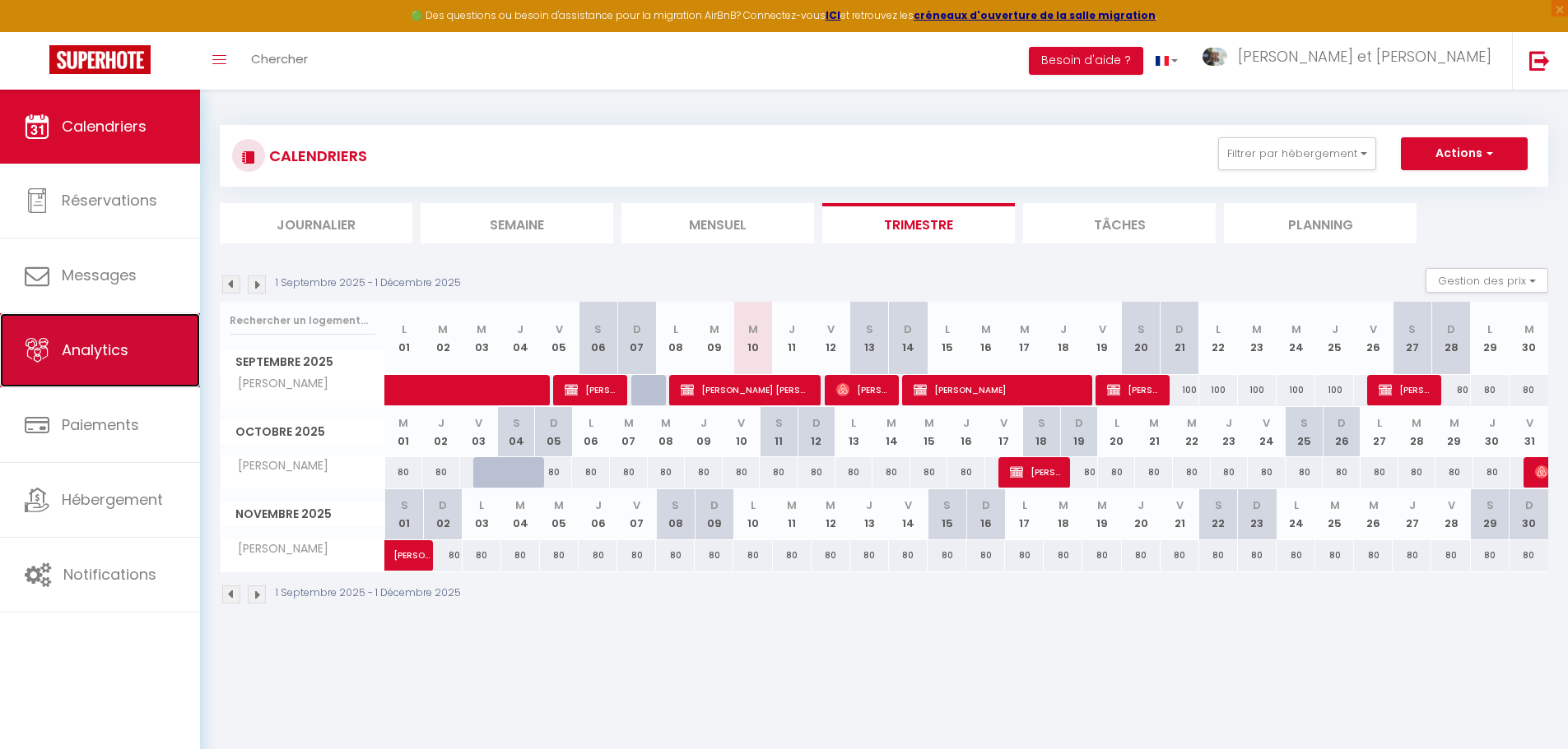
click at [83, 355] on span "Analytics" at bounding box center [94, 350] width 66 height 21
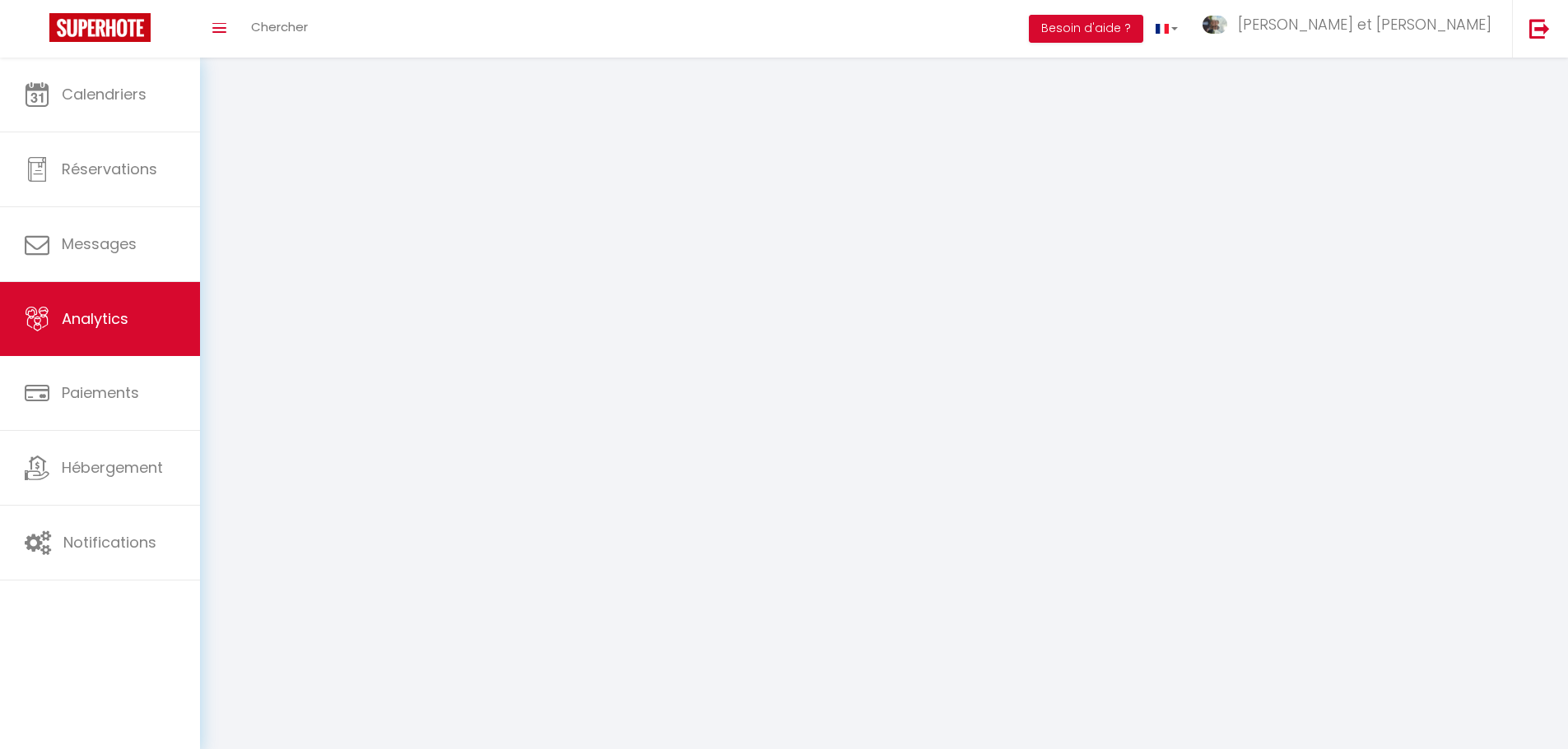
select select "2025"
select select "9"
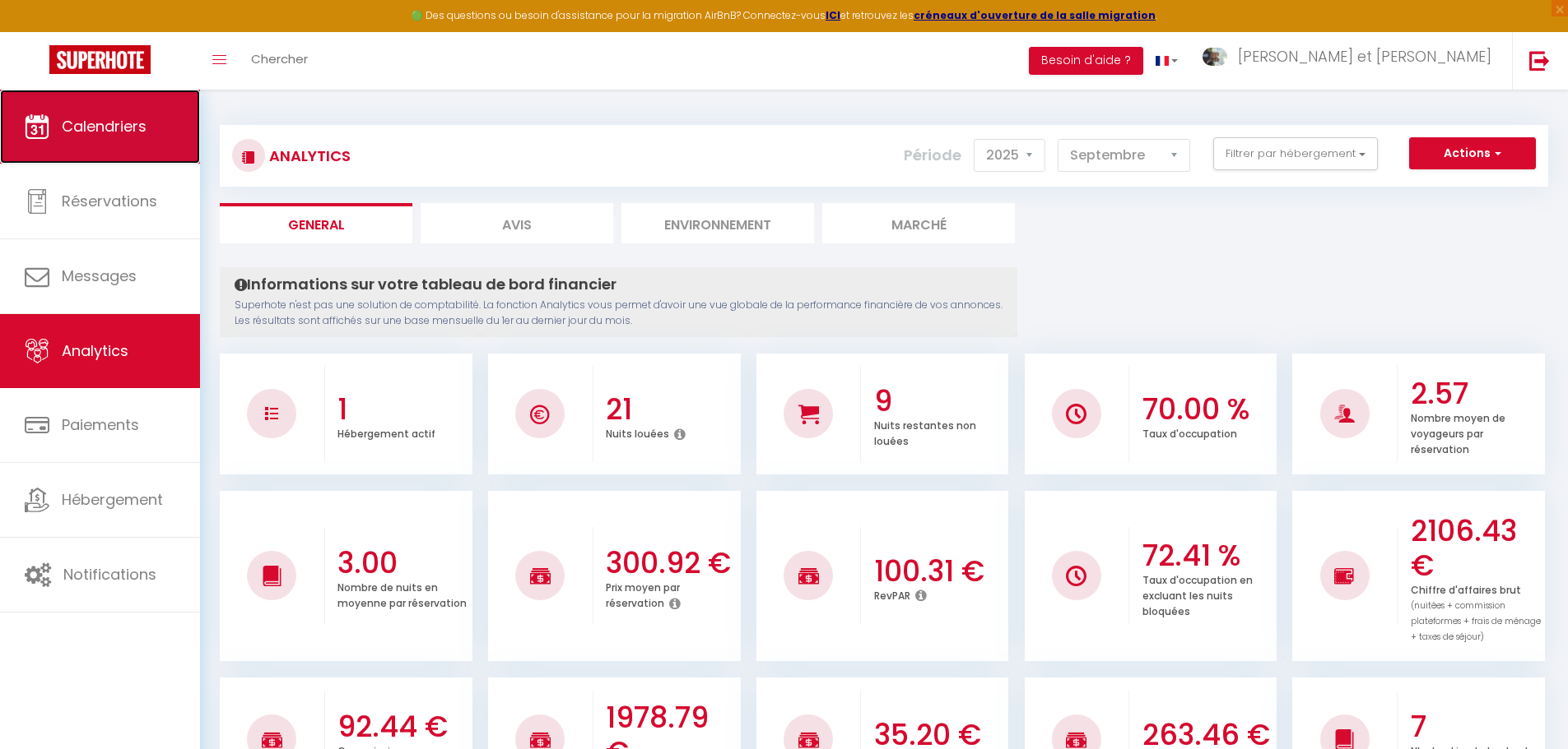
click at [113, 141] on link "Calendriers" at bounding box center [100, 126] width 200 height 74
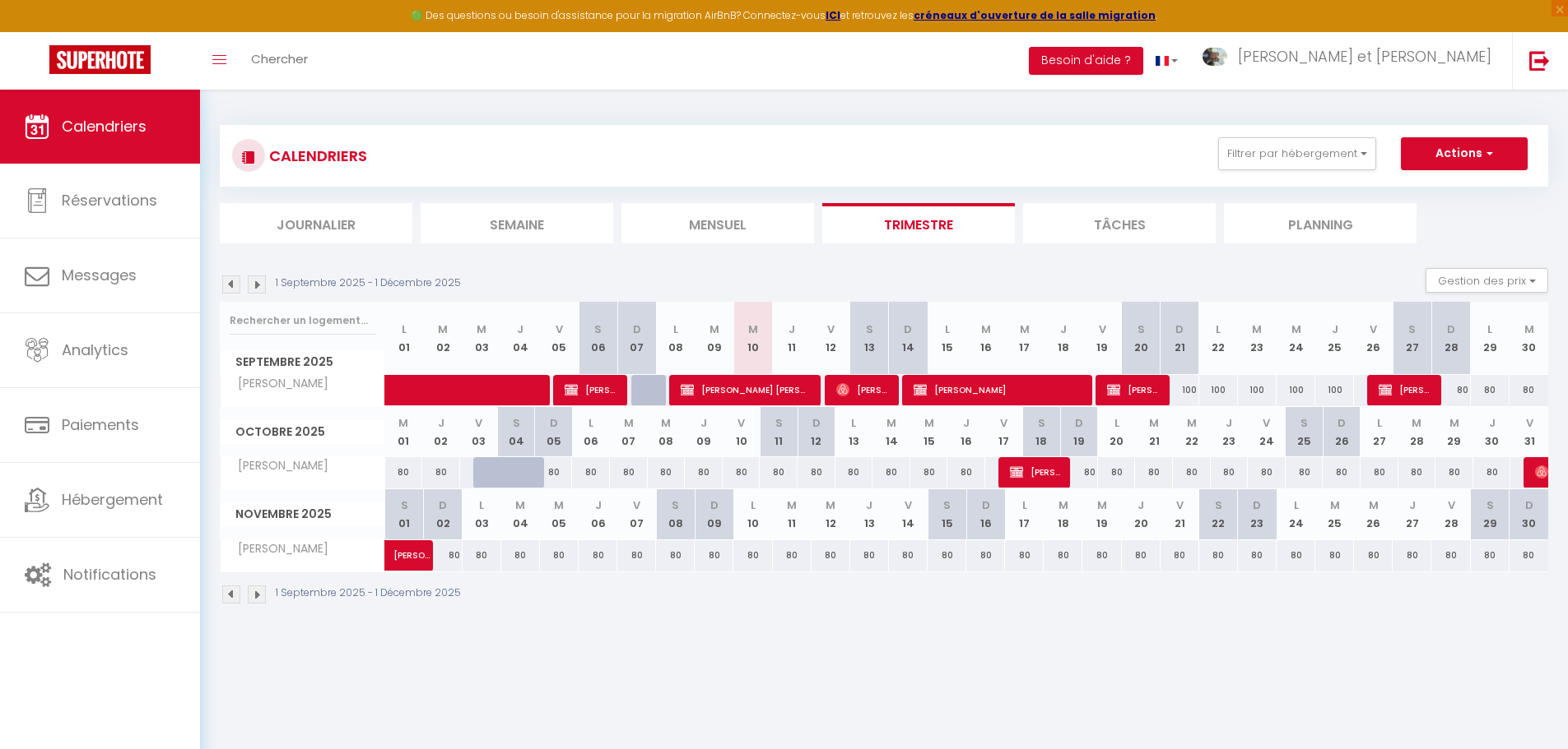
click at [1182, 389] on div "100" at bounding box center [1179, 390] width 38 height 31
type input "100"
type input "Dim 21 Septembre 2025"
type input "Lun 22 Septembre 2025"
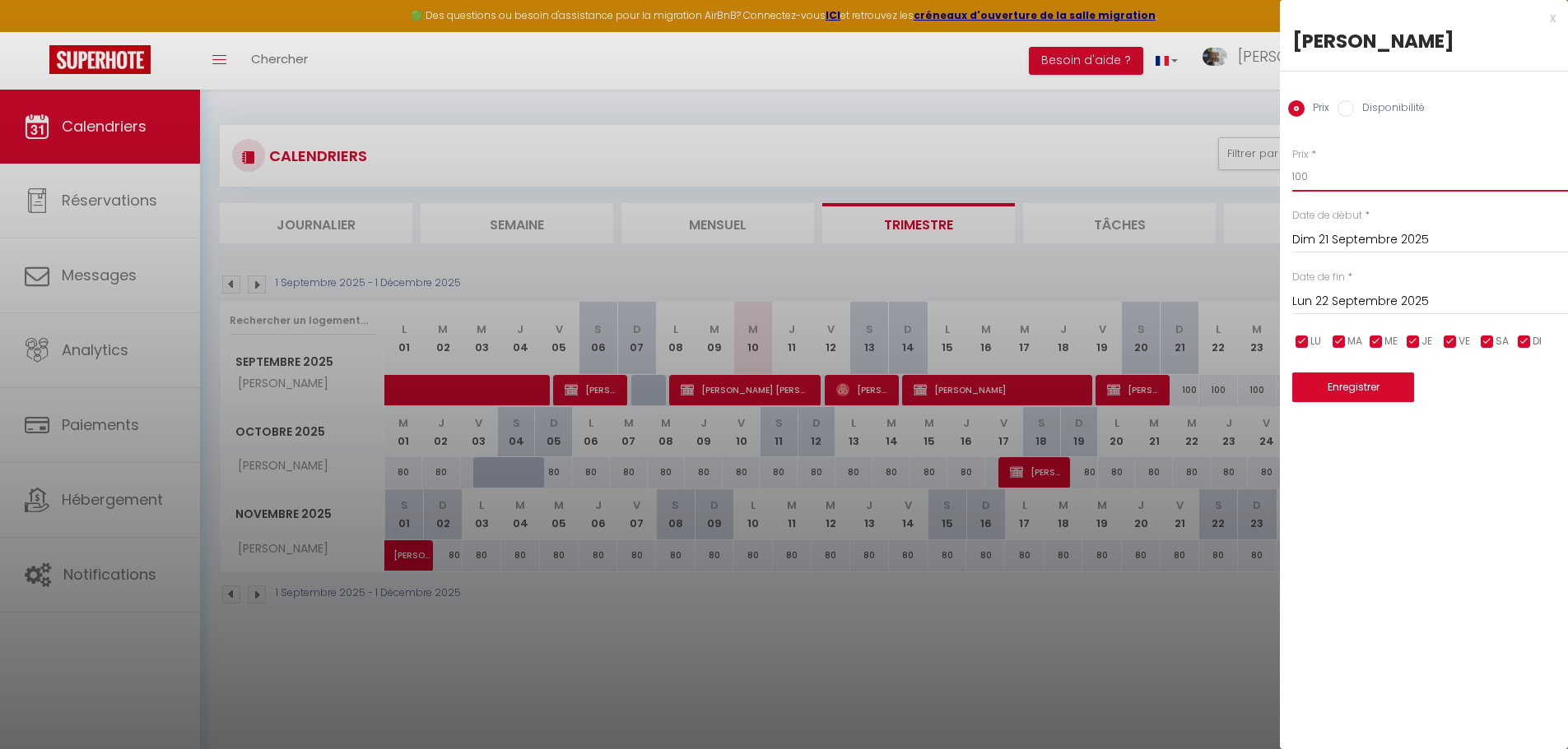
click at [1307, 180] on input "100" at bounding box center [1430, 177] width 276 height 30
type input "85"
click at [1356, 298] on input "Lun 22 Septembre 2025" at bounding box center [1430, 302] width 276 height 21
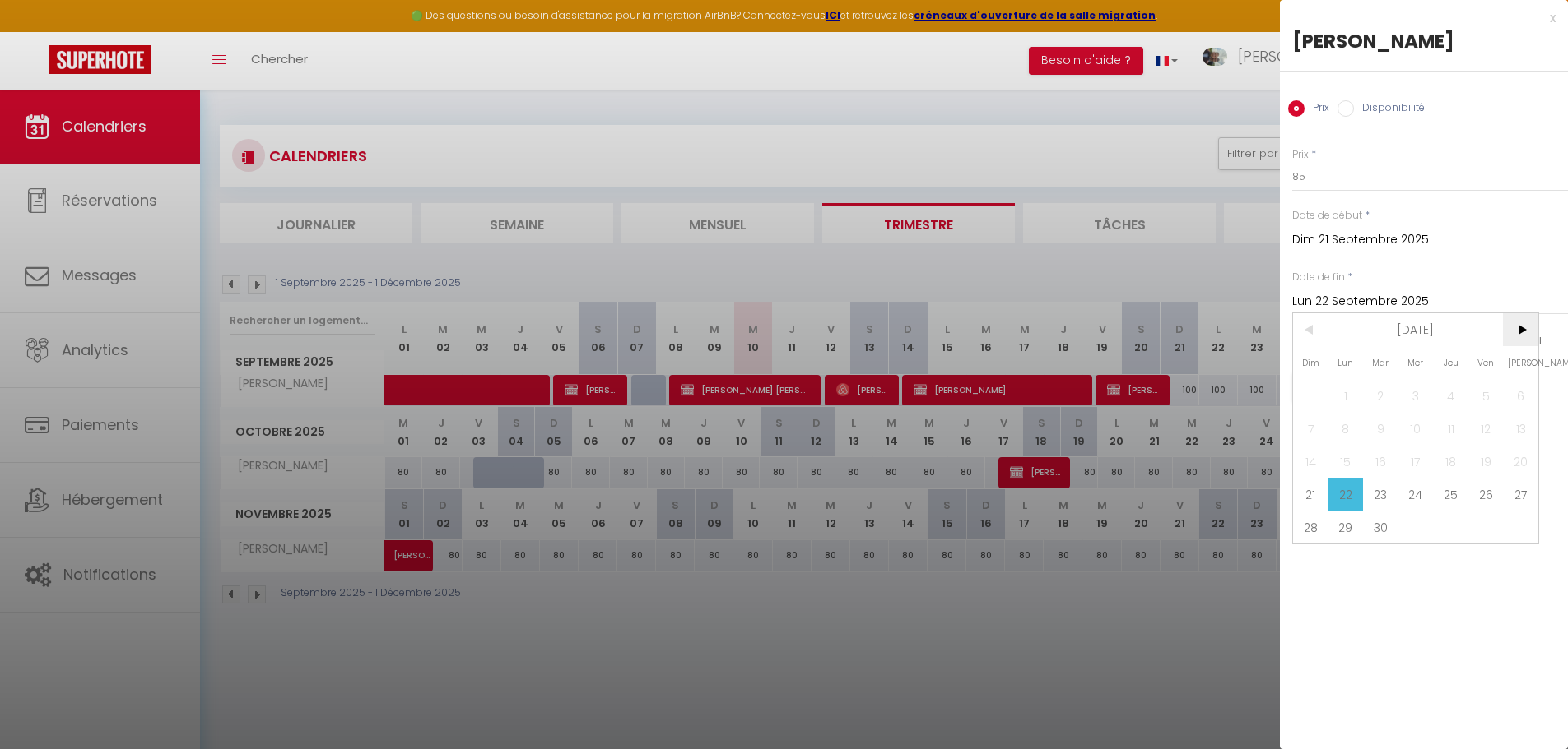
click at [1522, 330] on span ">" at bounding box center [1520, 330] width 36 height 33
click at [1315, 560] on span "30" at bounding box center [1311, 559] width 36 height 33
type input "Dim 30 Novembre 2025"
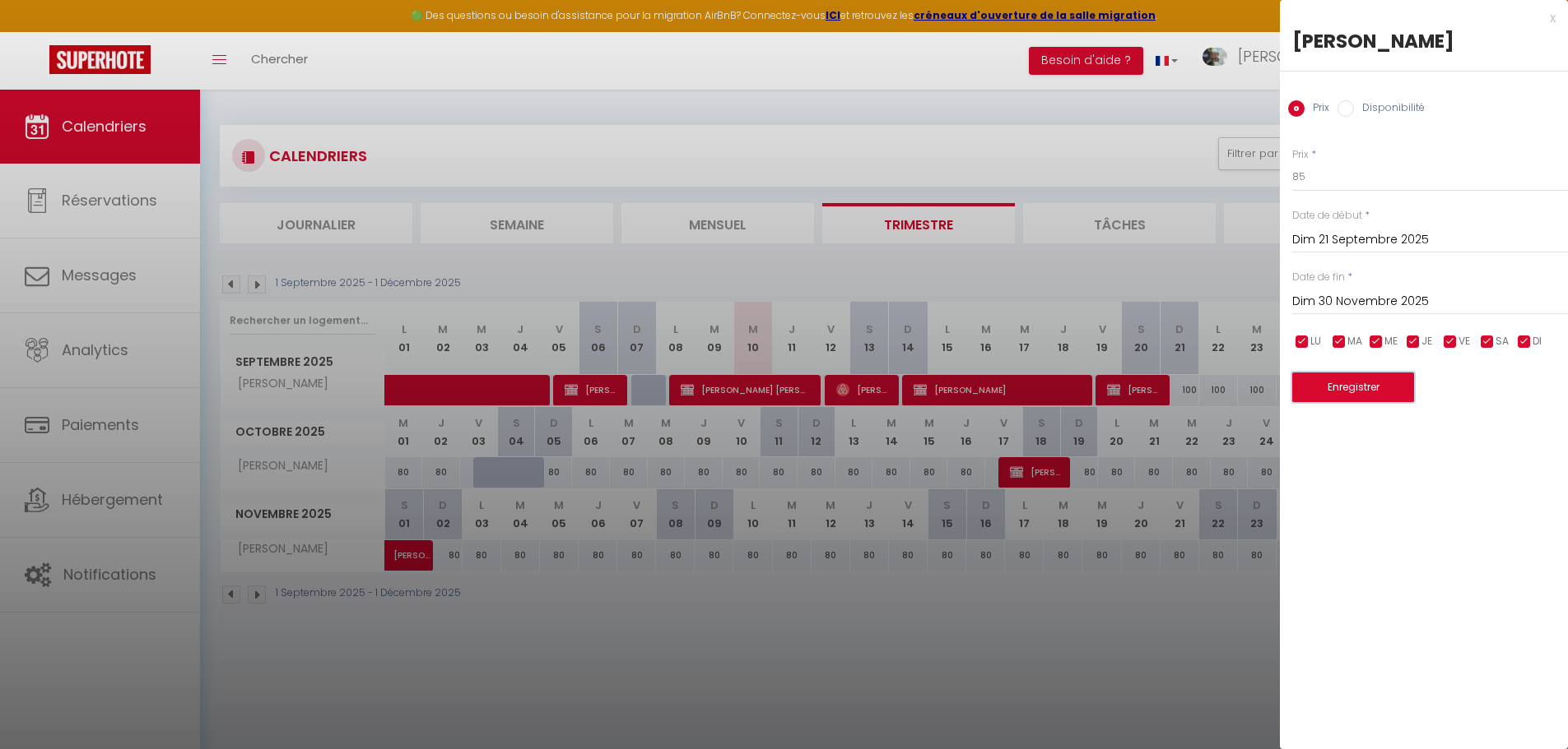
click at [1358, 397] on button "Enregistrer" at bounding box center [1353, 388] width 121 height 30
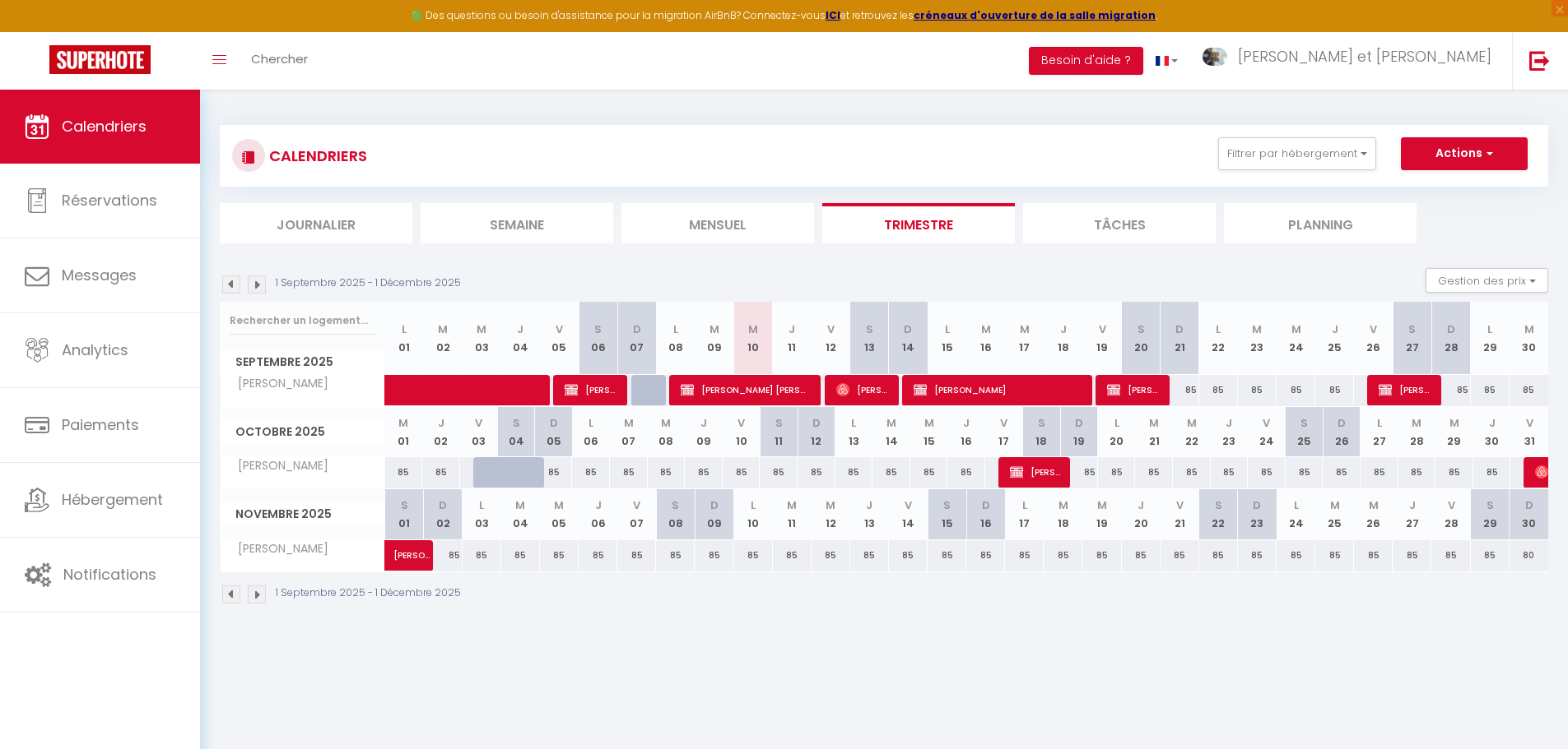
click at [259, 282] on img at bounding box center [256, 284] width 18 height 18
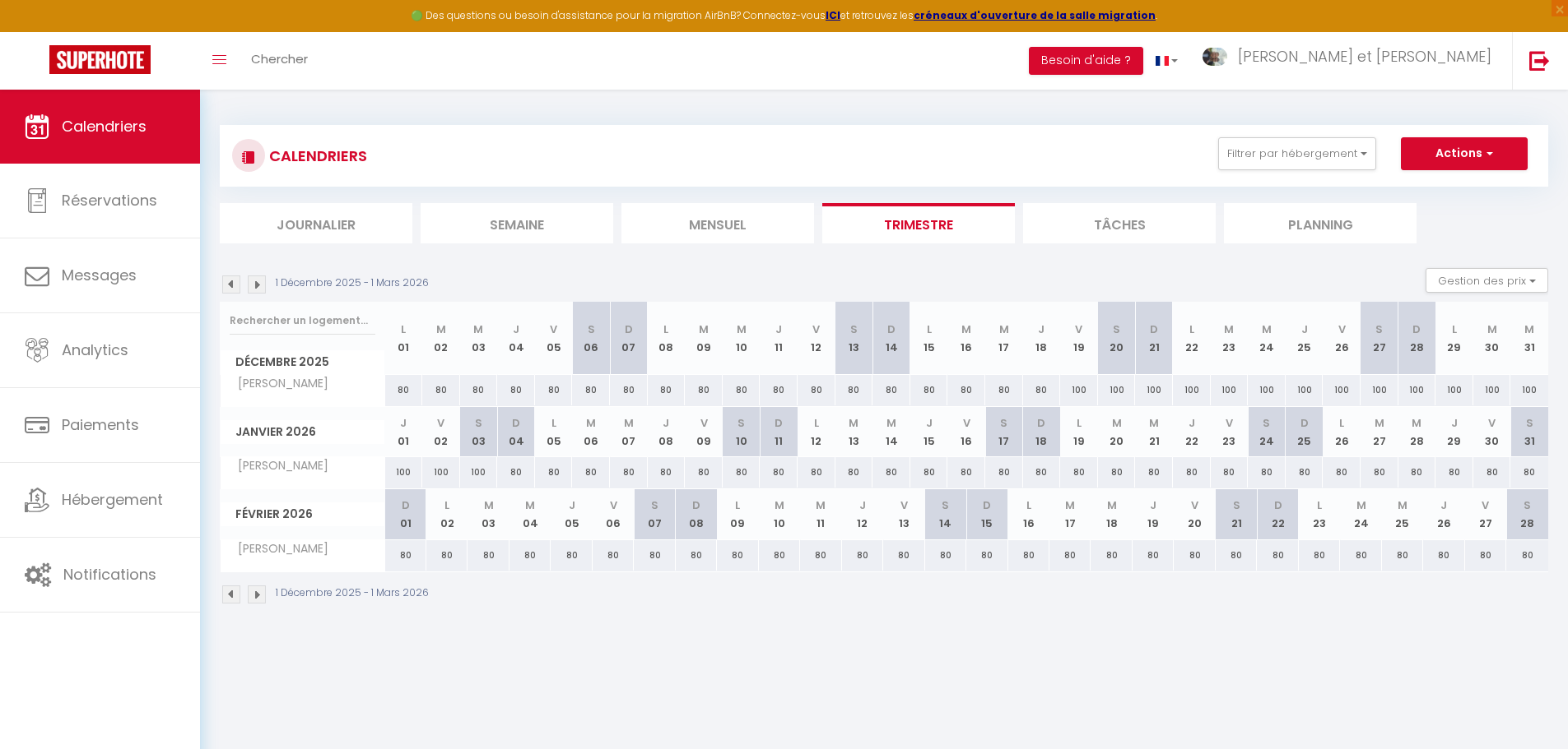
click at [233, 282] on img at bounding box center [231, 284] width 18 height 18
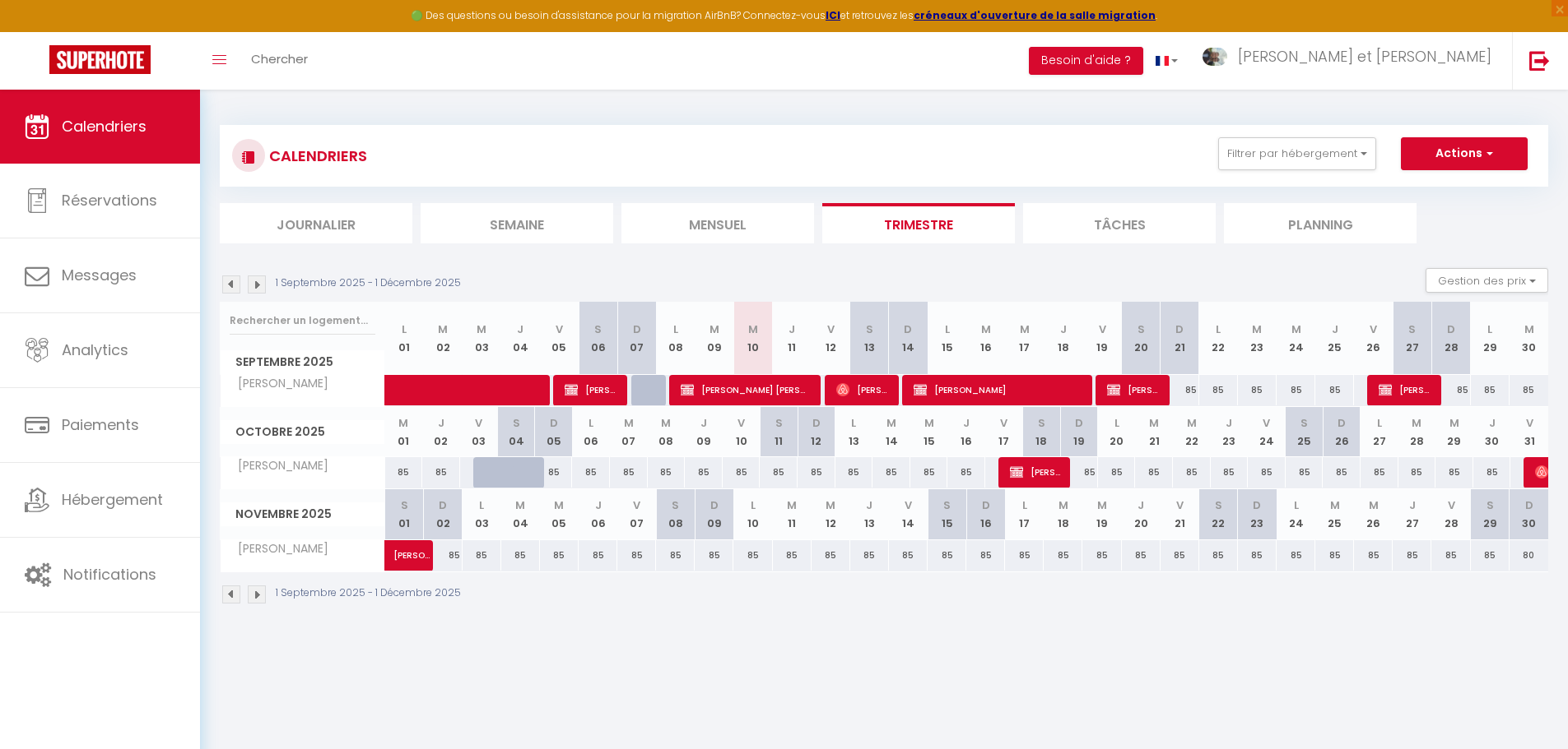
click at [1529, 559] on div "80" at bounding box center [1528, 556] width 38 height 31
type input "80"
type input "Dim 30 Novembre 2025"
type input "Lun 01 Décembre 2025"
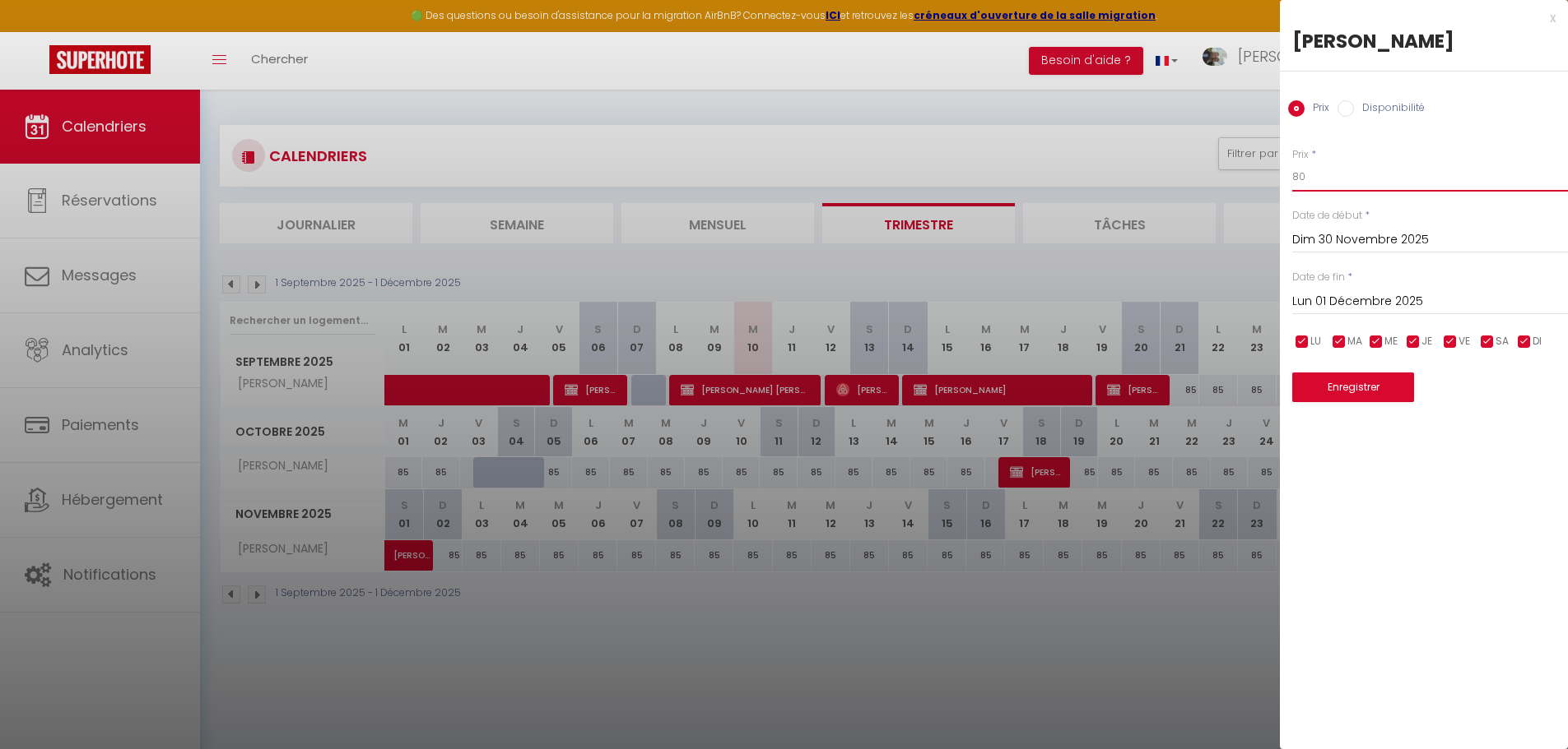
click at [1310, 180] on input "80" at bounding box center [1430, 177] width 276 height 30
type input "85"
click at [1407, 293] on input "Lun 01 Décembre 2025" at bounding box center [1430, 302] width 276 height 21
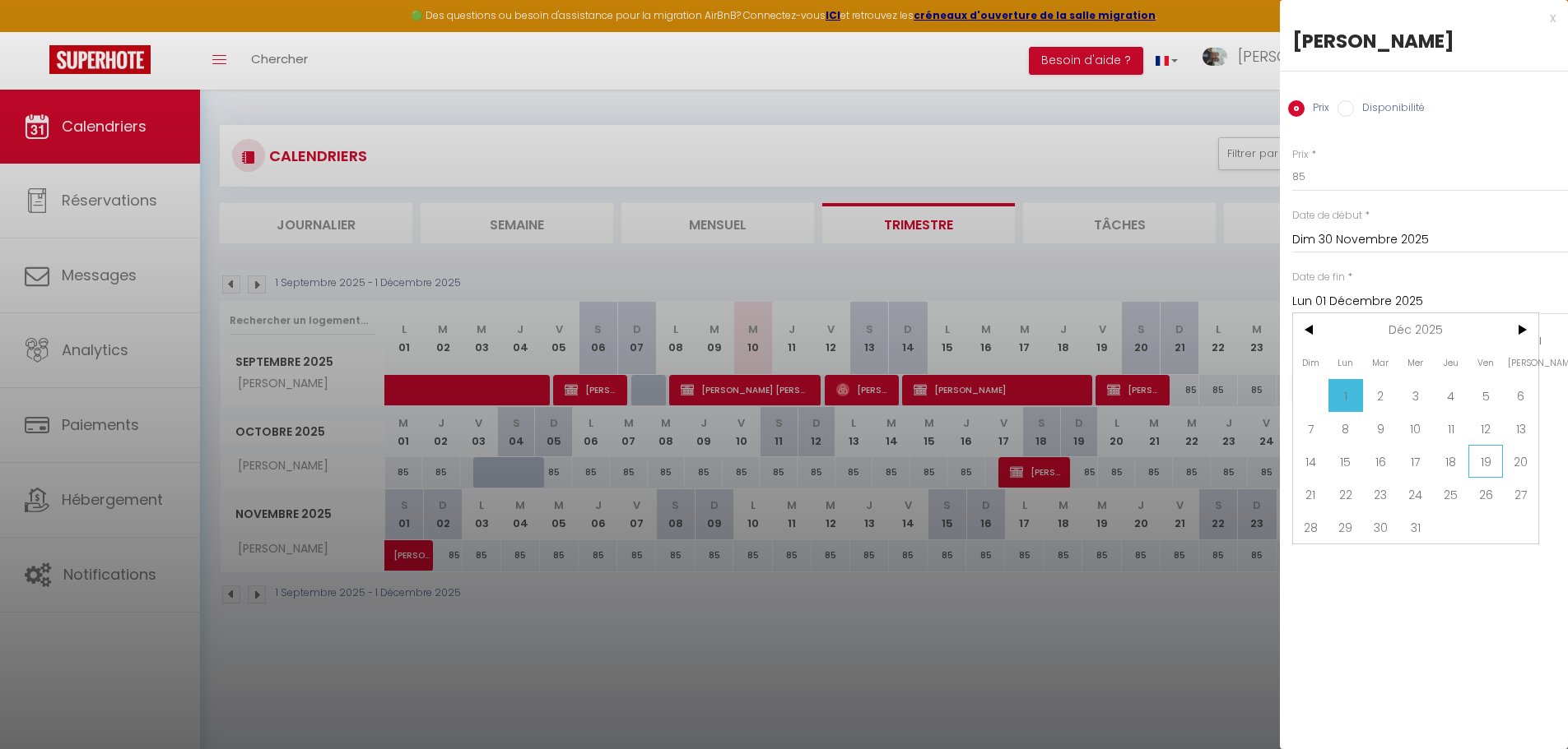
click at [1475, 458] on span "19" at bounding box center [1486, 460] width 36 height 33
type input "Ven 19 Décembre 2025"
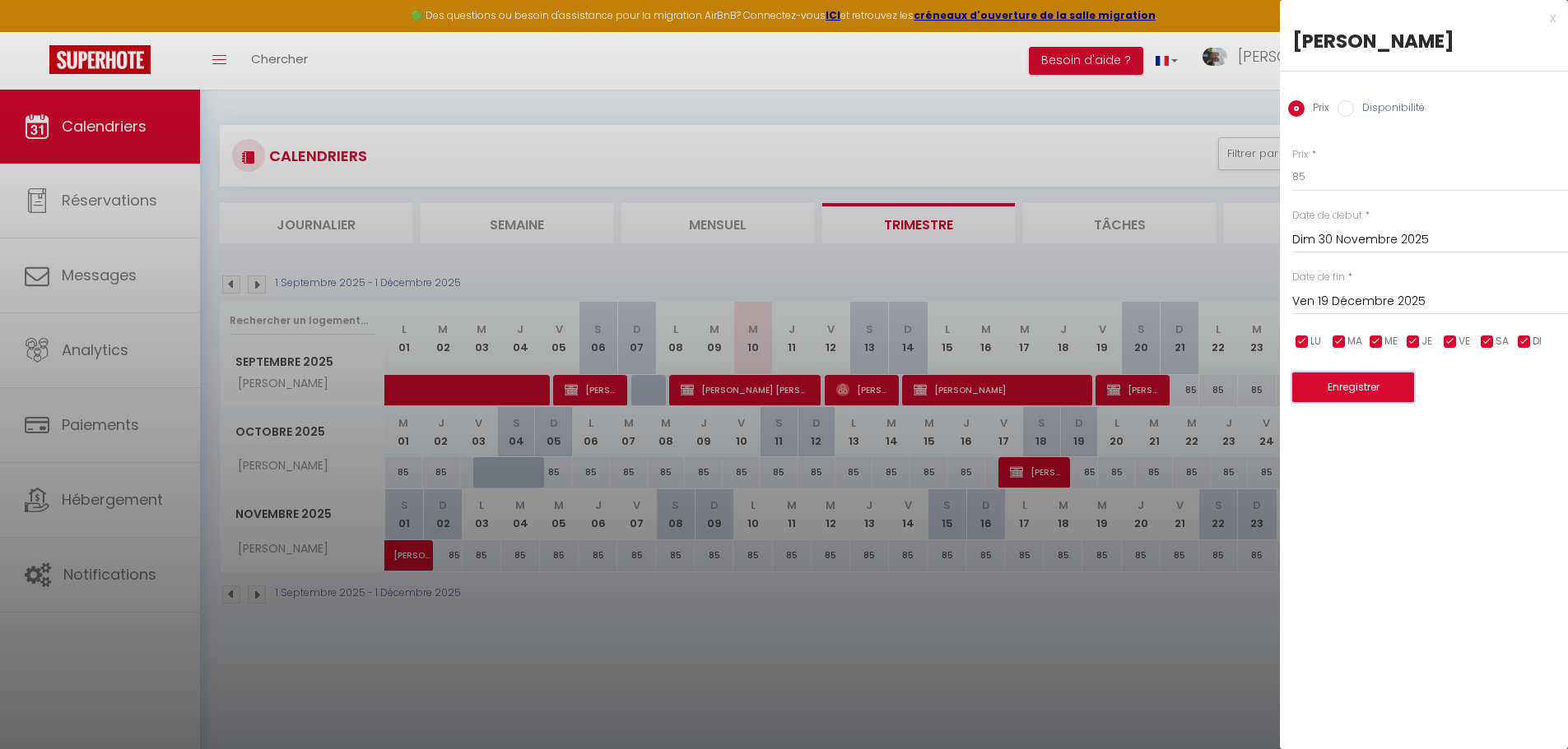
click at [1356, 389] on button "Enregistrer" at bounding box center [1353, 388] width 121 height 30
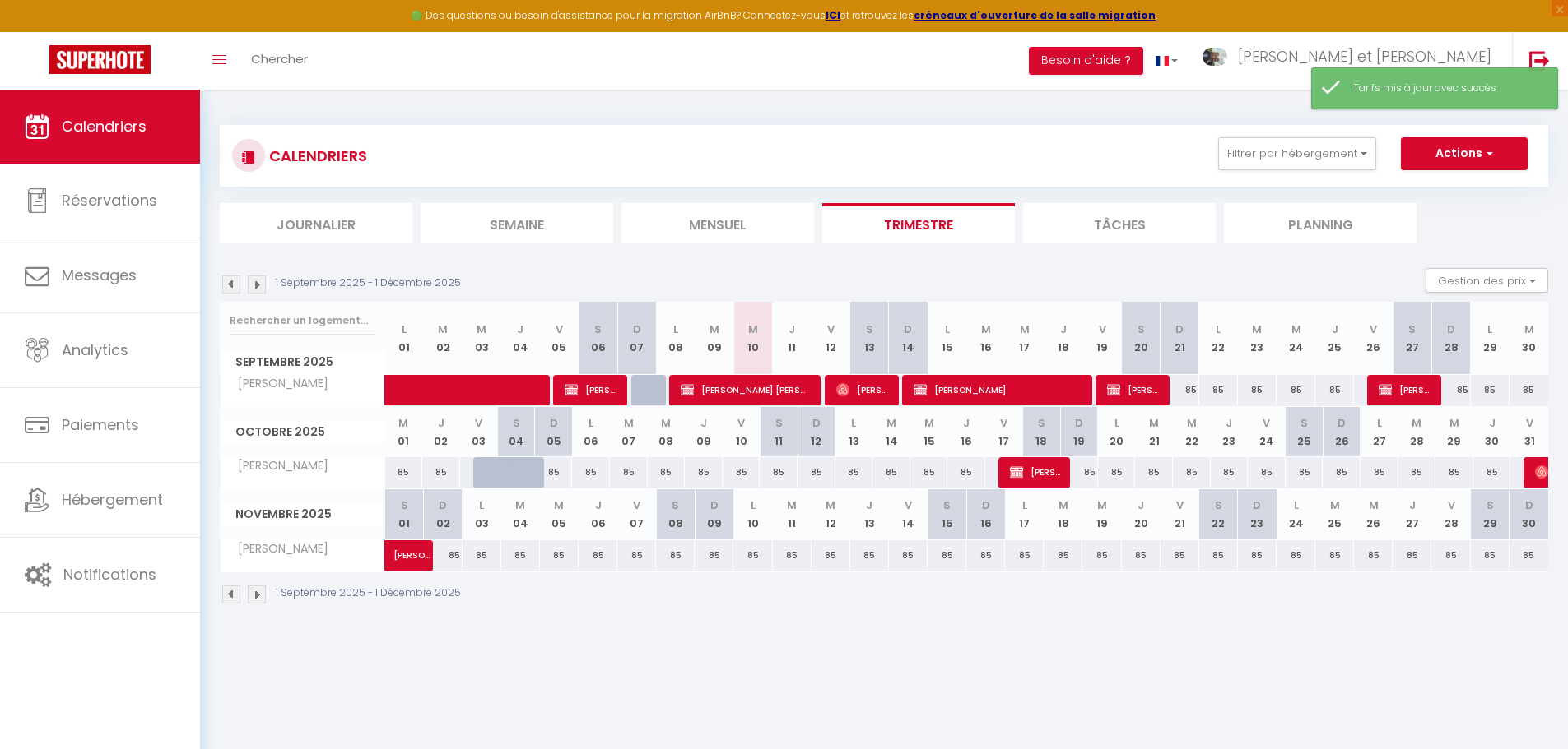
click at [259, 285] on img at bounding box center [256, 284] width 18 height 18
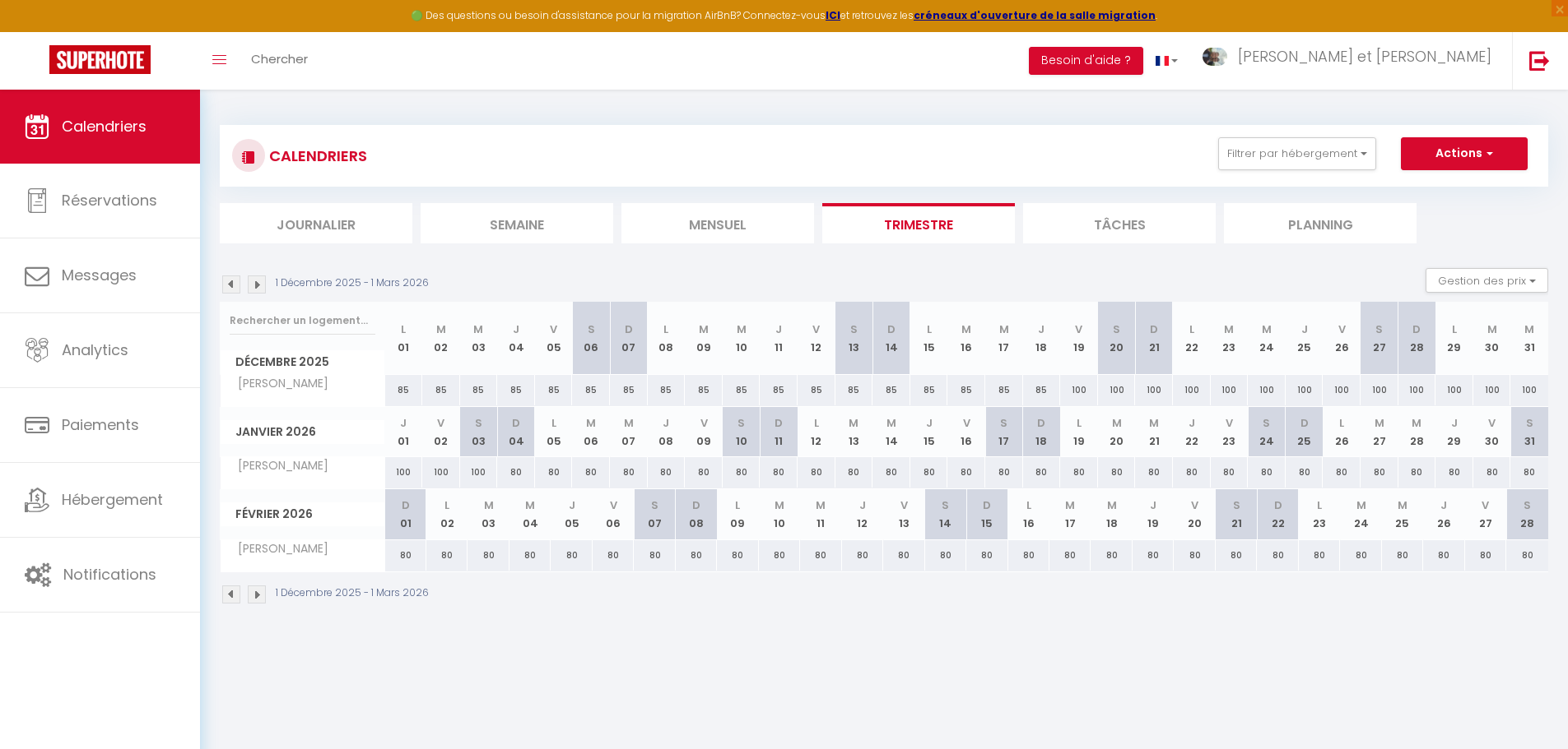
click at [262, 286] on img at bounding box center [256, 284] width 18 height 18
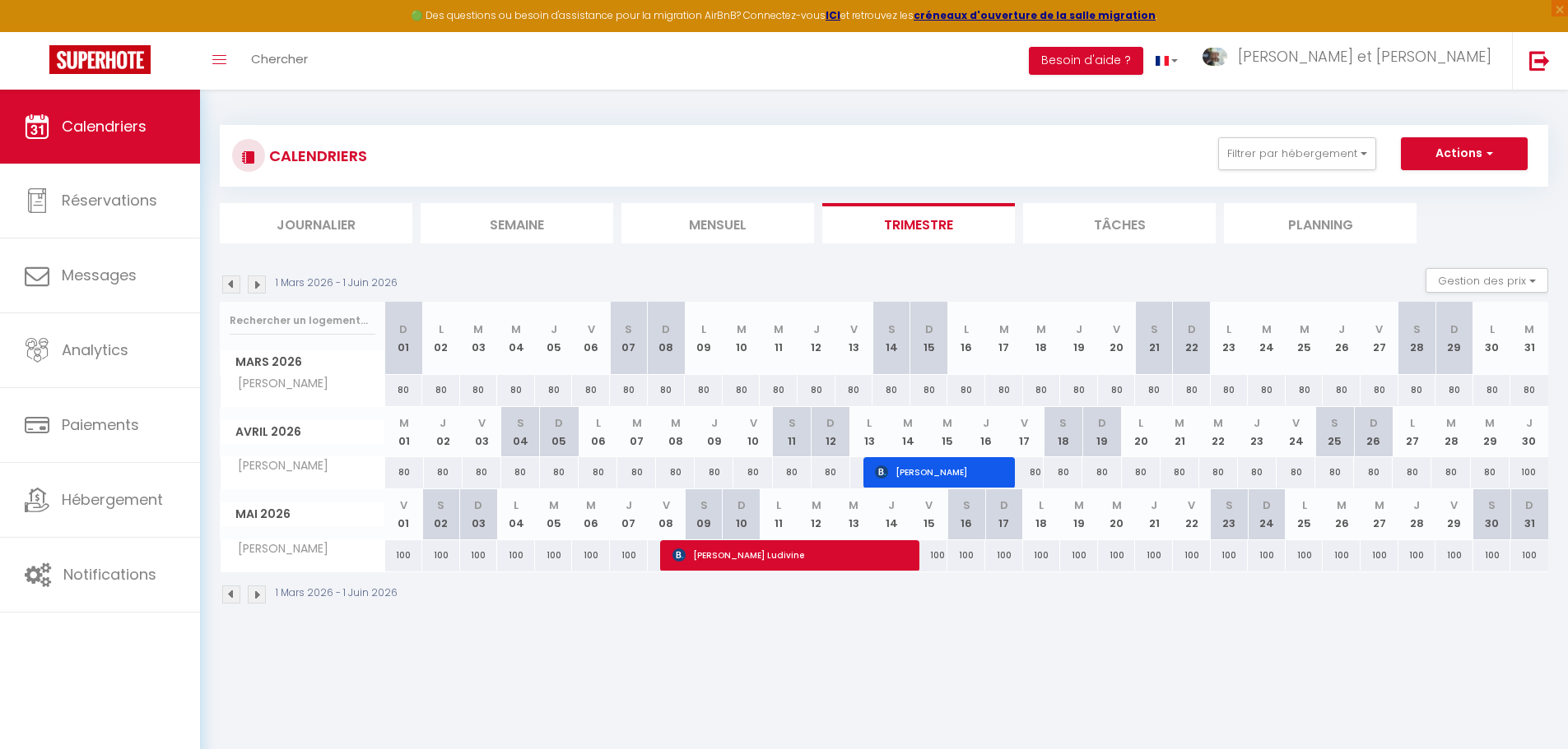
click at [229, 283] on img at bounding box center [231, 284] width 18 height 18
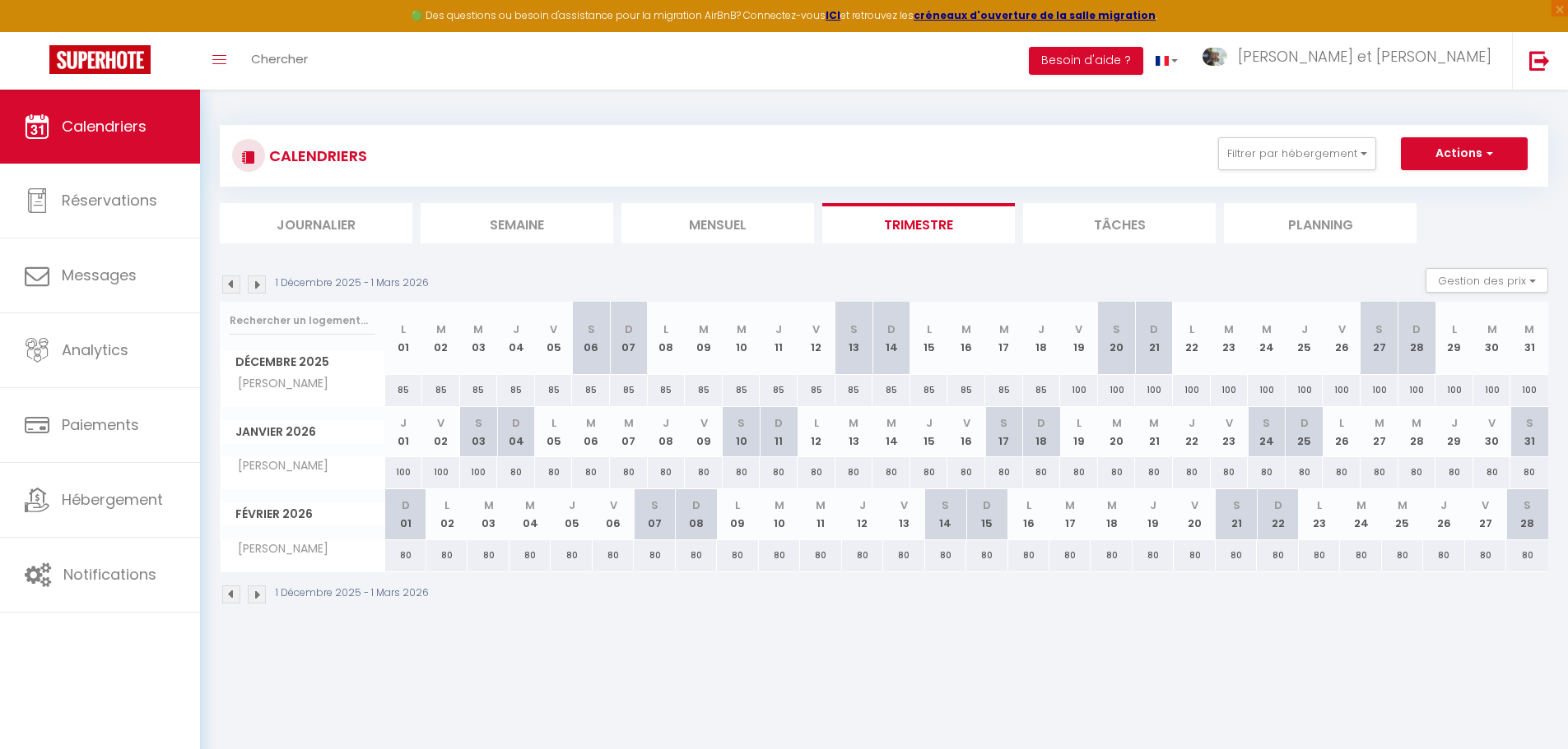
click at [229, 283] on img at bounding box center [231, 284] width 18 height 18
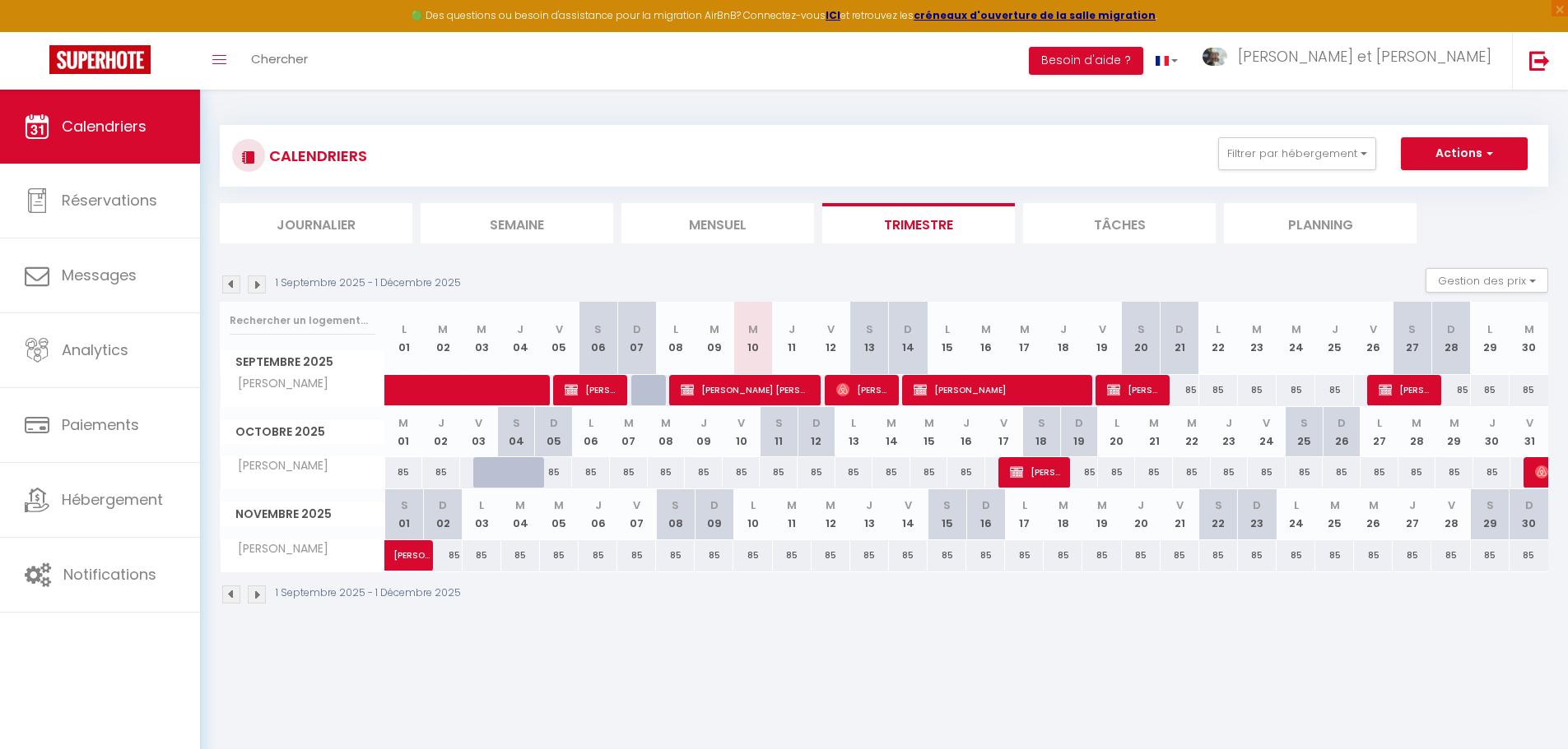
click at [1188, 389] on div "85" at bounding box center [1179, 390] width 38 height 31
type input "85"
type input "Dim 21 Septembre 2025"
type input "Lun 22 Septembre 2025"
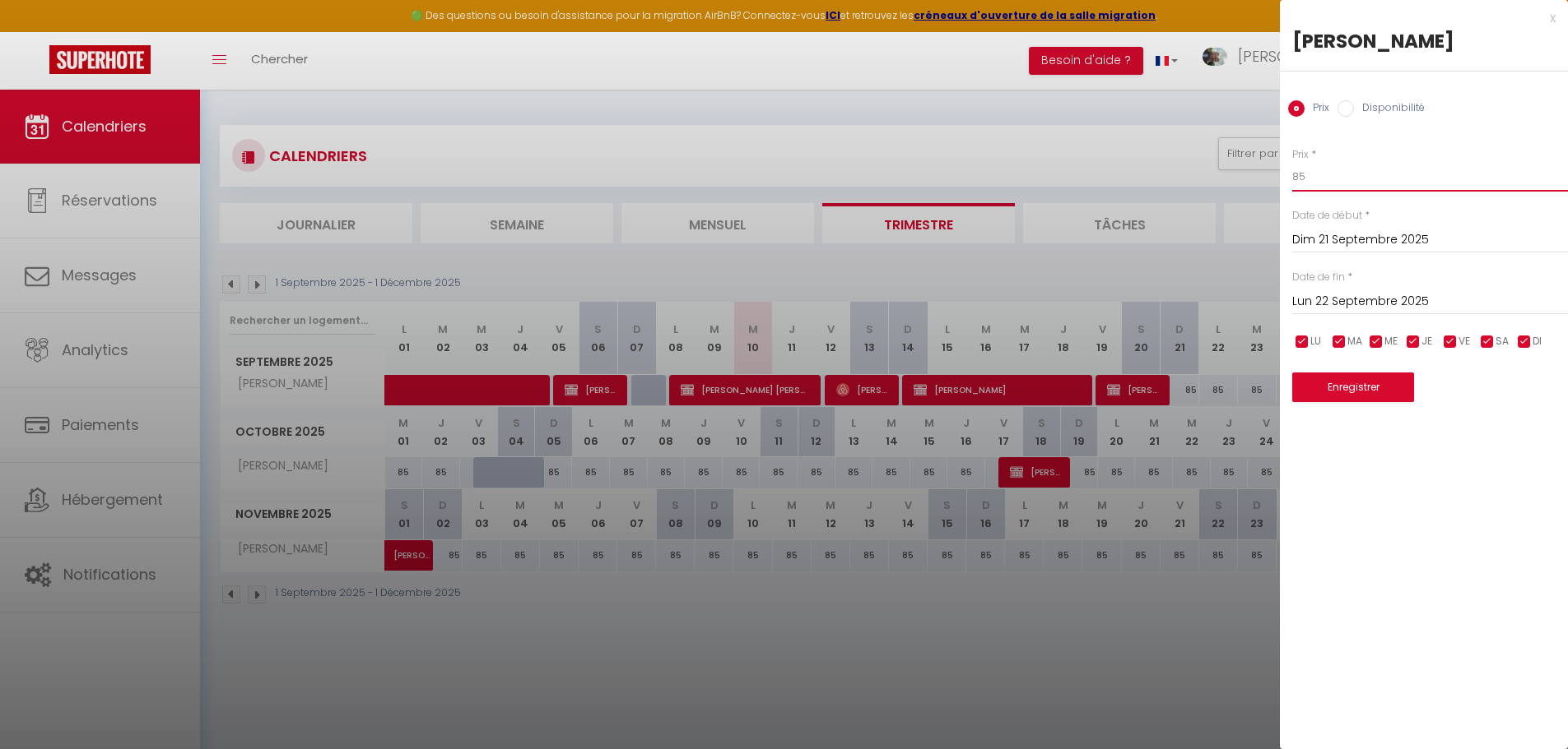
click at [1319, 174] on input "85" at bounding box center [1430, 177] width 276 height 30
type input "80"
click at [1438, 297] on input "Lun 22 Septembre 2025" at bounding box center [1430, 302] width 276 height 21
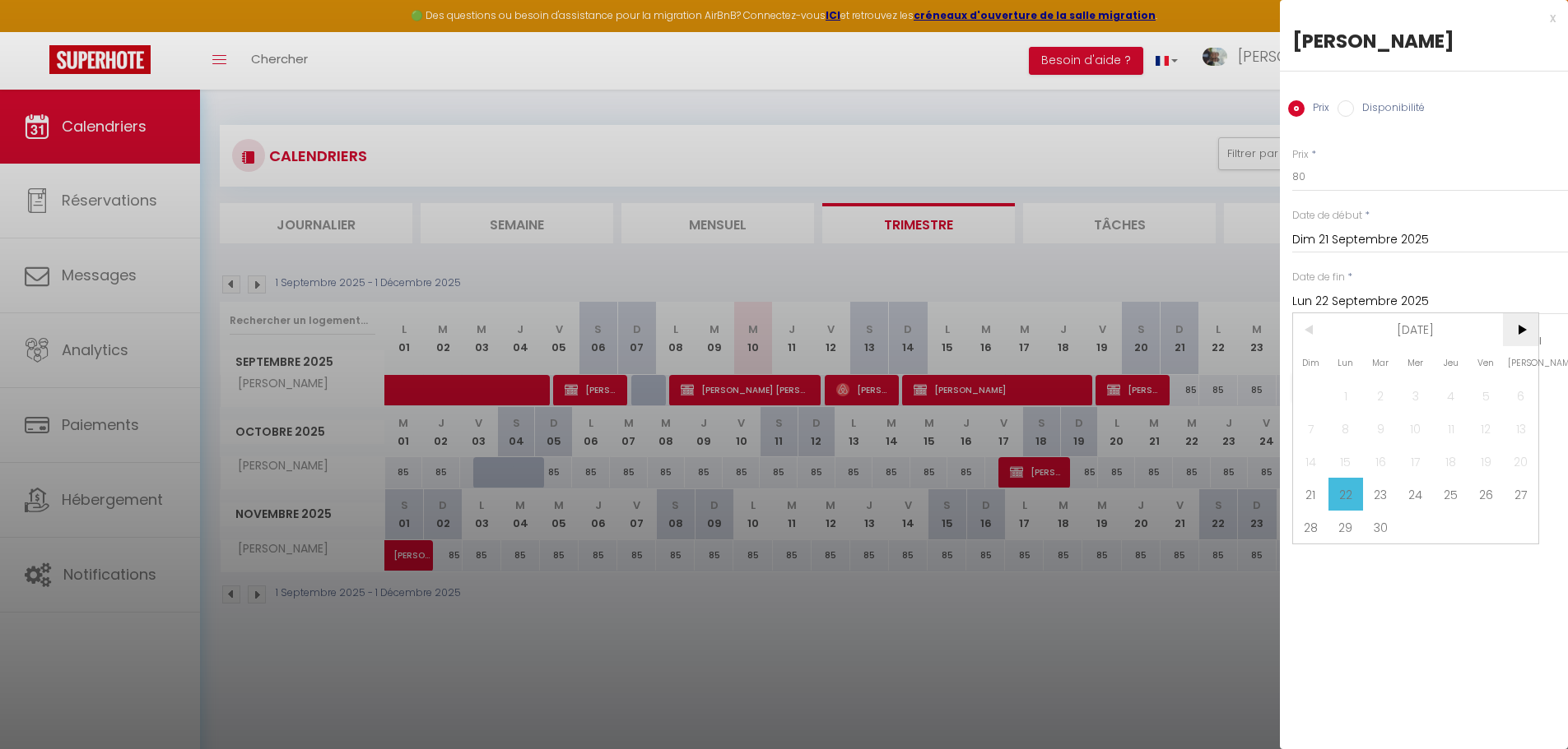
click at [1517, 333] on span ">" at bounding box center [1520, 330] width 36 height 33
click at [1473, 457] on span "19" at bounding box center [1486, 460] width 36 height 33
type input "Ven 19 Décembre 2025"
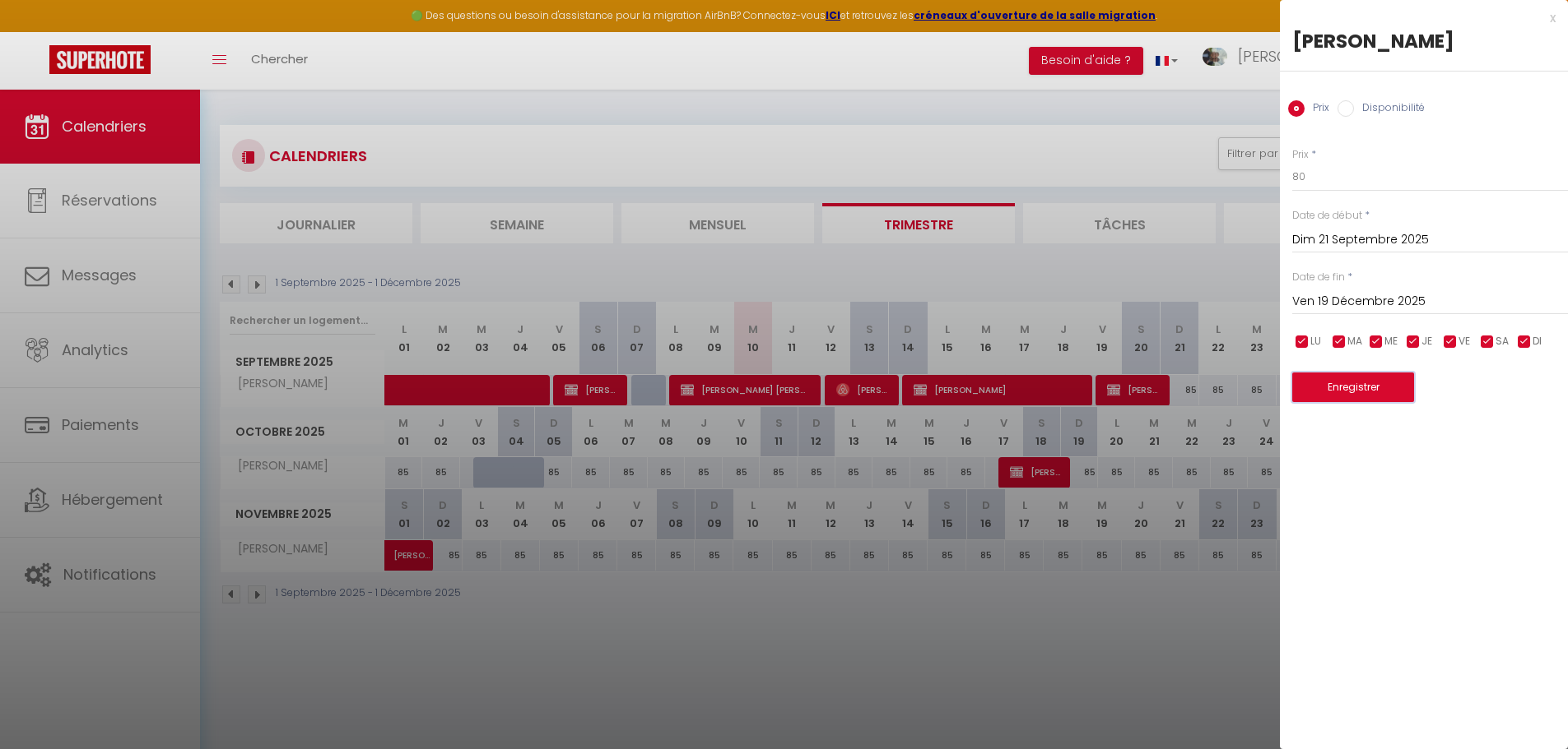
click at [1346, 389] on button "Enregistrer" at bounding box center [1353, 388] width 121 height 30
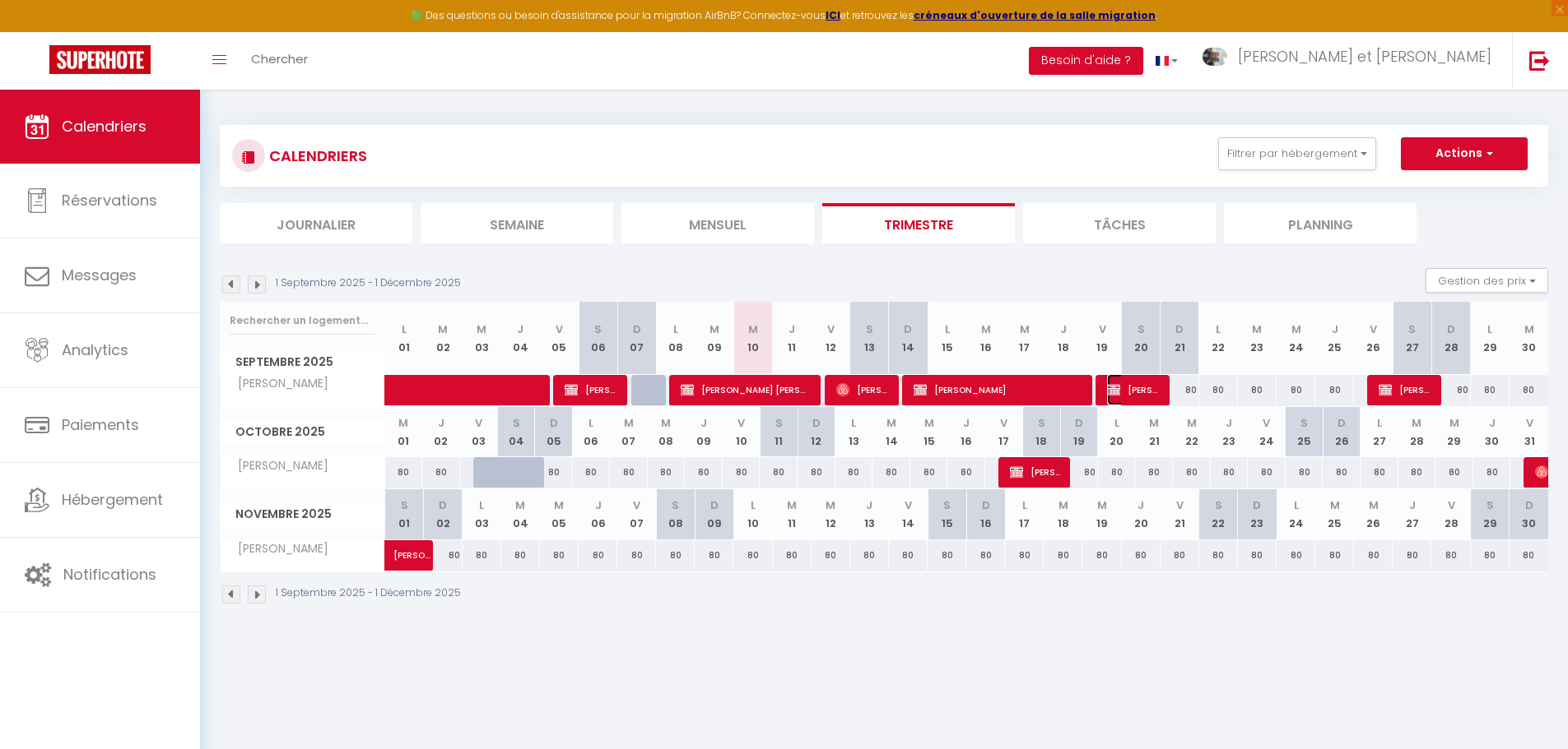
click at [1130, 395] on span "[PERSON_NAME] LE BARS [PERSON_NAME]" at bounding box center [1133, 389] width 51 height 31
select select "OK"
select select "1"
select select "0"
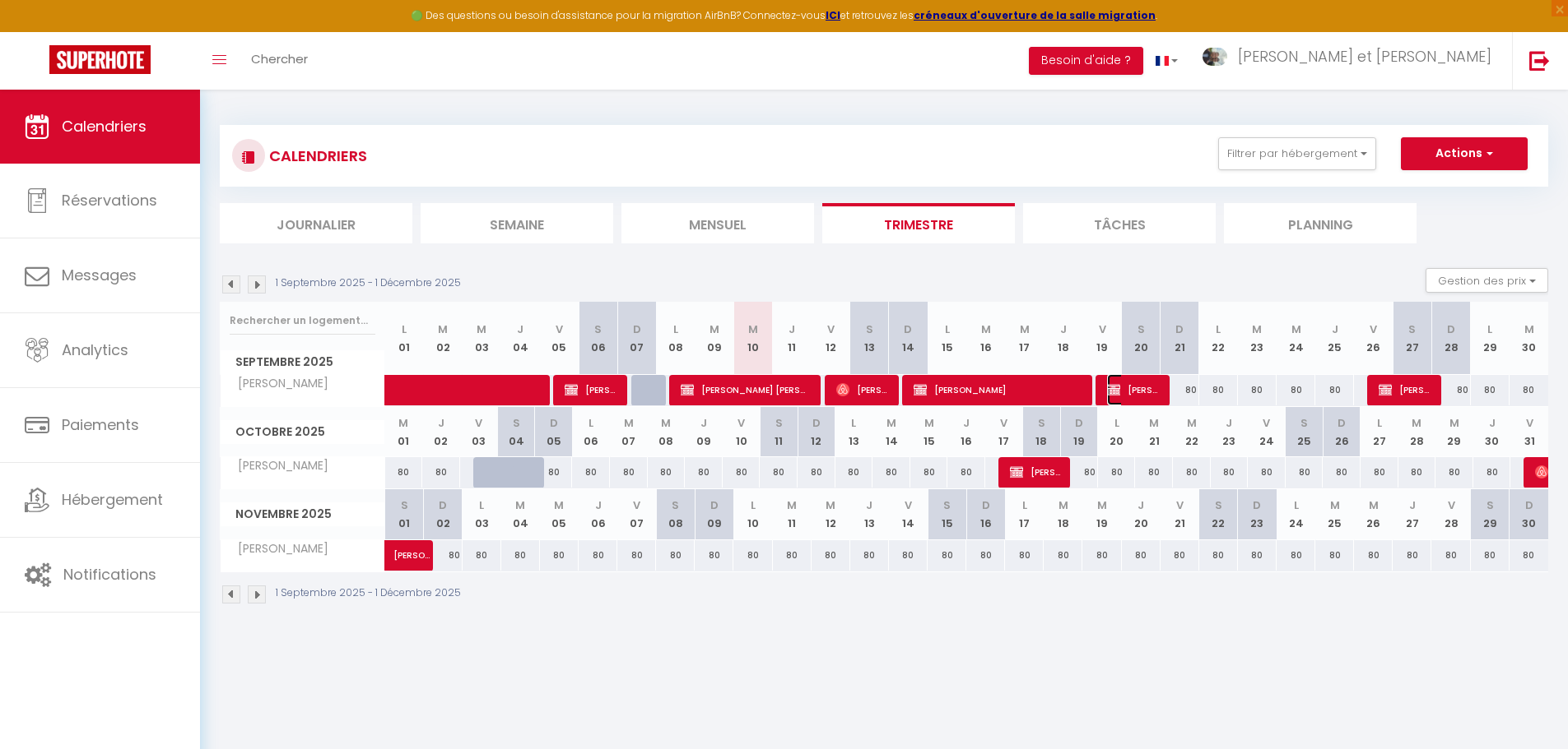
select select "1"
select select
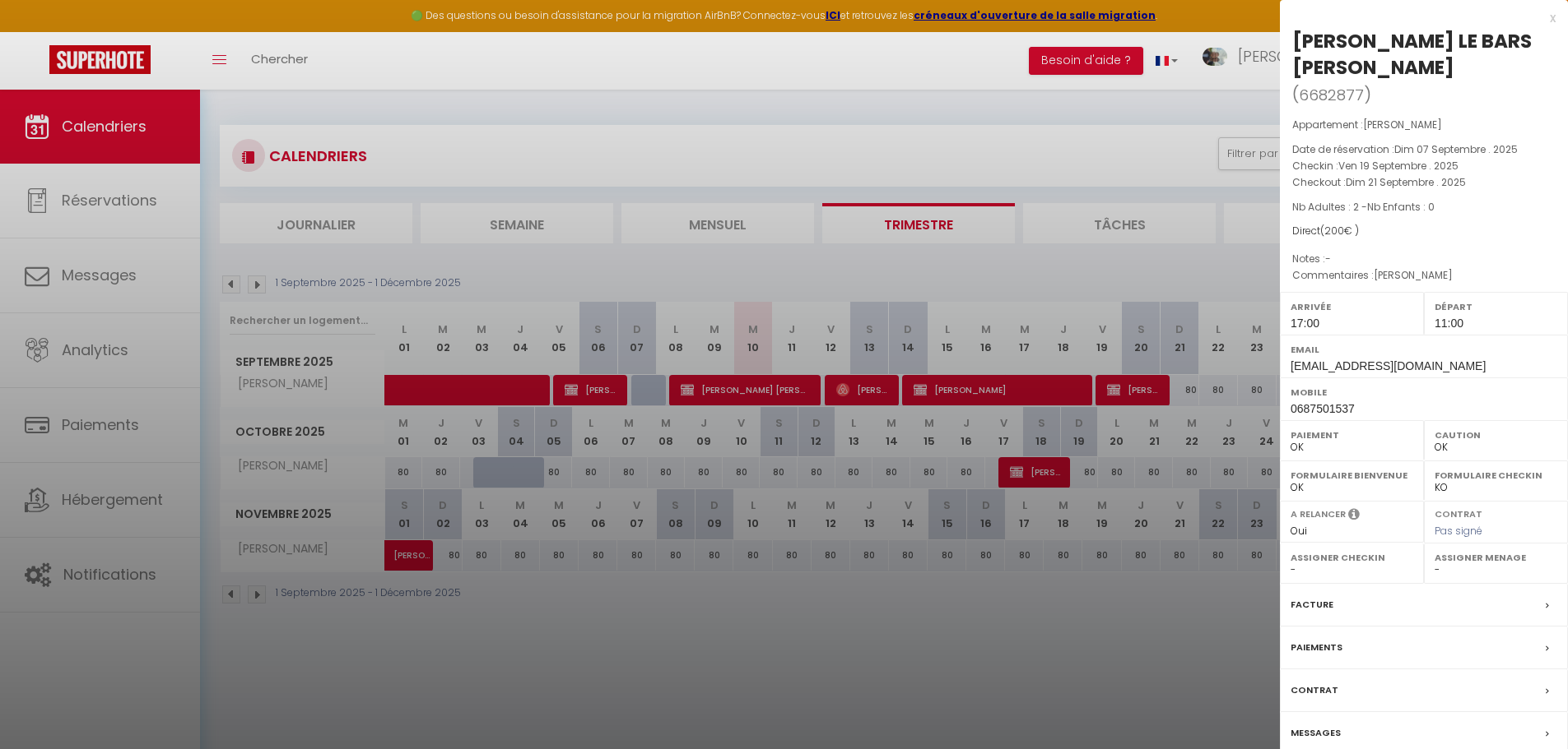
click at [1134, 658] on div at bounding box center [784, 374] width 1568 height 749
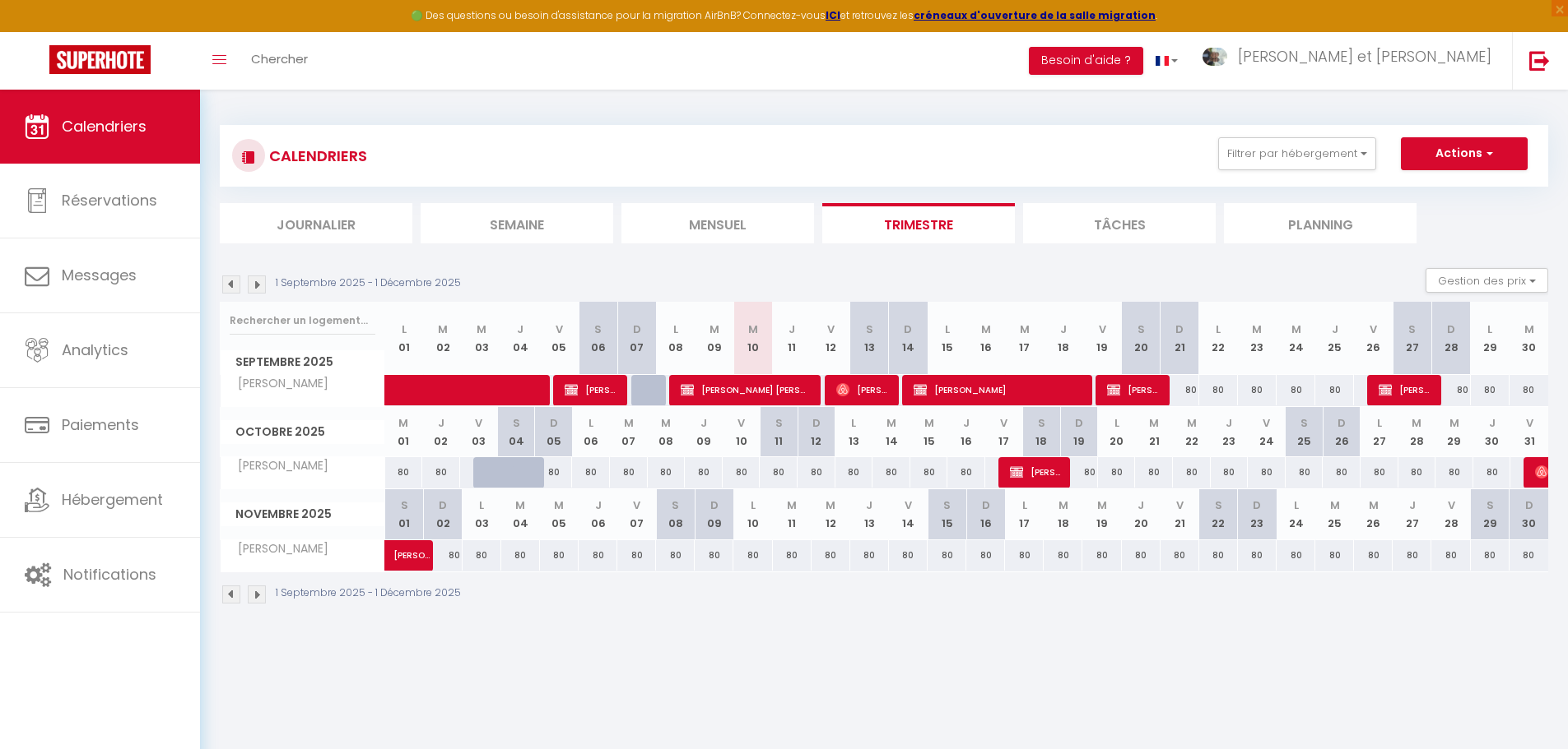
click at [1162, 389] on div "80" at bounding box center [1179, 390] width 38 height 31
type input "80"
type input "Dim 21 Septembre 2025"
type input "Lun 22 Septembre 2025"
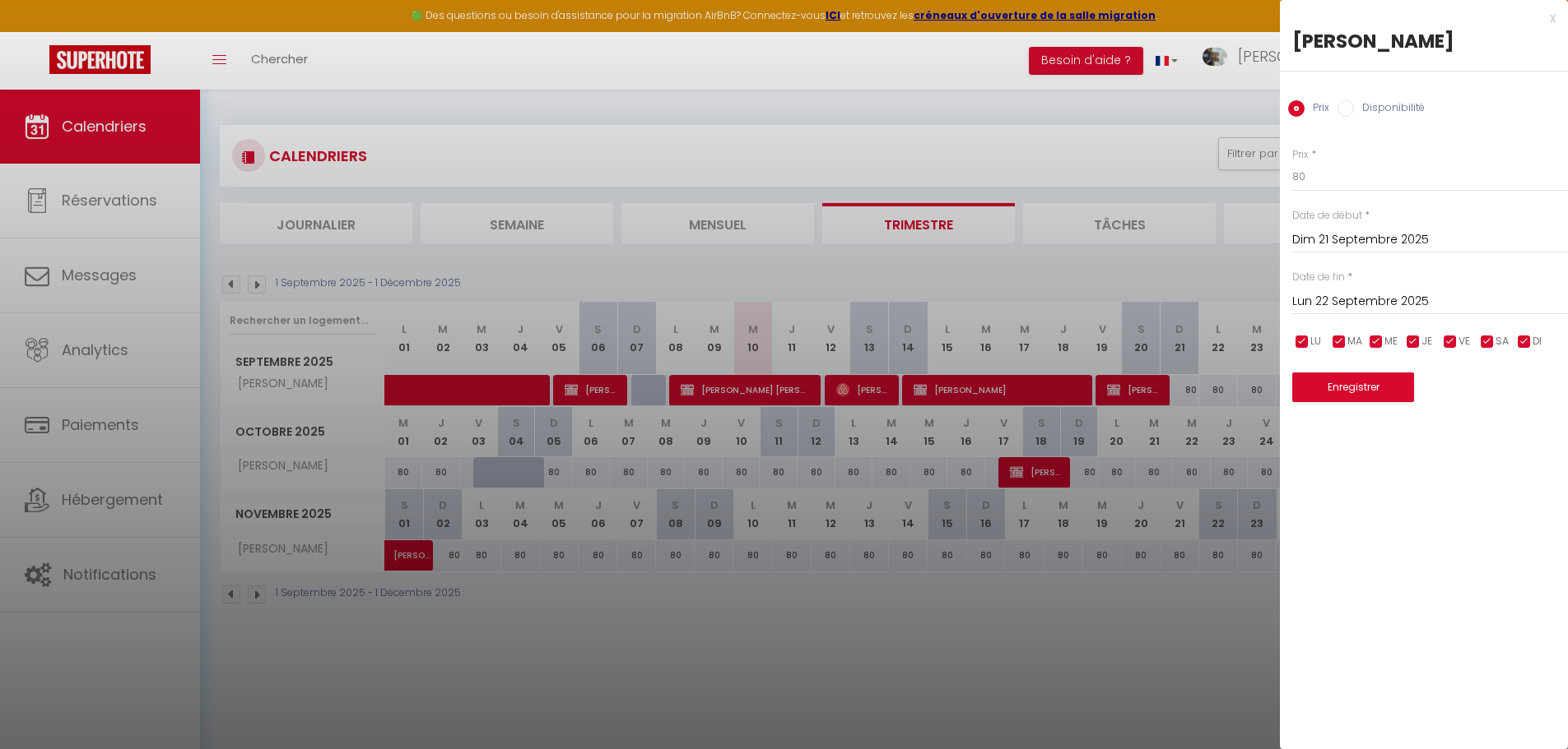
click at [123, 207] on div at bounding box center [784, 374] width 1568 height 749
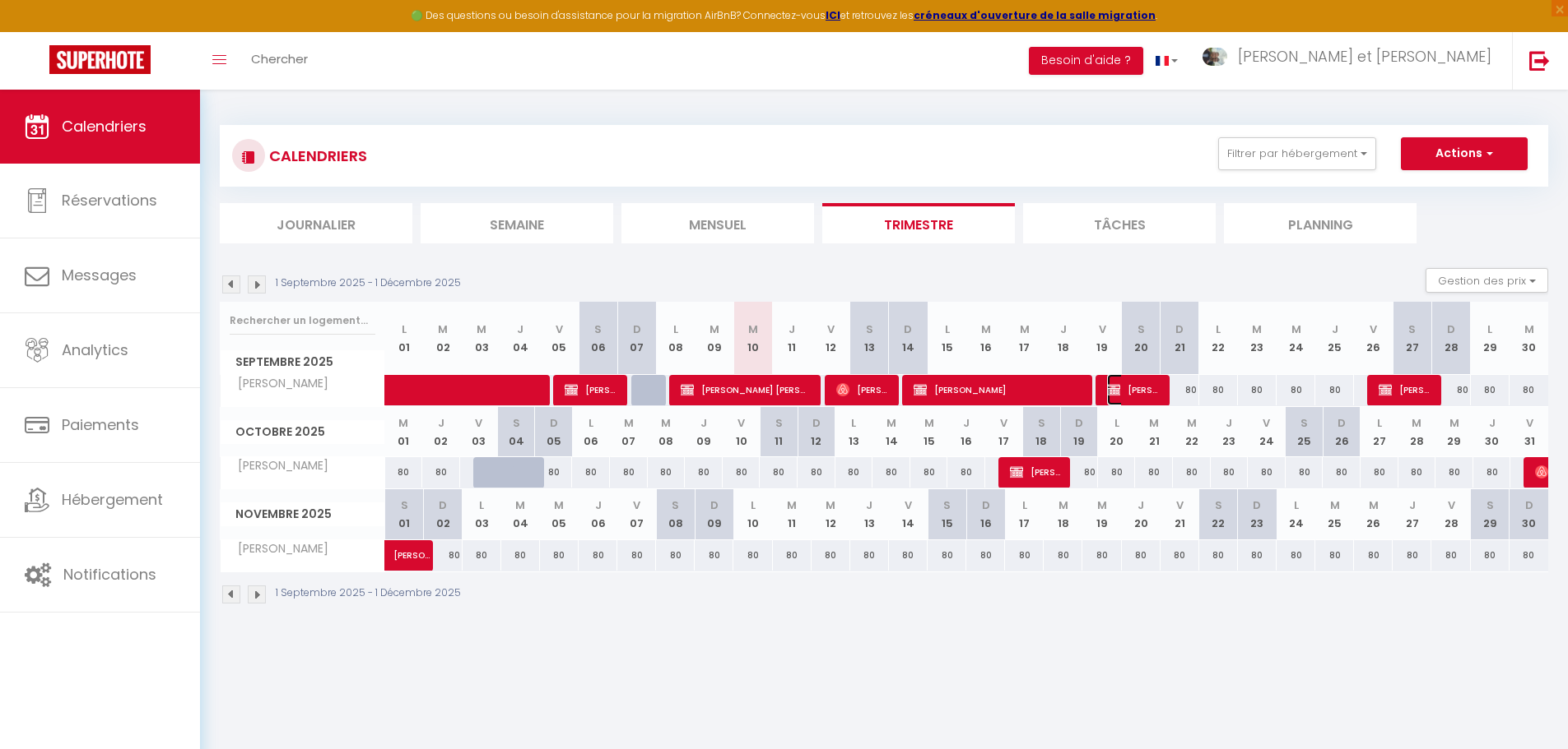
click at [1132, 389] on span "[PERSON_NAME] LE BARS [PERSON_NAME]" at bounding box center [1133, 389] width 51 height 31
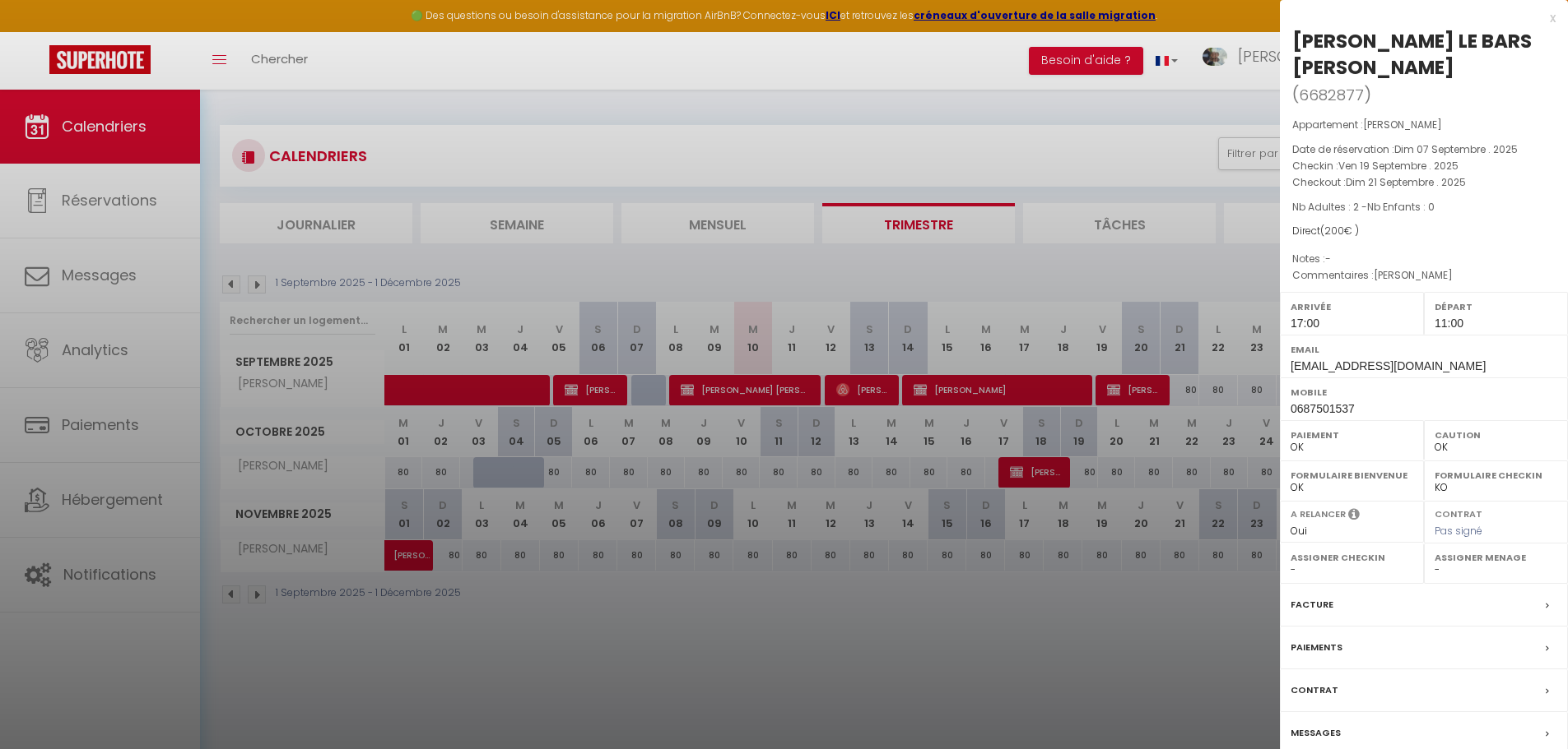
click at [1322, 725] on label "Messages" at bounding box center [1316, 733] width 50 height 17
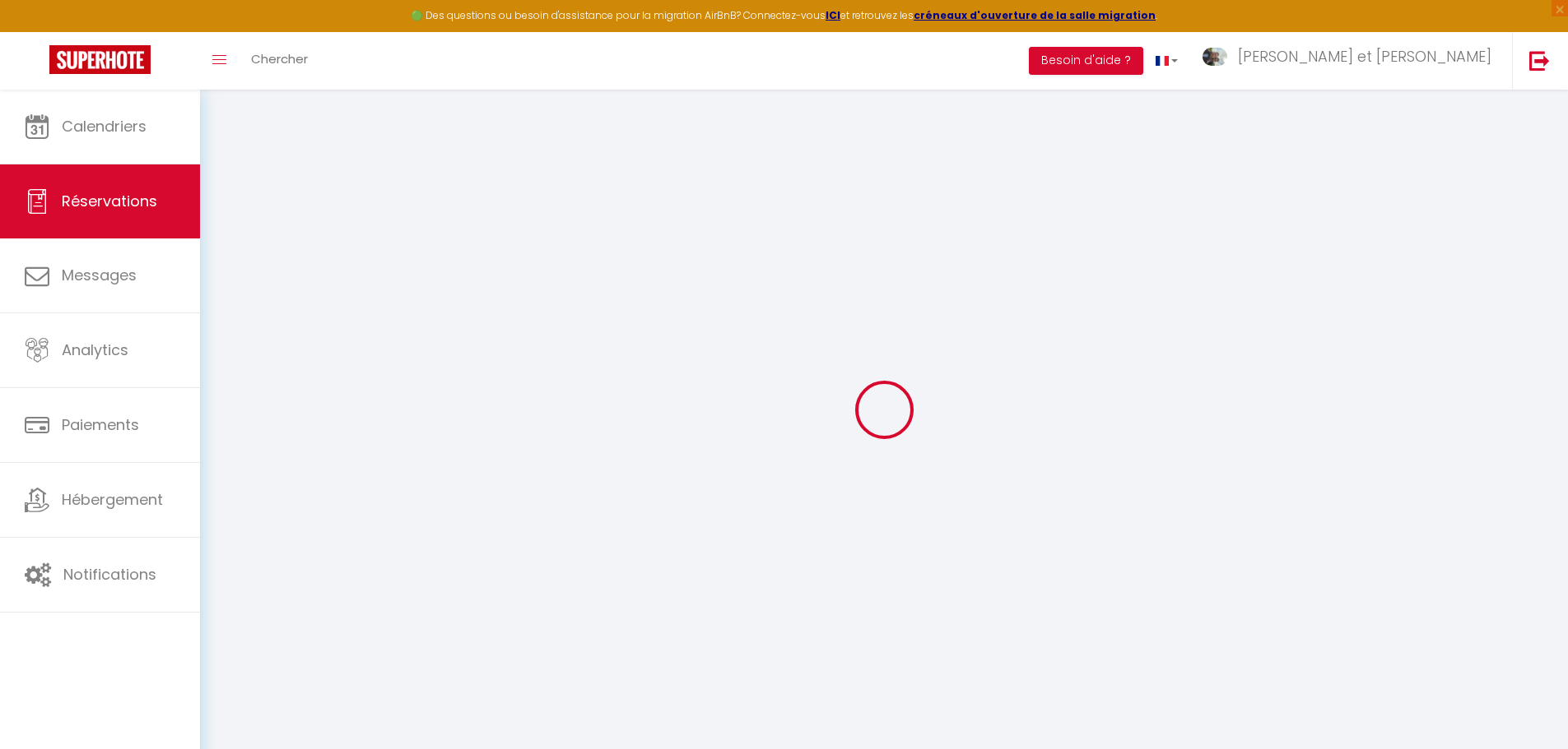
select select
checkbox input "false"
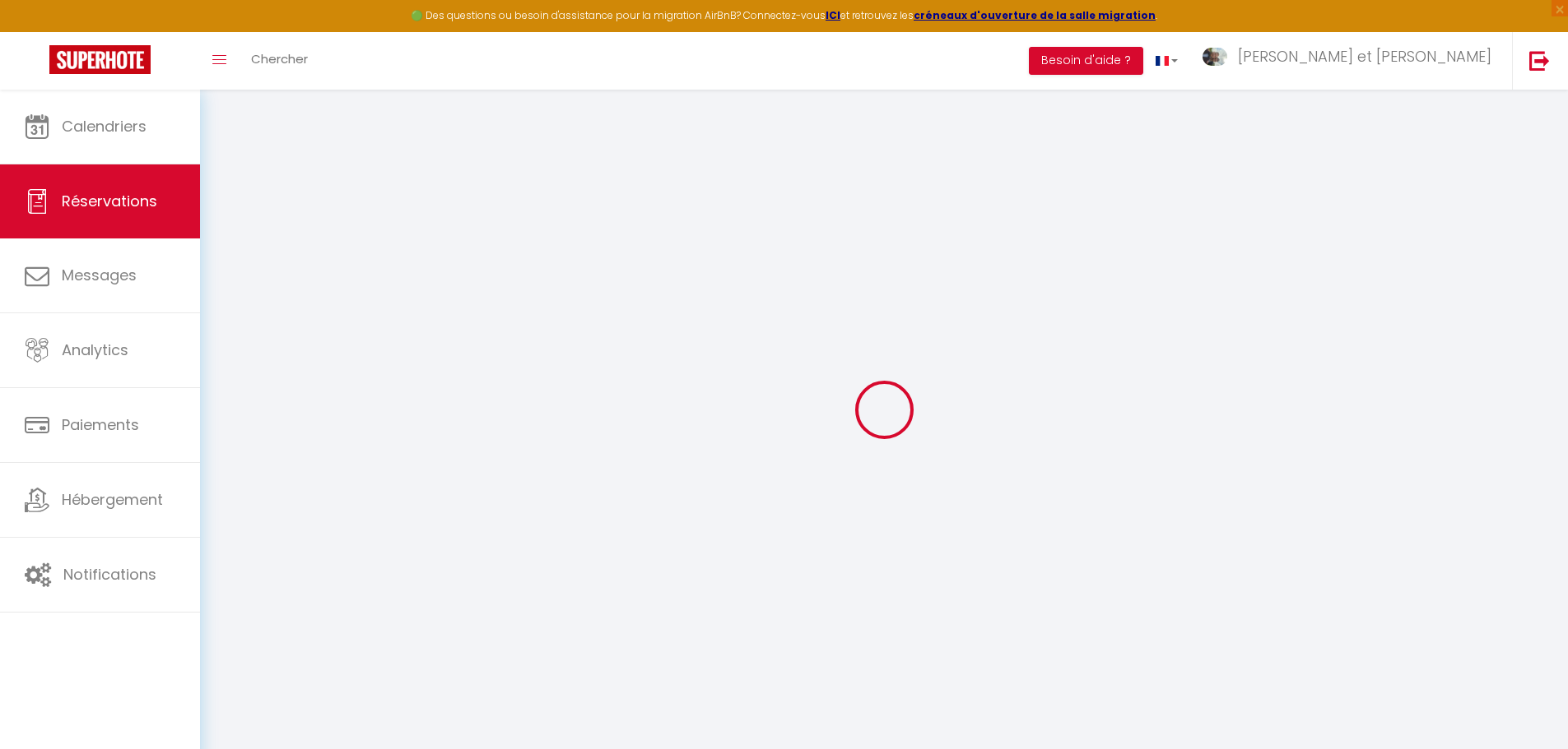
select select
checkbox input "false"
type adress0 "[PERSON_NAME]"
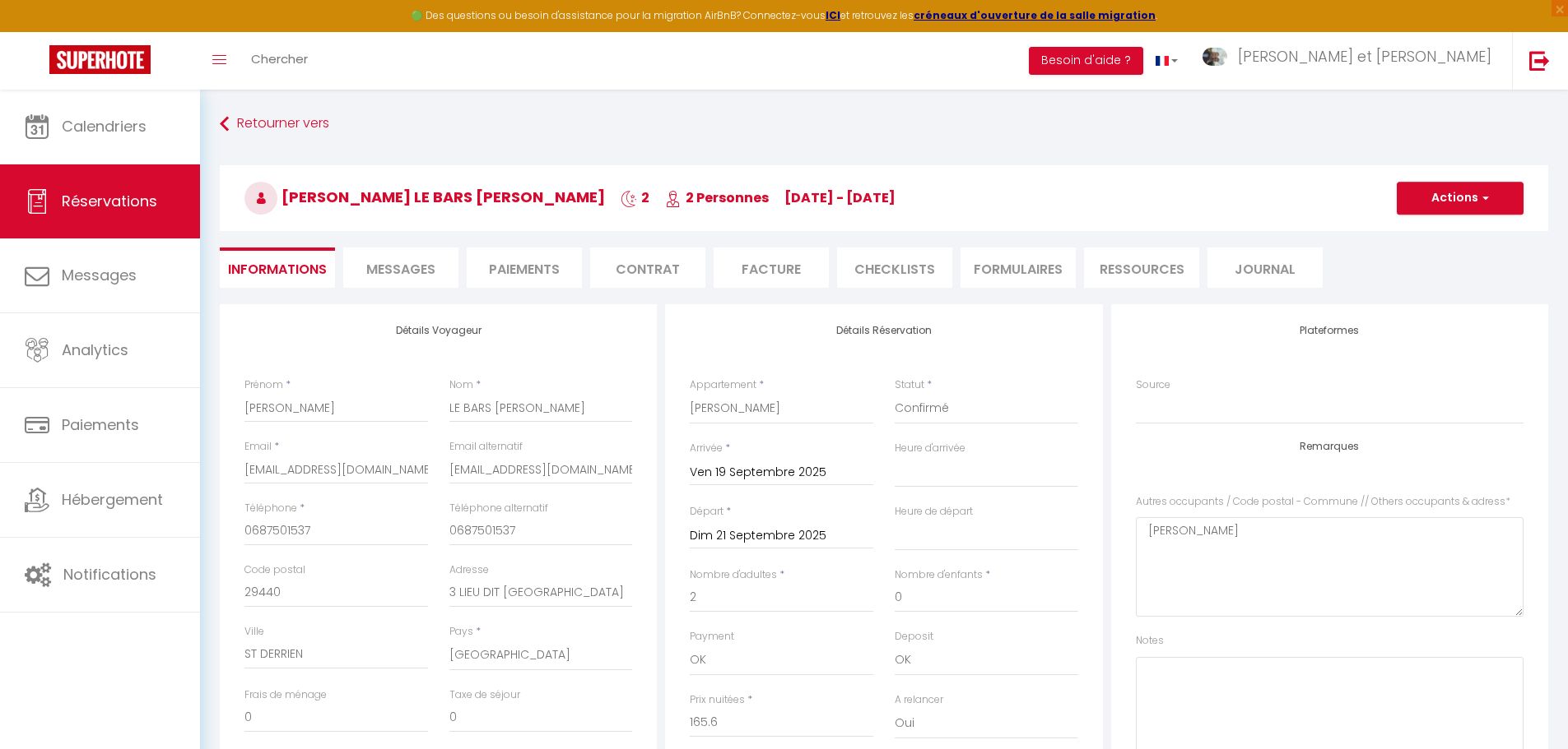
type input "30"
type input "4.4"
select select
select select "17:00"
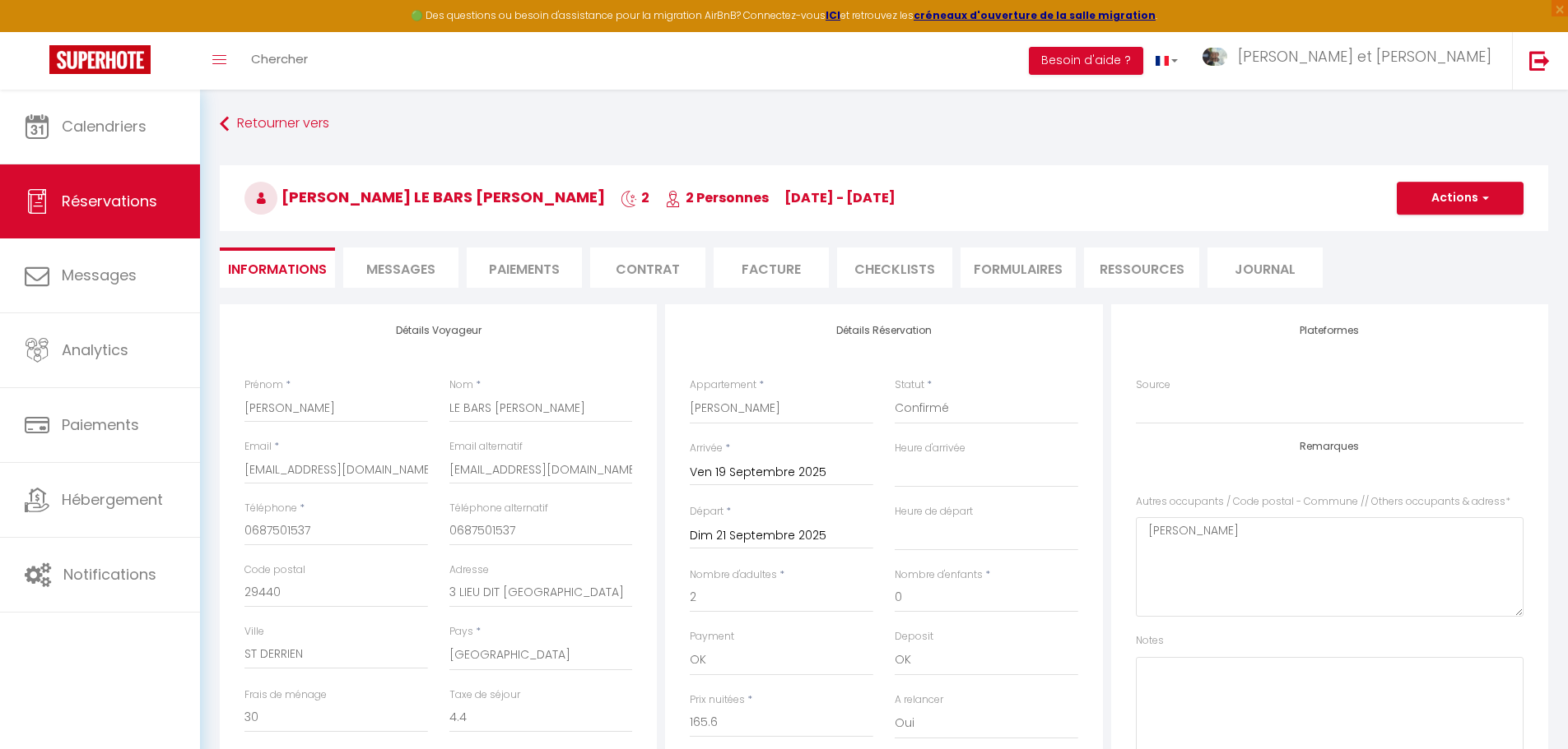
select select "11:00"
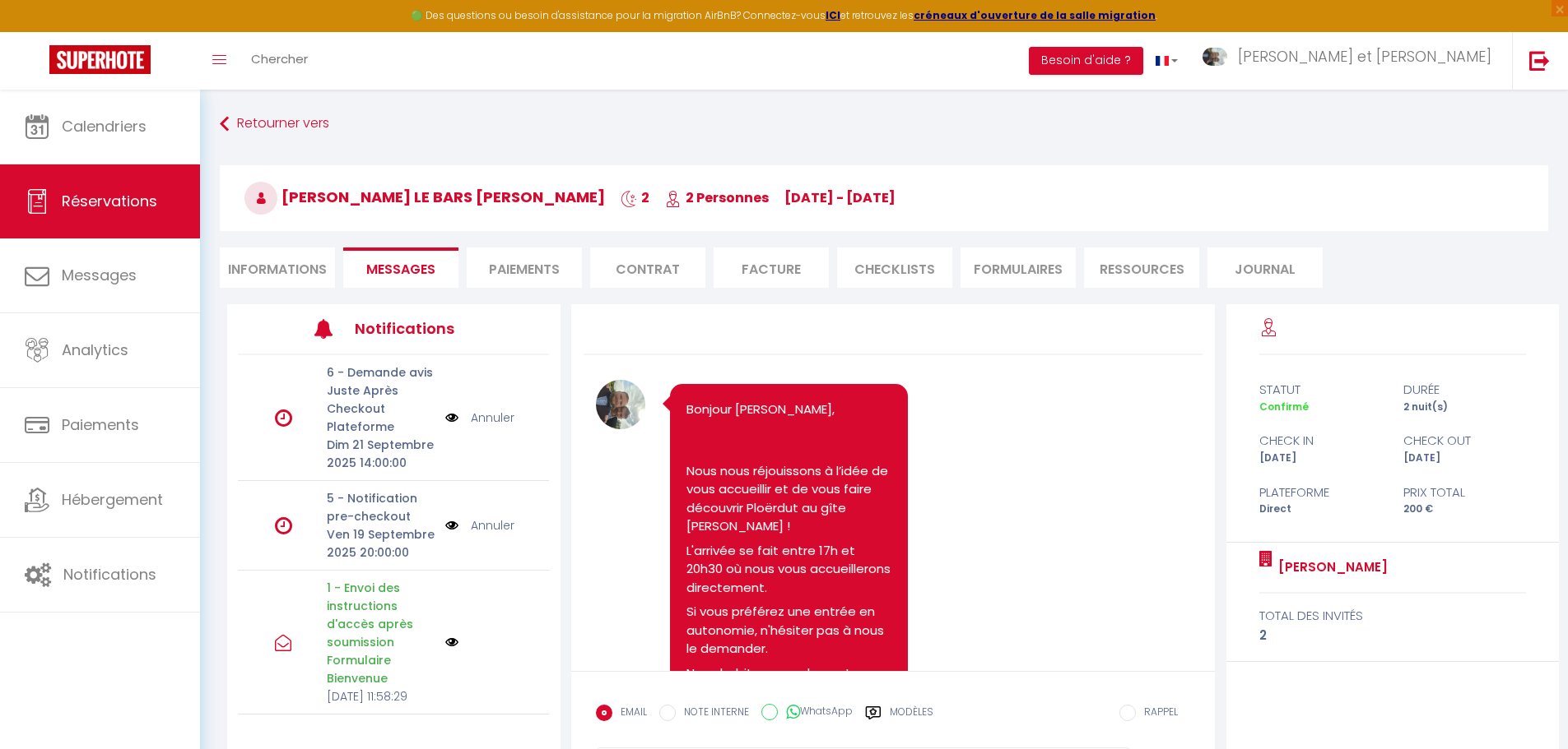
scroll to position [1541, 0]
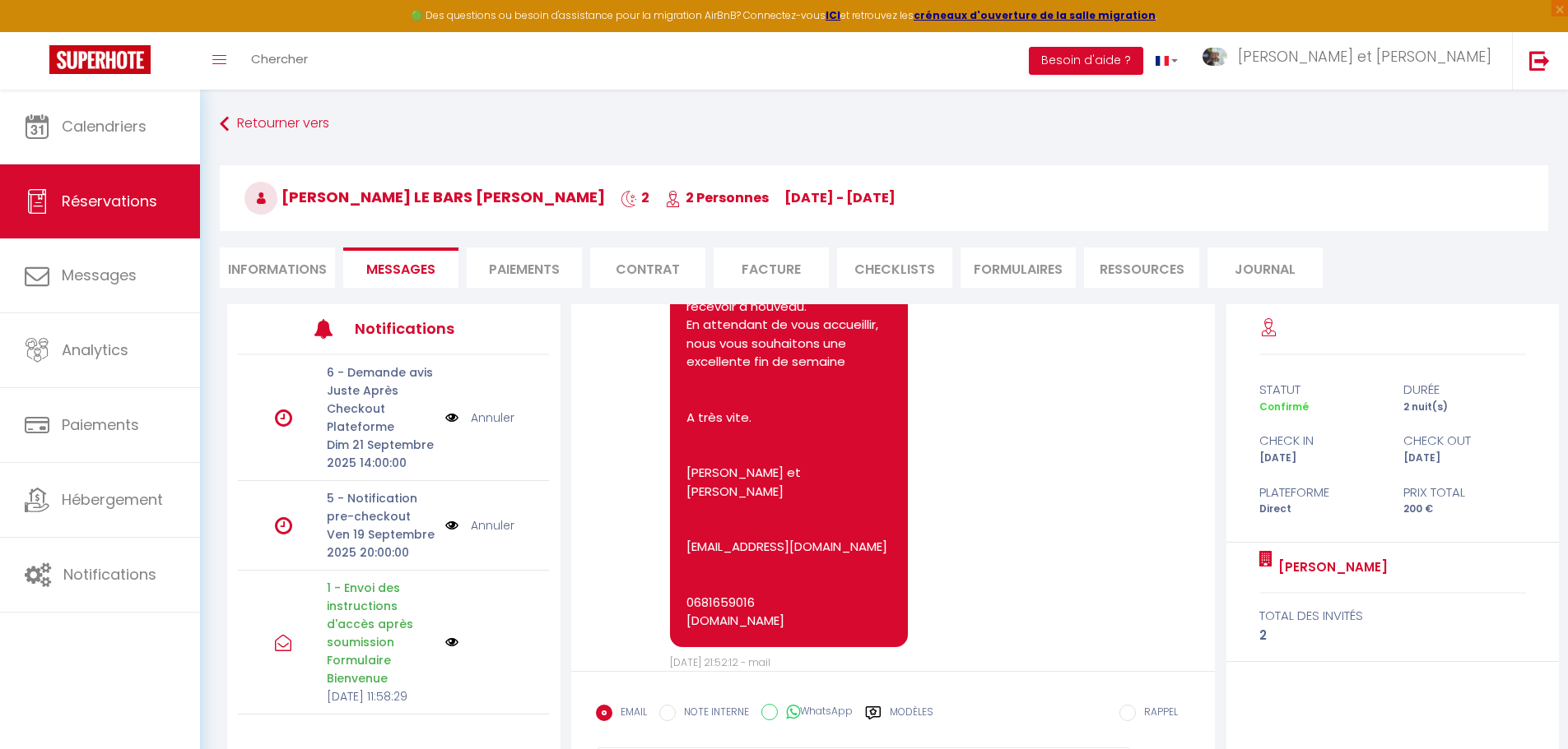
click at [274, 264] on li "Informations" at bounding box center [277, 267] width 115 height 40
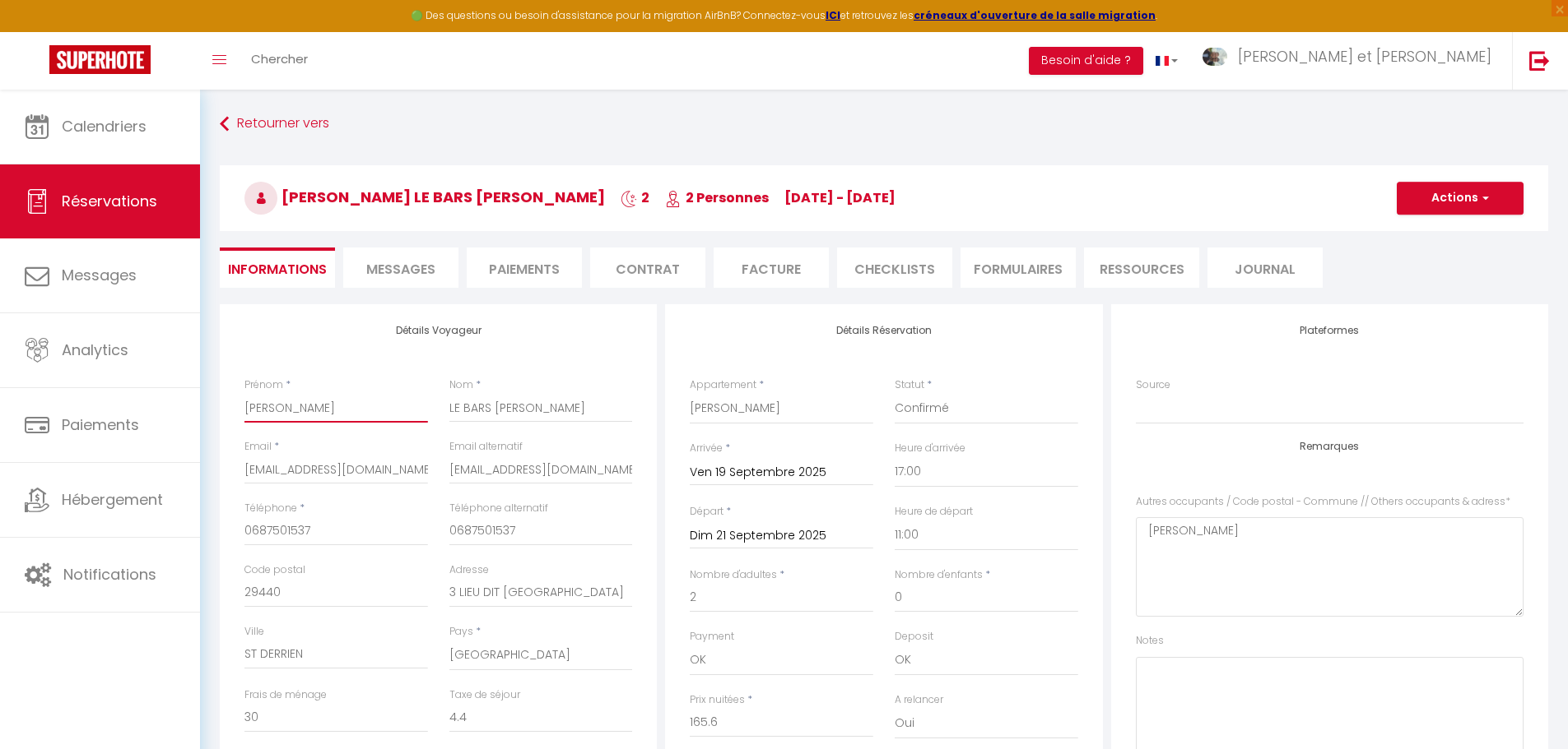
click at [249, 408] on input "[PERSON_NAME]" at bounding box center [336, 408] width 183 height 30
type input "rançoise"
checkbox input "false"
type input "[PERSON_NAME]"
checkbox input "false"
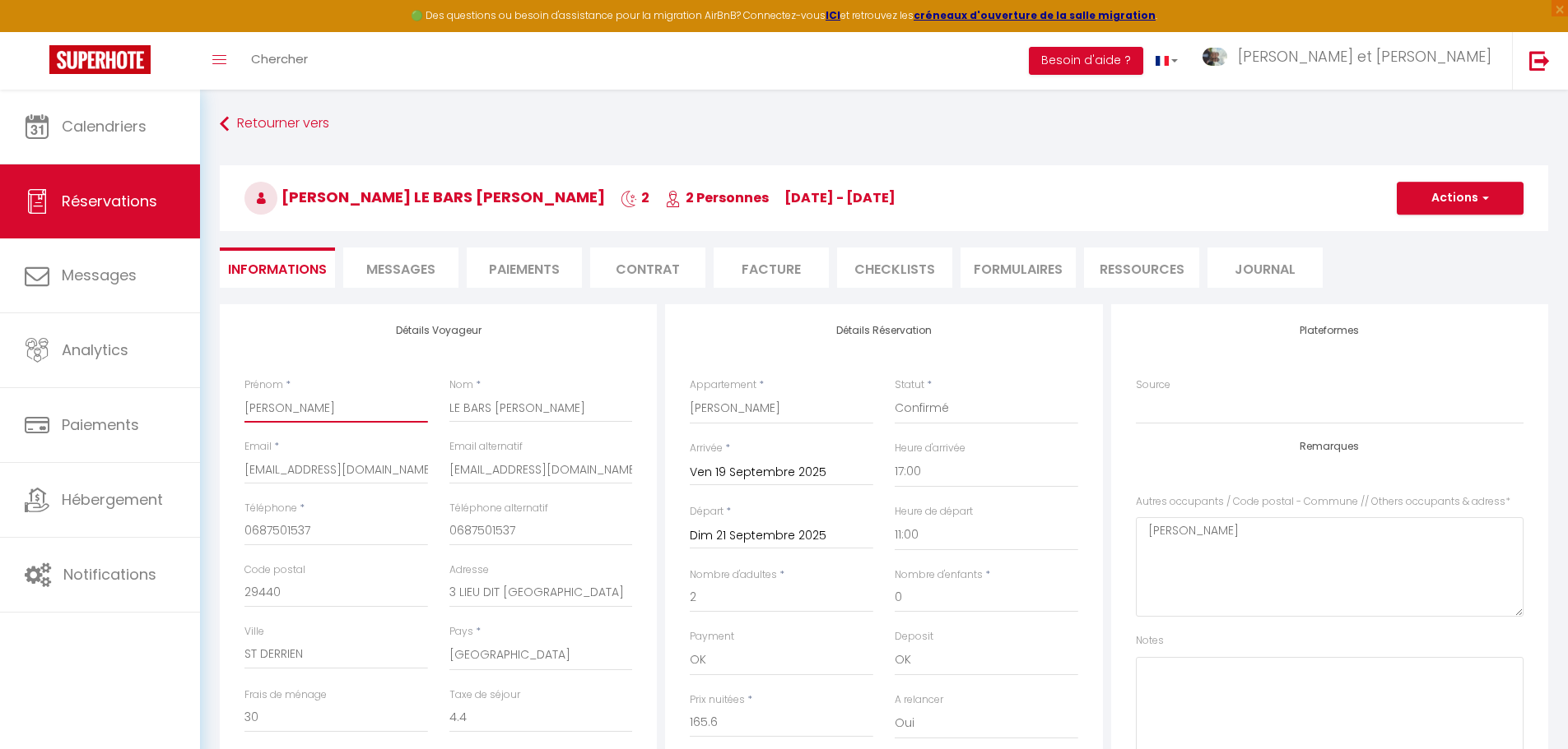
type input "[PERSON_NAME]"
click at [1455, 209] on button "Actions" at bounding box center [1461, 198] width 127 height 33
click at [1438, 231] on link "Enregistrer" at bounding box center [1443, 234] width 130 height 21
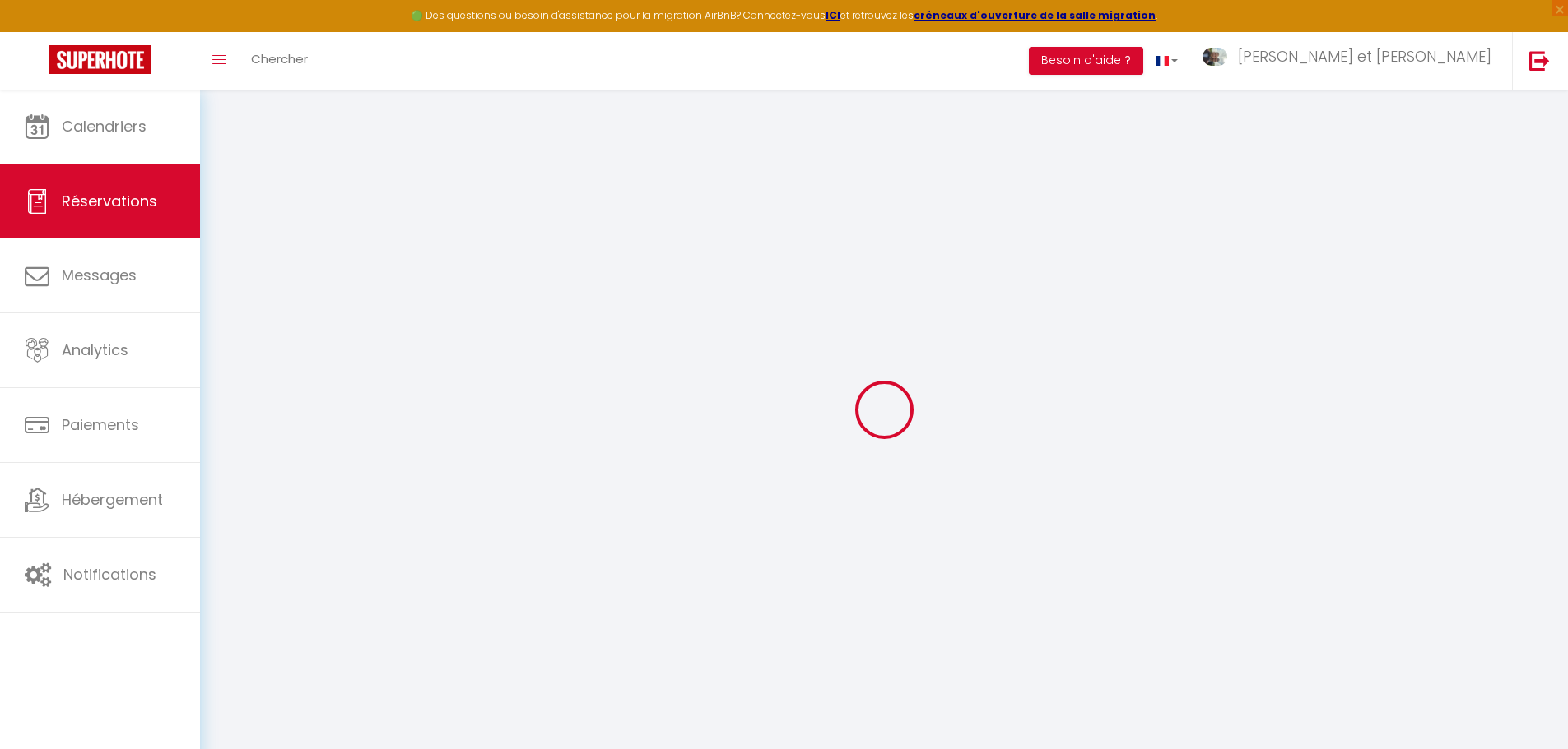
select select "not_cancelled"
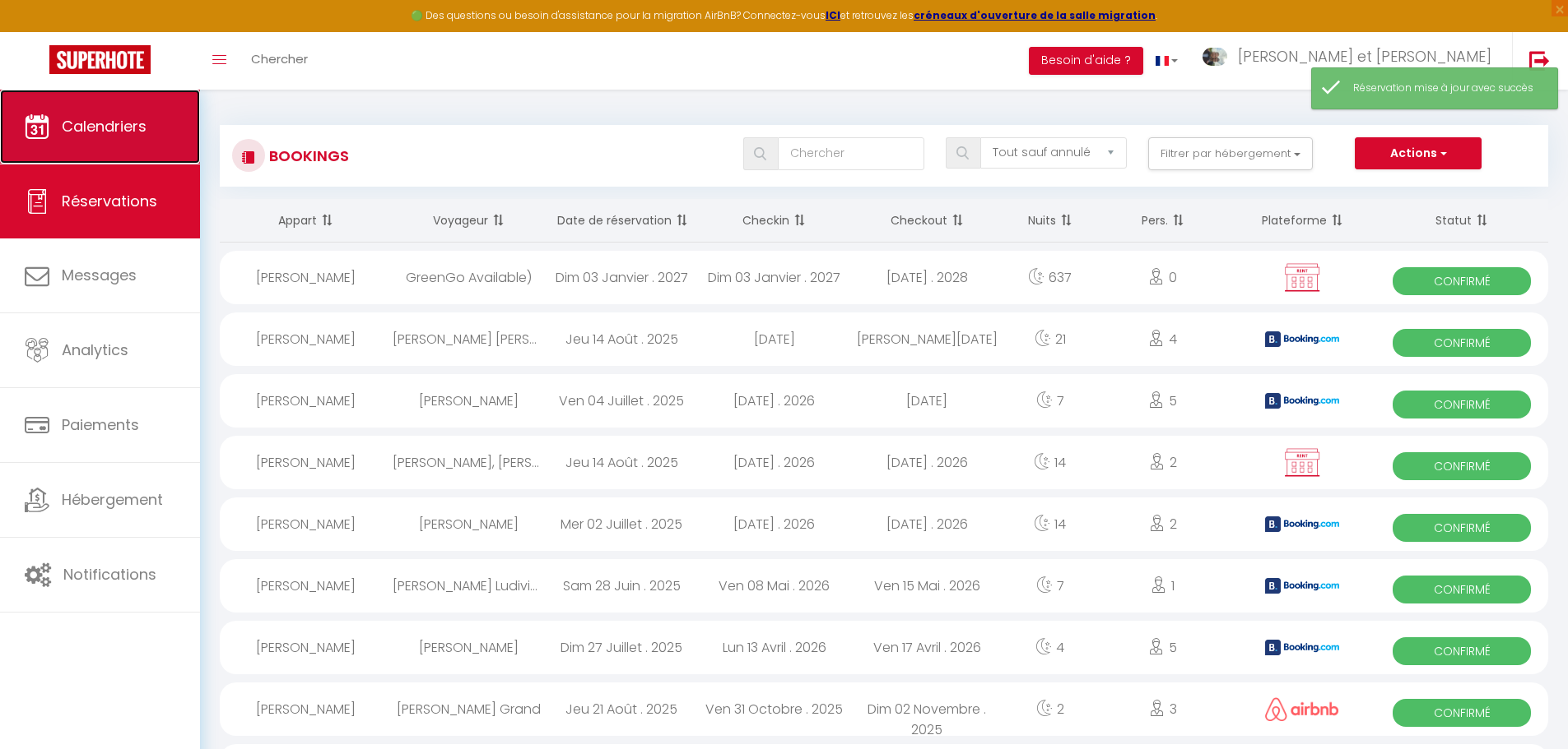
click at [121, 144] on link "Calendriers" at bounding box center [100, 126] width 200 height 74
